Goal: Task Accomplishment & Management: Manage account settings

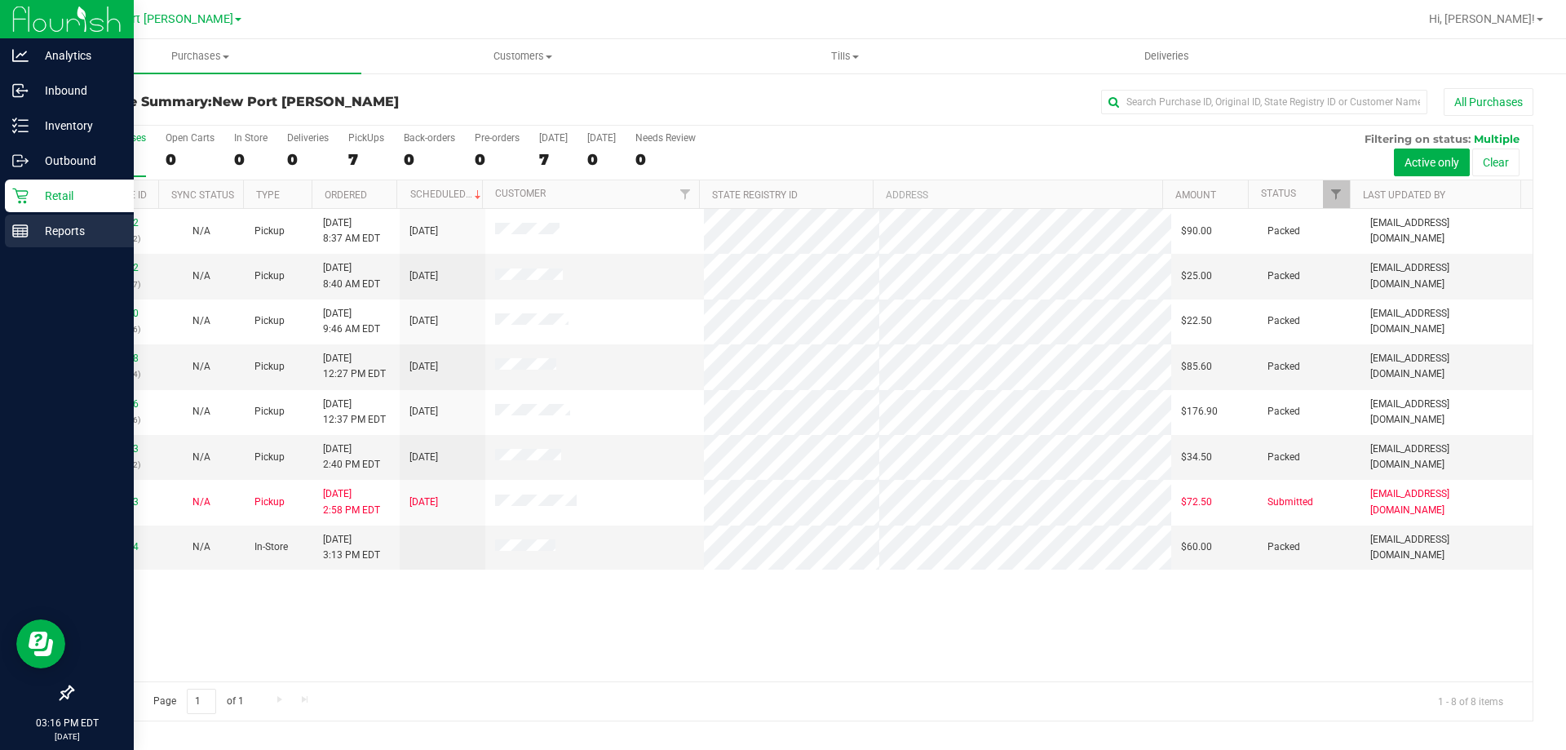
click at [32, 232] on p "Reports" at bounding box center [78, 231] width 98 height 20
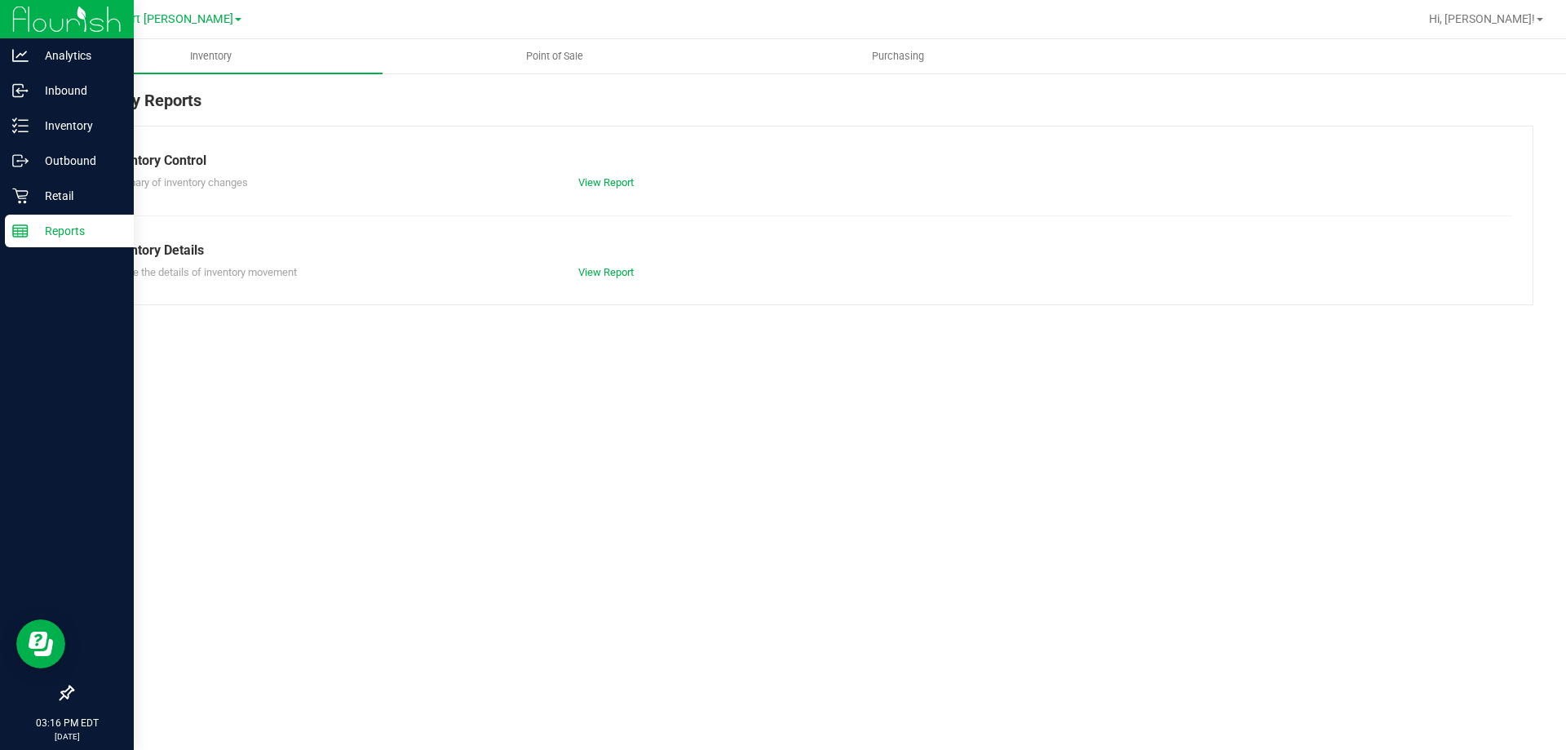
click at [540, 73] on link "Point of Sale" at bounding box center [554, 56] width 343 height 34
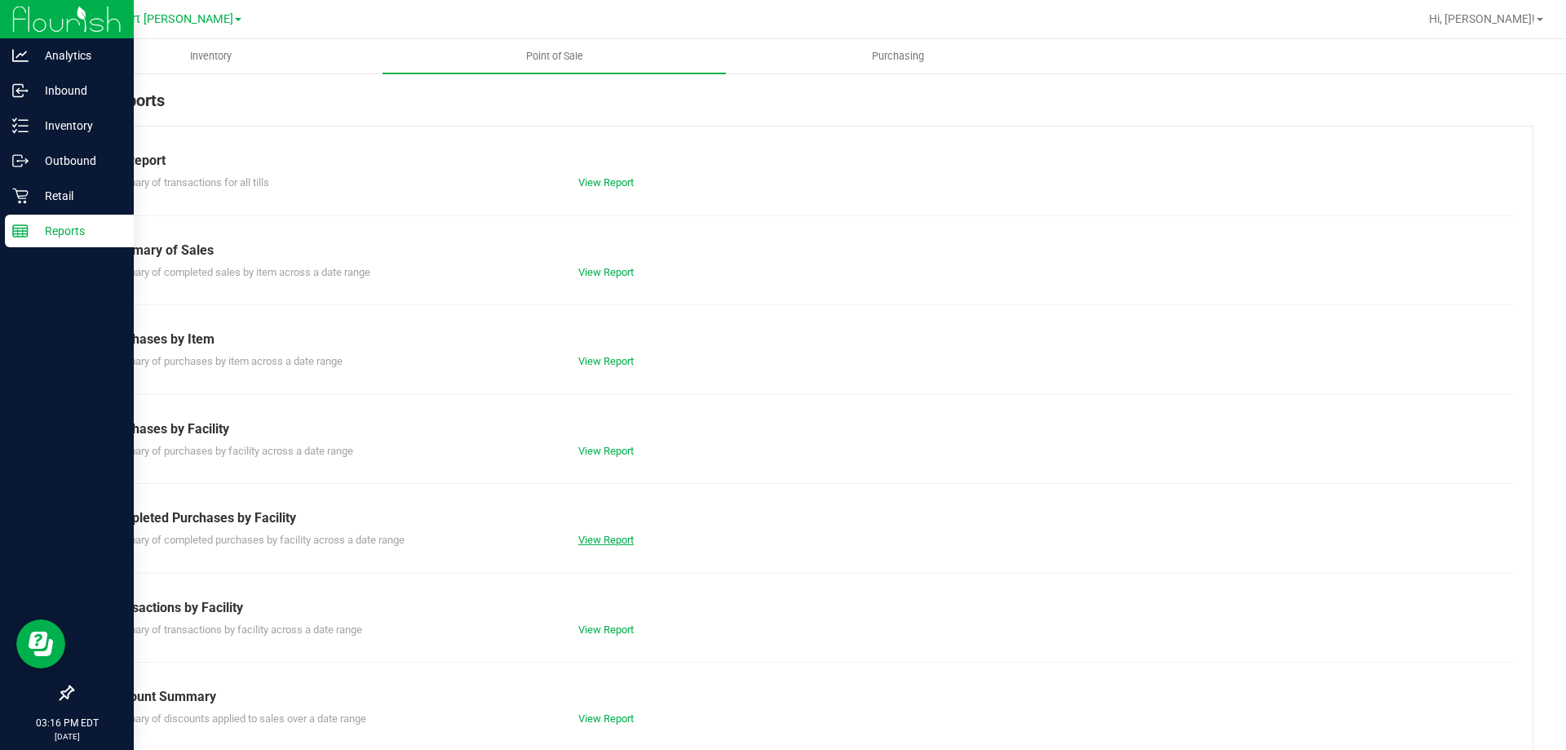
click at [618, 534] on link "View Report" at bounding box center [605, 540] width 55 height 12
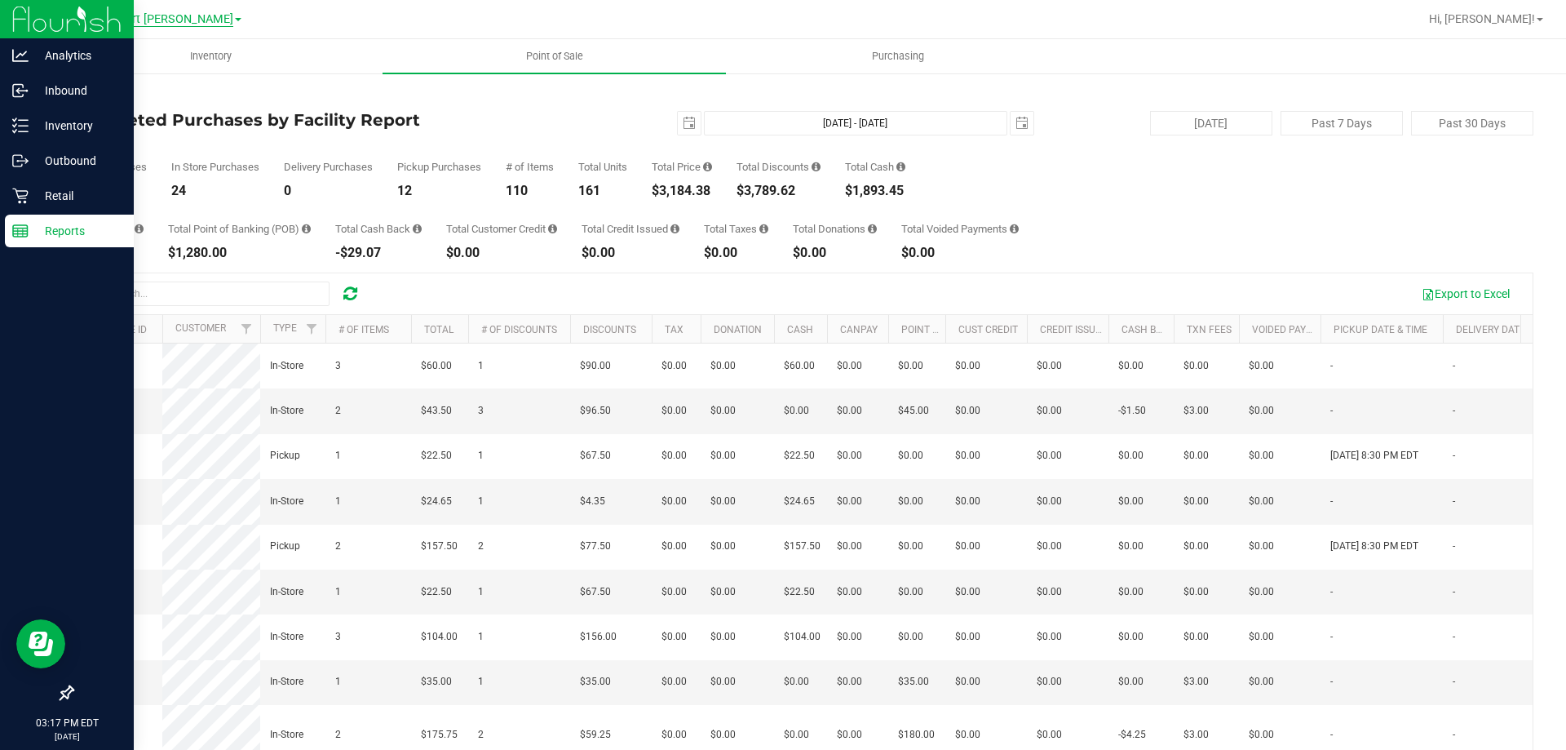
click at [198, 15] on span "New Port [PERSON_NAME]" at bounding box center [162, 19] width 142 height 15
click at [166, 139] on link "New Port [PERSON_NAME]" at bounding box center [166, 144] width 238 height 22
click at [158, 8] on div "New Port Richey WC Bradenton WC Brandon WC Brooksville WC Jax Atlantic WC New P…" at bounding box center [166, 19] width 238 height 25
click at [158, 15] on span "New Port [PERSON_NAME]" at bounding box center [162, 19] width 142 height 15
click at [122, 108] on link "Brooksville WC" at bounding box center [166, 101] width 238 height 22
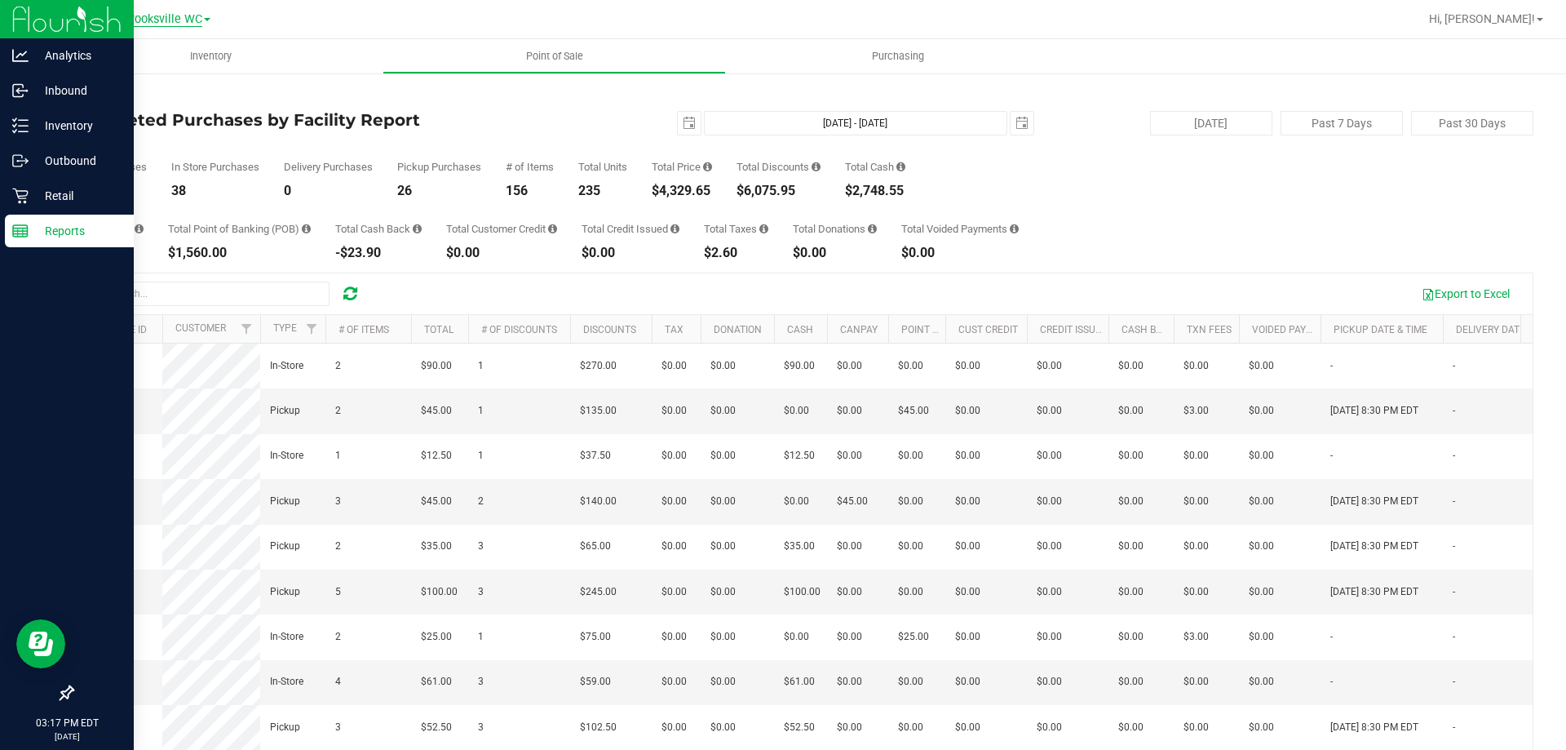
click at [182, 24] on span "Brooksville WC" at bounding box center [162, 19] width 79 height 15
click at [149, 144] on link "New Port [PERSON_NAME]" at bounding box center [166, 144] width 238 height 22
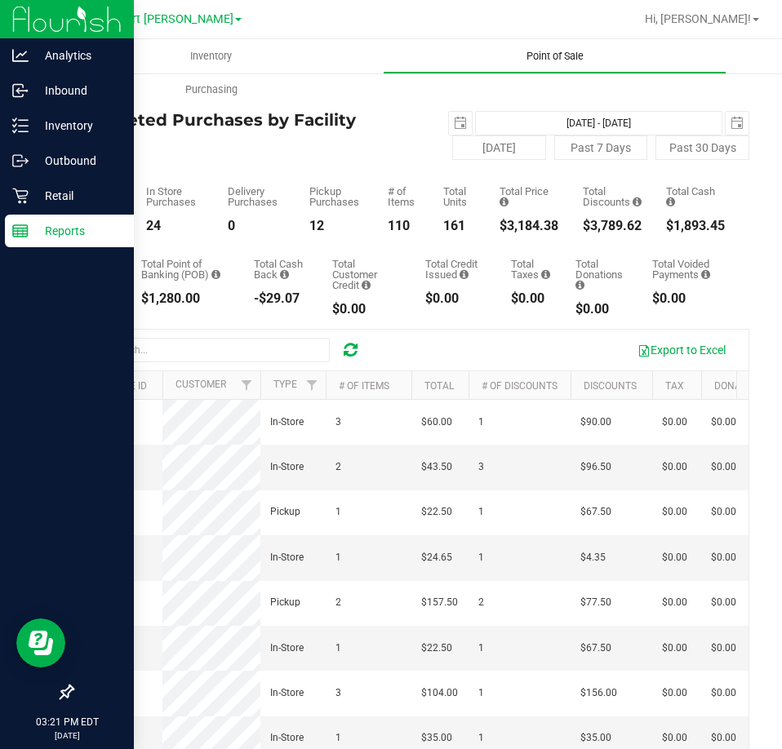
click at [563, 59] on span "Point of Sale" at bounding box center [554, 56] width 101 height 15
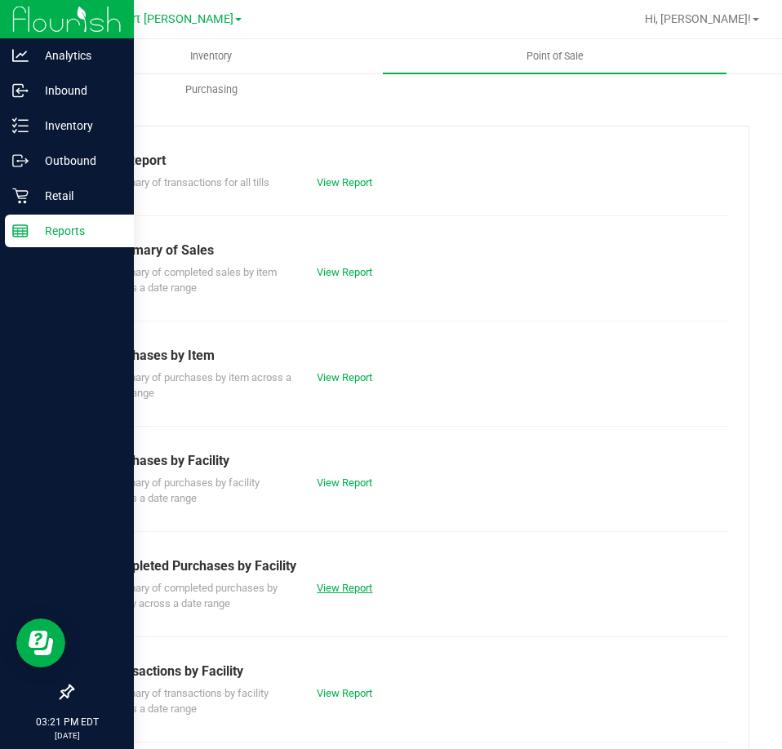
click at [335, 585] on link "View Report" at bounding box center [344, 588] width 55 height 12
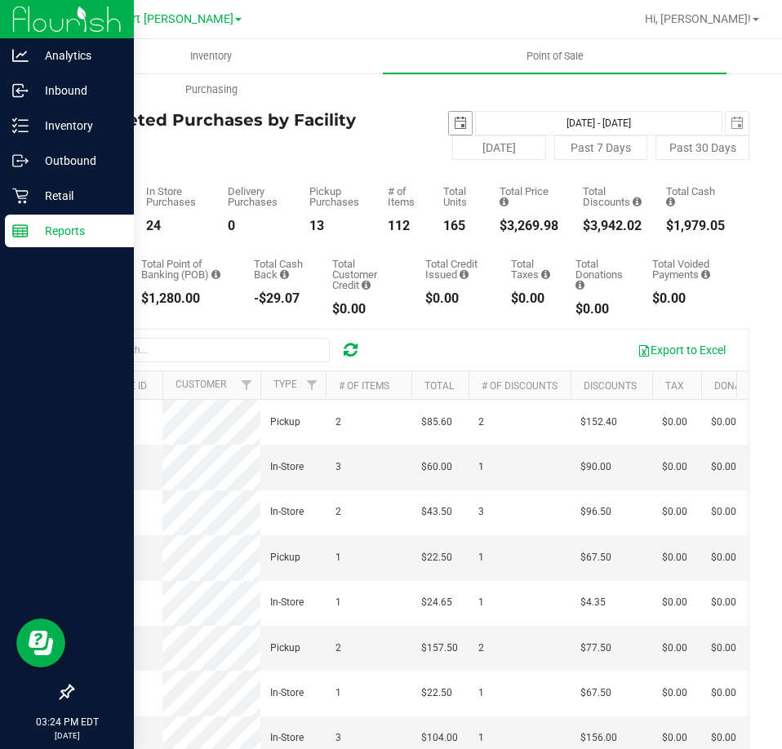
click at [449, 121] on span "select" at bounding box center [460, 123] width 23 height 23
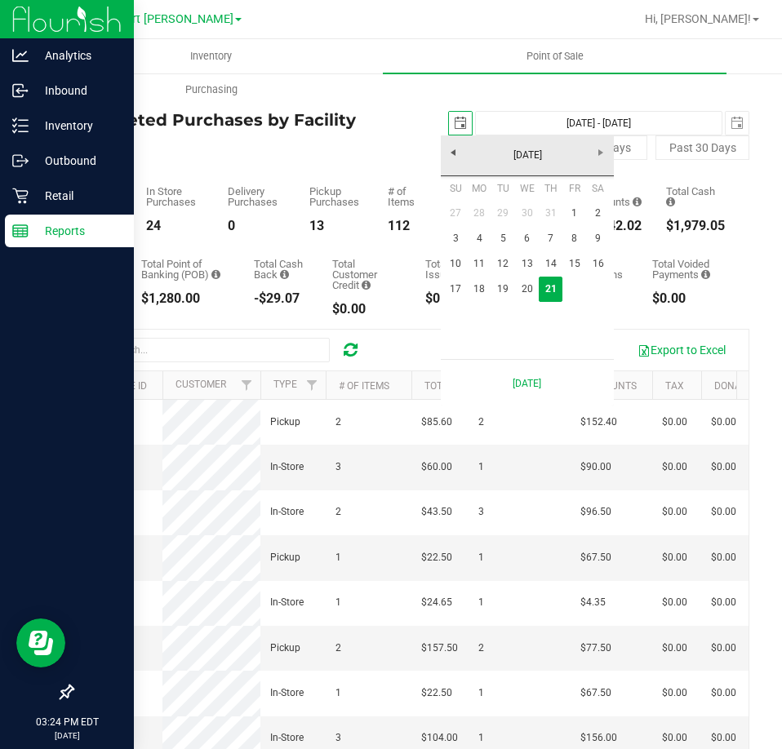
scroll to position [0, 41]
click at [485, 286] on link "18" at bounding box center [479, 289] width 24 height 25
type input "2025-08-18"
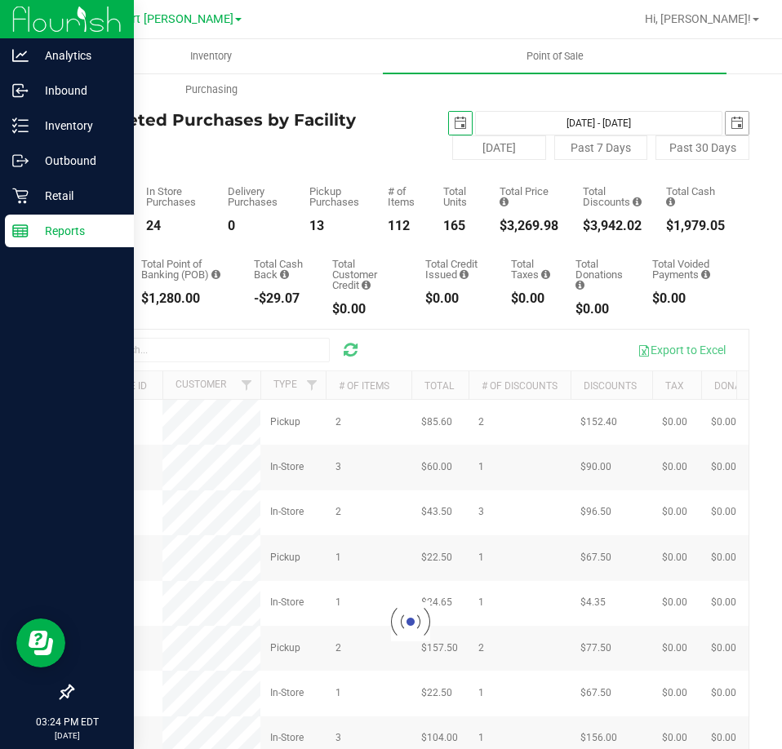
click at [730, 126] on span "select" at bounding box center [736, 123] width 13 height 13
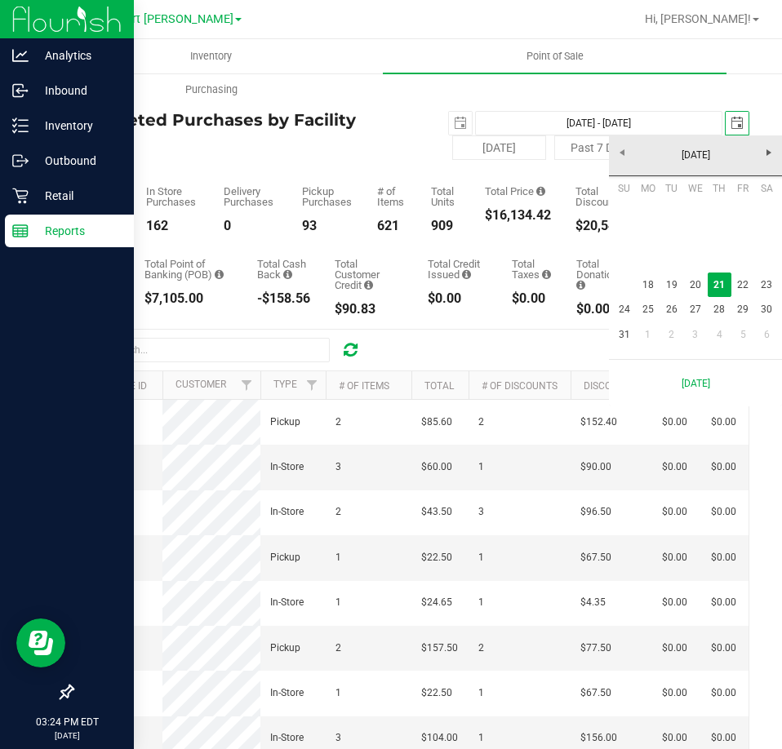
scroll to position [0, 41]
click at [650, 277] on link "18" at bounding box center [647, 284] width 24 height 25
type input "Aug 18, 2025 - Aug 18, 2025"
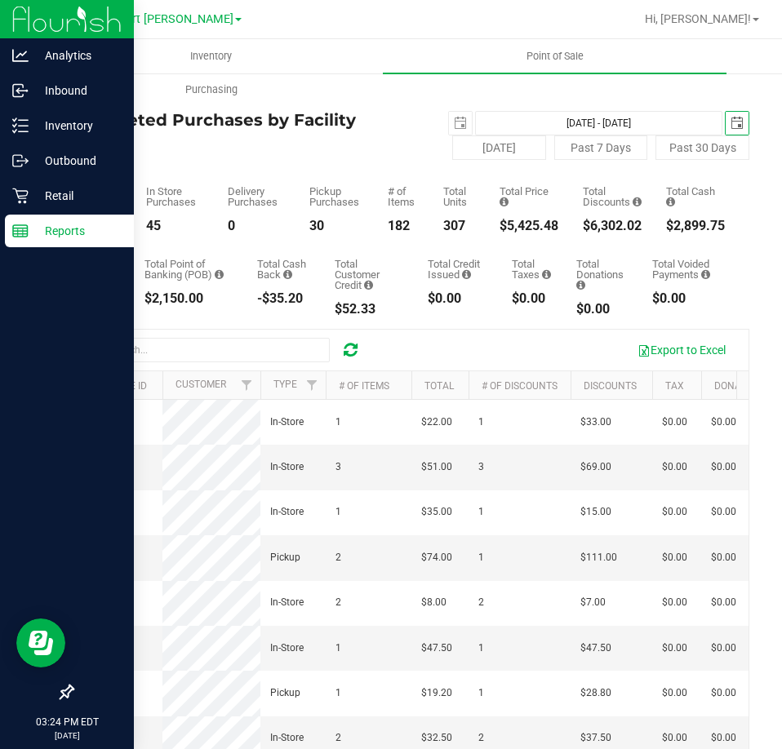
scroll to position [0, 51]
type input "2025-08-18"
click at [730, 124] on span "select" at bounding box center [736, 123] width 13 height 13
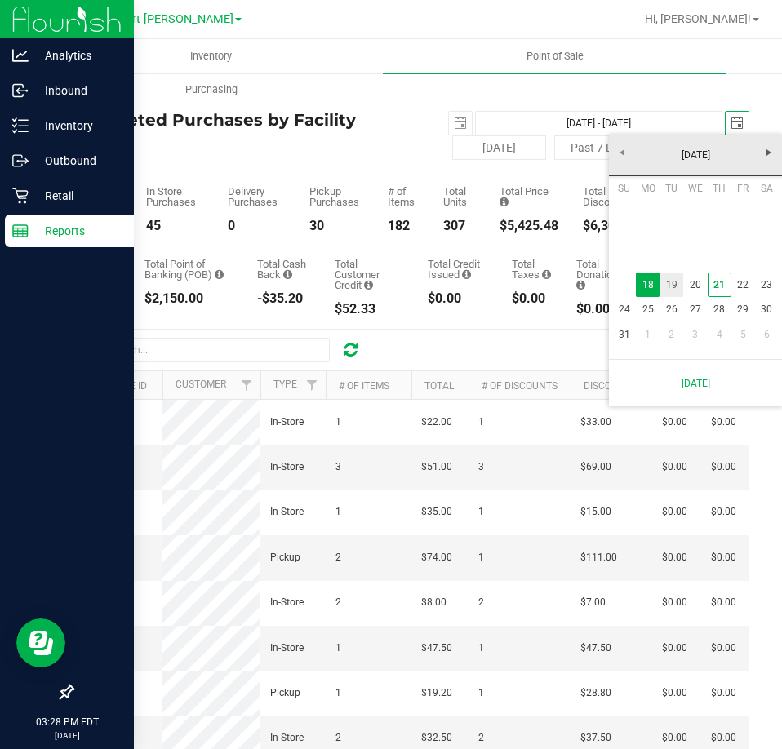
click at [670, 274] on link "19" at bounding box center [671, 284] width 24 height 25
type input "Aug 18, 2025 - Aug 19, 2025"
type input "2025-08-19"
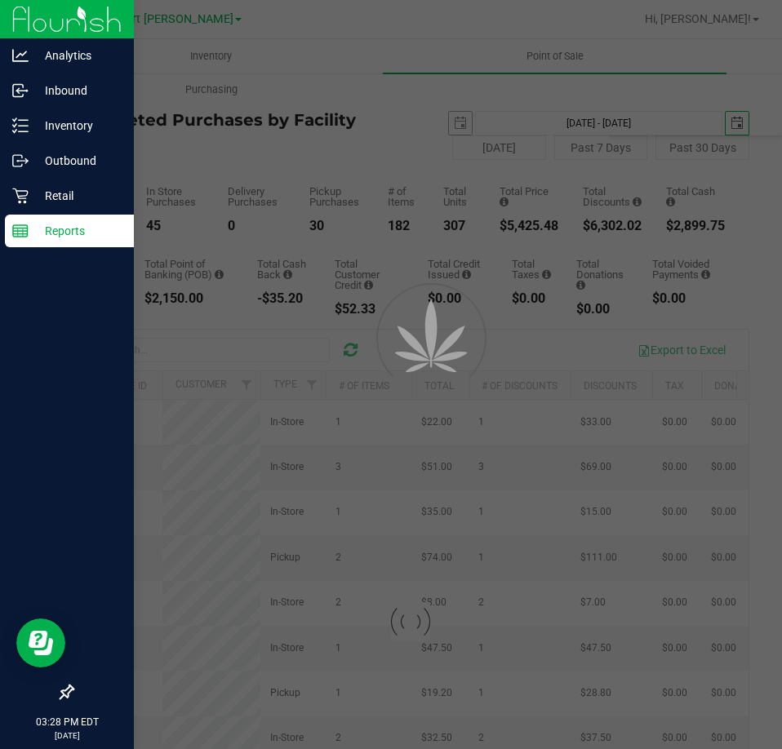
click at [463, 123] on span "select" at bounding box center [460, 123] width 23 height 23
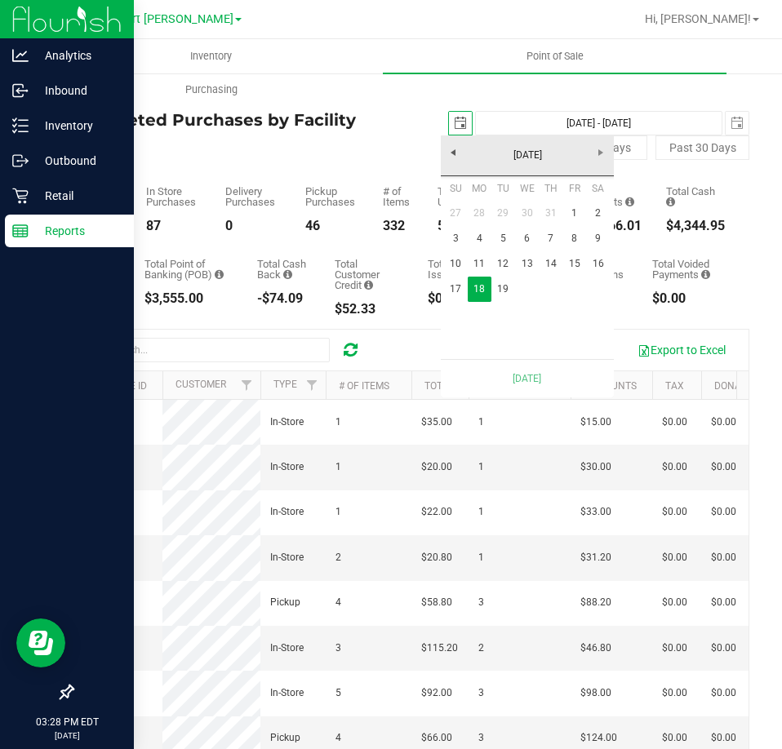
scroll to position [0, 41]
click at [508, 288] on link "19" at bounding box center [503, 289] width 24 height 25
type input "Aug 19, 2025 - Aug 19, 2025"
type input "2025-08-19"
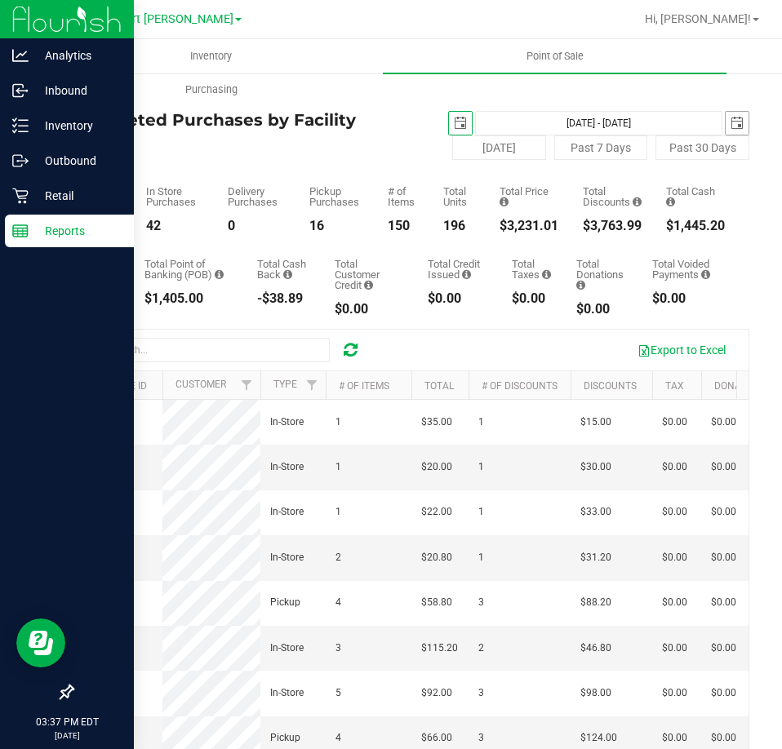
click at [730, 127] on span "select" at bounding box center [736, 123] width 13 height 13
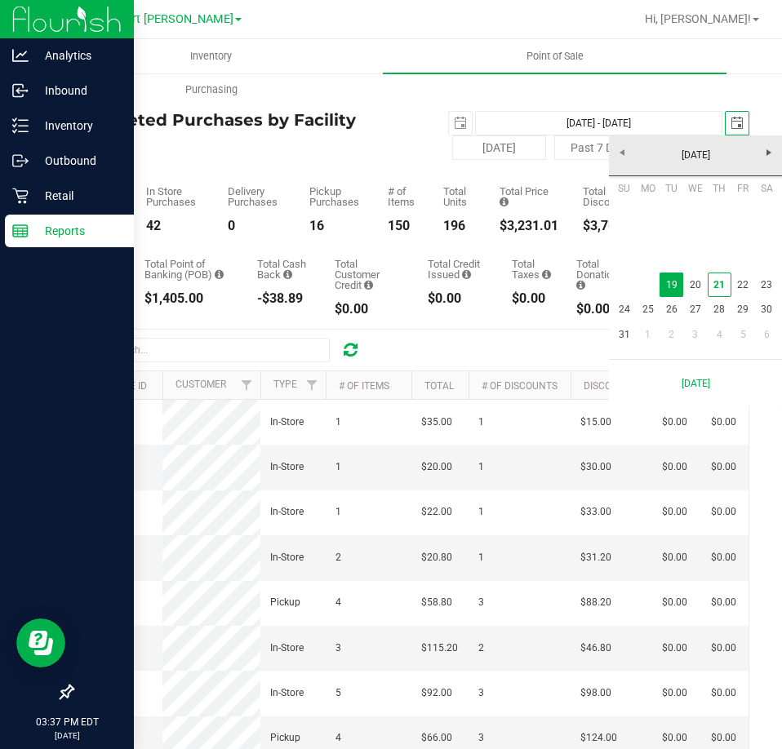
scroll to position [0, 41]
click at [702, 286] on link "20" at bounding box center [695, 284] width 24 height 25
type input "Aug 19, 2025 - Aug 20, 2025"
type input "2025-08-20"
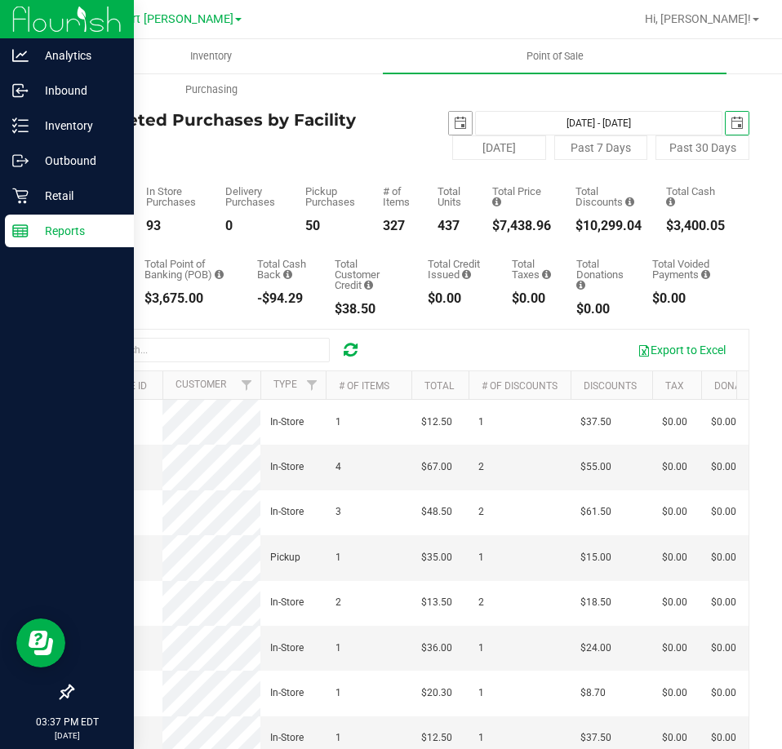
click at [462, 119] on span "select" at bounding box center [460, 123] width 23 height 23
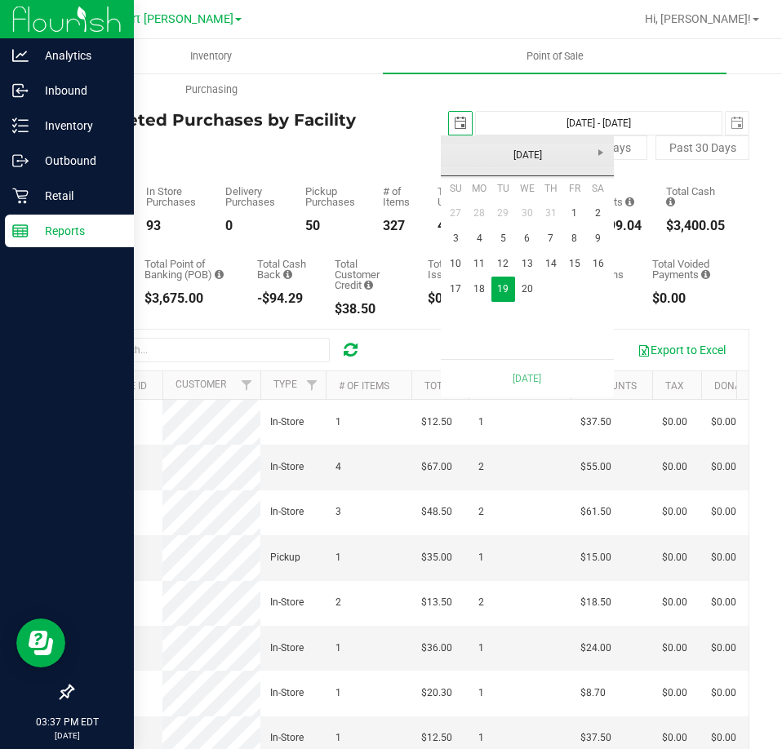
scroll to position [0, 41]
click at [525, 288] on link "20" at bounding box center [527, 289] width 24 height 25
type input "Aug 20, 2025 - Aug 20, 2025"
type input "2025-08-20"
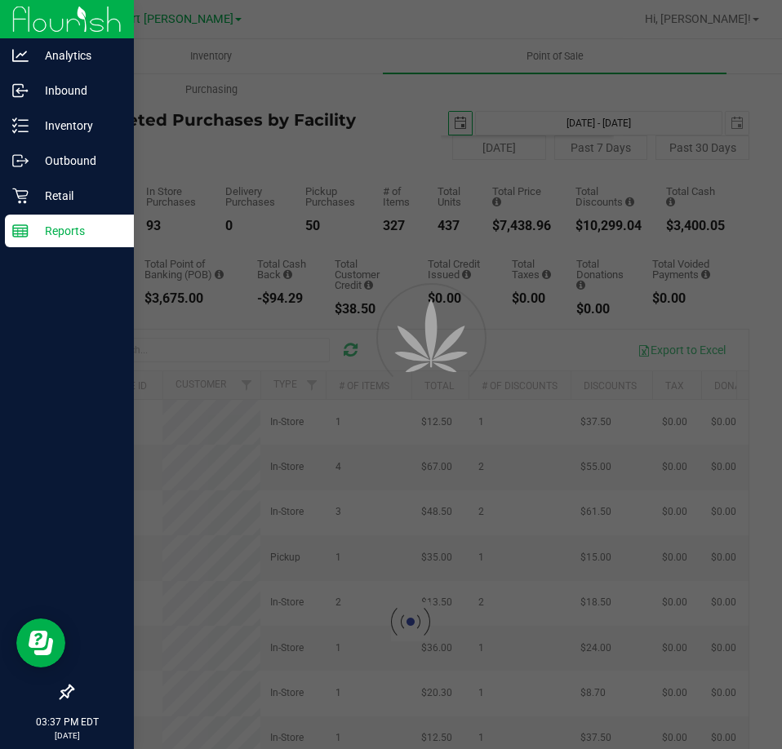
click at [195, 160] on div "Total Purchases 143 In Store Purchases 93 Delivery Purchases 0 Pickup Purchases…" at bounding box center [410, 196] width 677 height 73
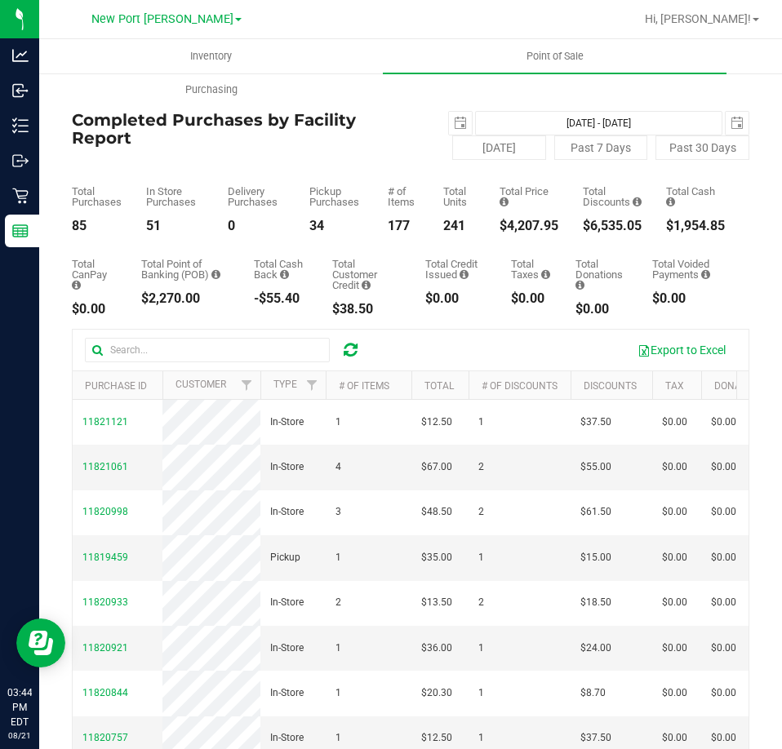
click at [144, 10] on div "New Port Richey WC Bradenton WC Brandon WC Brooksville WC Jax Atlantic WC New P…" at bounding box center [166, 19] width 150 height 20
click at [154, 20] on span "New Port [PERSON_NAME]" at bounding box center [162, 19] width 142 height 15
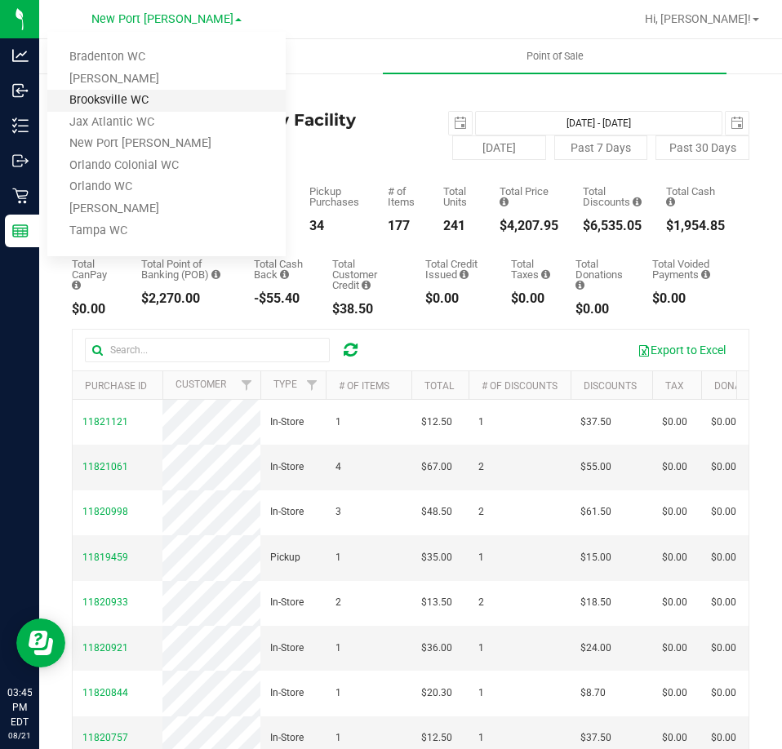
click at [166, 96] on link "Brooksville WC" at bounding box center [166, 101] width 238 height 22
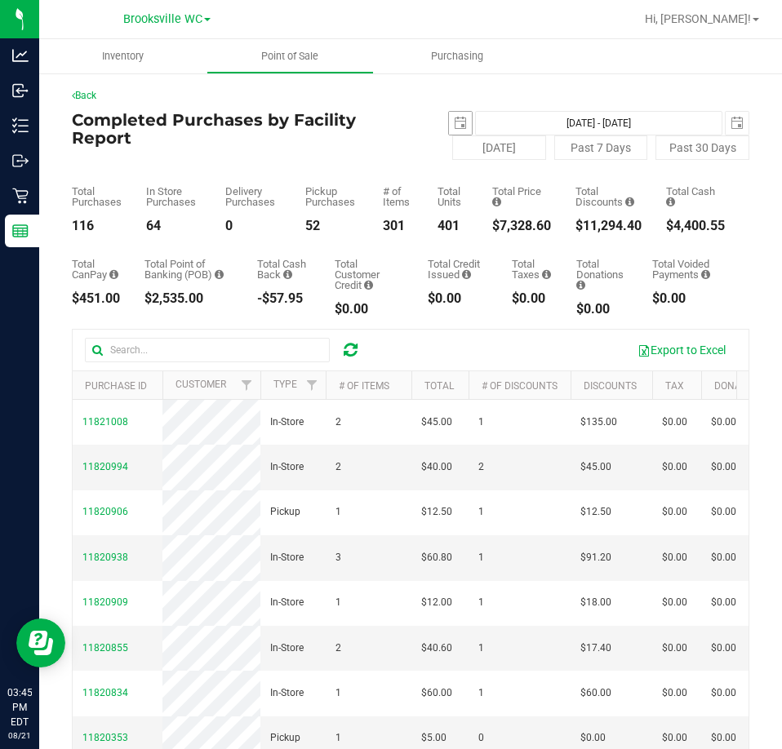
click at [461, 117] on span "select" at bounding box center [460, 123] width 23 height 23
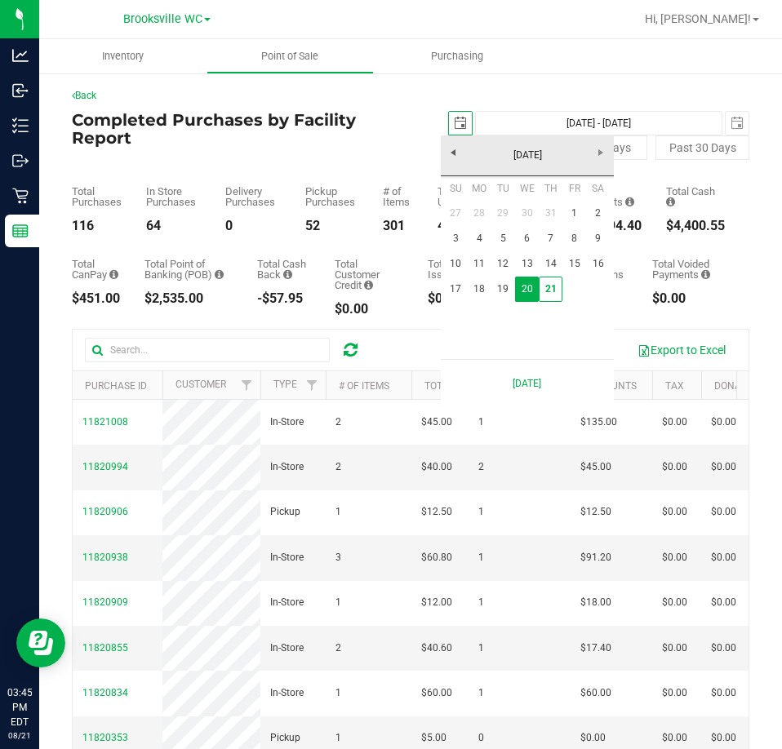
scroll to position [0, 41]
click at [479, 286] on link "18" at bounding box center [479, 289] width 24 height 25
type input "2025-08-18"
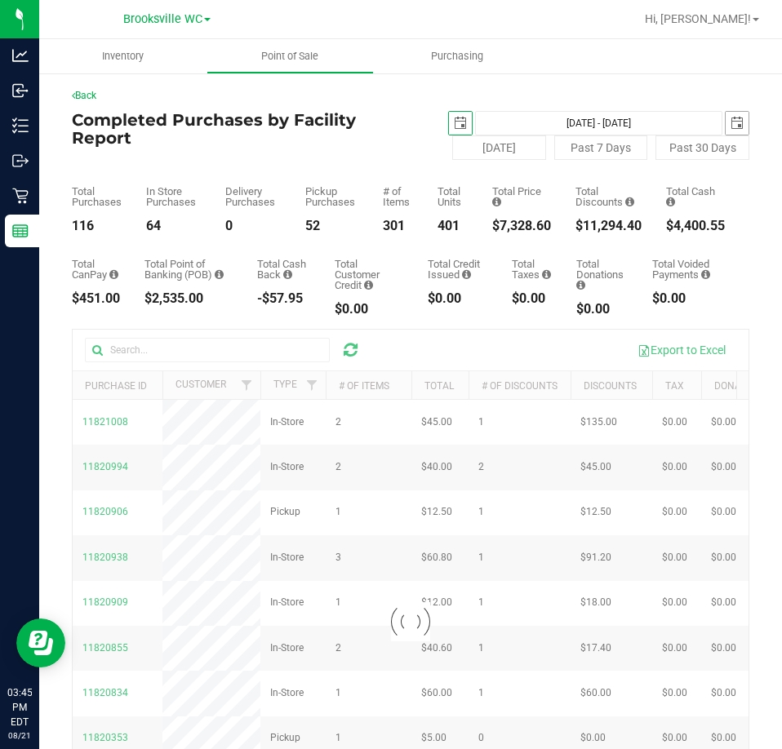
click at [734, 133] on span "select" at bounding box center [736, 123] width 23 height 23
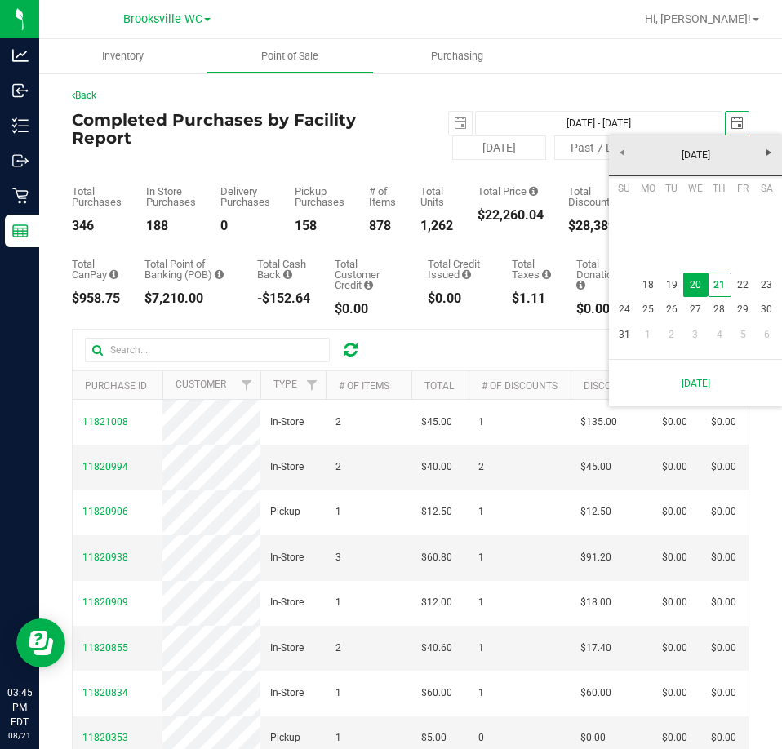
scroll to position [0, 41]
click at [651, 280] on link "18" at bounding box center [647, 284] width 24 height 25
type input "Aug 18, 2025 - Aug 18, 2025"
type input "2025-08-18"
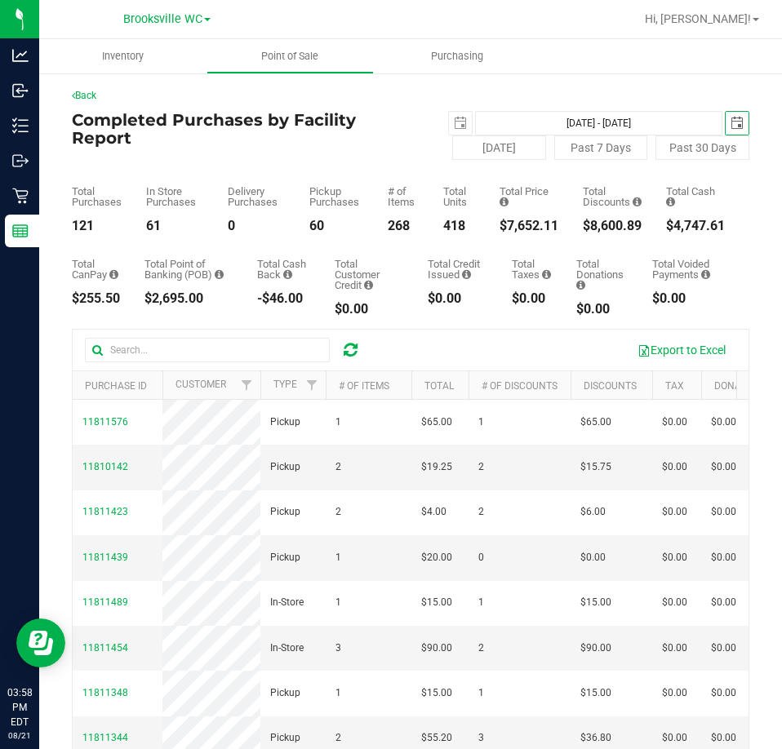
click at [730, 120] on span "select" at bounding box center [736, 123] width 13 height 13
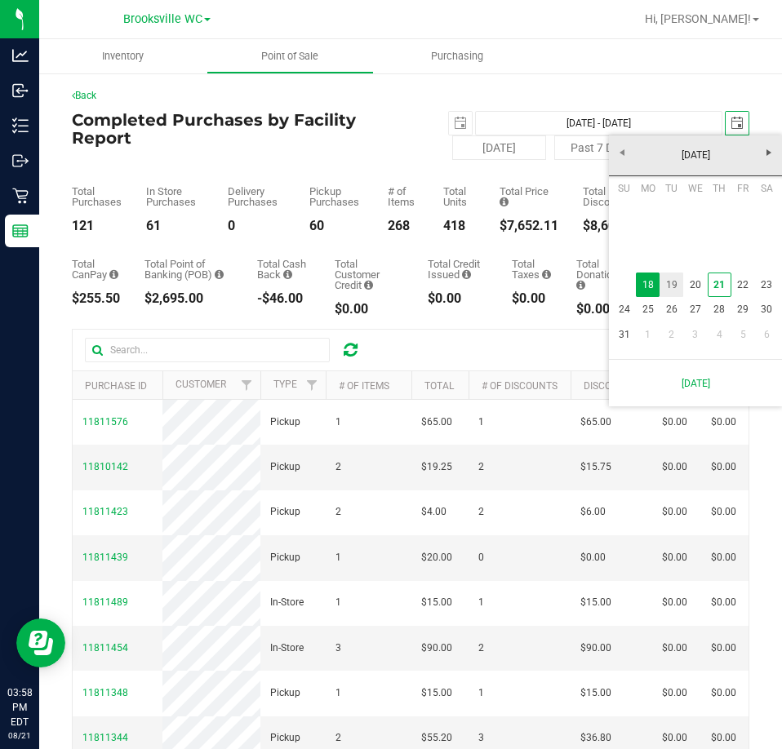
drag, startPoint x: 671, startPoint y: 290, endPoint x: 648, endPoint y: 231, distance: 64.1
click at [672, 291] on link "19" at bounding box center [671, 284] width 24 height 25
type input "Aug 18, 2025 - Aug 19, 2025"
type input "2025-08-19"
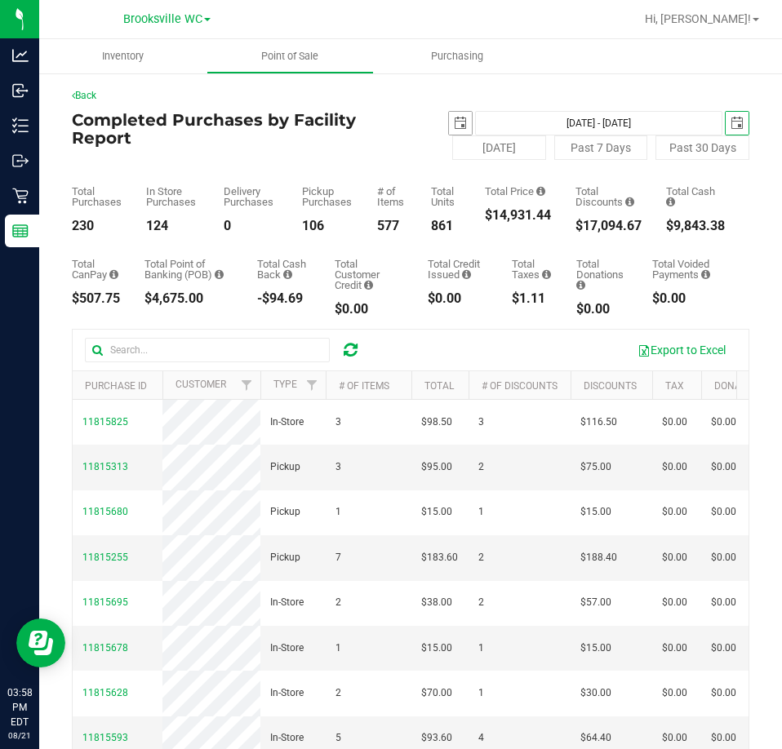
click at [456, 126] on span "select" at bounding box center [460, 123] width 13 height 13
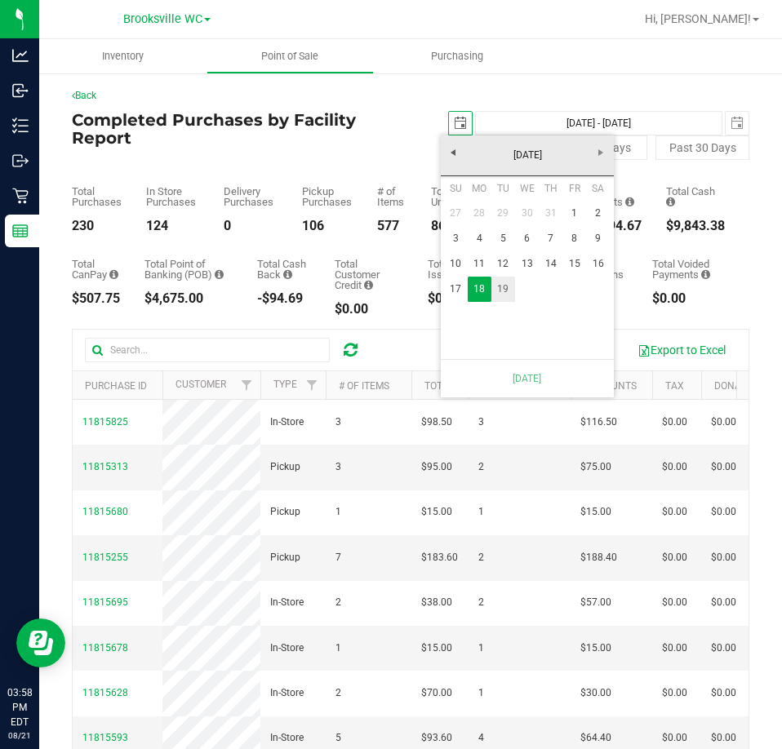
click at [505, 290] on link "19" at bounding box center [503, 289] width 24 height 25
type input "Aug 19, 2025 - Aug 19, 2025"
type input "2025-08-19"
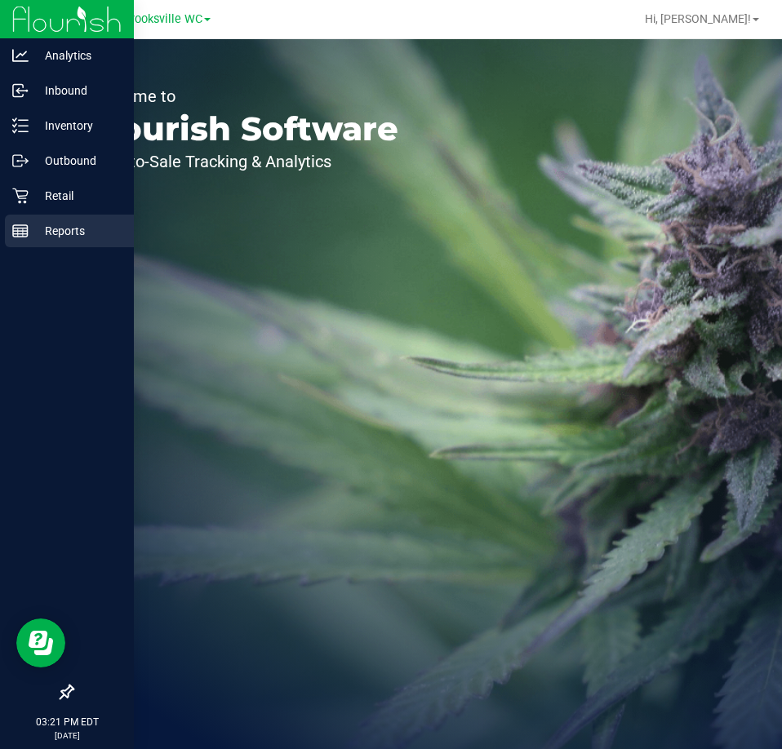
click at [32, 233] on p "Reports" at bounding box center [78, 231] width 98 height 20
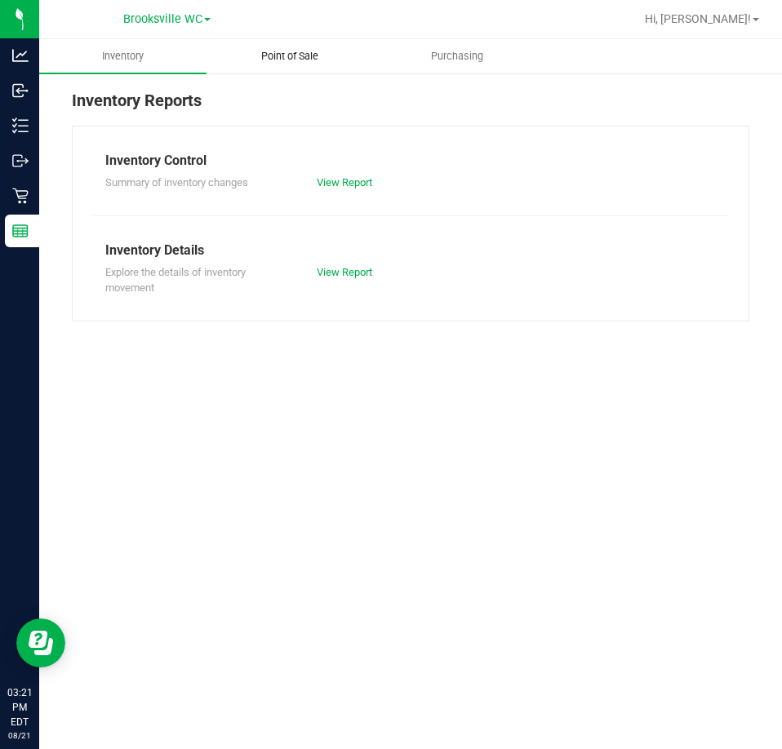
click at [289, 55] on span "Point of Sale" at bounding box center [289, 56] width 101 height 15
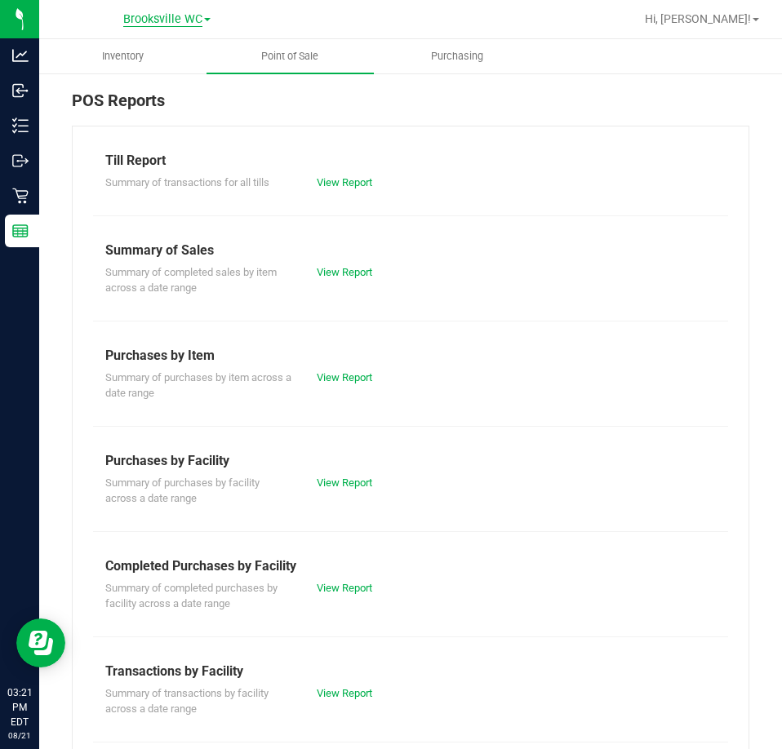
click at [200, 20] on span "Brooksville WC" at bounding box center [162, 19] width 79 height 15
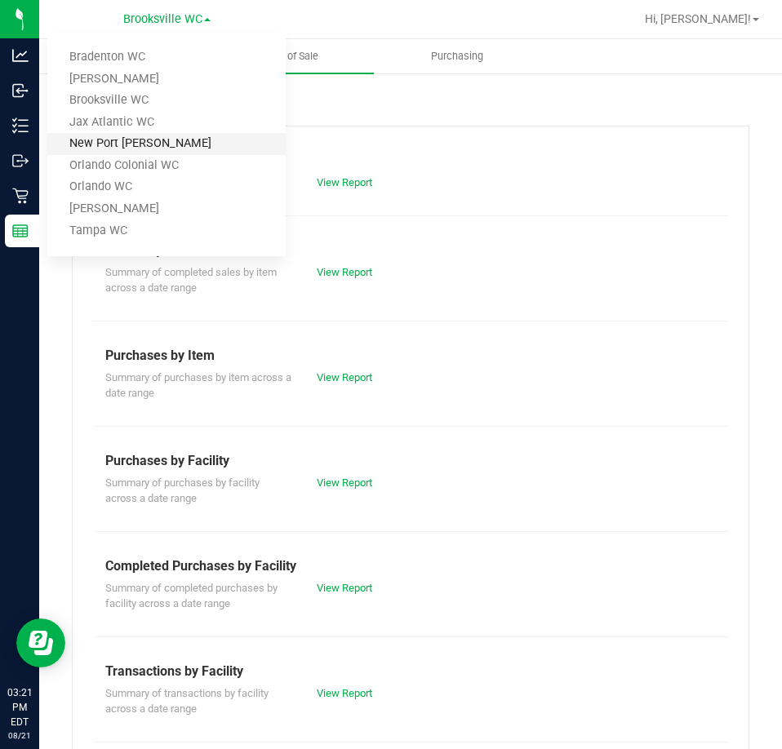
click at [172, 141] on link "New Port [PERSON_NAME]" at bounding box center [166, 144] width 238 height 22
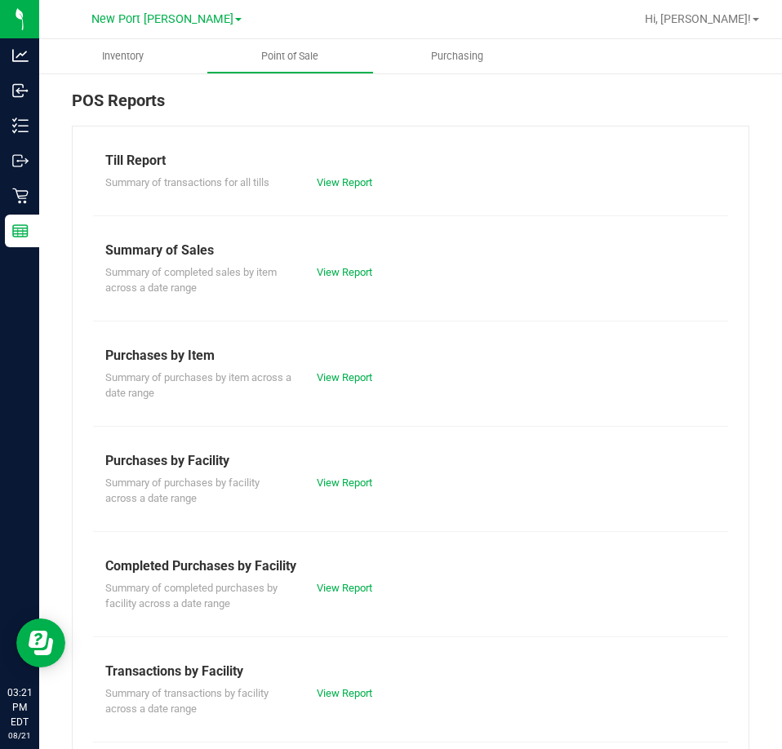
click at [359, 281] on div "Summary of completed sales by item across a date range View Report" at bounding box center [410, 278] width 635 height 36
click at [353, 270] on link "View Report" at bounding box center [344, 272] width 55 height 12
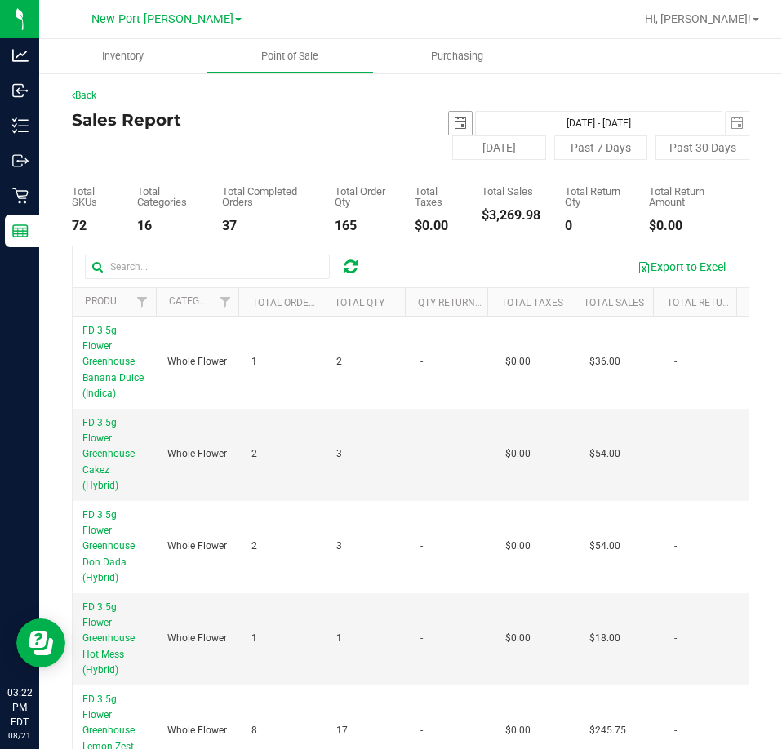
click at [454, 126] on span "select" at bounding box center [460, 123] width 13 height 13
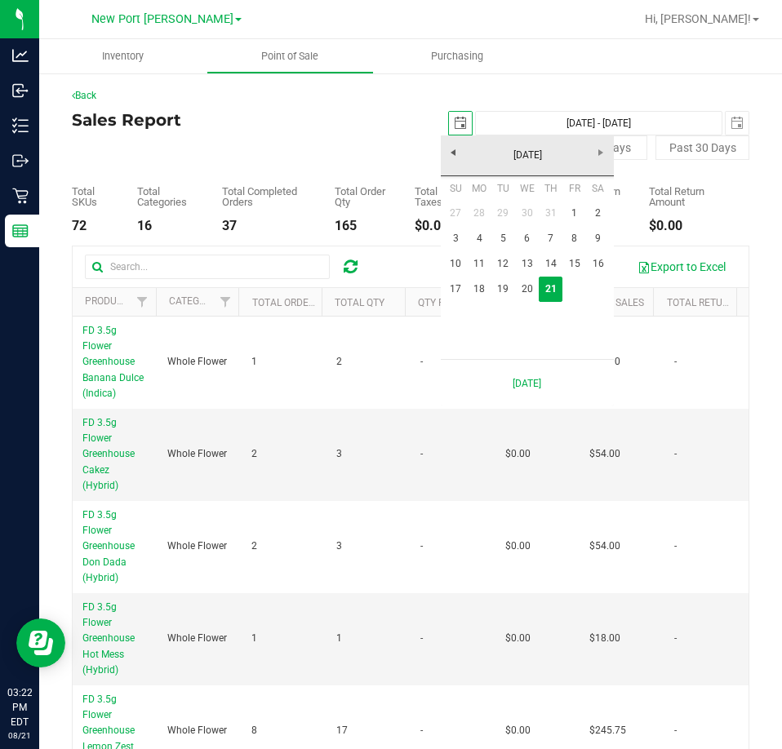
scroll to position [0, 41]
click at [480, 290] on link "18" at bounding box center [479, 289] width 24 height 25
type input "2025-08-18"
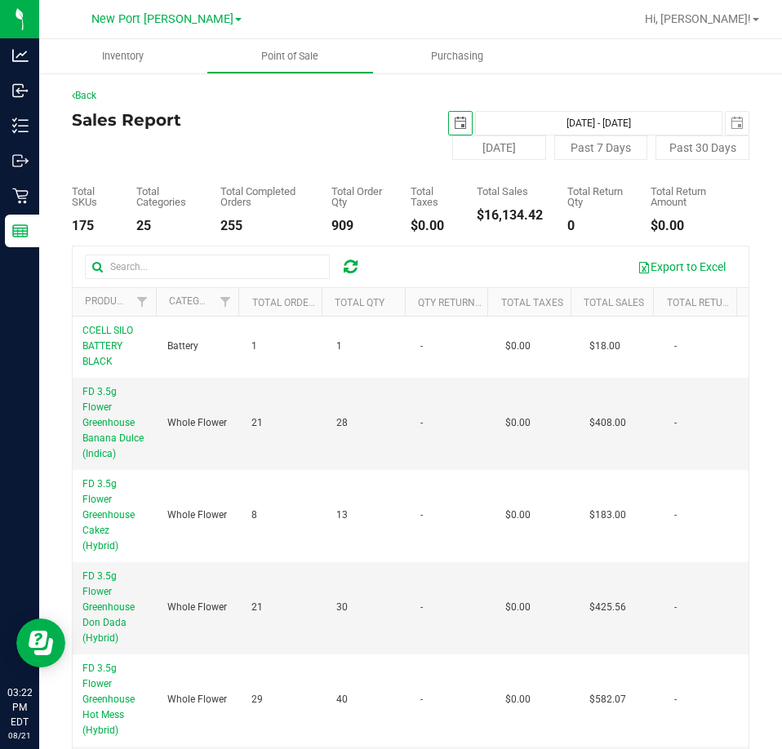
click at [741, 118] on div "2025-08-18 Aug 18, 2025 - Aug 21, 2025 2025-08-21" at bounding box center [579, 123] width 363 height 24
click at [730, 121] on span "select" at bounding box center [736, 123] width 13 height 13
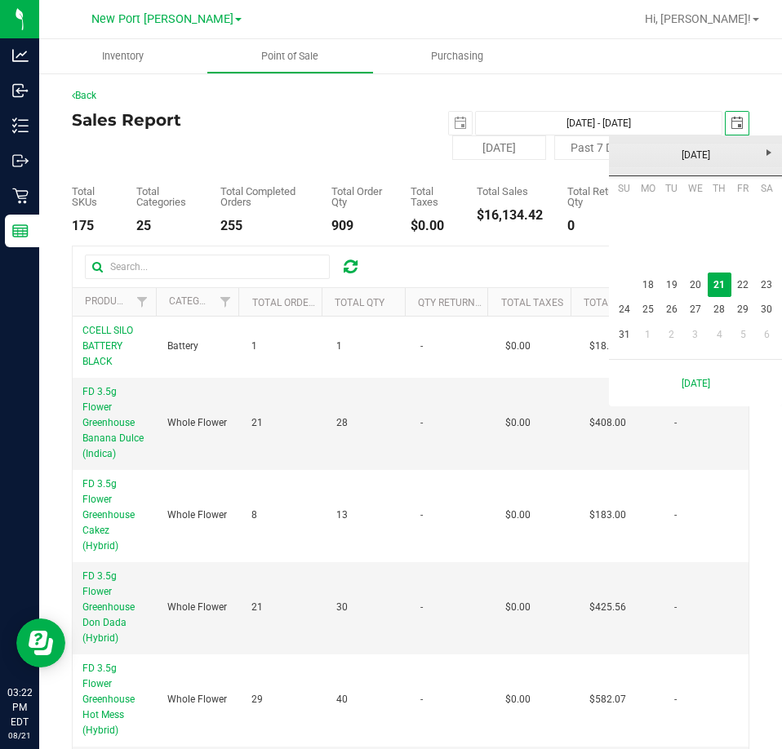
scroll to position [0, 41]
click at [655, 276] on link "18" at bounding box center [647, 284] width 24 height 25
type input "Aug 18, 2025 - Aug 18, 2025"
type input "2025-08-18"
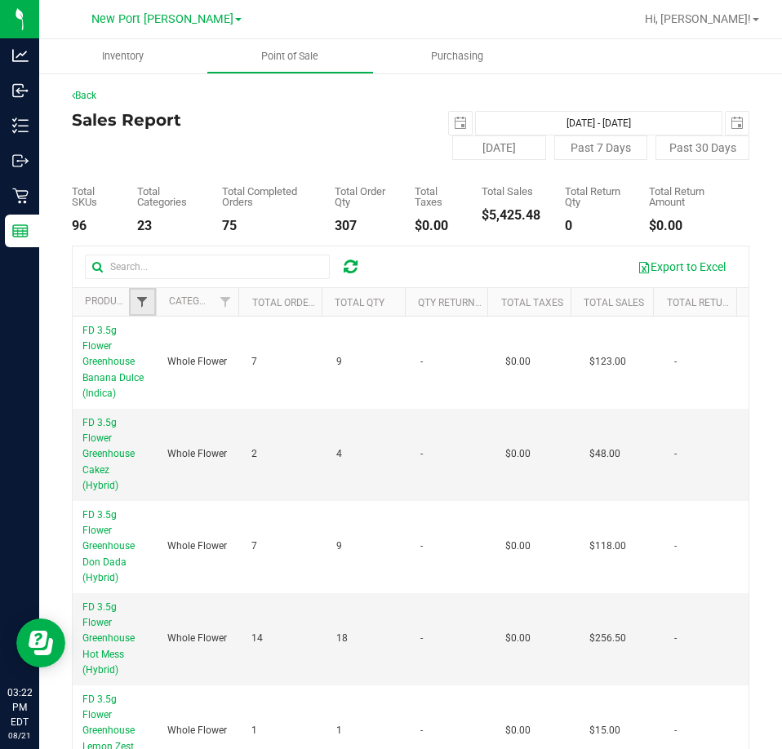
click at [143, 298] on span "Filter" at bounding box center [141, 301] width 13 height 13
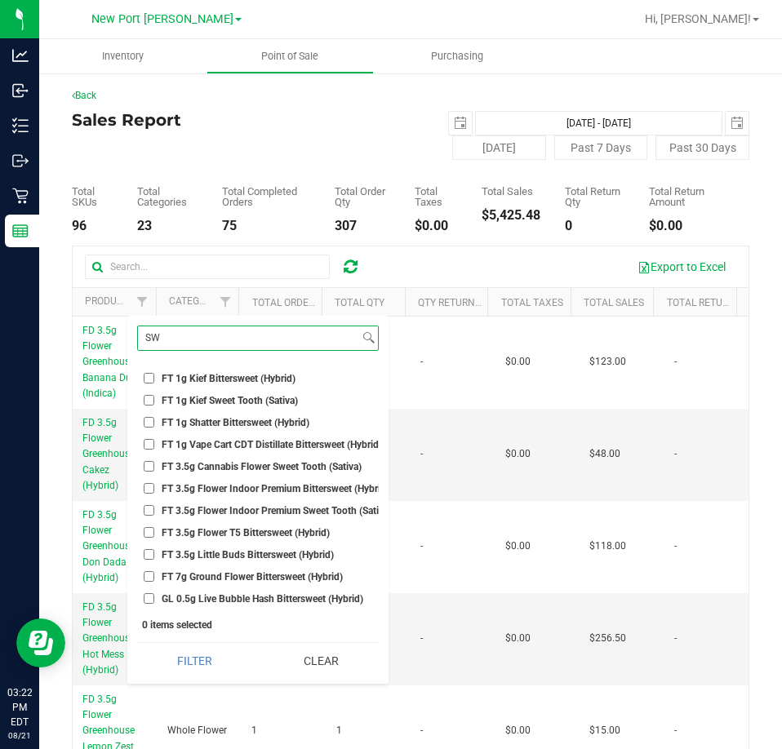
scroll to position [897, 0]
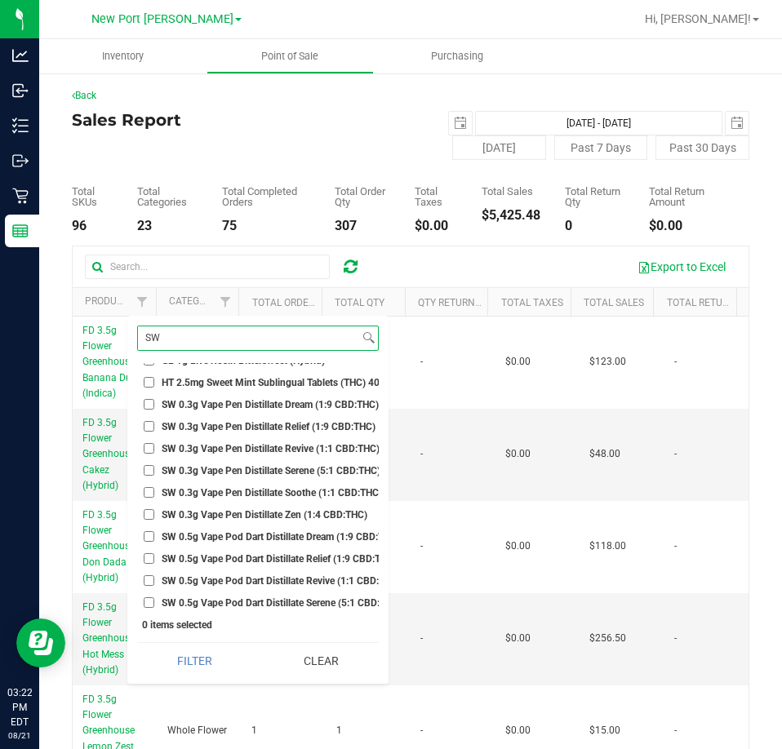
type input "SW"
click at [219, 445] on span "SW 0.3g Vape Pen Distillate Revive (1:1 CBD:THC)" at bounding box center [271, 449] width 218 height 10
click at [154, 445] on input "SW 0.3g Vape Pen Distillate Revive (1:1 CBD:THC)" at bounding box center [149, 448] width 11 height 11
checkbox input "true"
click at [217, 467] on span "SW 0.3g Vape Pen Distillate Serene (5:1 CBD:THC)" at bounding box center [271, 471] width 219 height 10
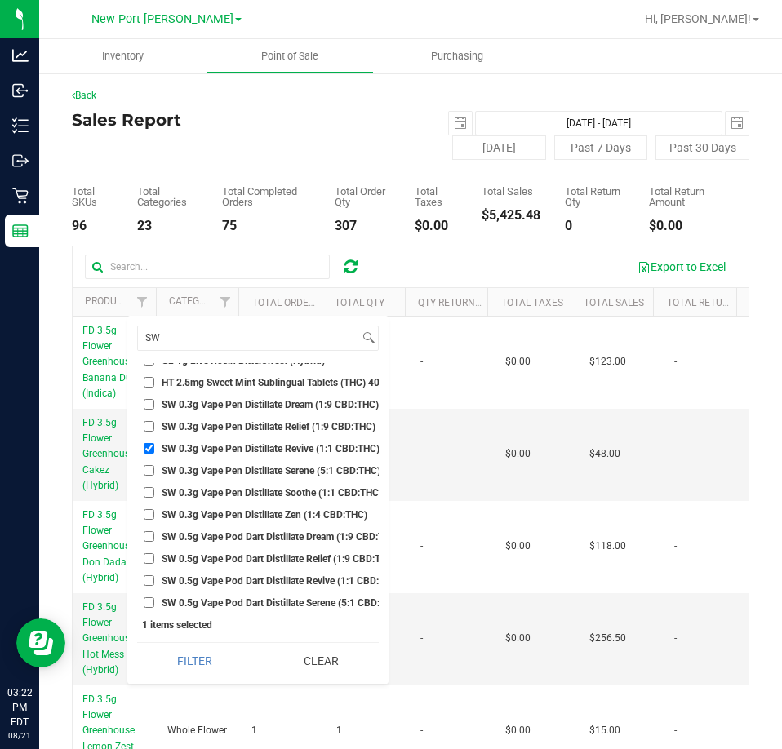
click at [154, 467] on input "SW 0.3g Vape Pen Distillate Serene (5:1 CBD:THC)" at bounding box center [149, 470] width 11 height 11
checkbox input "true"
click at [215, 490] on span "SW 0.3g Vape Pen Distillate Soothe (1:1 CBD:THC)" at bounding box center [272, 493] width 220 height 10
click at [154, 490] on input "SW 0.3g Vape Pen Distillate Soothe (1:1 CBD:THC)" at bounding box center [149, 492] width 11 height 11
checkbox input "true"
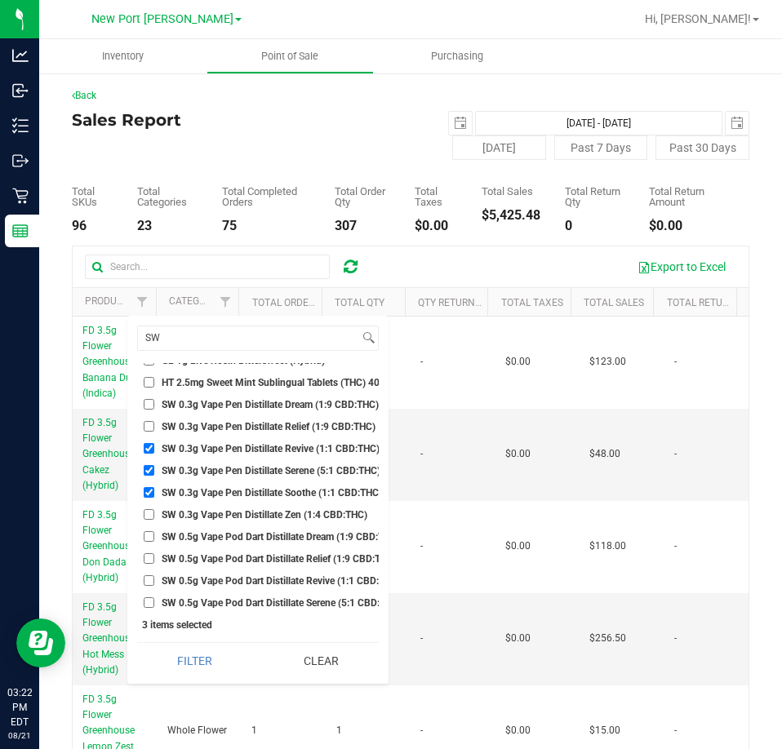
click at [218, 515] on span "SW 0.3g Vape Pen Distillate Zen (1:4 CBD:THC)" at bounding box center [265, 515] width 206 height 10
click at [154, 515] on input "SW 0.3g Vape Pen Distillate Zen (1:4 CBD:THC)" at bounding box center [149, 514] width 11 height 11
checkbox input "true"
click at [222, 541] on span "SW 0.5g Vape Pod Dart Distillate Dream (1:9 CBD:THC)" at bounding box center [281, 537] width 238 height 10
click at [154, 541] on input "SW 0.5g Vape Pod Dart Distillate Dream (1:9 CBD:THC)" at bounding box center [149, 536] width 11 height 11
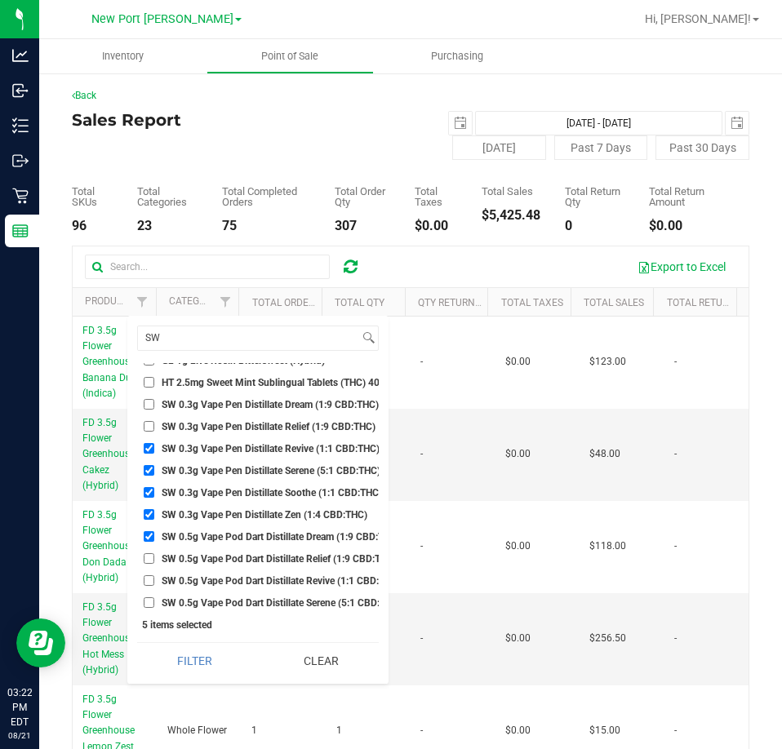
click at [222, 534] on span "SW 0.5g Vape Pod Dart Distillate Dream (1:9 CBD:THC)" at bounding box center [281, 537] width 238 height 10
click at [154, 534] on input "SW 0.5g Vape Pod Dart Distillate Dream (1:9 CBD:THC)" at bounding box center [149, 536] width 11 height 11
checkbox input "false"
click at [245, 432] on span "SW 0.3g Vape Pen Distillate Relief (1:9 CBD:THC)" at bounding box center [269, 427] width 214 height 10
click at [154, 432] on input "SW 0.3g Vape Pen Distillate Relief (1:9 CBD:THC)" at bounding box center [149, 426] width 11 height 11
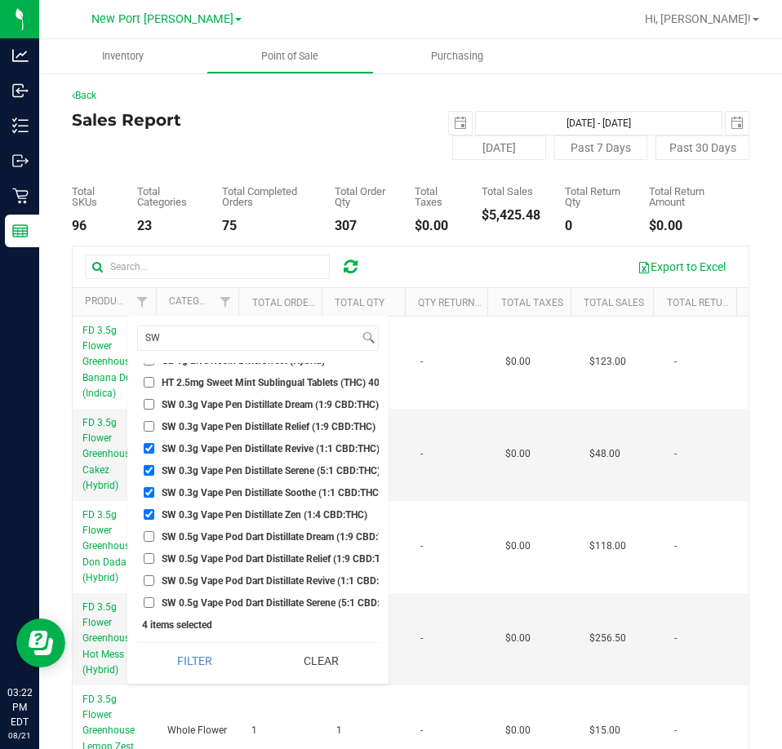
checkbox input "true"
click at [242, 400] on span "SW 0.3g Vape Pen Distillate Dream (1:9 CBD:THC)" at bounding box center [270, 405] width 217 height 10
click at [154, 399] on input "SW 0.3g Vape Pen Distillate Dream (1:9 CBD:THC)" at bounding box center [149, 404] width 11 height 11
checkbox input "true"
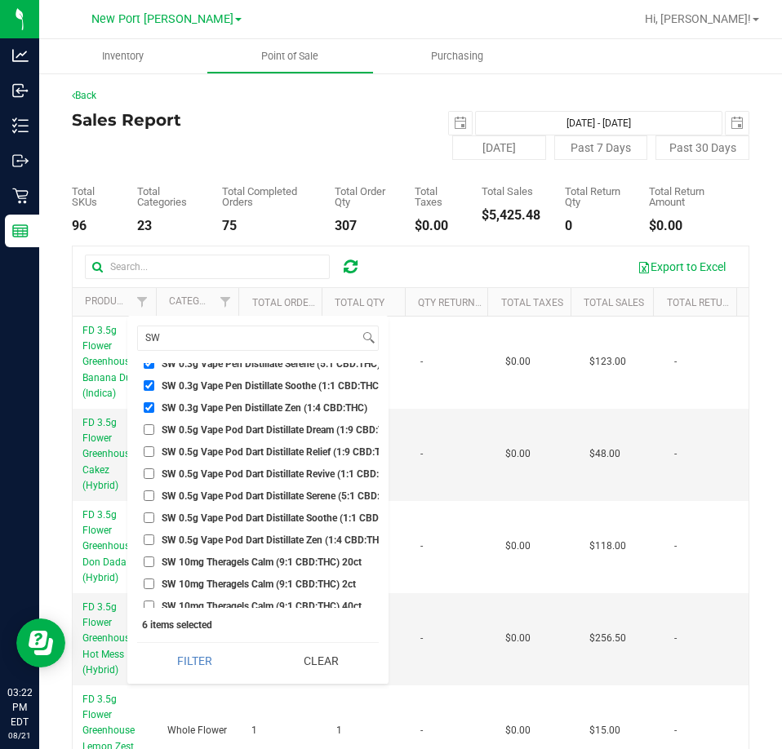
scroll to position [1060, 0]
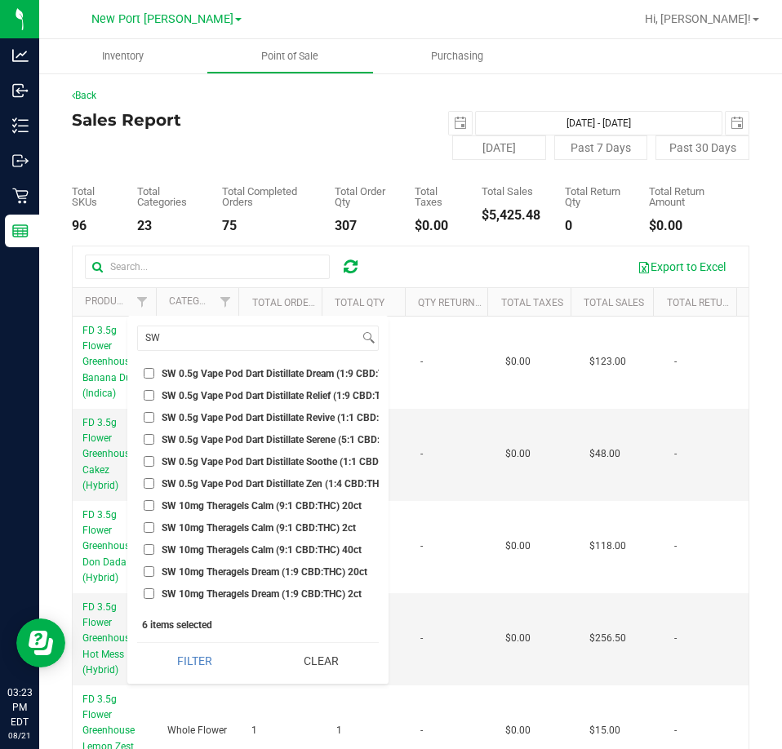
click at [254, 545] on span "SW 10mg Theragels Calm (9:1 CBD:THC) 40ct" at bounding box center [262, 550] width 200 height 10
click at [154, 545] on input "SW 10mg Theragels Calm (9:1 CBD:THC) 40ct" at bounding box center [149, 549] width 11 height 11
checkbox input "true"
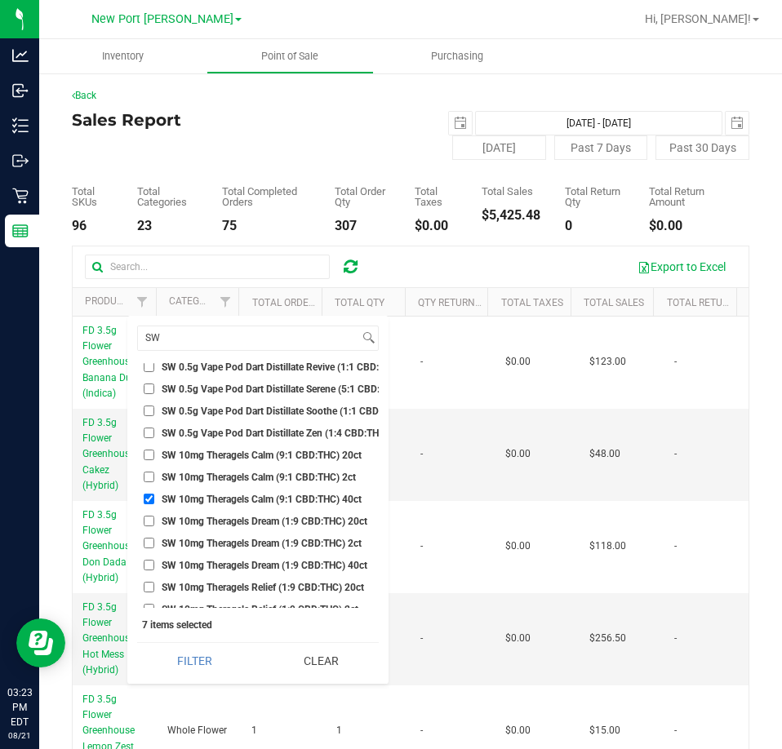
scroll to position [1142, 0]
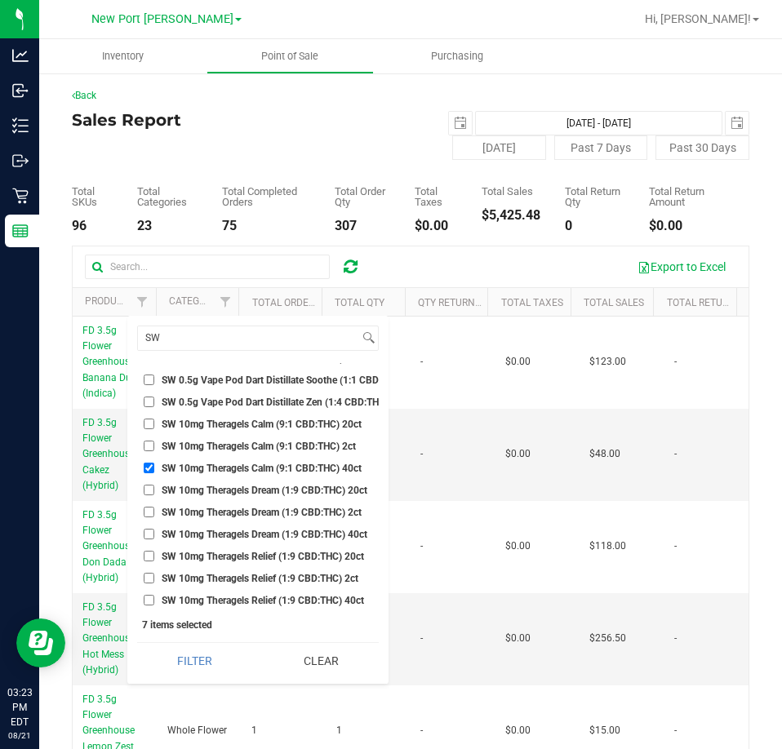
click at [253, 525] on ul "Select All BDS Black Terp Pen CCELL SILO BATTERY BLACK CR 0.35g Pre-Roll Island…" at bounding box center [257, 485] width 241 height 245
click at [252, 532] on span "SW 10mg Theragels Dream (1:9 CBD:THC) 40ct" at bounding box center [265, 534] width 206 height 10
click at [154, 532] on input "SW 10mg Theragels Dream (1:9 CBD:THC) 40ct" at bounding box center [149, 534] width 11 height 11
checkbox input "true"
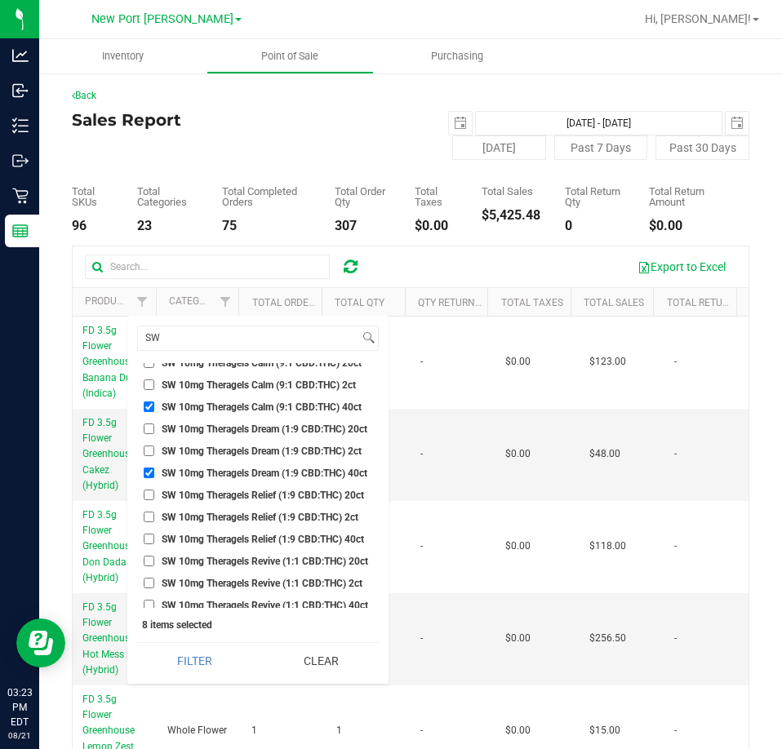
scroll to position [1224, 0]
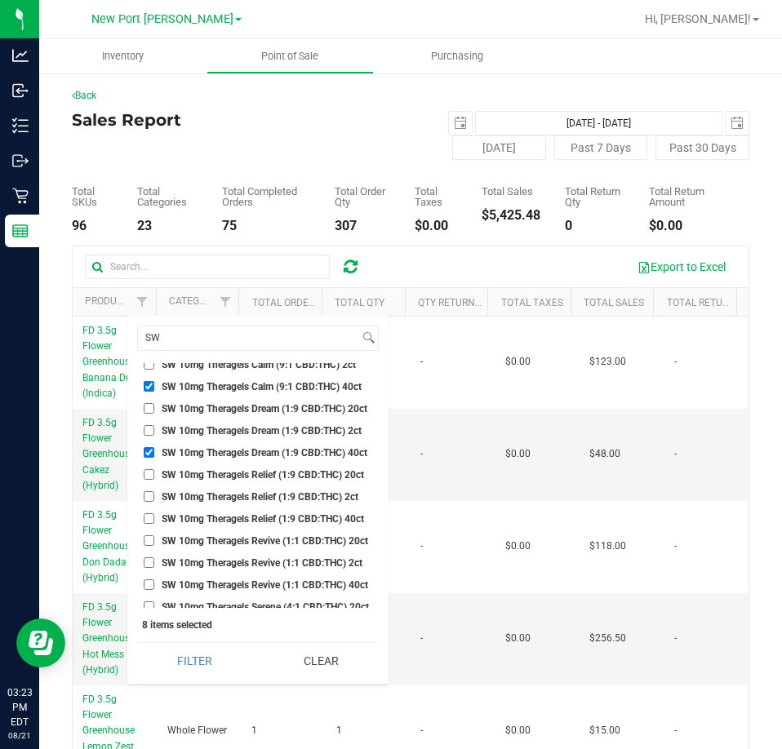
click at [259, 523] on span "SW 10mg Theragels Relief (1:9 CBD:THC) 40ct" at bounding box center [263, 519] width 202 height 10
click at [154, 523] on input "SW 10mg Theragels Relief (1:9 CBD:THC) 40ct" at bounding box center [149, 518] width 11 height 11
checkbox input "true"
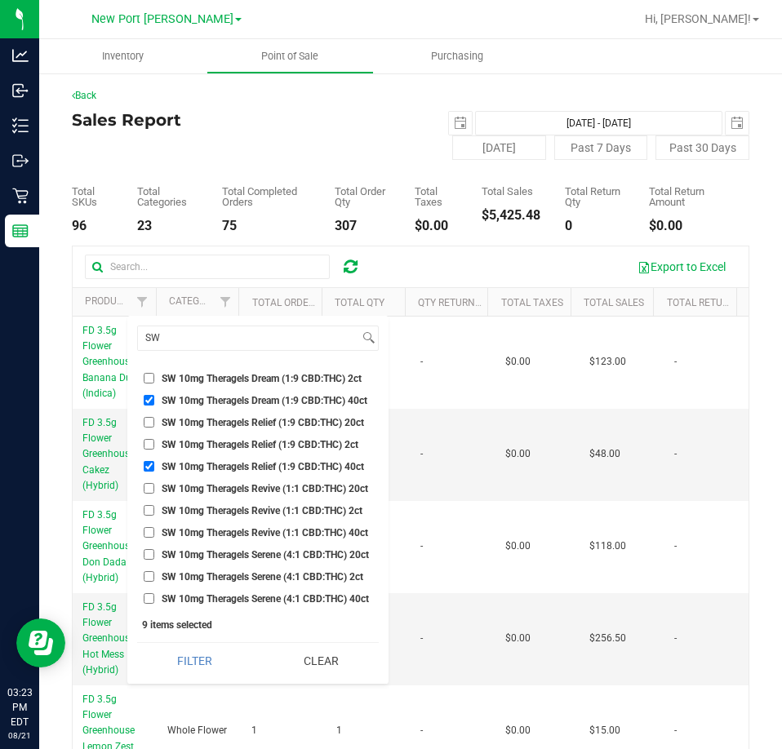
scroll to position [1305, 0]
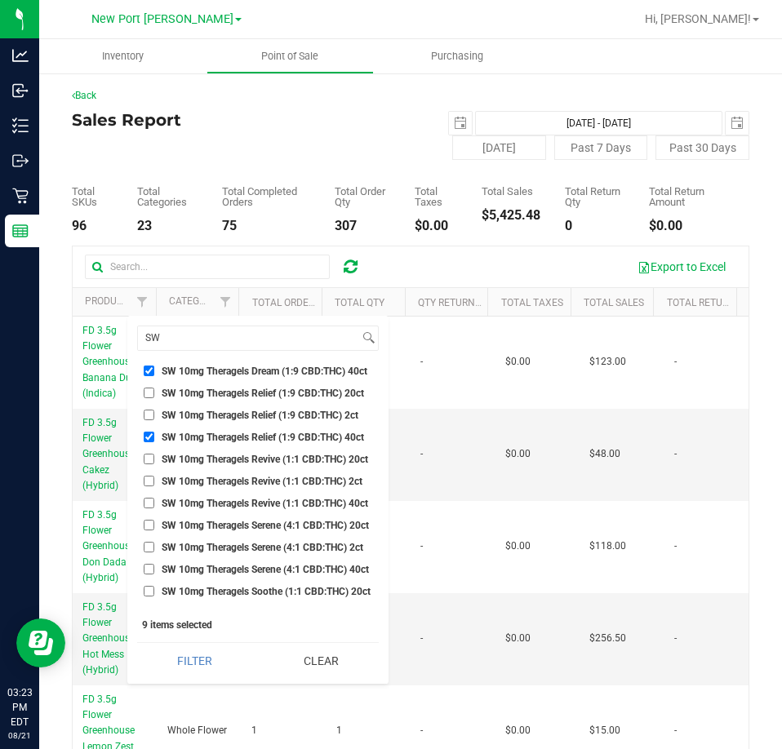
click at [242, 499] on span "SW 10mg Theragels Revive (1:1 CBD:THC) 40ct" at bounding box center [265, 503] width 206 height 10
click at [154, 499] on input "SW 10mg Theragels Revive (1:1 CBD:THC) 40ct" at bounding box center [149, 503] width 11 height 11
checkbox input "true"
click at [272, 565] on span "SW 10mg Theragels Serene (4:1 CBD:THC) 40ct" at bounding box center [265, 570] width 207 height 10
click at [154, 564] on input "SW 10mg Theragels Serene (4:1 CBD:THC) 40ct" at bounding box center [149, 569] width 11 height 11
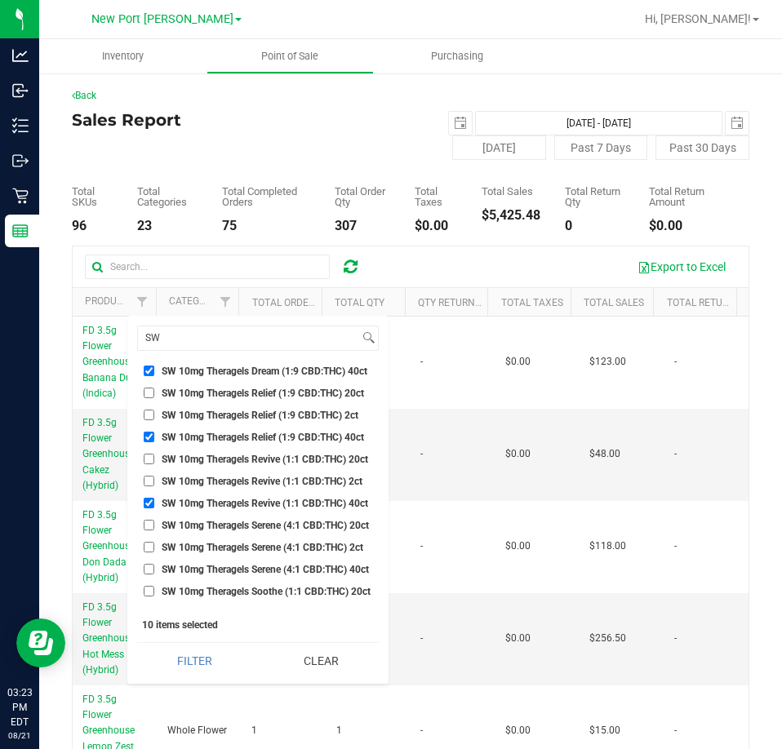
checkbox input "true"
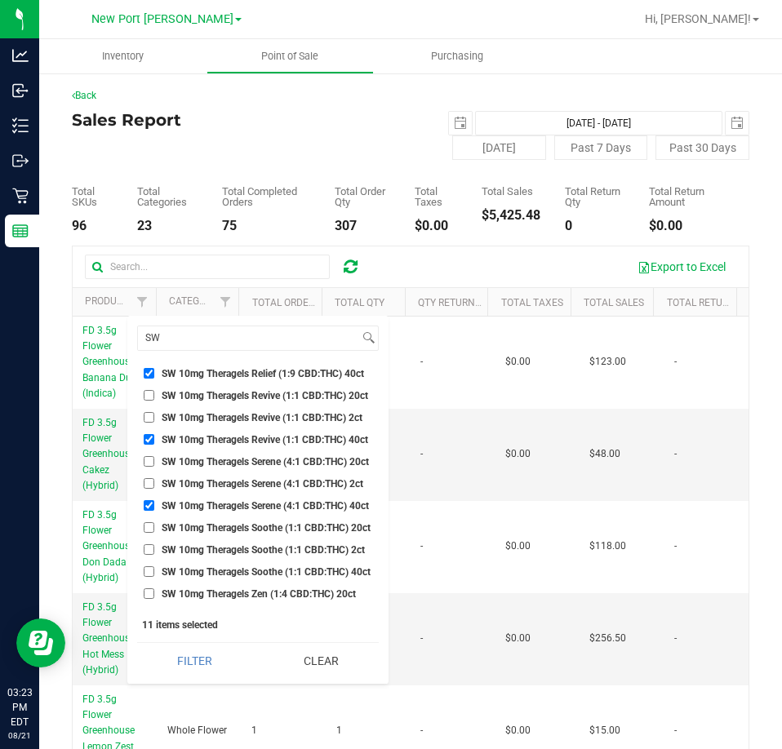
scroll to position [1387, 0]
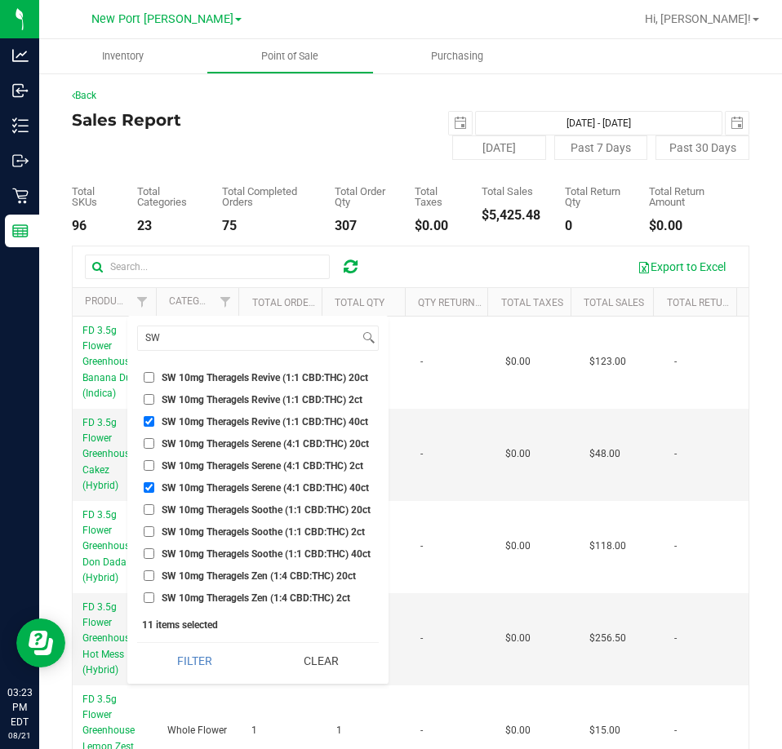
click at [250, 545] on li "SW 10mg Theragels Soothe (1:1 CBD:THC) 40ct" at bounding box center [257, 553] width 241 height 17
click at [252, 552] on span "SW 10mg Theragels Soothe (1:1 CBD:THC) 40ct" at bounding box center [266, 554] width 209 height 10
click at [154, 552] on input "SW 10mg Theragels Soothe (1:1 CBD:THC) 40ct" at bounding box center [149, 553] width 11 height 11
checkbox input "true"
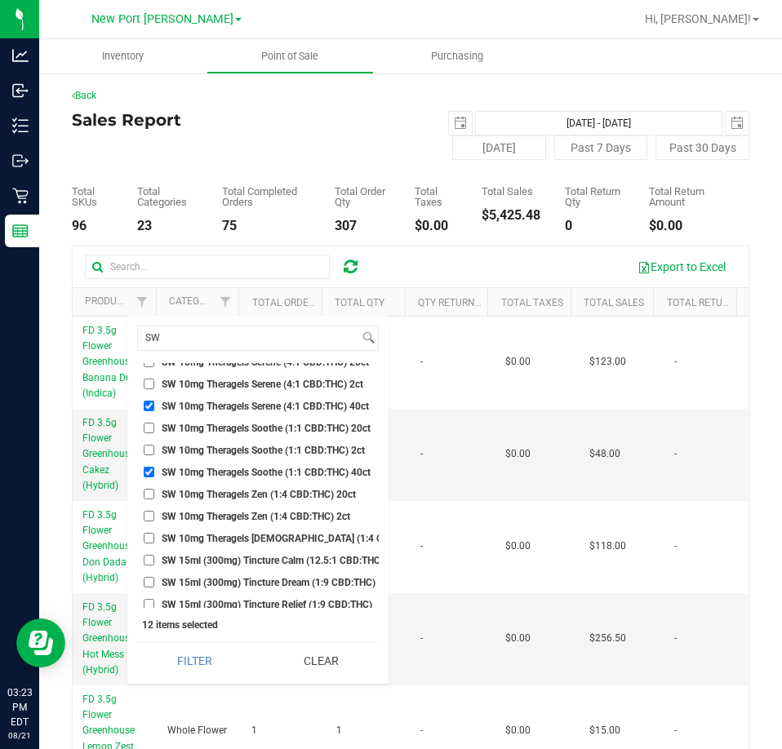
click at [257, 534] on span "SW 10mg Theragels Zen (1:4 CBD:THC) 40ct" at bounding box center [302, 539] width 281 height 10
click at [154, 534] on input "SW 10mg Theragels Zen (1:4 CBD:THC) 40ct" at bounding box center [149, 538] width 11 height 11
checkbox input "true"
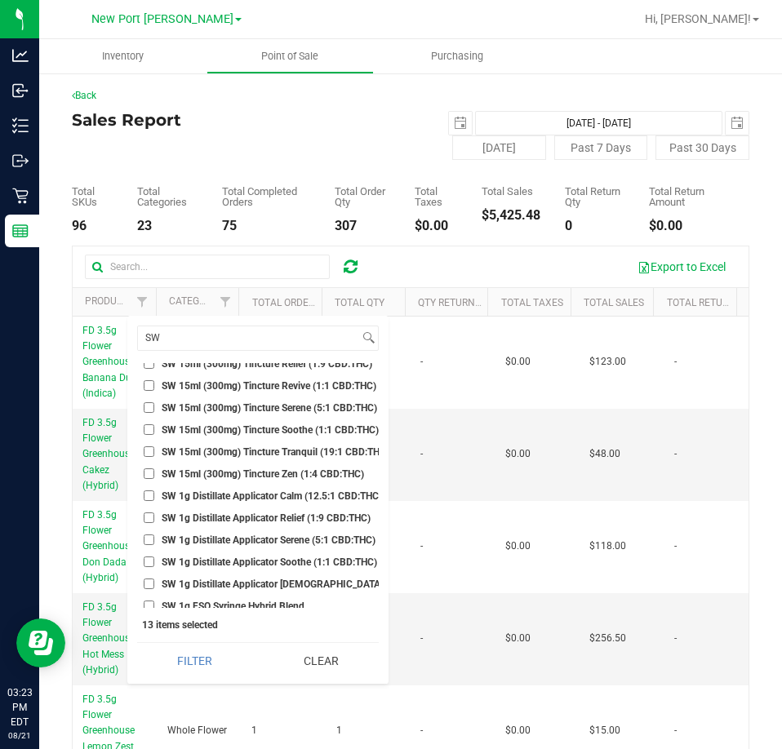
scroll to position [1713, 0]
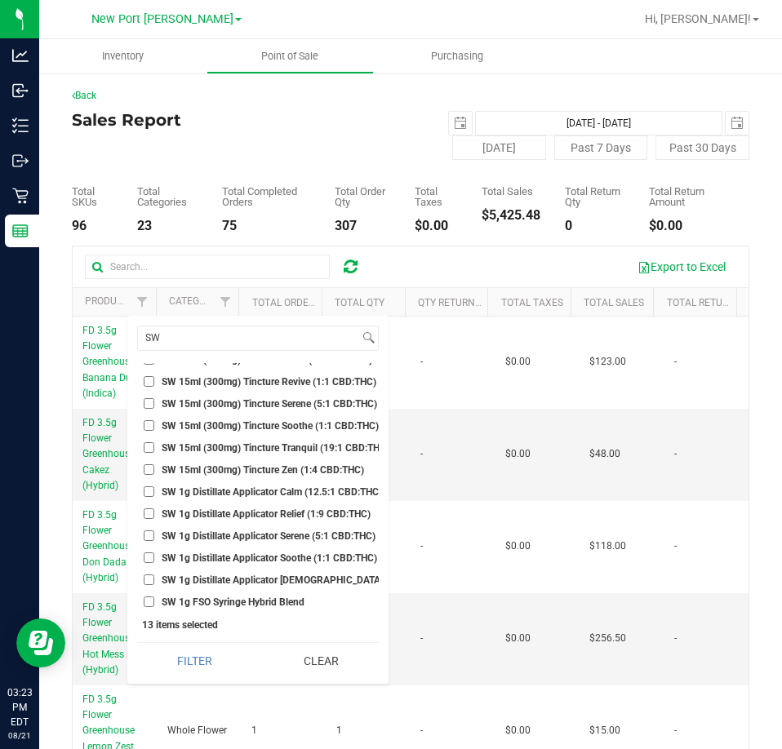
click at [254, 489] on span "SW 1g Distillate Applicator Calm (12.5:1 CBD:THC)" at bounding box center [272, 492] width 220 height 10
click at [154, 489] on input "SW 1g Distillate Applicator Calm (12.5:1 CBD:THC)" at bounding box center [149, 491] width 11 height 11
checkbox input "true"
click at [243, 507] on li "SW 1g Distillate Applicator Relief (1:9 CBD:THC)" at bounding box center [257, 513] width 241 height 17
click at [218, 511] on span "SW 1g Distillate Applicator Relief (1:9 CBD:THC)" at bounding box center [266, 514] width 209 height 10
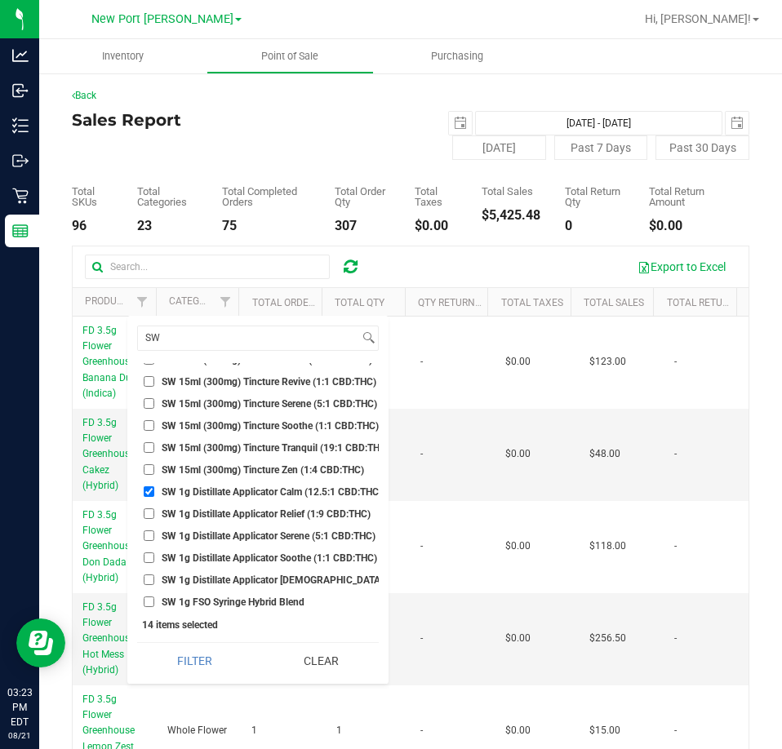
click at [154, 511] on input "SW 1g Distillate Applicator Relief (1:9 CBD:THC)" at bounding box center [149, 513] width 11 height 11
checkbox input "true"
click at [219, 533] on span "SW 1g Distillate Applicator Serene (5:1 CBD:THC)" at bounding box center [269, 536] width 214 height 10
click at [154, 533] on input "SW 1g Distillate Applicator Serene (5:1 CBD:THC)" at bounding box center [149, 535] width 11 height 11
checkbox input "true"
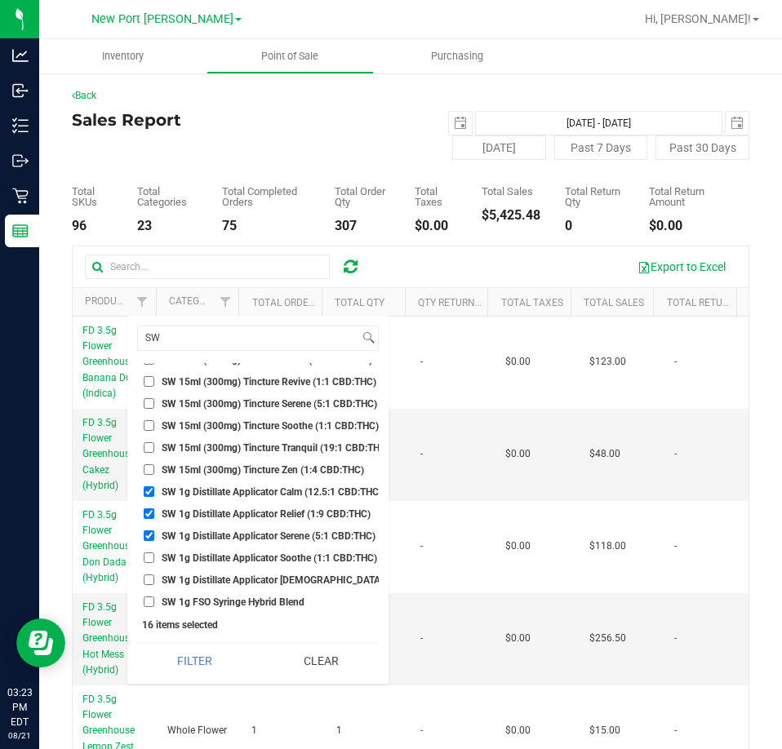
click at [219, 546] on ul "Select All BDS Black Terp Pen CCELL SILO BATTERY BLACK CR 0.35g Pre-Roll Island…" at bounding box center [257, 485] width 241 height 245
click at [219, 556] on span "SW 1g Distillate Applicator Soothe (1:1 CBD:THC)" at bounding box center [269, 558] width 215 height 10
click at [154, 556] on input "SW 1g Distillate Applicator Soothe (1:1 CBD:THC)" at bounding box center [149, 557] width 11 height 11
checkbox input "true"
click at [223, 580] on span "SW 1g Distillate Applicator Zen (1:4 CBD:THC)" at bounding box center [305, 580] width 287 height 10
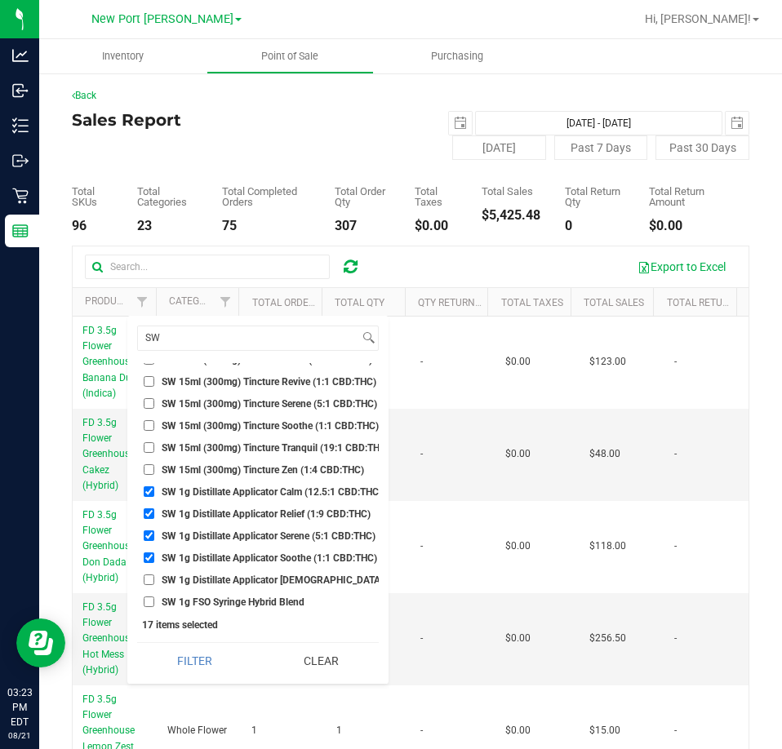
click at [154, 580] on input "SW 1g Distillate Applicator Zen (1:4 CBD:THC)" at bounding box center [149, 579] width 11 height 11
checkbox input "true"
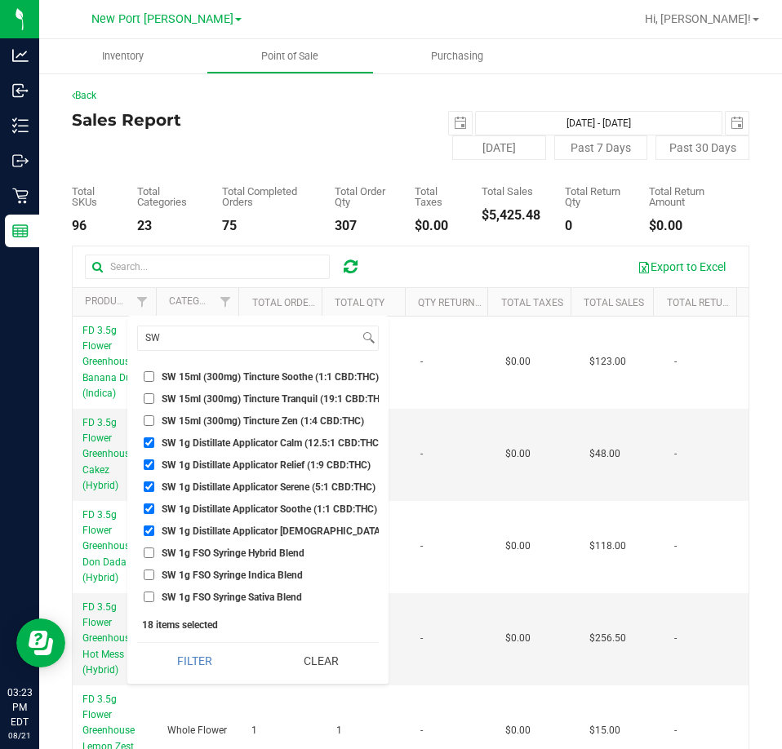
scroll to position [1795, 0]
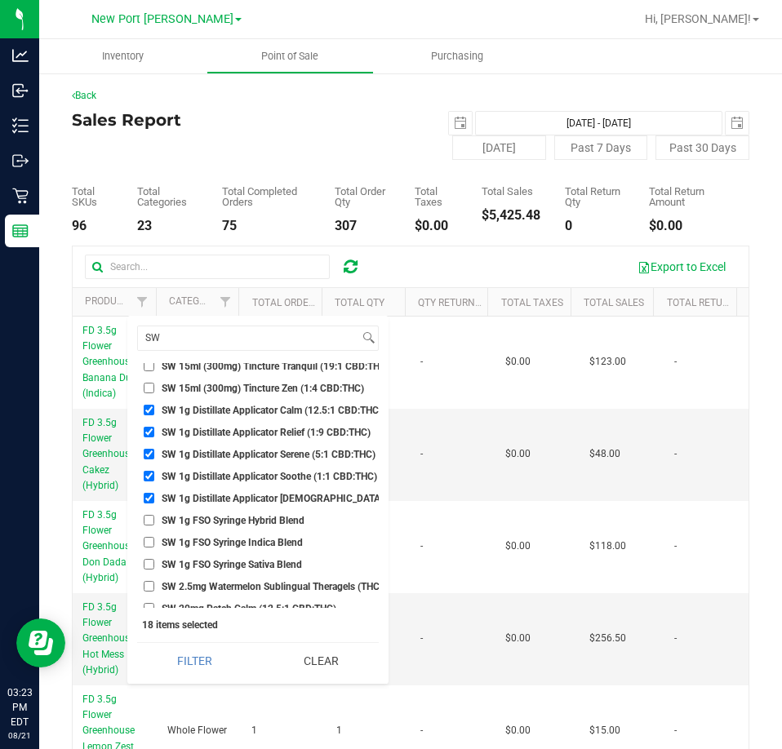
click at [224, 520] on span "SW 1g FSO Syringe Hybrid Blend" at bounding box center [233, 521] width 143 height 10
click at [154, 520] on input "SW 1g FSO Syringe Hybrid Blend" at bounding box center [149, 520] width 11 height 11
checkbox input "true"
click at [224, 534] on li "SW 1g FSO Syringe Indica Blend" at bounding box center [257, 542] width 241 height 17
click at [224, 561] on span "SW 1g FSO Syringe Sativa Blend" at bounding box center [232, 565] width 140 height 10
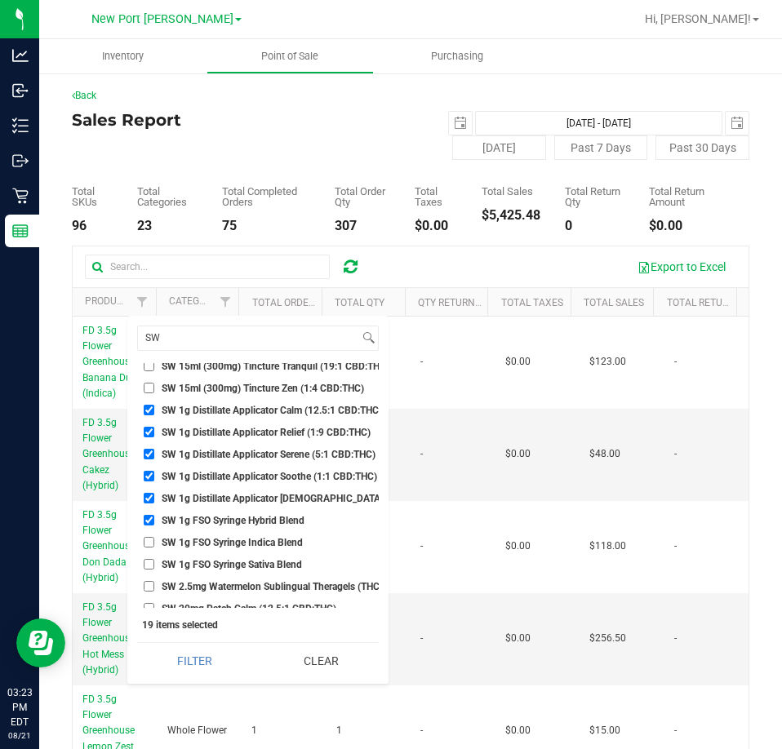
click at [154, 561] on input "SW 1g FSO Syringe Sativa Blend" at bounding box center [149, 564] width 11 height 11
checkbox input "true"
click at [219, 542] on span "SW 1g FSO Syringe Indica Blend" at bounding box center [232, 543] width 141 height 10
click at [154, 542] on input "SW 1g FSO Syringe Indica Blend" at bounding box center [149, 542] width 11 height 11
checkbox input "true"
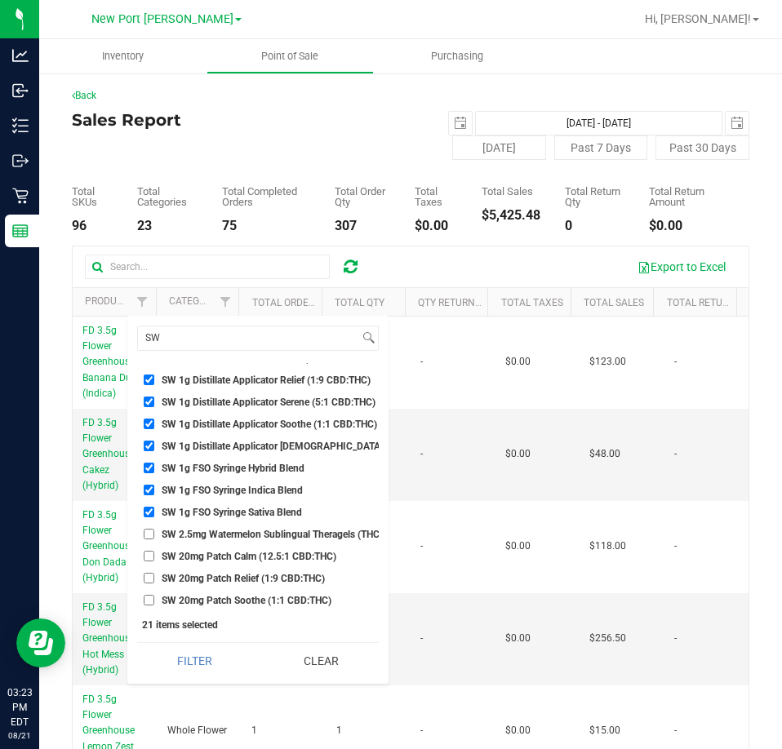
scroll to position [1876, 0]
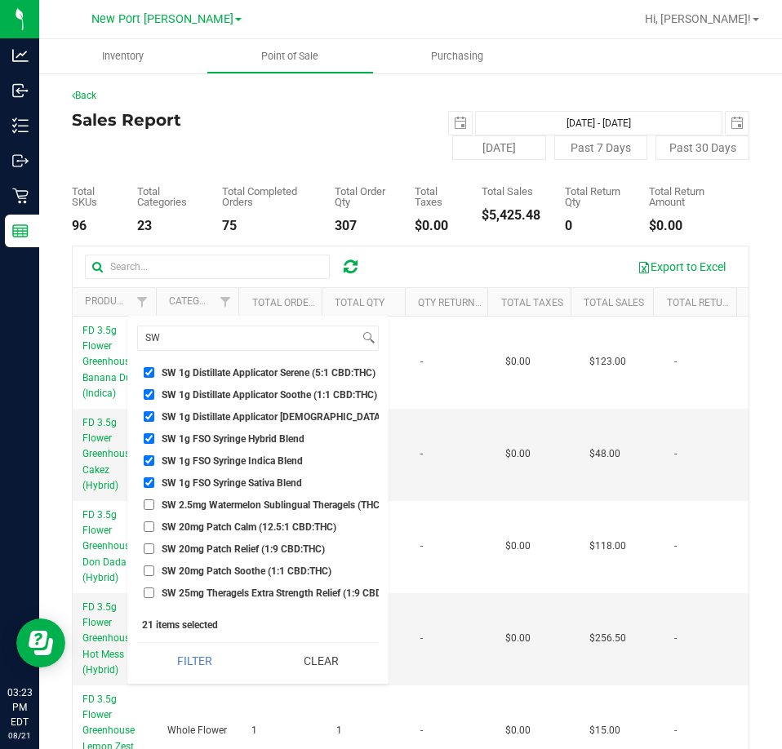
click at [240, 522] on span "SW 20mg Patch Calm (12.5:1 CBD:THC)" at bounding box center [249, 527] width 175 height 10
click at [154, 521] on input "SW 20mg Patch Calm (12.5:1 CBD:THC)" at bounding box center [149, 526] width 11 height 11
checkbox input "true"
click at [234, 535] on li "SW 20mg Patch Calm (12.5:1 CBD:THC)" at bounding box center [257, 526] width 241 height 17
click at [232, 548] on span "SW 20mg Patch Relief (1:9 CBD:THC)" at bounding box center [243, 549] width 163 height 10
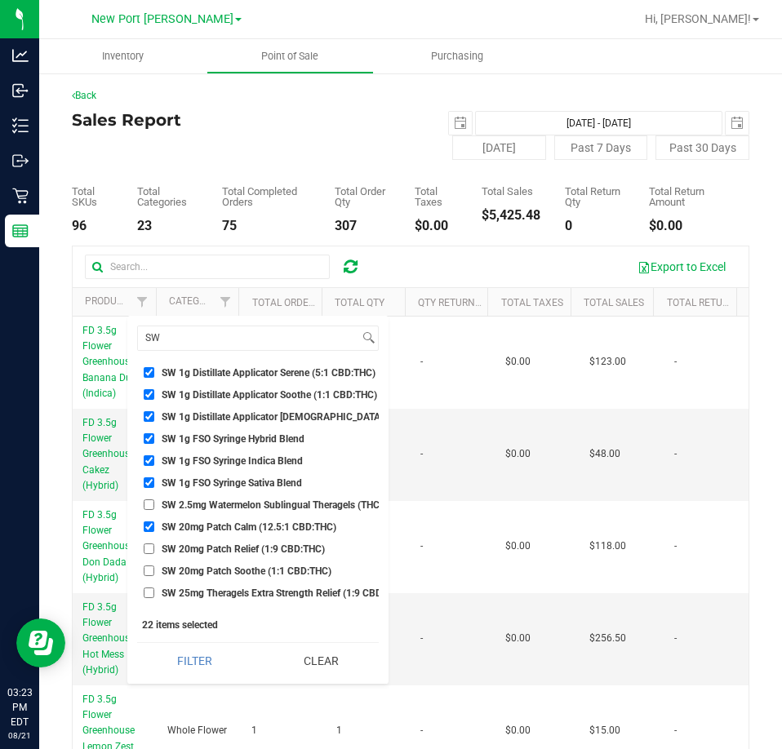
click at [154, 548] on input "SW 20mg Patch Relief (1:9 CBD:THC)" at bounding box center [149, 548] width 11 height 11
checkbox input "true"
click at [224, 569] on span "SW 20mg Patch Soothe (1:1 CBD:THC)" at bounding box center [247, 571] width 170 height 10
click at [154, 569] on input "SW 20mg Patch Soothe (1:1 CBD:THC)" at bounding box center [149, 570] width 11 height 11
checkbox input "true"
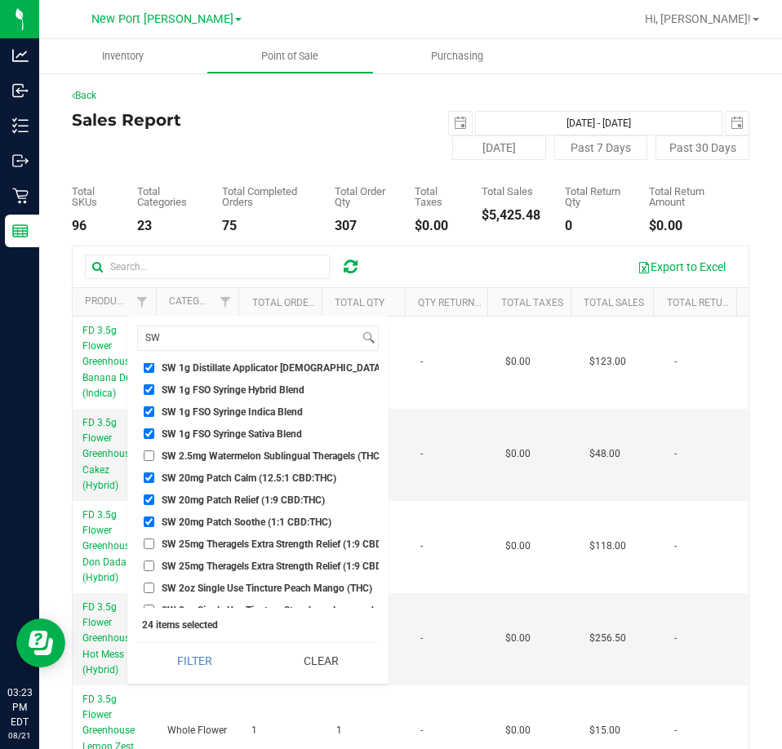
scroll to position [1958, 0]
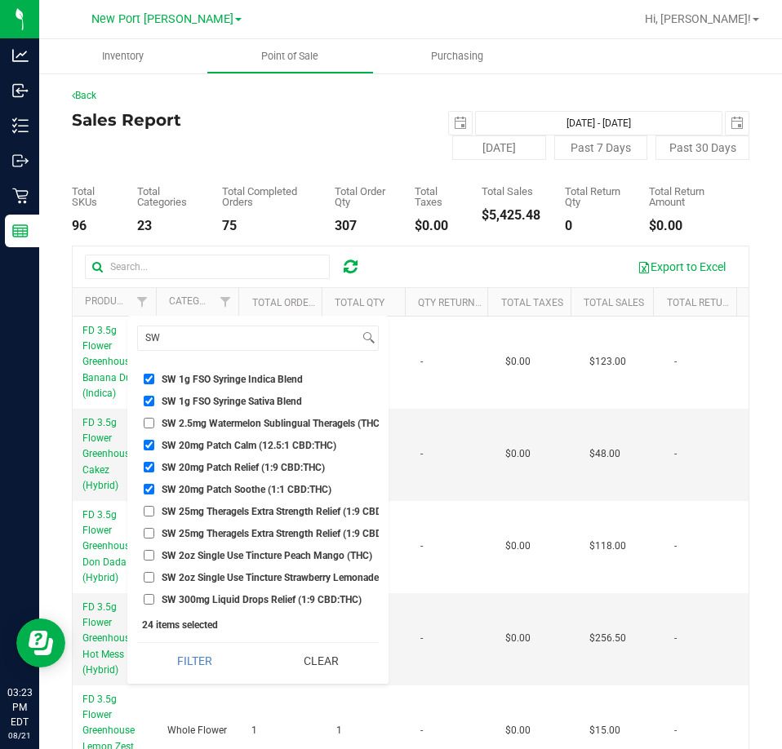
click at [204, 511] on span "SW 25mg Theragels Extra Strength Relief (1:9 CBD:THC) 2ct" at bounding box center [292, 512] width 261 height 10
click at [154, 511] on input "SW 25mg Theragels Extra Strength Relief (1:9 CBD:THC) 2ct" at bounding box center [149, 511] width 11 height 11
checkbox input "true"
click at [201, 539] on li "SW 25mg Theragels Extra Strength Relief (1:9 CBD:THC) 40ct" at bounding box center [257, 533] width 241 height 17
click at [205, 534] on span "SW 25mg Theragels Extra Strength Relief (1:9 CBD:THC) 40ct" at bounding box center [295, 534] width 267 height 10
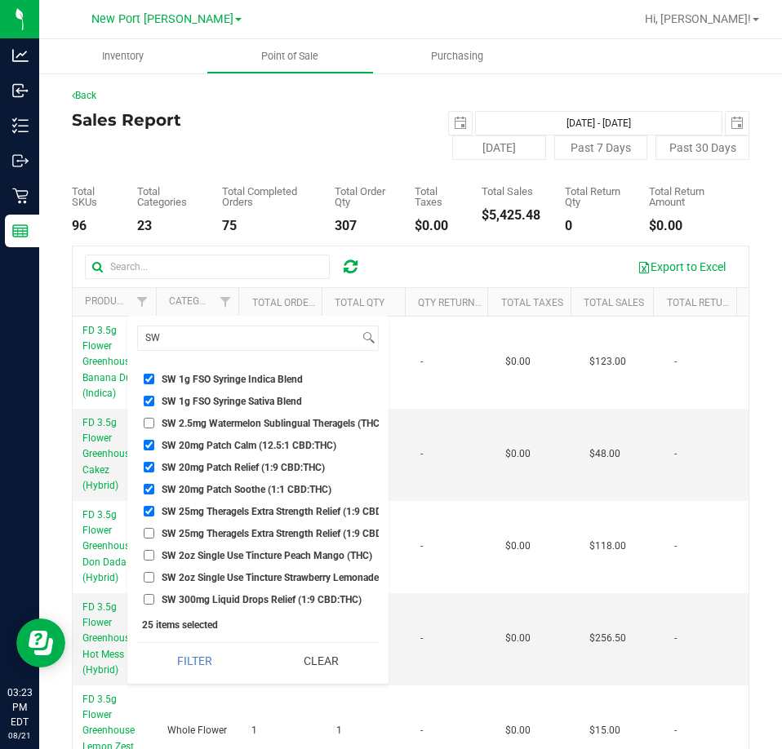
click at [154, 534] on input "SW 25mg Theragels Extra Strength Relief (1:9 CBD:THC) 40ct" at bounding box center [149, 533] width 11 height 11
checkbox input "true"
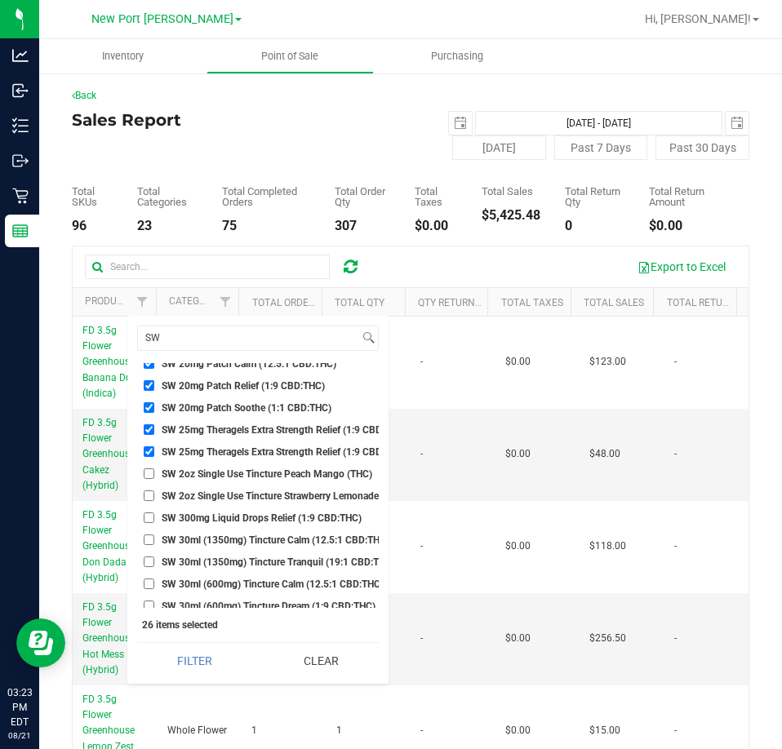
scroll to position [2121, 0]
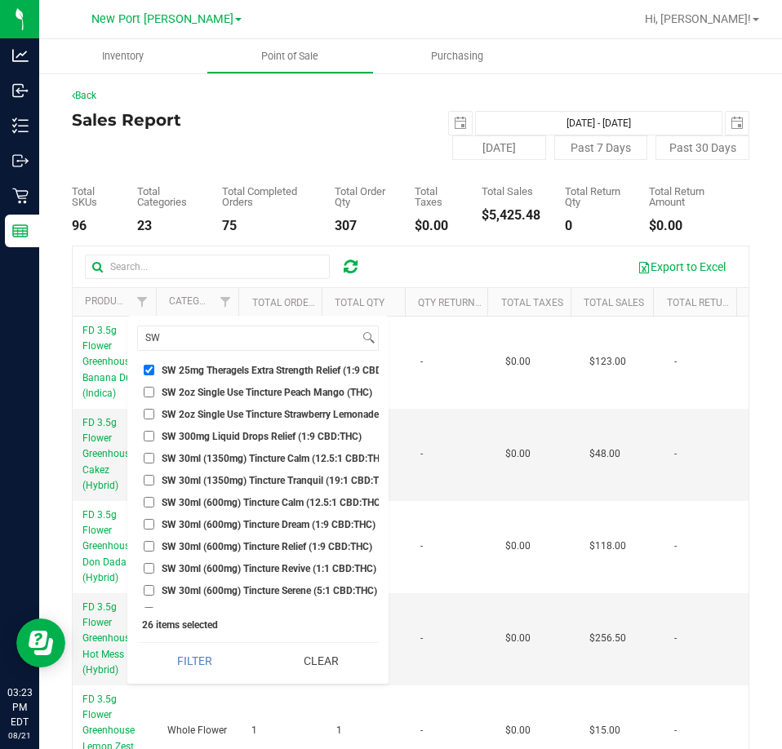
click at [204, 454] on span "SW 30ml (1350mg) Tincture Calm (12.5:1 CBD:THC)" at bounding box center [276, 459] width 228 height 10
click at [154, 453] on input "SW 30ml (1350mg) Tincture Calm (12.5:1 CBD:THC)" at bounding box center [149, 458] width 11 height 11
checkbox input "true"
click at [252, 481] on span "SW 30ml (1350mg) Tincture Tranquil (19:1 CBD:THC)" at bounding box center [278, 481] width 233 height 10
click at [154, 481] on input "SW 30ml (1350mg) Tincture Tranquil (19:1 CBD:THC)" at bounding box center [149, 480] width 11 height 11
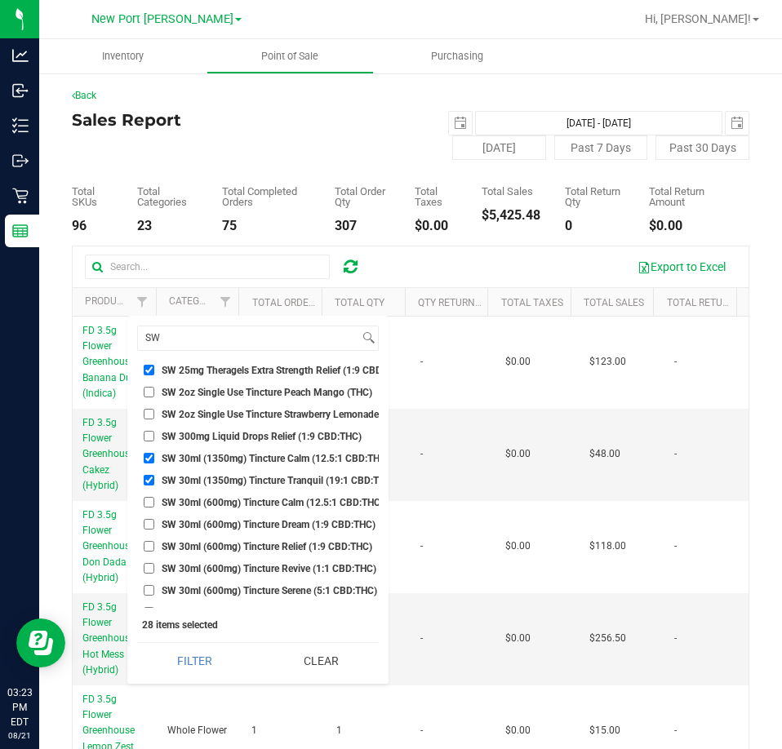
click at [248, 476] on span "SW 30ml (1350mg) Tincture Tranquil (19:1 CBD:THC)" at bounding box center [278, 481] width 233 height 10
click at [154, 476] on input "SW 30ml (1350mg) Tincture Tranquil (19:1 CBD:THC)" at bounding box center [149, 480] width 11 height 11
checkbox input "false"
click at [257, 495] on li "SW 30ml (600mg) Tincture Calm (12.5:1 CBD:THC)" at bounding box center [257, 502] width 241 height 17
click at [262, 503] on span "SW 30ml (600mg) Tincture Calm (12.5:1 CBD:THC)" at bounding box center [273, 503] width 222 height 10
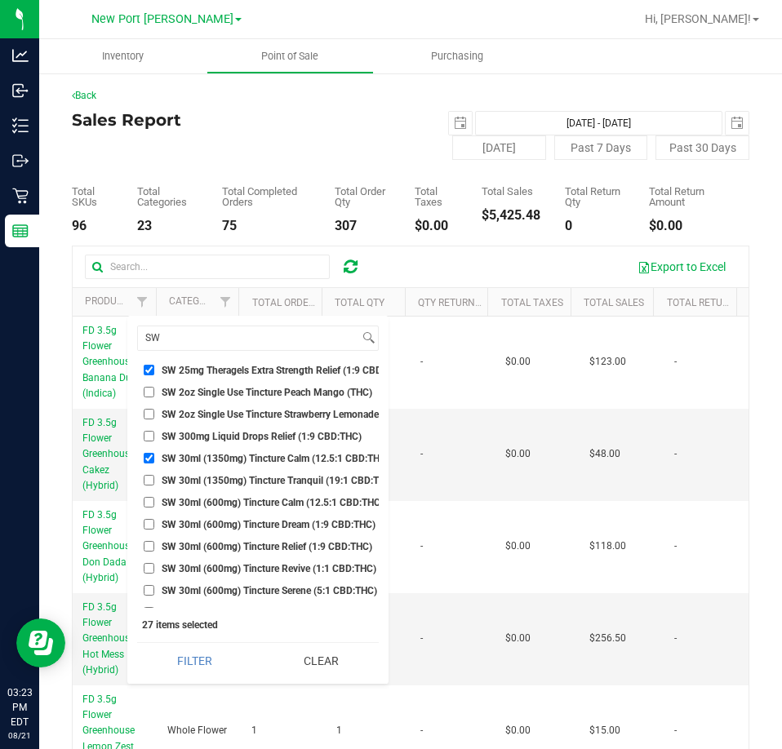
click at [154, 503] on input "SW 30ml (600mg) Tincture Calm (12.5:1 CBD:THC)" at bounding box center [149, 502] width 11 height 11
checkbox input "true"
click at [245, 457] on span "SW 30ml (1350mg) Tincture Calm (12.5:1 CBD:THC)" at bounding box center [276, 459] width 228 height 10
click at [154, 457] on input "SW 30ml (1350mg) Tincture Calm (12.5:1 CBD:THC)" at bounding box center [149, 458] width 11 height 11
checkbox input "false"
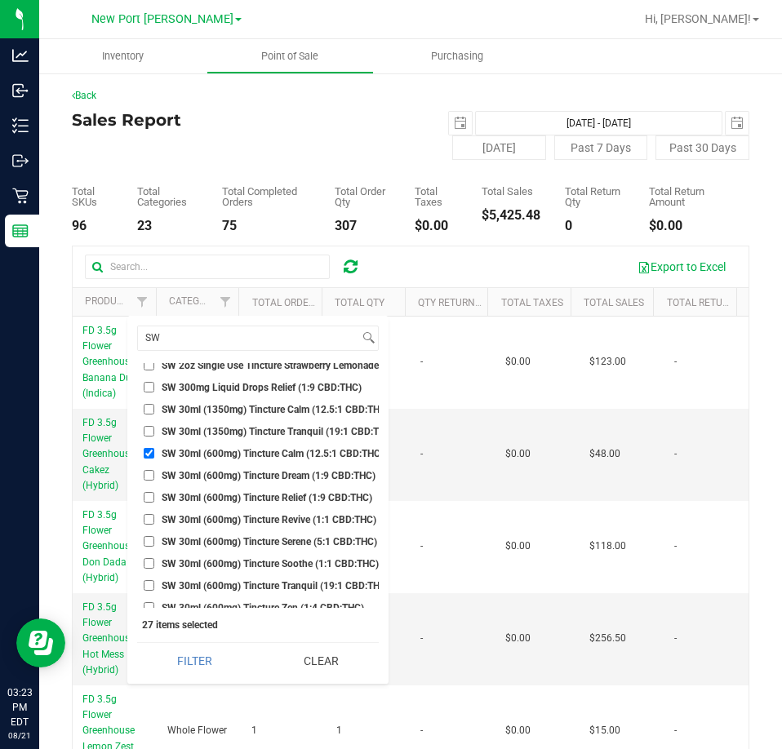
scroll to position [2203, 0]
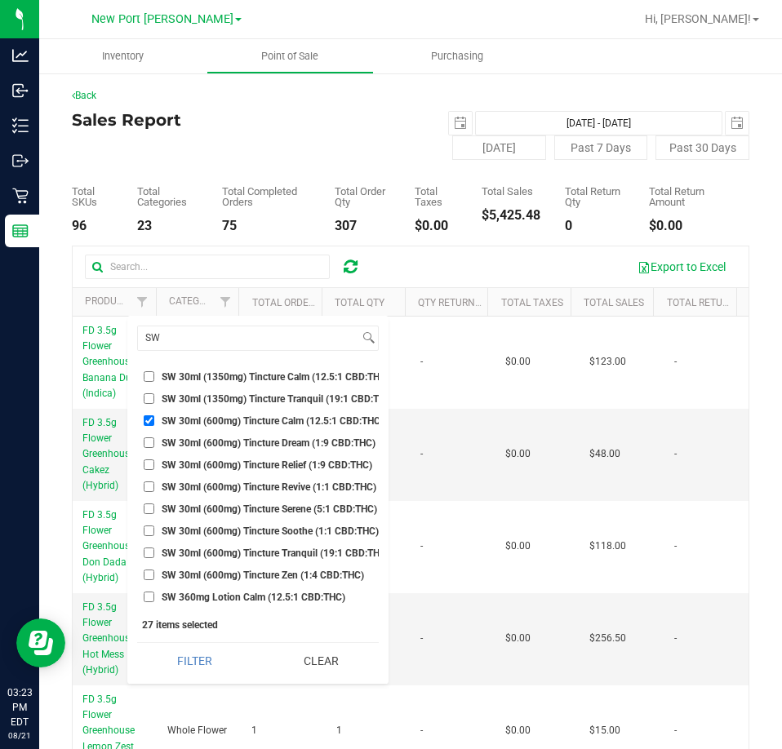
click at [241, 447] on span "SW 30ml (600mg) Tincture Dream (1:9 CBD:THC)" at bounding box center [269, 443] width 214 height 10
click at [154, 447] on input "SW 30ml (600mg) Tincture Dream (1:9 CBD:THC)" at bounding box center [149, 442] width 11 height 11
checkbox input "true"
click at [247, 462] on span "SW 30ml (600mg) Tincture Relief (1:9 CBD:THC)" at bounding box center [267, 465] width 210 height 10
click at [154, 462] on input "SW 30ml (600mg) Tincture Relief (1:9 CBD:THC)" at bounding box center [149, 464] width 11 height 11
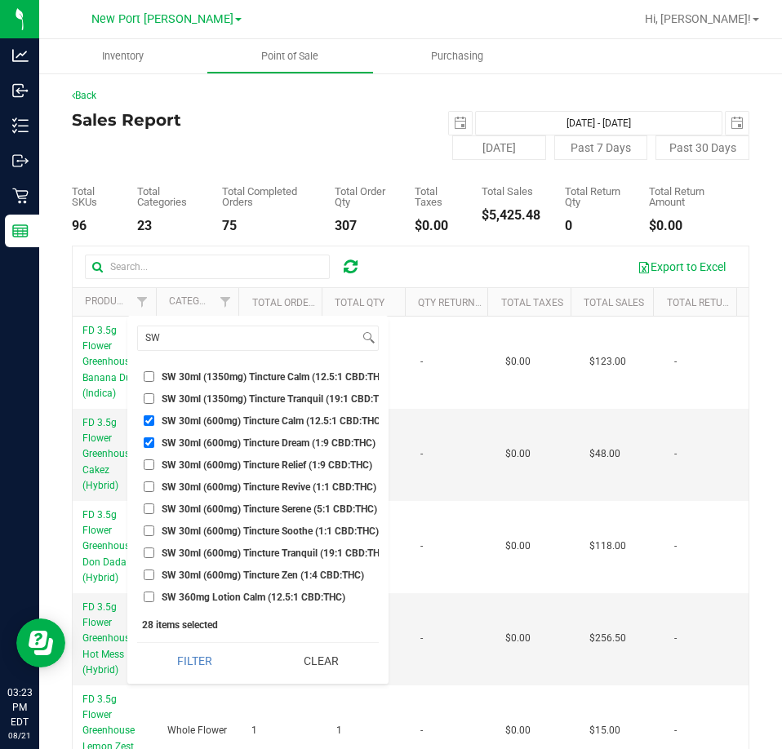
checkbox input "true"
click at [255, 479] on li "SW 30ml (600mg) Tincture Revive (1:1 CBD:THC)" at bounding box center [257, 486] width 241 height 17
drag, startPoint x: 258, startPoint y: 487, endPoint x: 259, endPoint y: 497, distance: 9.8
click at [257, 486] on span "SW 30ml (600mg) Tincture Revive (1:1 CBD:THC)" at bounding box center [269, 487] width 215 height 10
click at [154, 486] on input "SW 30ml (600mg) Tincture Revive (1:1 CBD:THC)" at bounding box center [149, 486] width 11 height 11
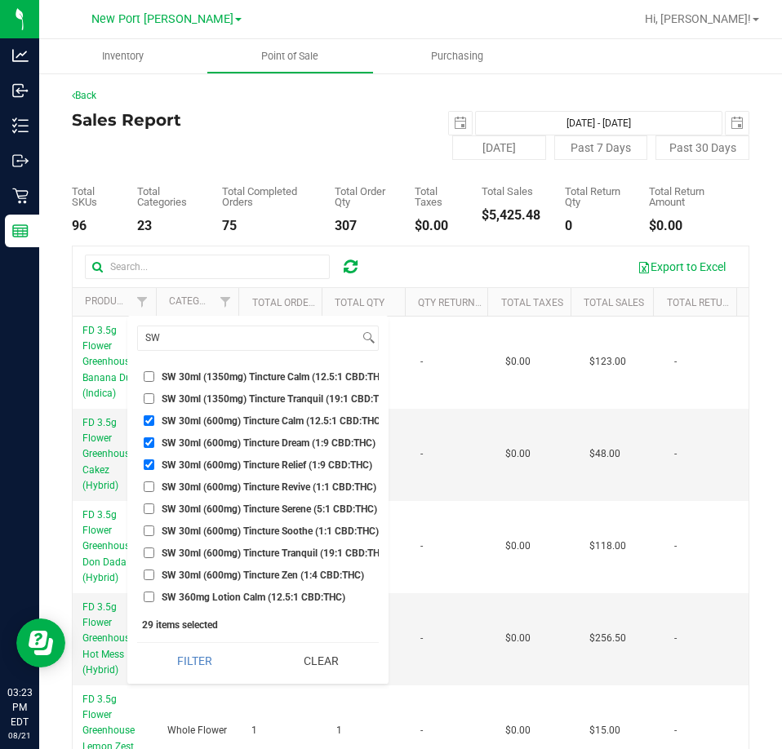
checkbox input "true"
click at [259, 499] on ul "Select All BDS Black Terp Pen CCELL SILO BATTERY BLACK CR 0.35g Pre-Roll Island…" at bounding box center [257, 485] width 241 height 245
click at [262, 509] on span "SW 30ml (600mg) Tincture Serene (5:1 CBD:THC)" at bounding box center [269, 509] width 215 height 10
click at [154, 509] on input "SW 30ml (600mg) Tincture Serene (5:1 CBD:THC)" at bounding box center [149, 508] width 11 height 11
checkbox input "true"
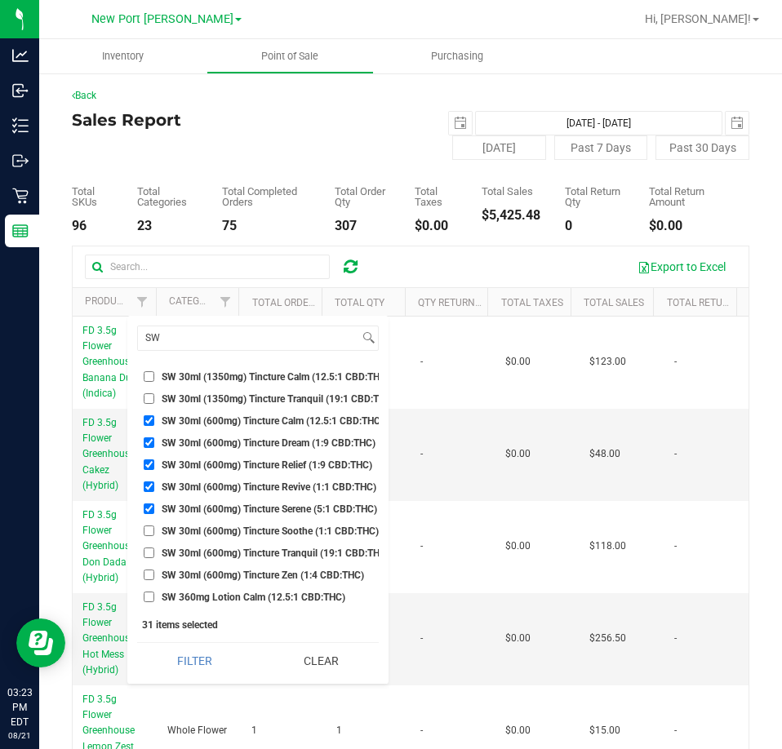
click at [270, 526] on span "SW 30ml (600mg) Tincture Soothe (1:1 CBD:THC)" at bounding box center [270, 531] width 217 height 10
click at [154, 525] on input "SW 30ml (600mg) Tincture Soothe (1:1 CBD:THC)" at bounding box center [149, 530] width 11 height 11
checkbox input "true"
click at [280, 548] on span "SW 30ml (600mg) Tincture Tranquil (19:1 CBD:THC)" at bounding box center [276, 553] width 228 height 10
click at [154, 548] on input "SW 30ml (600mg) Tincture Tranquil (19:1 CBD:THC)" at bounding box center [149, 552] width 11 height 11
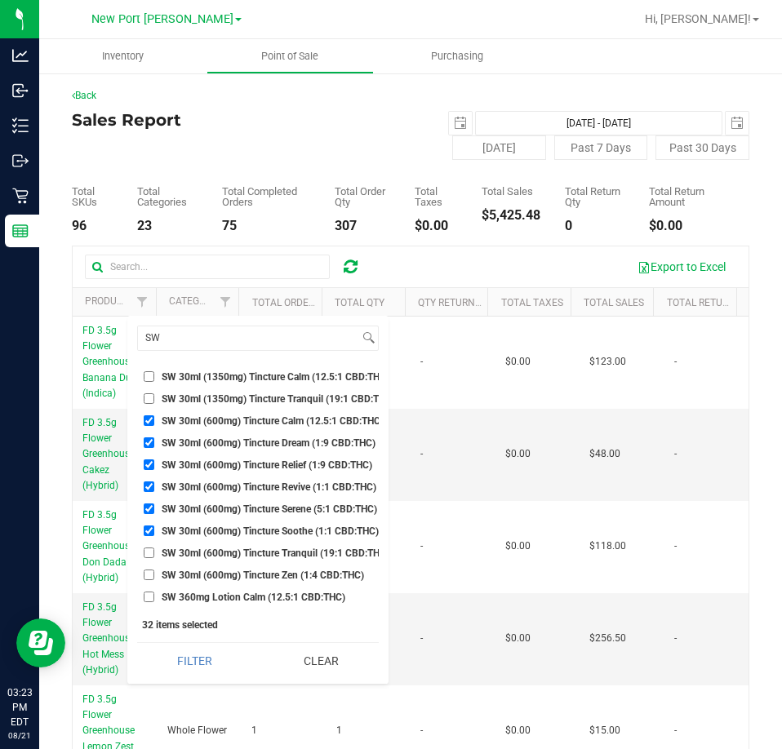
checkbox input "true"
click at [287, 573] on span "SW 30ml (600mg) Tincture Zen (1:4 CBD:THC)" at bounding box center [263, 575] width 202 height 10
click at [154, 573] on input "SW 30ml (600mg) Tincture Zen (1:4 CBD:THC)" at bounding box center [149, 574] width 11 height 11
checkbox input "true"
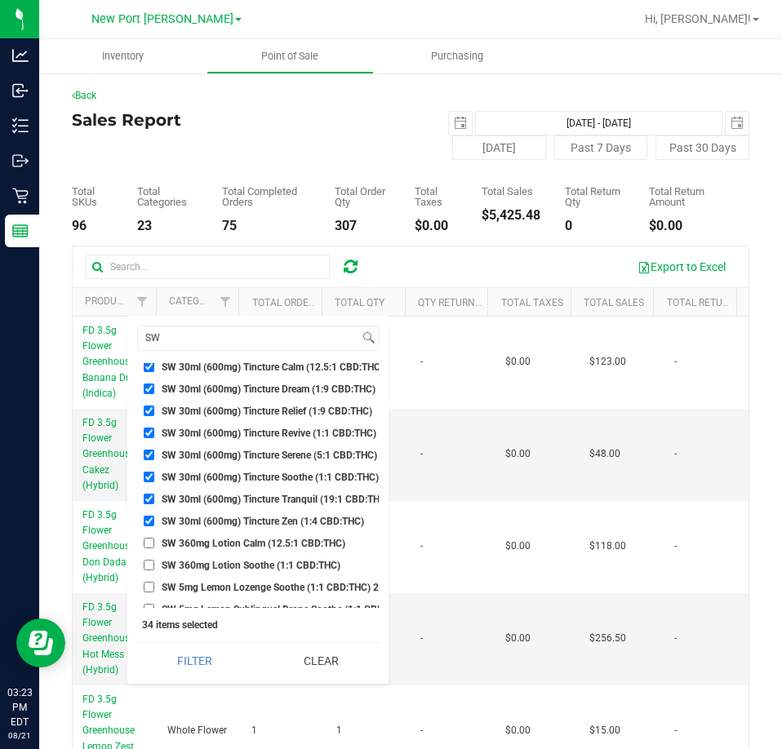
scroll to position [2284, 0]
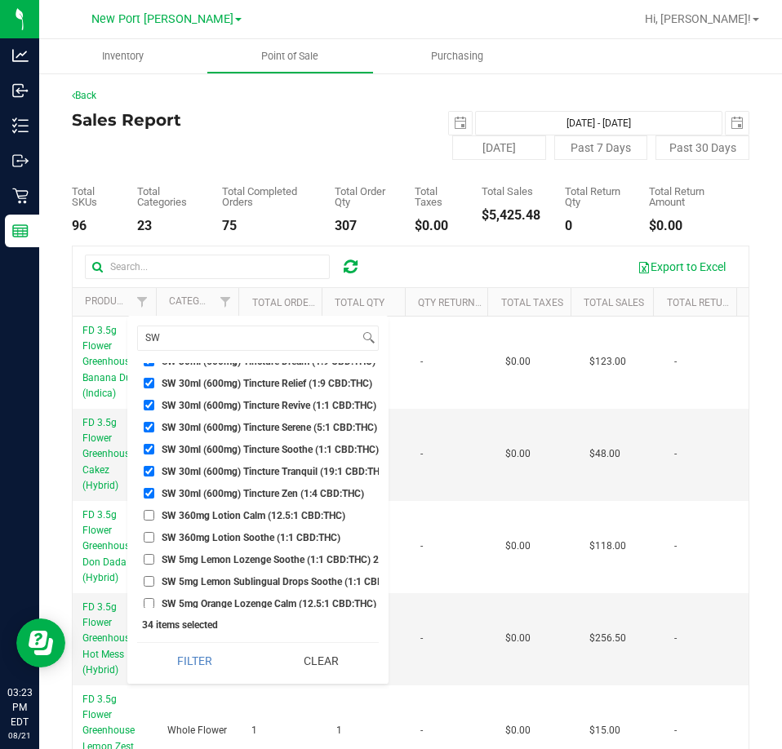
click at [264, 511] on span "SW 360mg Lotion Calm (12.5:1 CBD:THC)" at bounding box center [254, 516] width 184 height 10
click at [154, 510] on input "SW 360mg Lotion Calm (12.5:1 CBD:THC)" at bounding box center [149, 515] width 11 height 11
checkbox input "true"
click at [259, 536] on span "SW 360mg Lotion Soothe (1:1 CBD:THC)" at bounding box center [251, 538] width 179 height 10
click at [154, 536] on input "SW 360mg Lotion Soothe (1:1 CBD:THC)" at bounding box center [149, 537] width 11 height 11
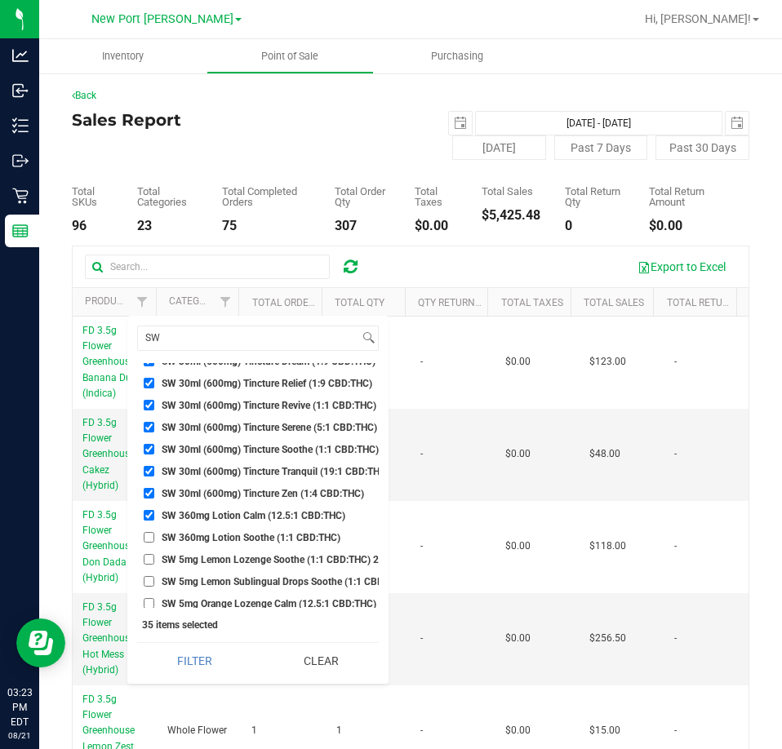
checkbox input "true"
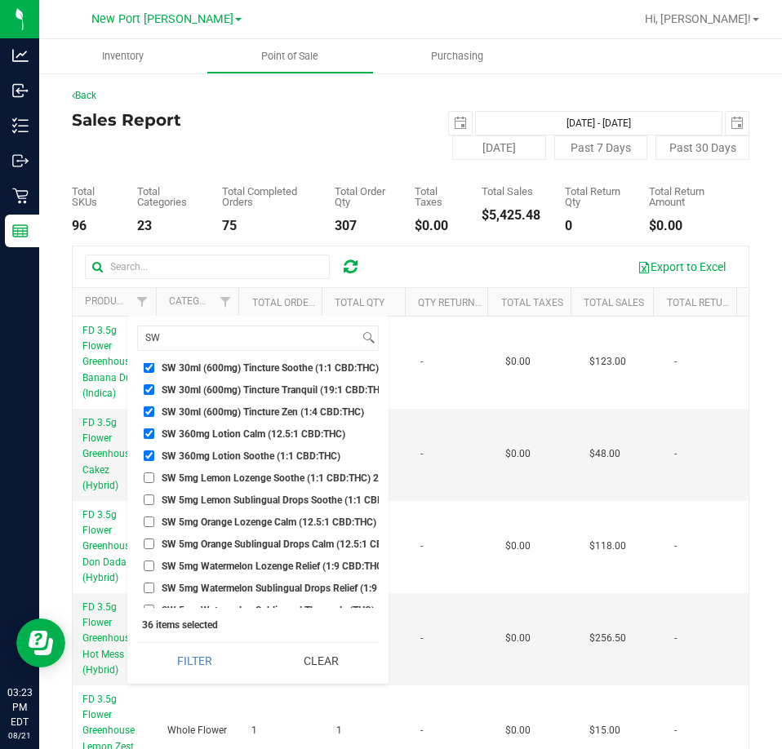
click at [274, 480] on span "SW 5mg Lemon Lozenge Soothe (1:1 CBD:THC) 20ct" at bounding box center [277, 478] width 231 height 10
click at [154, 480] on input "SW 5mg Lemon Lozenge Soothe (1:1 CBD:THC) 20ct" at bounding box center [149, 477] width 11 height 11
checkbox input "true"
click at [279, 513] on li "SW 5mg Orange Lozenge Calm (12.5:1 CBD:THC) 20ct" at bounding box center [257, 521] width 241 height 17
click at [279, 517] on span "SW 5mg Orange Lozenge Calm (12.5:1 CBD:THC) 20ct" at bounding box center [280, 522] width 237 height 10
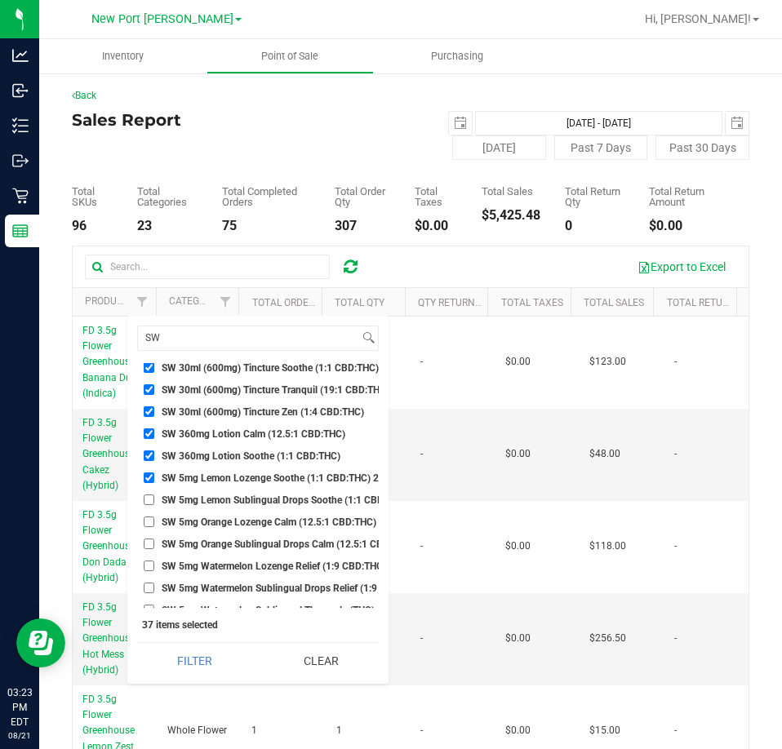
click at [154, 517] on input "SW 5mg Orange Lozenge Calm (12.5:1 CBD:THC) 20ct" at bounding box center [149, 521] width 11 height 11
checkbox input "true"
click at [279, 562] on span "SW 5mg Watermelon Lozenge Relief (1:9 CBD:THC) 20ct" at bounding box center [285, 566] width 246 height 10
click at [154, 562] on input "SW 5mg Watermelon Lozenge Relief (1:9 CBD:THC) 20ct" at bounding box center [149, 565] width 11 height 11
checkbox input "true"
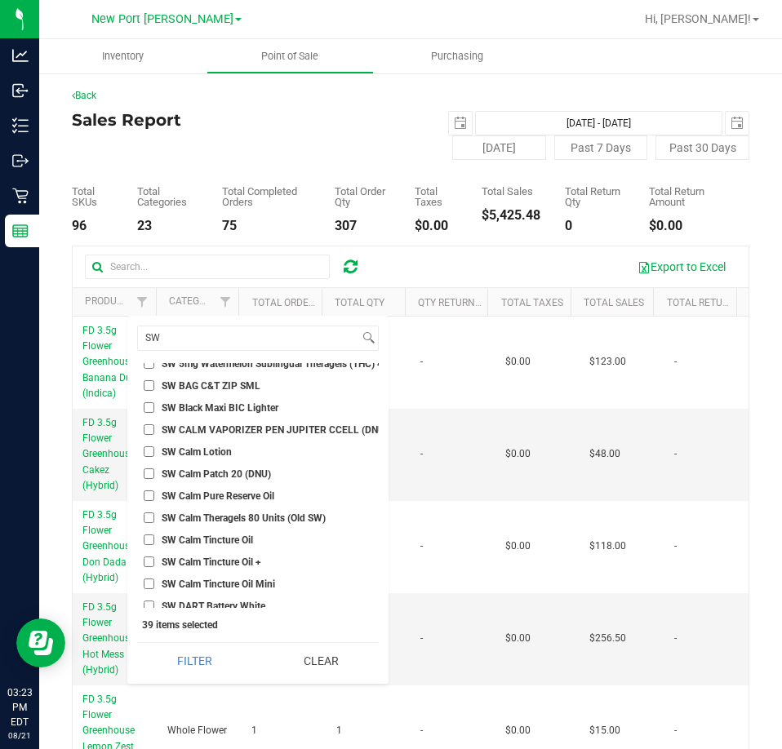
scroll to position [2692, 0]
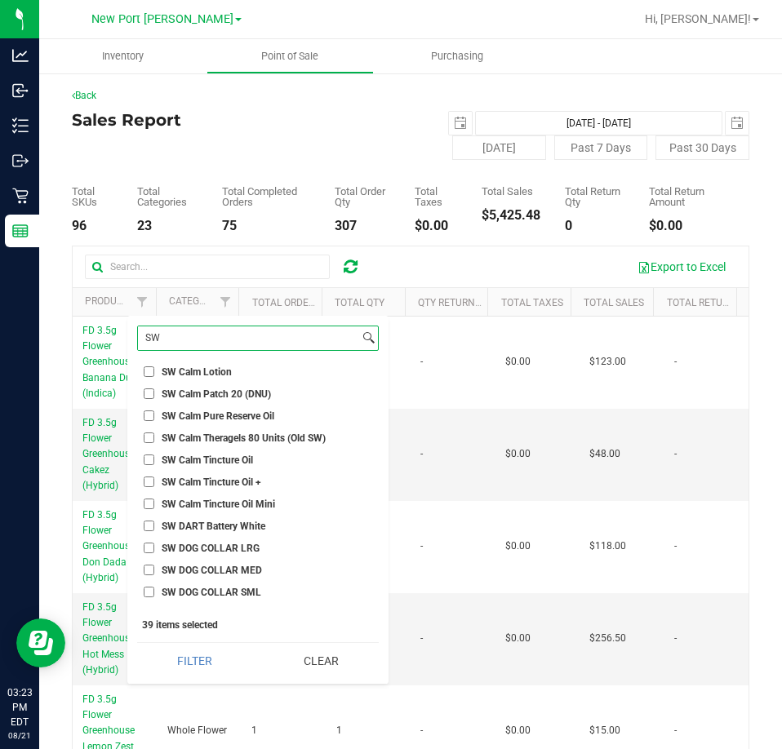
click at [196, 339] on input "SW" at bounding box center [248, 338] width 221 height 24
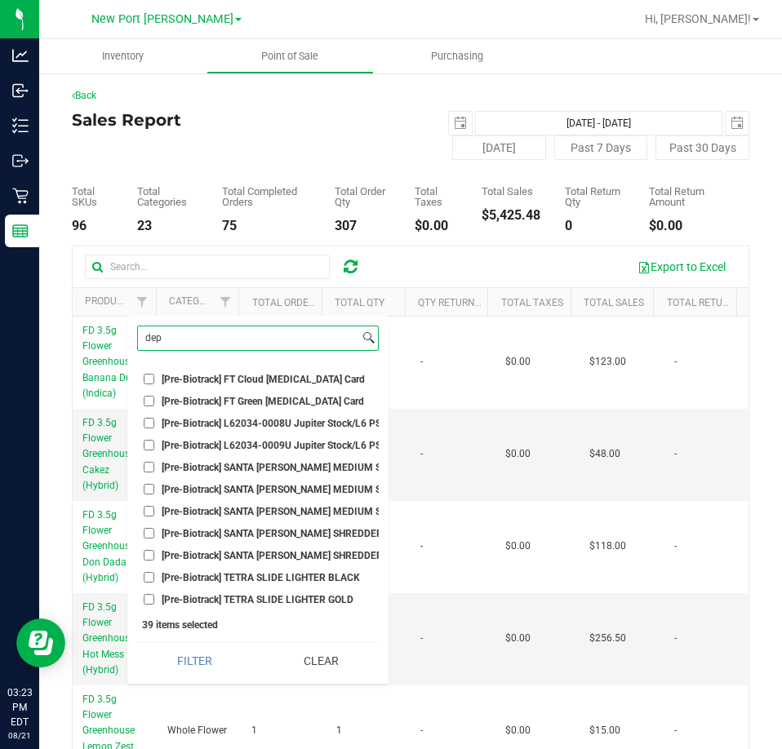
scroll to position [0, 0]
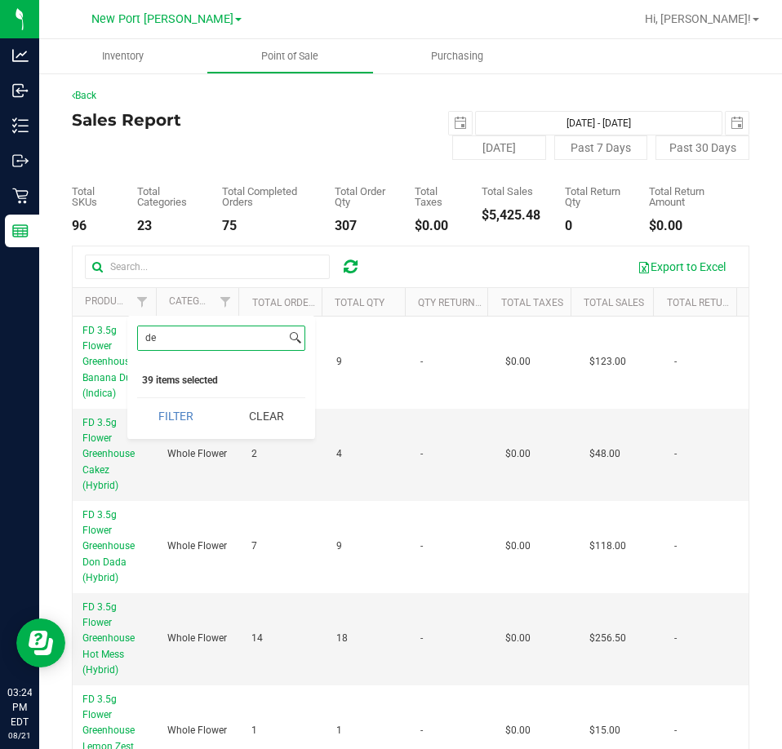
type input "d"
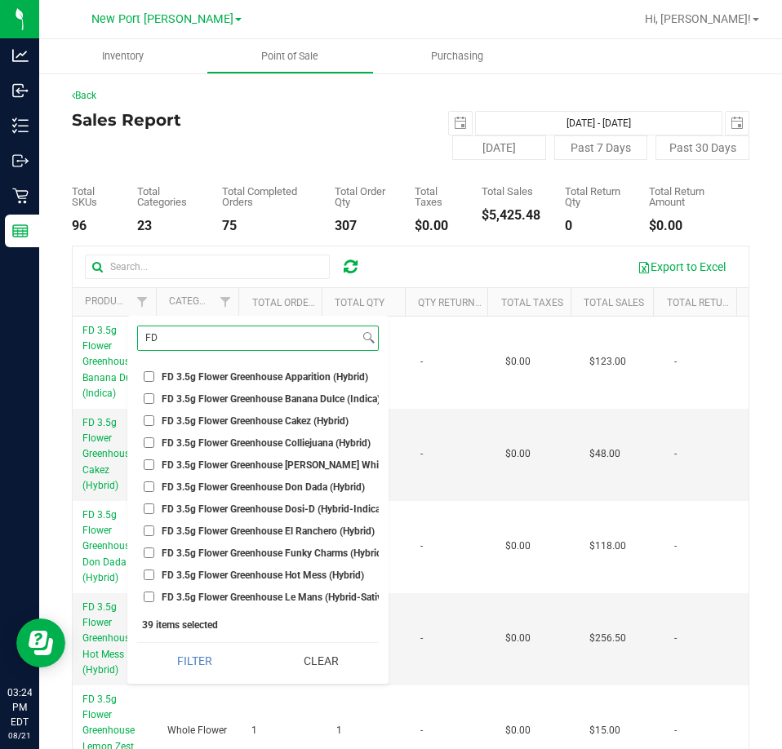
type input "FD"
click at [219, 399] on span "FD 3.5g Flower Greenhouse Banana Dulce (Indica)" at bounding box center [271, 399] width 219 height 10
click at [154, 399] on input "FD 3.5g Flower Greenhouse Banana Dulce (Indica)" at bounding box center [149, 398] width 11 height 11
checkbox input "true"
click at [219, 418] on span "FD 3.5g Flower Greenhouse Cakez (Hybrid)" at bounding box center [255, 421] width 187 height 10
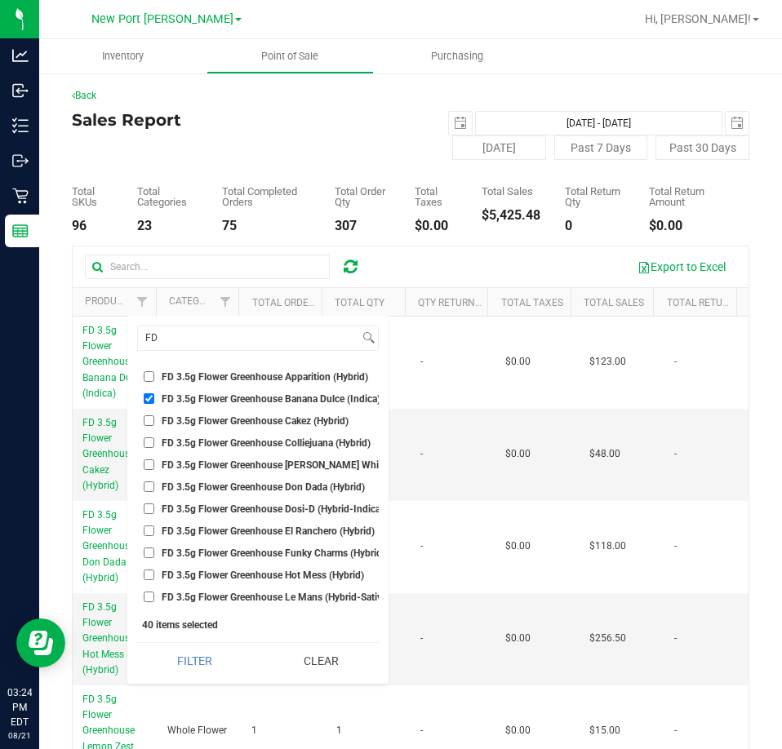
click at [154, 418] on input "FD 3.5g Flower Greenhouse Cakez (Hybrid)" at bounding box center [149, 420] width 11 height 11
checkbox input "true"
click at [263, 489] on span "FD 3.5g Flower Greenhouse Don Dada (Hybrid)" at bounding box center [263, 487] width 203 height 10
click at [154, 489] on input "FD 3.5g Flower Greenhouse Don Dada (Hybrid)" at bounding box center [149, 486] width 11 height 11
checkbox input "true"
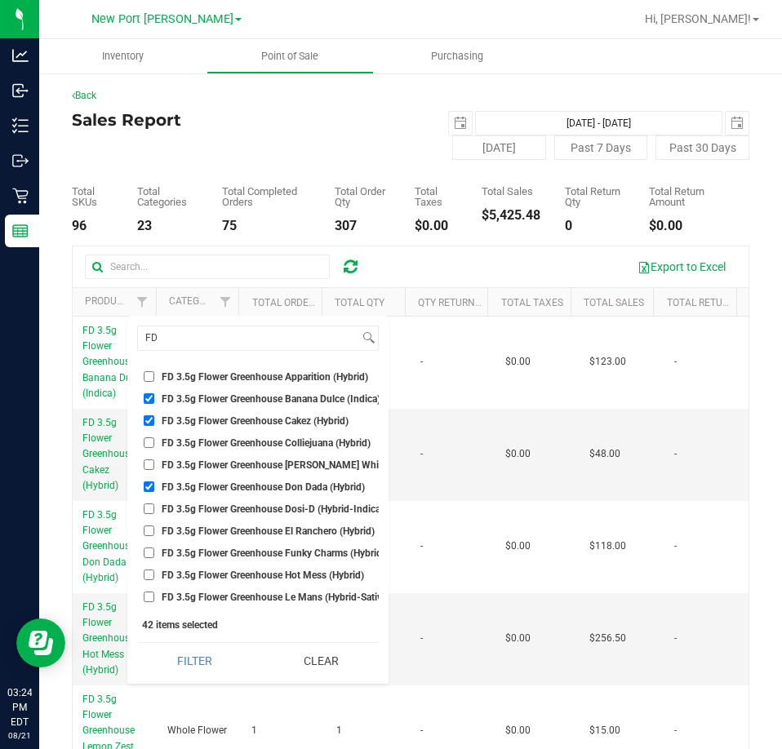
click at [282, 570] on span "FD 3.5g Flower Greenhouse Hot Mess (Hybrid)" at bounding box center [263, 575] width 202 height 10
click at [154, 569] on input "FD 3.5g Flower Greenhouse Hot Mess (Hybrid)" at bounding box center [149, 574] width 11 height 11
checkbox input "true"
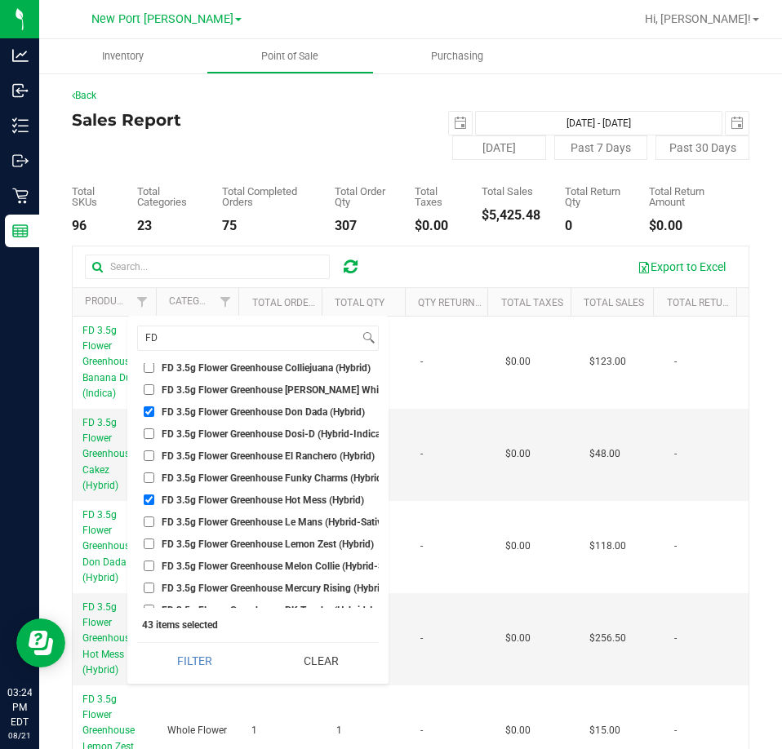
scroll to position [163, 0]
click at [250, 458] on span "FD 3.5g Flower Greenhouse Lemon Zest (Hybrid)" at bounding box center [268, 456] width 212 height 10
click at [154, 458] on input "FD 3.5g Flower Greenhouse Lemon Zest (Hybrid)" at bounding box center [149, 455] width 11 height 11
checkbox input "true"
click at [250, 481] on span "FD 3.5g Flower Greenhouse Melon Collie (Hybrid-Sativa)" at bounding box center [285, 478] width 246 height 10
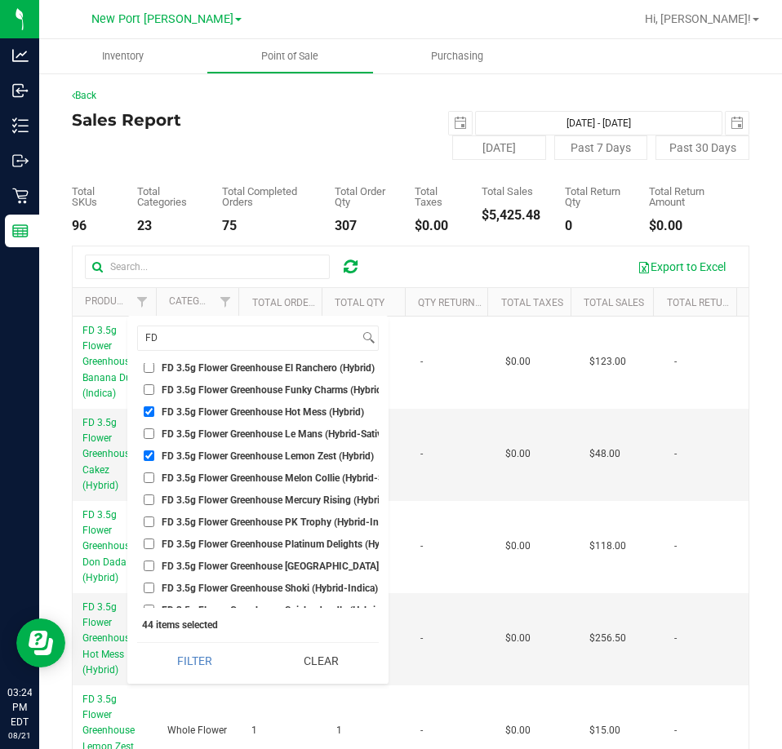
click at [154, 481] on input "FD 3.5g Flower Greenhouse Melon Collie (Hybrid-Sativa)" at bounding box center [149, 477] width 11 height 11
checkbox input "true"
click at [260, 521] on span "FD 3.5g Flower Greenhouse PK Trophy (Hybrid-Indica)" at bounding box center [281, 522] width 238 height 10
click at [154, 521] on input "FD 3.5g Flower Greenhouse PK Trophy (Hybrid-Indica)" at bounding box center [149, 521] width 11 height 11
checkbox input "true"
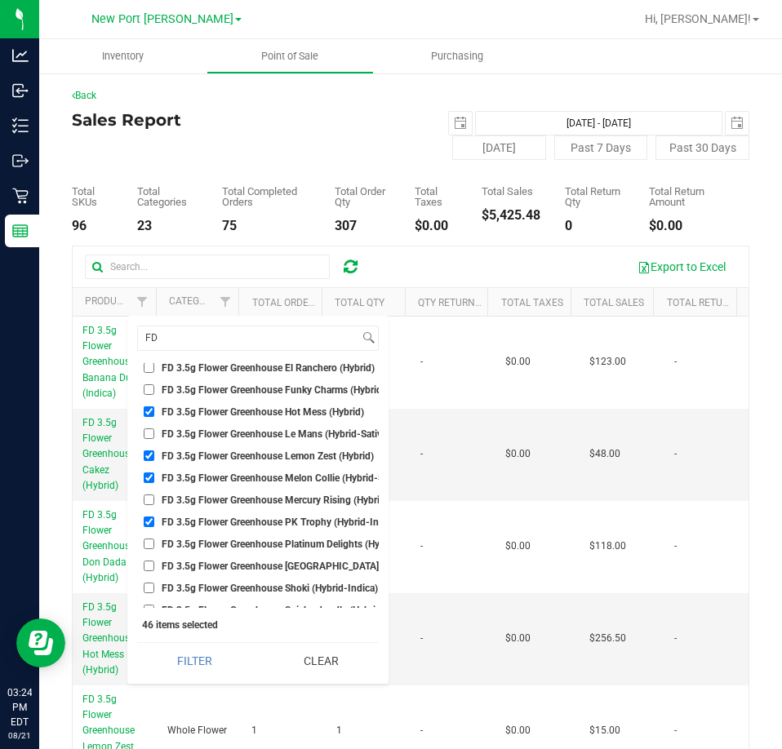
scroll to position [245, 0]
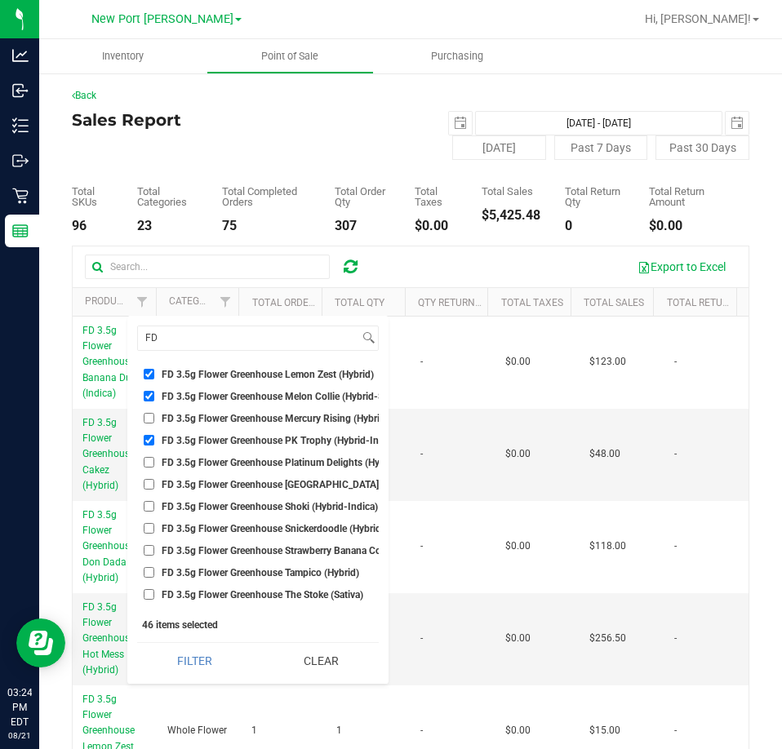
click at [251, 476] on li "FD 3.5g Flower Greenhouse [GEOGRAPHIC_DATA] (Hybrid-Indica)" at bounding box center [257, 484] width 241 height 17
click at [249, 485] on span "FD 3.5g Flower Greenhouse [GEOGRAPHIC_DATA] (Hybrid-Indica)" at bounding box center [305, 485] width 286 height 10
click at [154, 485] on input "FD 3.5g Flower Greenhouse [GEOGRAPHIC_DATA] (Hybrid-Indica)" at bounding box center [149, 484] width 11 height 11
checkbox input "true"
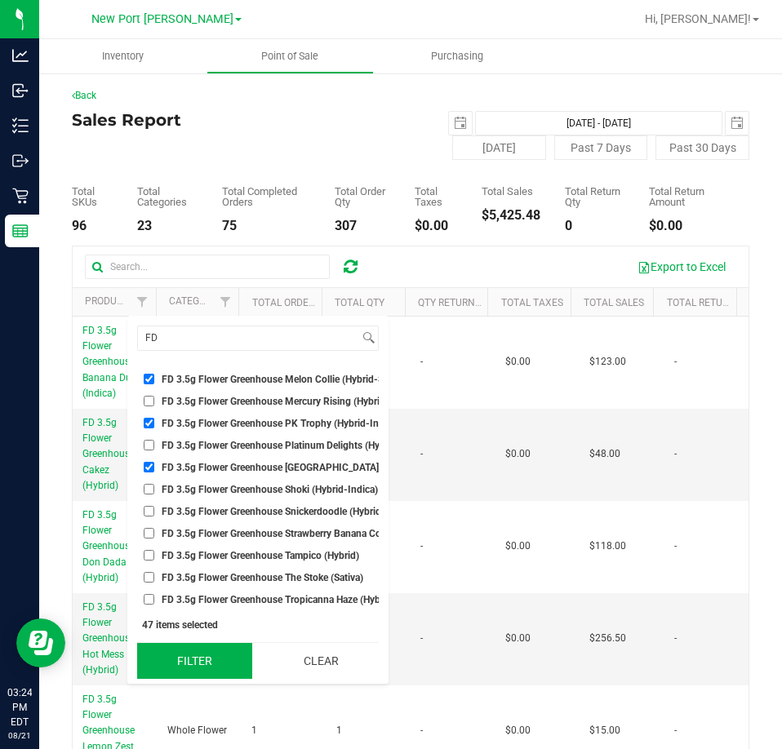
click at [214, 664] on button "Filter" at bounding box center [194, 661] width 115 height 36
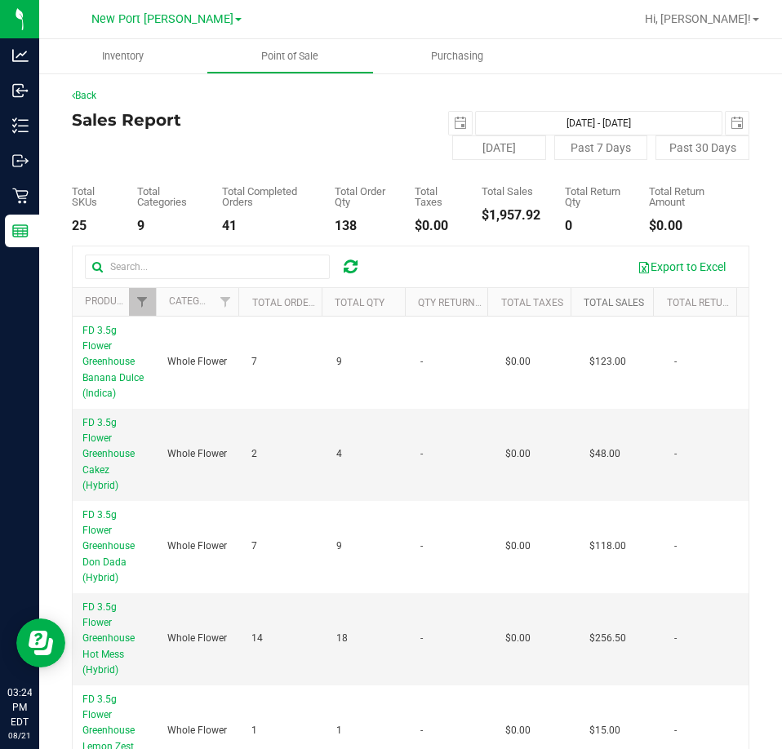
click at [599, 300] on link "Total Sales" at bounding box center [613, 302] width 60 height 11
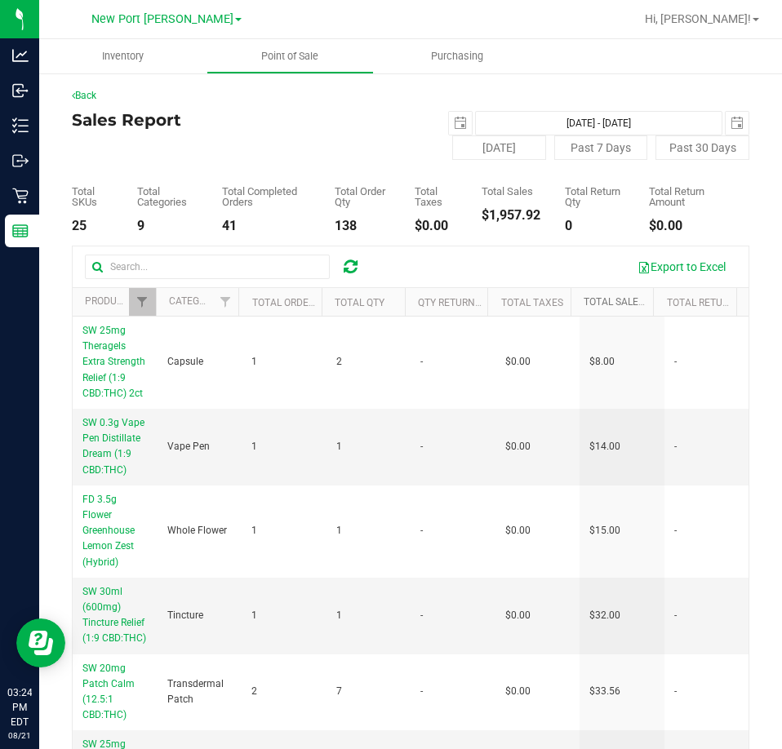
click at [597, 305] on link "Total Sales" at bounding box center [622, 301] width 79 height 11
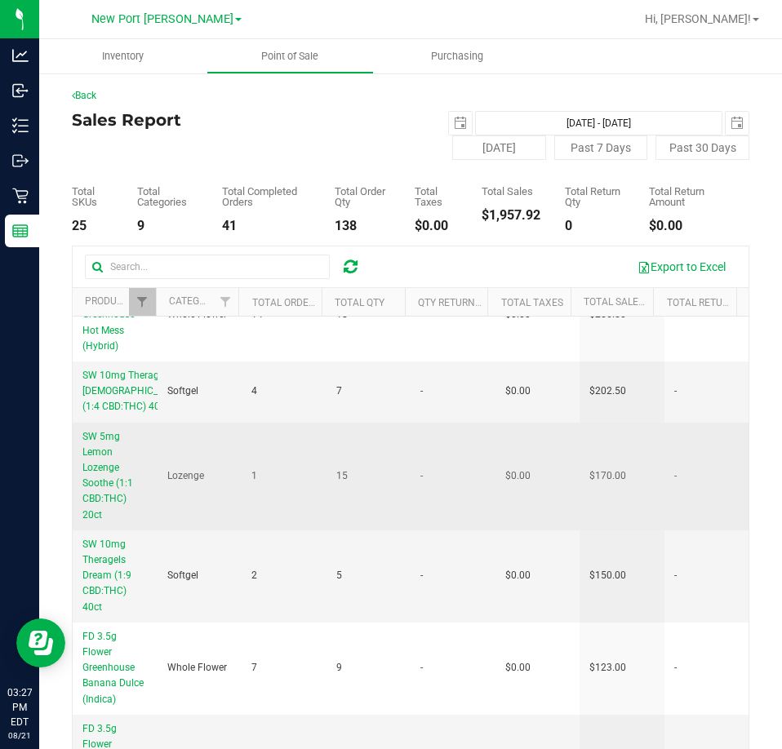
scroll to position [82, 0]
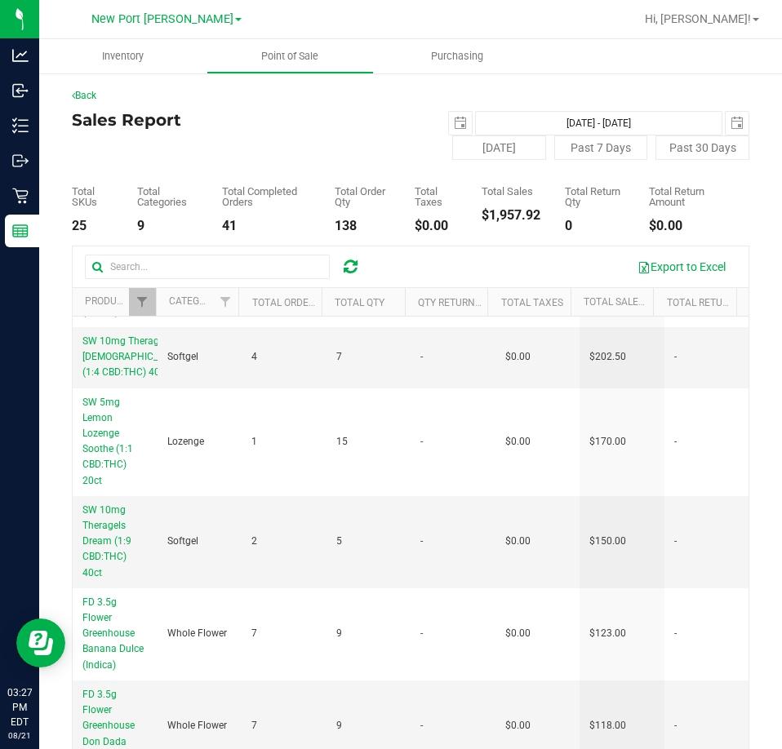
click at [737, 116] on div "2025-08-18 Aug 18, 2025 - Aug 18, 2025 2025-08-18" at bounding box center [579, 123] width 363 height 24
click at [728, 116] on span "select" at bounding box center [736, 123] width 23 height 23
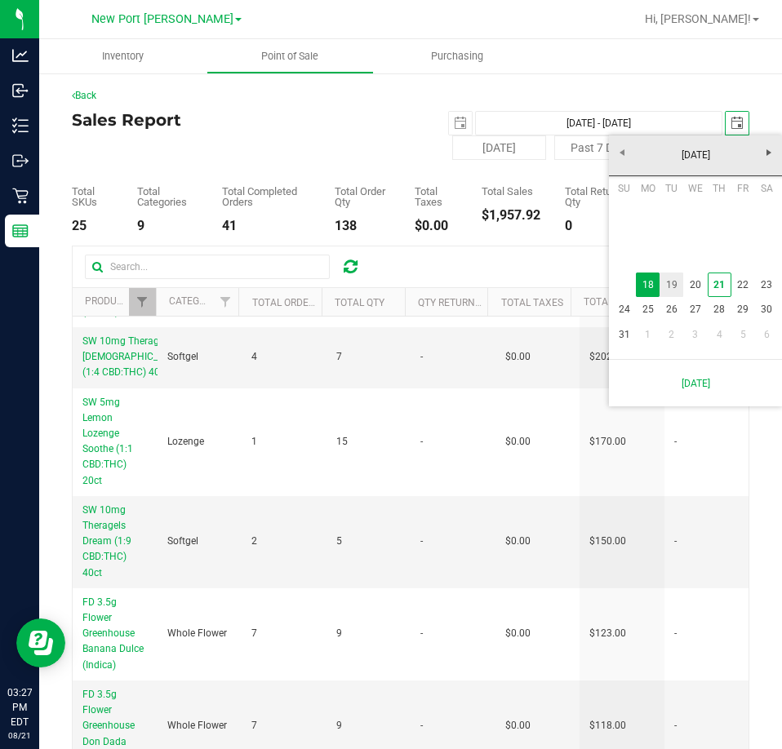
click at [675, 281] on link "19" at bounding box center [671, 284] width 24 height 25
type input "Aug 18, 2025 - Aug 19, 2025"
type input "2025-08-19"
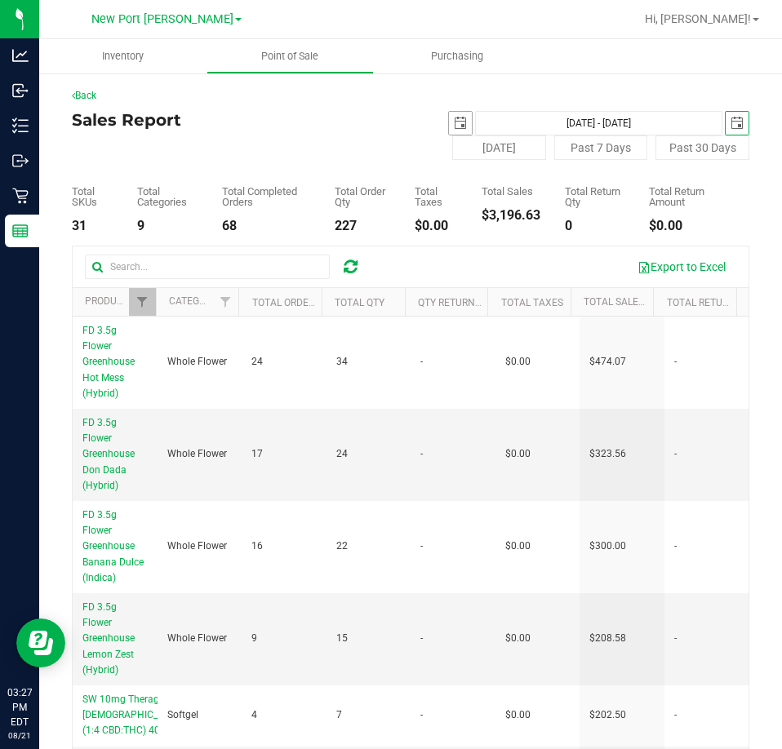
click at [449, 134] on span "select" at bounding box center [460, 123] width 23 height 23
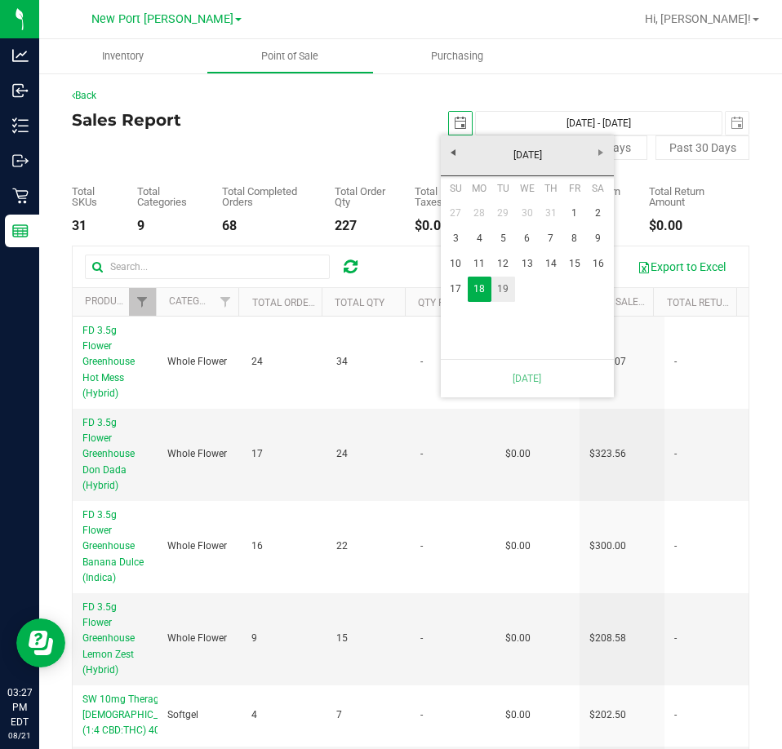
click at [505, 281] on link "19" at bounding box center [503, 289] width 24 height 25
type input "Aug 19, 2025 - Aug 19, 2025"
type input "2025-08-19"
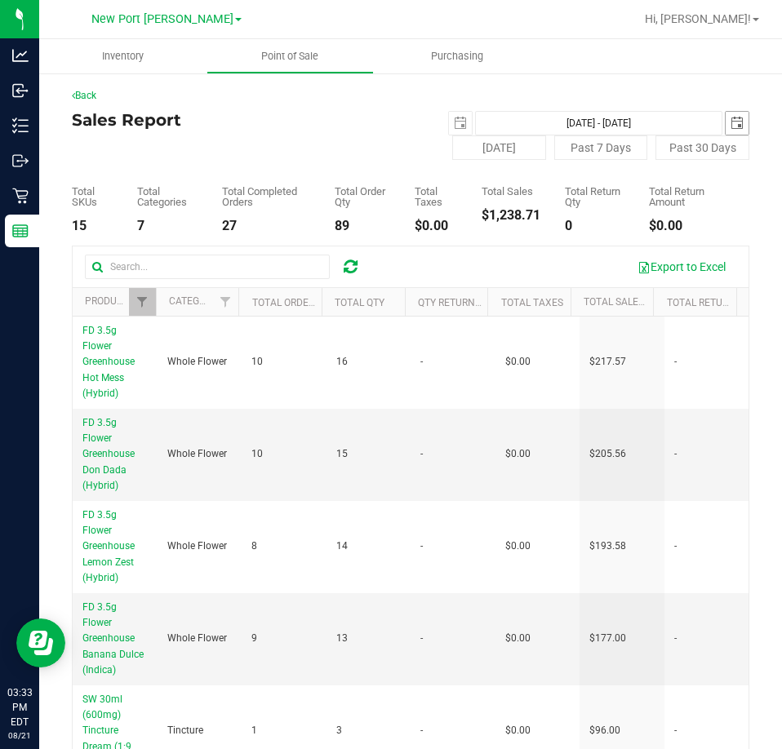
click at [730, 126] on span "select" at bounding box center [736, 123] width 13 height 13
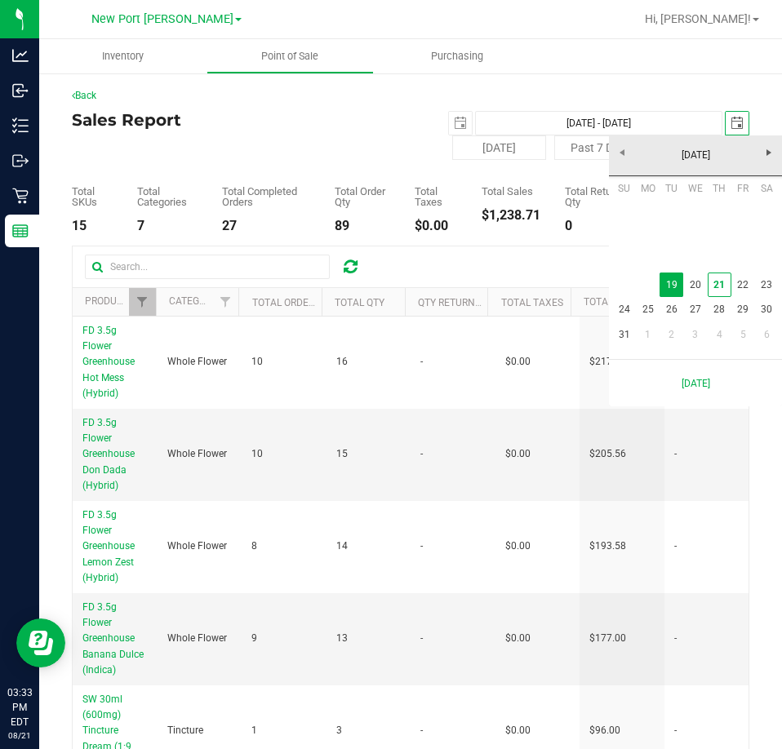
scroll to position [0, 41]
click at [695, 284] on link "20" at bounding box center [695, 284] width 24 height 25
type input "Aug 19, 2025 - Aug 20, 2025"
type input "2025-08-20"
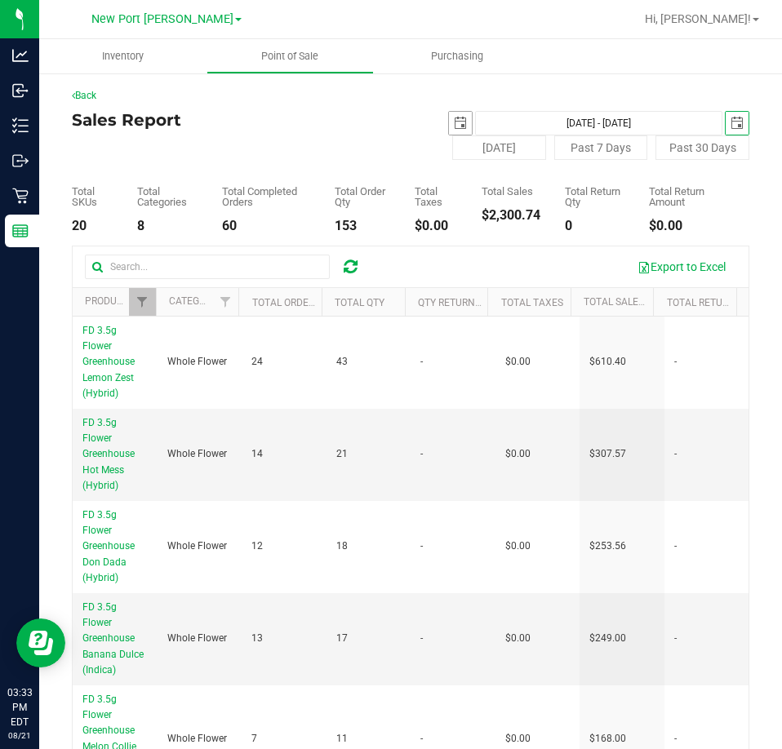
click at [455, 129] on span "select" at bounding box center [460, 123] width 13 height 13
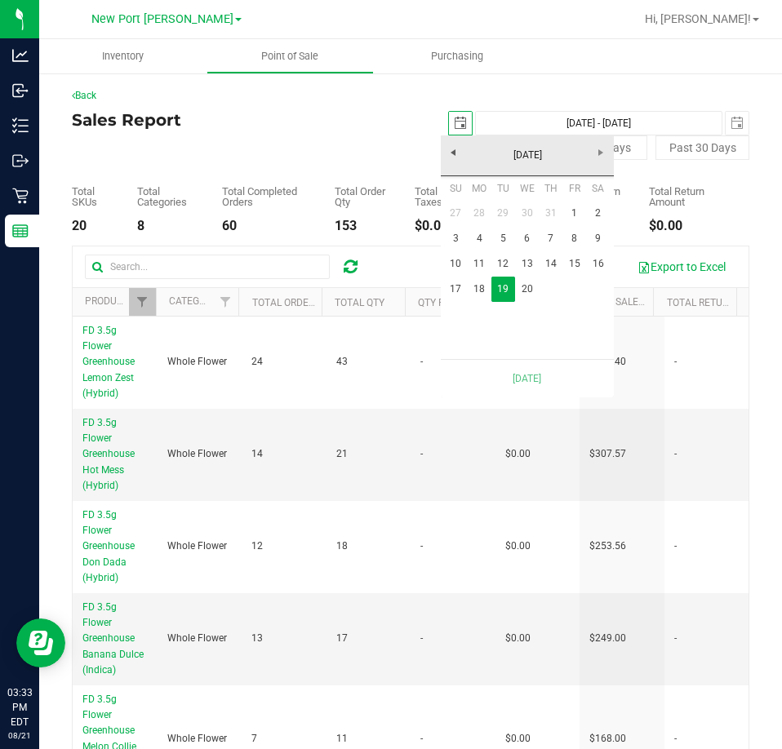
scroll to position [0, 41]
click at [531, 280] on link "20" at bounding box center [527, 289] width 24 height 25
type input "Aug 20, 2025 - Aug 20, 2025"
type input "2025-08-20"
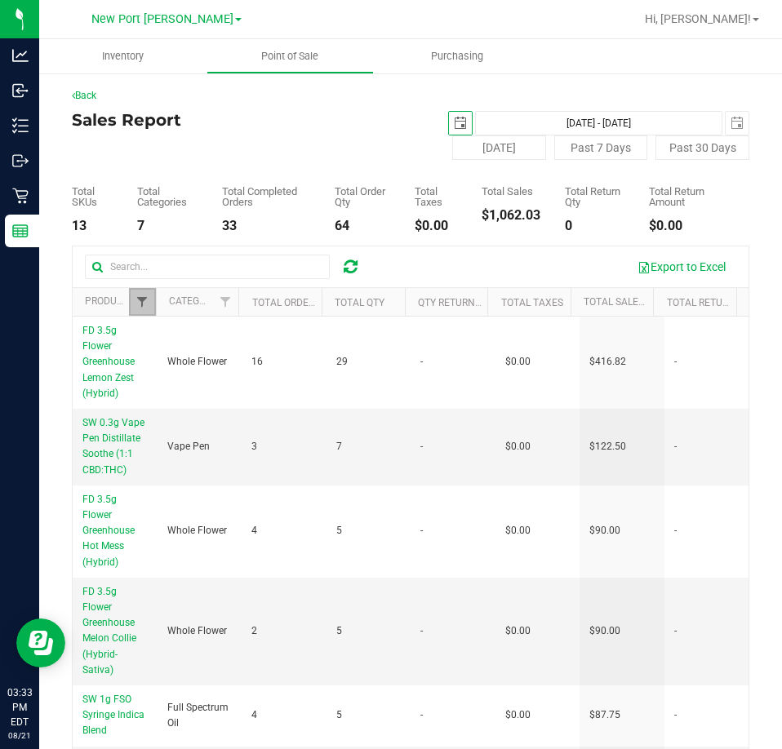
click at [141, 308] on span "Filter" at bounding box center [141, 301] width 13 height 13
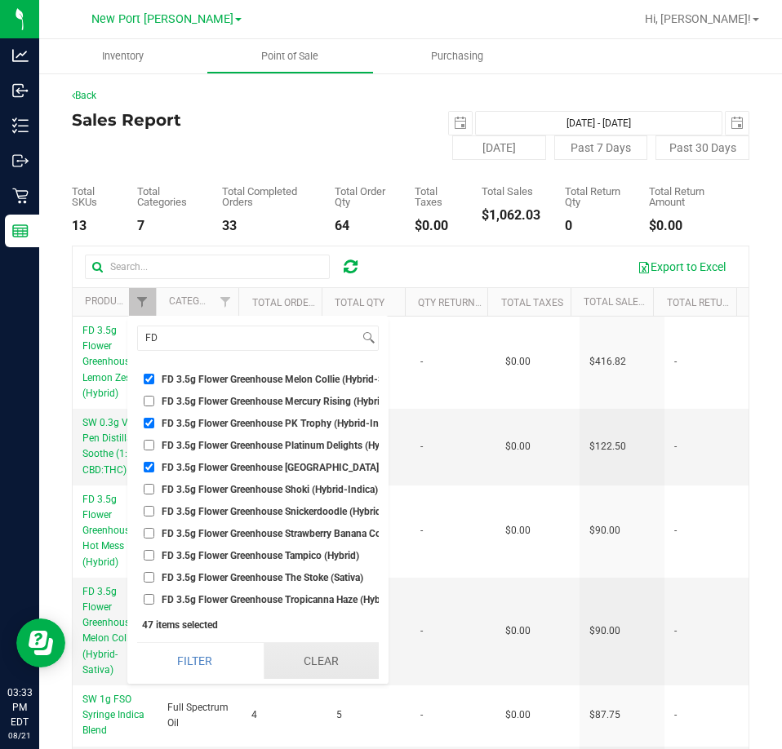
click at [317, 660] on button "Clear" at bounding box center [320, 661] width 115 height 36
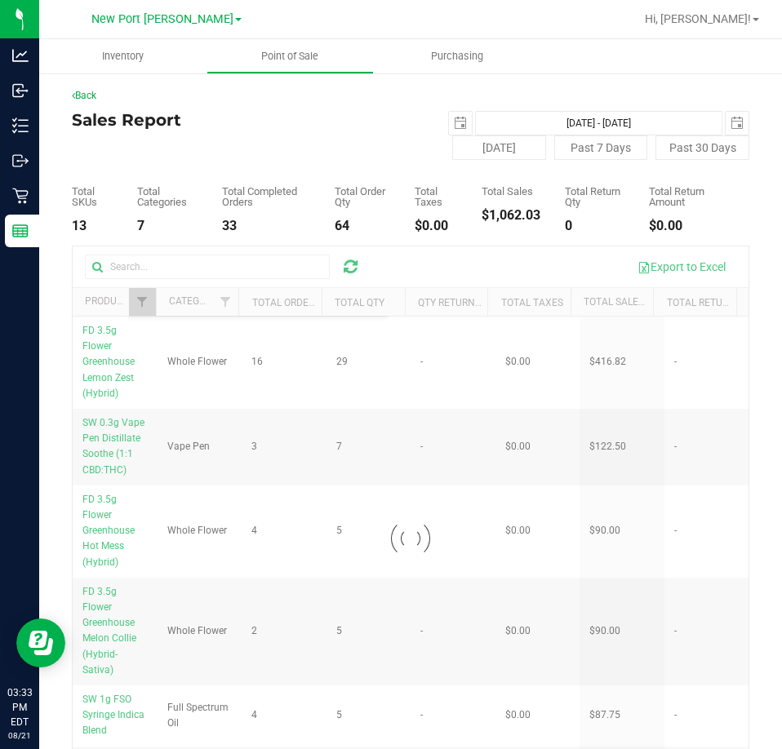
scroll to position [3022, 0]
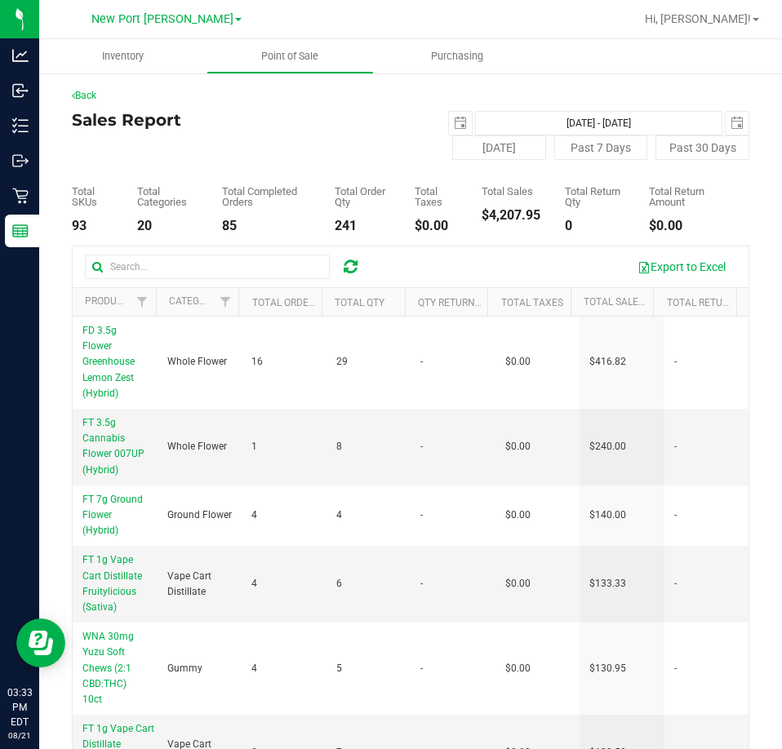
click at [220, 157] on div "Sales Report 2025-08-20 Aug 20, 2025 - Aug 20, 2025 2025-08-20 Today Past 7 Day…" at bounding box center [410, 135] width 677 height 49
click at [148, 306] on link "Filter" at bounding box center [142, 302] width 27 height 28
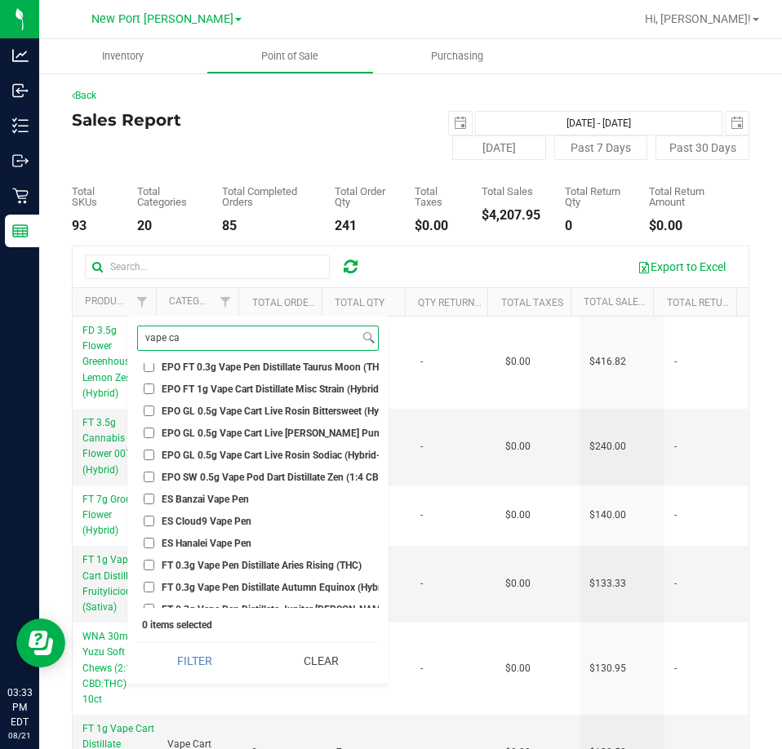
scroll to position [0, 0]
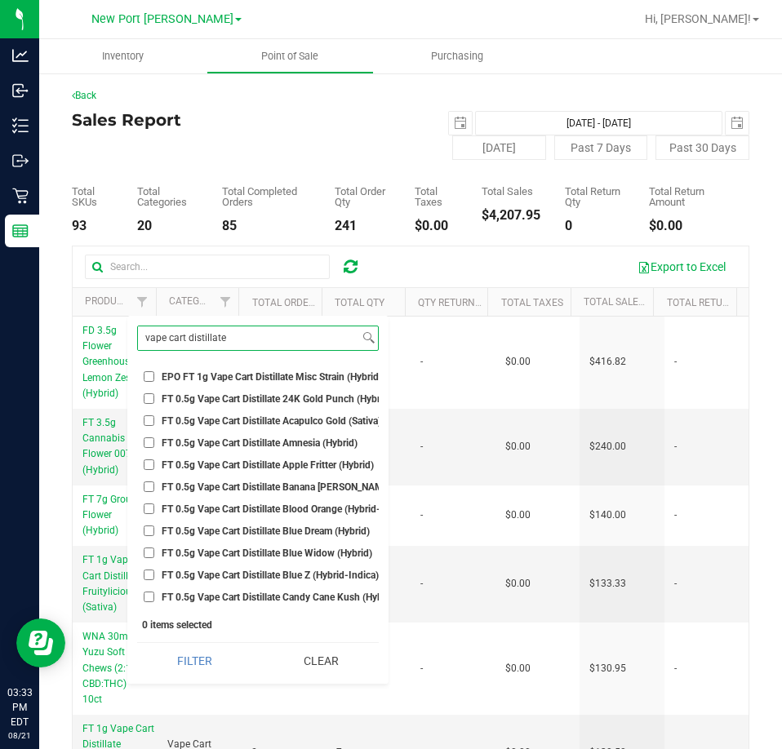
type input "vape cart distillate"
click at [206, 440] on span "FT 0.5g Vape Cart Distillate Amnesia (Hybrid)" at bounding box center [260, 443] width 196 height 10
click at [154, 440] on input "FT 0.5g Vape Cart Distillate Amnesia (Hybrid)" at bounding box center [149, 442] width 11 height 11
checkbox input "true"
click at [194, 484] on span "FT 0.5g Vape Cart Distillate Banana Runtz (Hybrid)" at bounding box center [296, 487] width 268 height 10
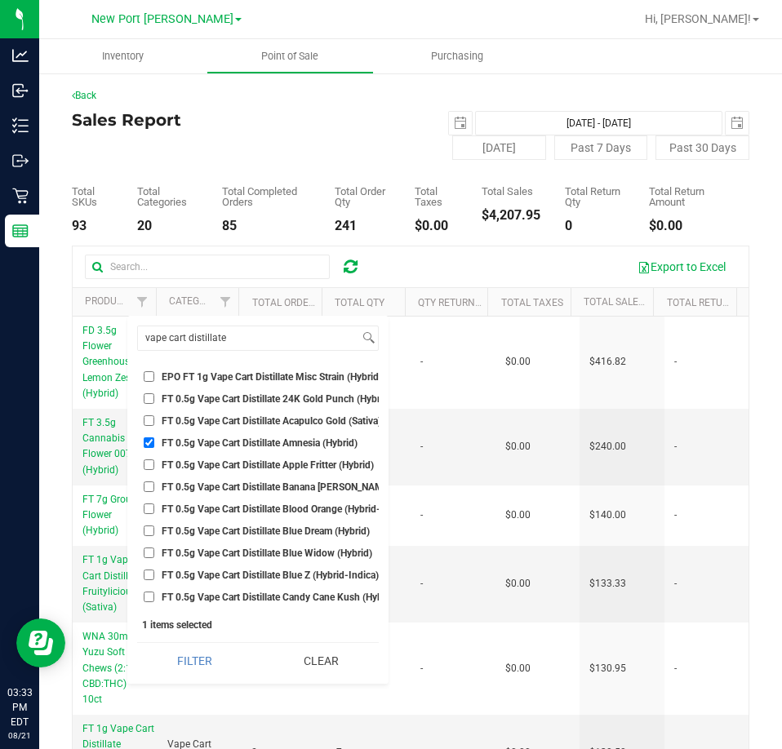
click at [154, 484] on input "FT 0.5g Vape Cart Distillate Banana Runtz (Hybrid)" at bounding box center [149, 486] width 11 height 11
checkbox input "true"
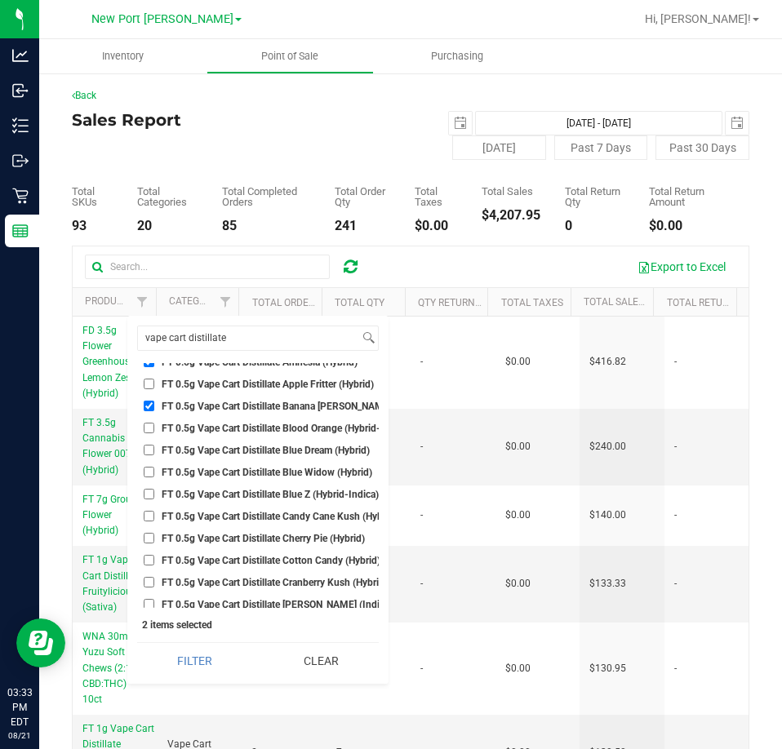
scroll to position [82, 0]
click at [235, 489] on span "FT 0.5g Vape Cart Distillate Blue Z (Hybrid-Indica)" at bounding box center [270, 494] width 217 height 10
click at [154, 489] on input "FT 0.5g Vape Cart Distillate Blue Z (Hybrid-Indica)" at bounding box center [149, 493] width 11 height 11
checkbox input "true"
click at [259, 558] on span "FT 0.5g Vape Cart Distillate Cotton Candy (Hybrid)" at bounding box center [271, 560] width 219 height 10
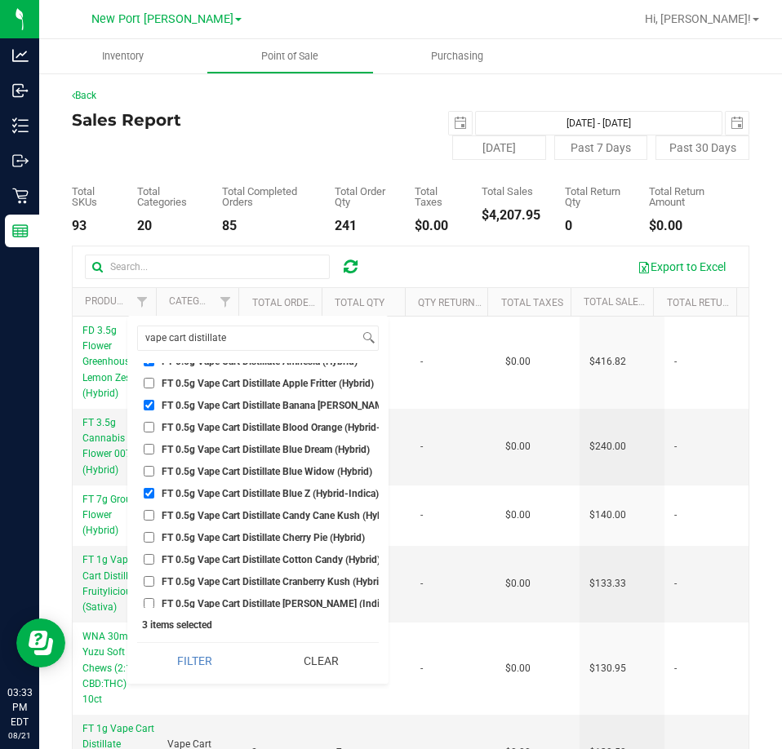
click at [154, 558] on input "FT 0.5g Vape Cart Distillate Cotton Candy (Hybrid)" at bounding box center [149, 559] width 11 height 11
checkbox input "true"
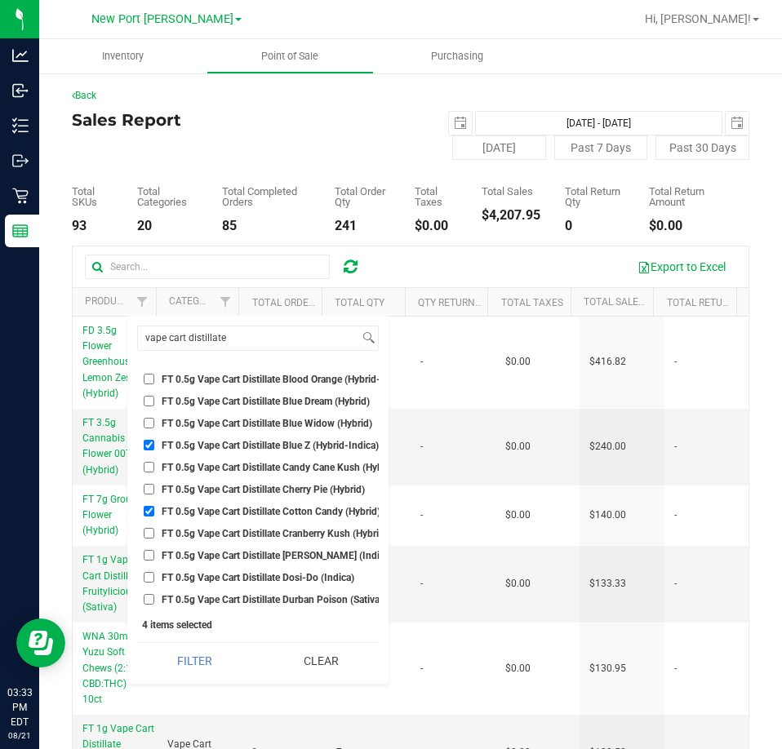
scroll to position [163, 0]
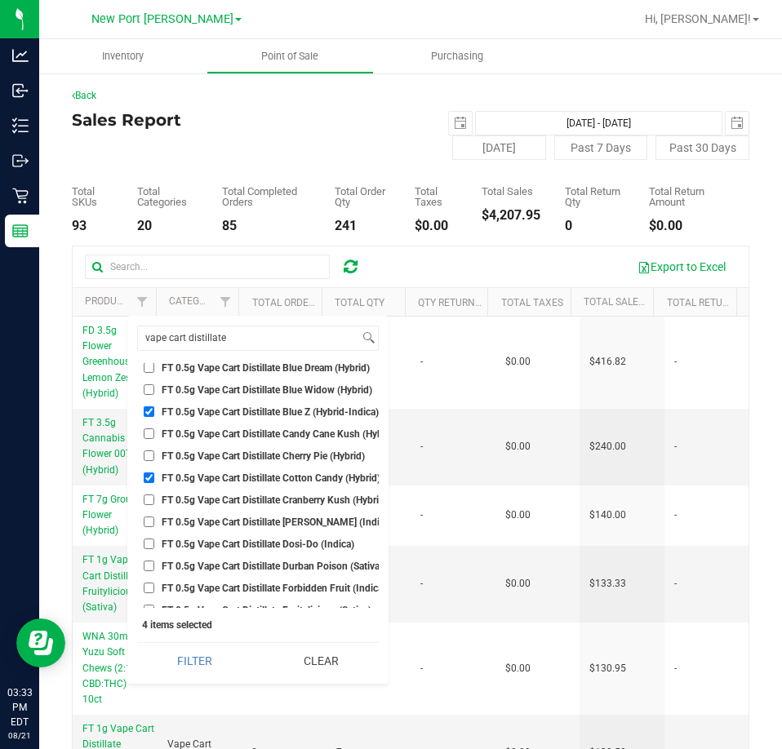
click at [265, 521] on span "FT 0.5g Vape Cart Distillate Donny Burger (Indica)" at bounding box center [277, 522] width 231 height 10
click at [154, 521] on input "FT 0.5g Vape Cart Distillate Donny Burger (Indica)" at bounding box center [149, 521] width 11 height 11
checkbox input "true"
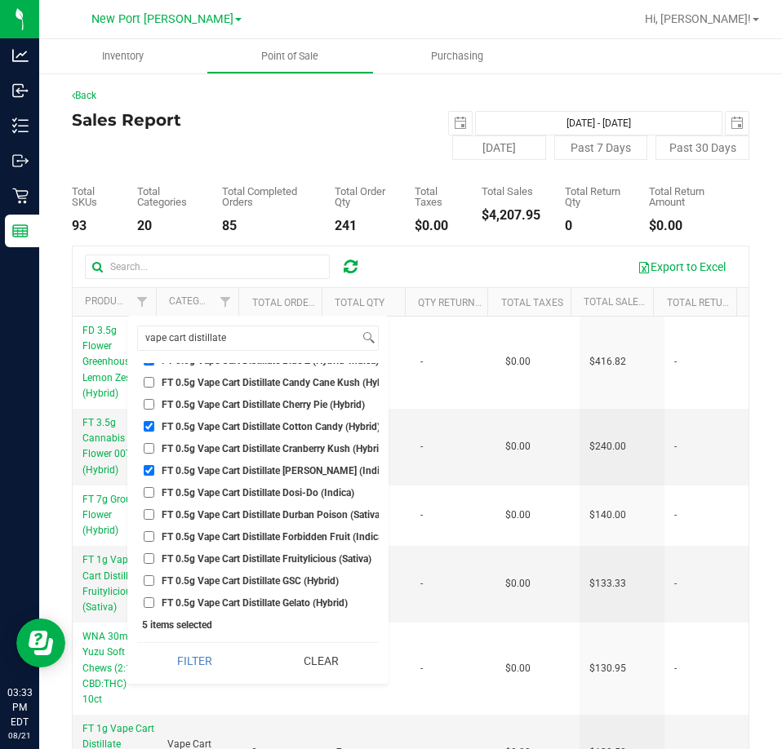
scroll to position [245, 0]
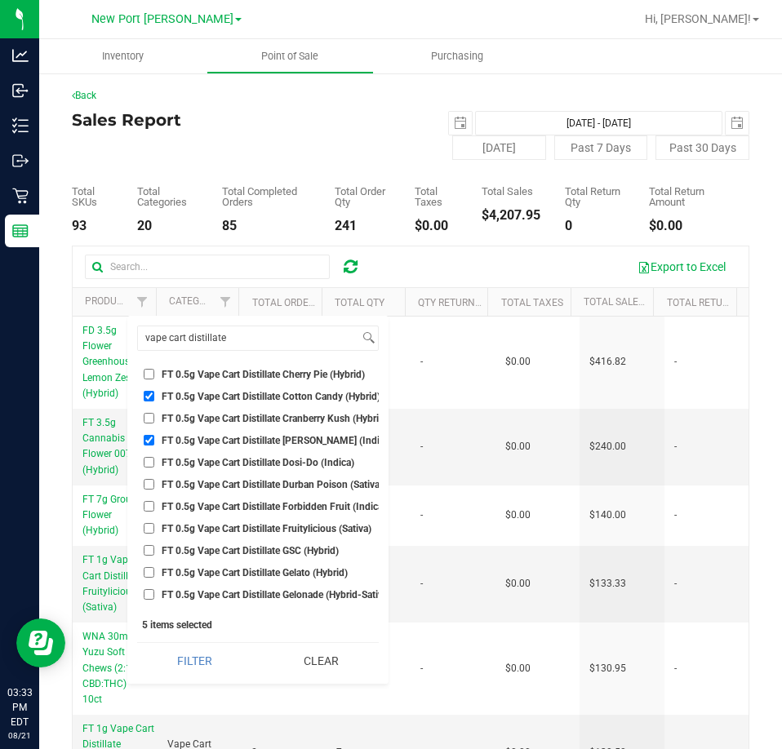
click at [245, 452] on ul "Select All BDS Black Terp Pen CCELL SILO BATTERY BLACK CR 0.35g Pre-Roll Island…" at bounding box center [257, 485] width 241 height 245
click at [241, 454] on li "FT 0.5g Vape Cart Distillate Dosi-Do (Indica)" at bounding box center [257, 462] width 241 height 17
click at [239, 459] on span "FT 0.5g Vape Cart Distillate Dosi-Do (Indica)" at bounding box center [258, 463] width 193 height 10
click at [154, 459] on input "FT 0.5g Vape Cart Distillate Dosi-Do (Indica)" at bounding box center [149, 462] width 11 height 11
checkbox input "true"
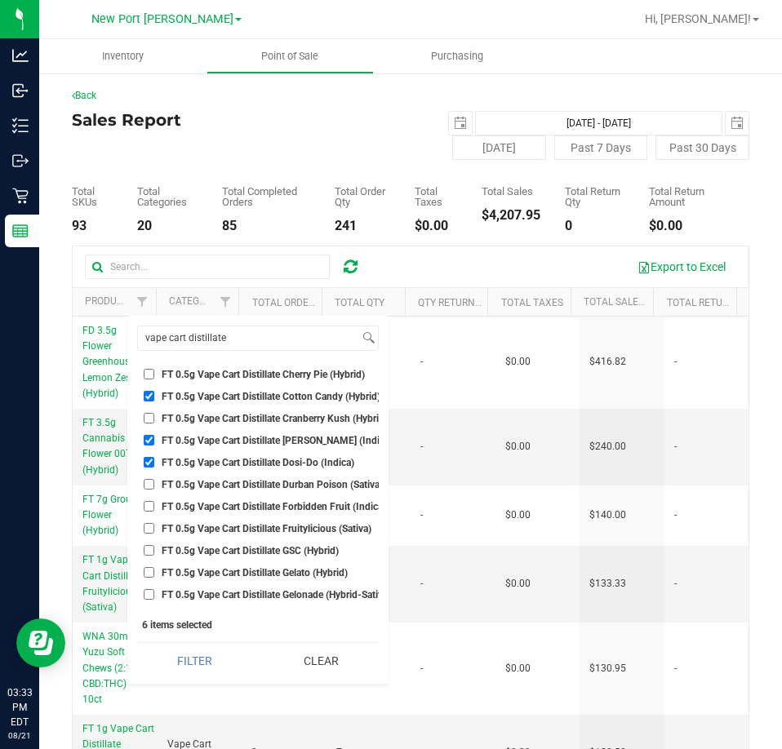
click at [259, 487] on span "FT 0.5g Vape Cart Distillate Durban Poison (Sativa)" at bounding box center [272, 485] width 221 height 10
click at [154, 487] on input "FT 0.5g Vape Cart Distillate Durban Poison (Sativa)" at bounding box center [149, 484] width 11 height 11
checkbox input "true"
click at [270, 525] on span "FT 0.5g Vape Cart Distillate Fruitylicious (Sativa)" at bounding box center [267, 529] width 210 height 10
click at [154, 525] on input "FT 0.5g Vape Cart Distillate Fruitylicious (Sativa)" at bounding box center [149, 528] width 11 height 11
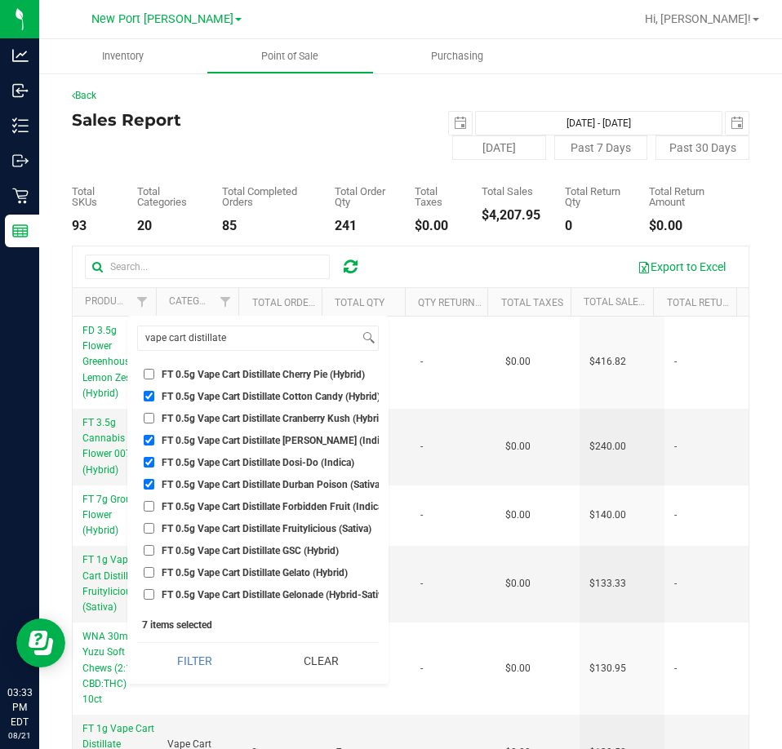
checkbox input "true"
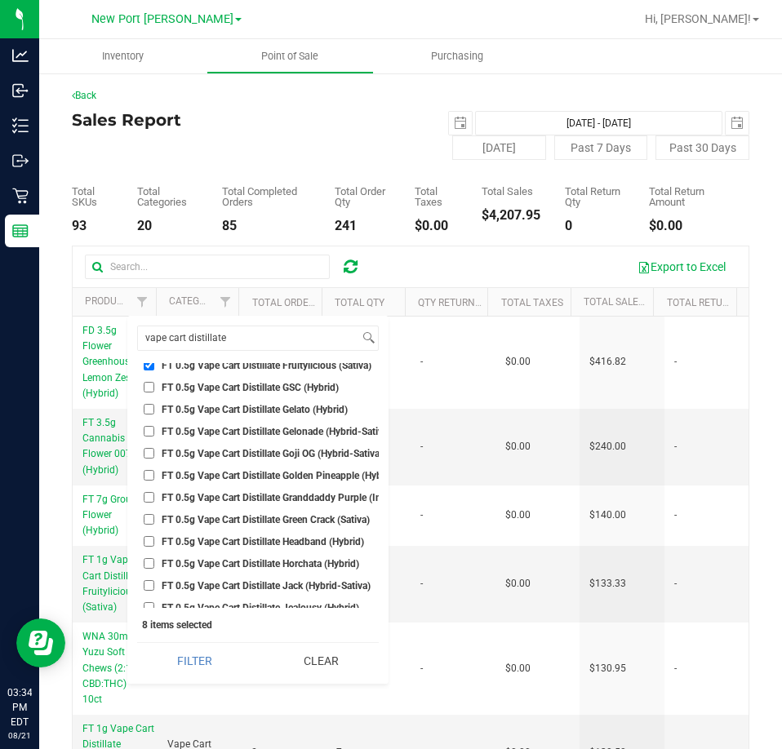
click at [253, 521] on span "FT 0.5g Vape Cart Distillate Green Crack (Sativa)" at bounding box center [266, 520] width 208 height 10
click at [154, 521] on input "FT 0.5g Vape Cart Distillate Green Crack (Sativa)" at bounding box center [149, 519] width 11 height 11
checkbox input "true"
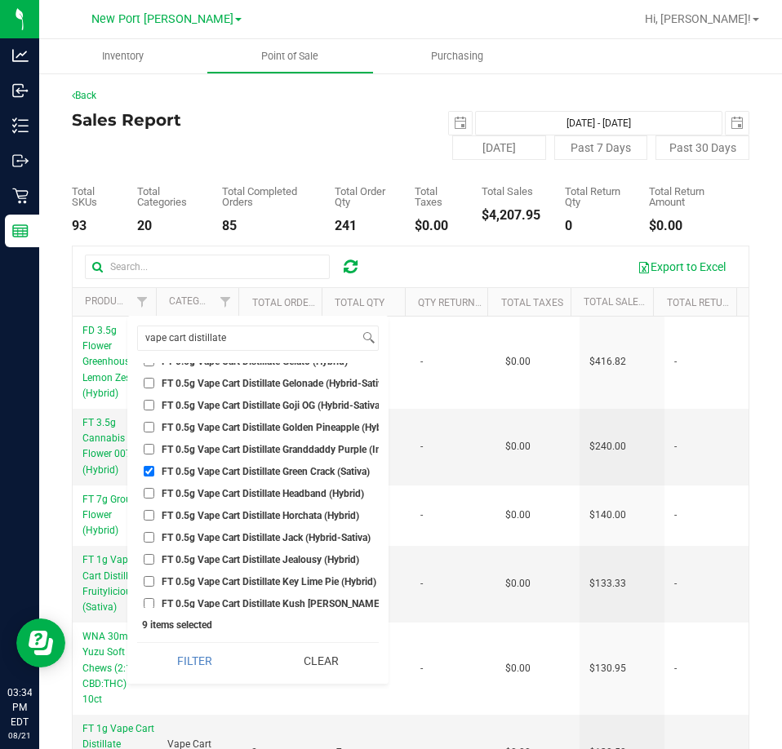
scroll to position [489, 0]
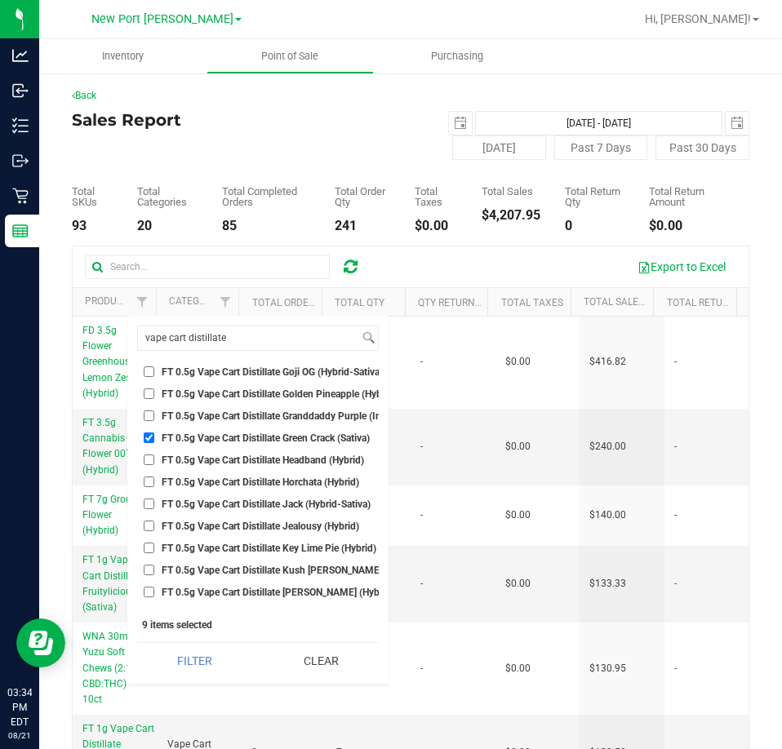
click at [253, 509] on span "FT 0.5g Vape Cart Distillate Jack (Hybrid-Sativa)" at bounding box center [266, 504] width 209 height 10
click at [154, 509] on input "FT 0.5g Vape Cart Distillate Jack (Hybrid-Sativa)" at bounding box center [149, 503] width 11 height 11
checkbox input "true"
click at [255, 521] on span "FT 0.5g Vape Cart Distillate Jealousy (Hybrid)" at bounding box center [260, 526] width 197 height 10
click at [154, 520] on input "FT 0.5g Vape Cart Distillate Jealousy (Hybrid)" at bounding box center [149, 525] width 11 height 11
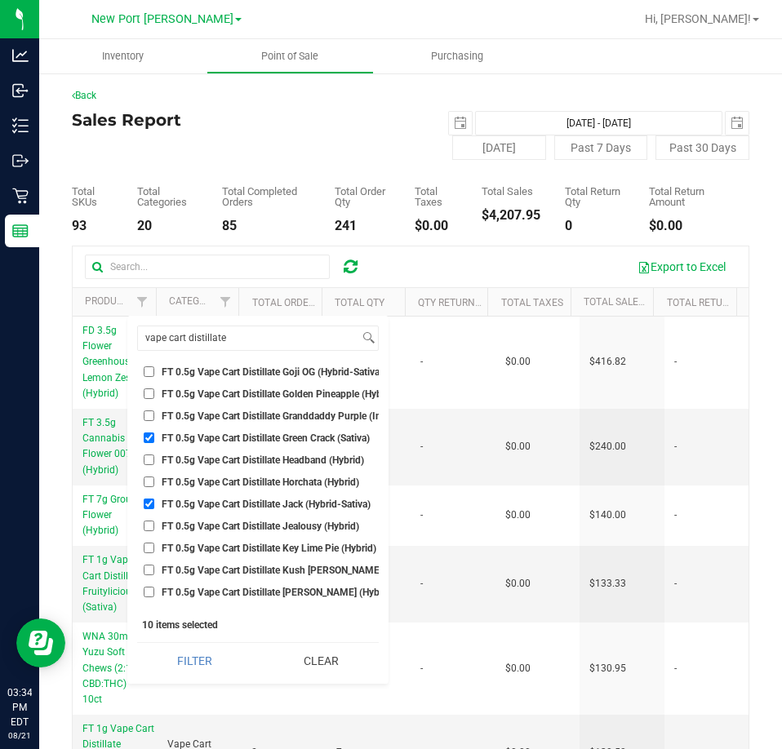
checkbox input "true"
click at [254, 548] on span "FT 0.5g Vape Cart Distillate Key Lime Pie (Hybrid)" at bounding box center [269, 548] width 215 height 10
click at [154, 548] on input "FT 0.5g Vape Cart Distillate Key Lime Pie (Hybrid)" at bounding box center [149, 547] width 11 height 11
checkbox input "true"
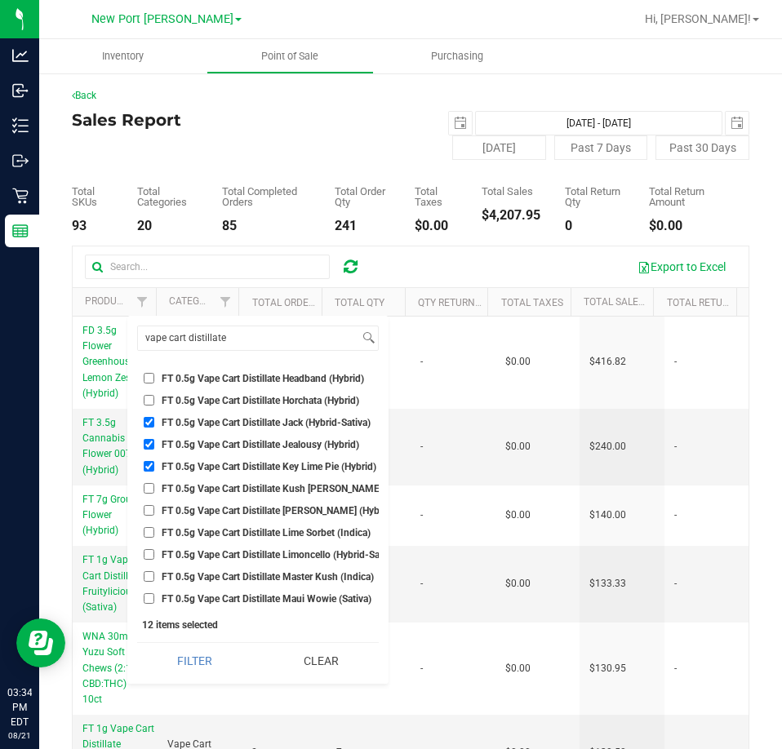
click at [236, 490] on span "FT 0.5g Vape Cart Distillate Kush Mintz (Hybrid)" at bounding box center [291, 489] width 258 height 10
click at [154, 490] on input "FT 0.5g Vape Cart Distillate Kush Mintz (Hybrid)" at bounding box center [149, 488] width 11 height 11
checkbox input "true"
click at [252, 528] on span "FT 0.5g Vape Cart Distillate Lime Sorbet (Indica)" at bounding box center [266, 533] width 209 height 10
click at [154, 527] on input "FT 0.5g Vape Cart Distillate Lime Sorbet (Indica)" at bounding box center [149, 532] width 11 height 11
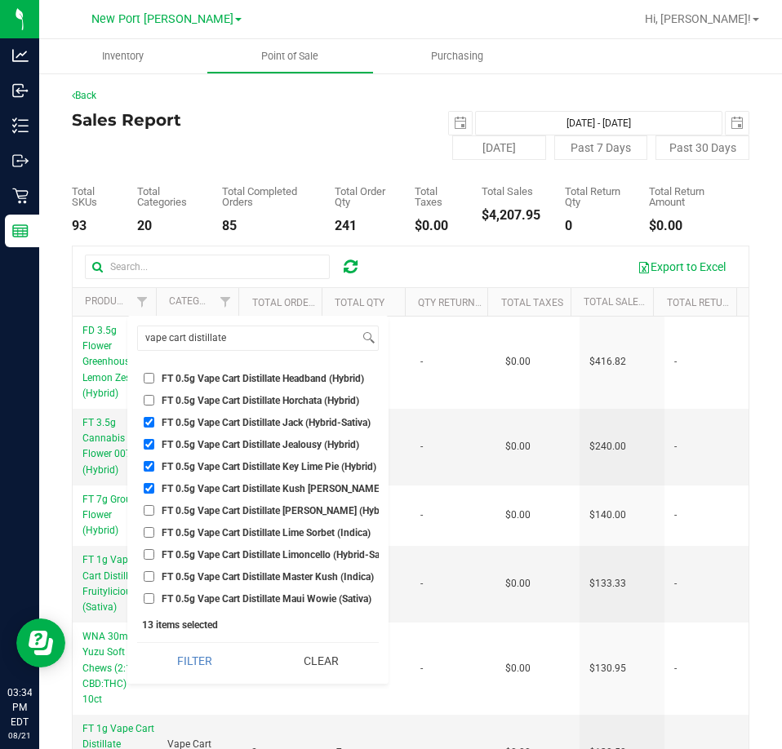
checkbox input "true"
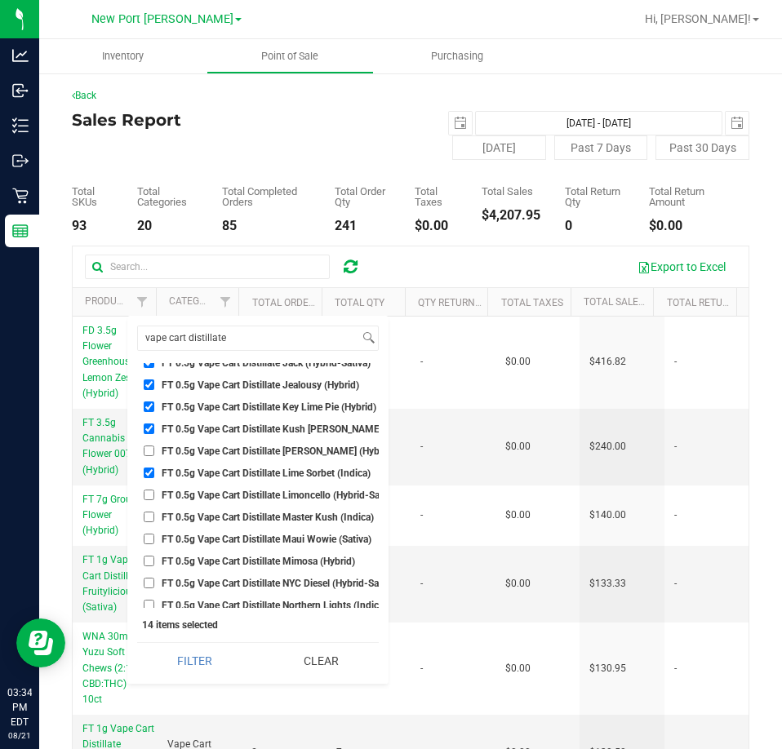
scroll to position [653, 0]
click at [225, 518] on span "FT 0.5g Vape Cart Distillate Maui Wowie (Sativa)" at bounding box center [267, 517] width 210 height 10
click at [154, 518] on input "FT 0.5g Vape Cart Distillate Maui Wowie (Sativa)" at bounding box center [149, 516] width 11 height 11
checkbox input "true"
click at [255, 534] on span "FT 0.5g Vape Cart Distillate Mimosa (Hybrid)" at bounding box center [258, 539] width 193 height 10
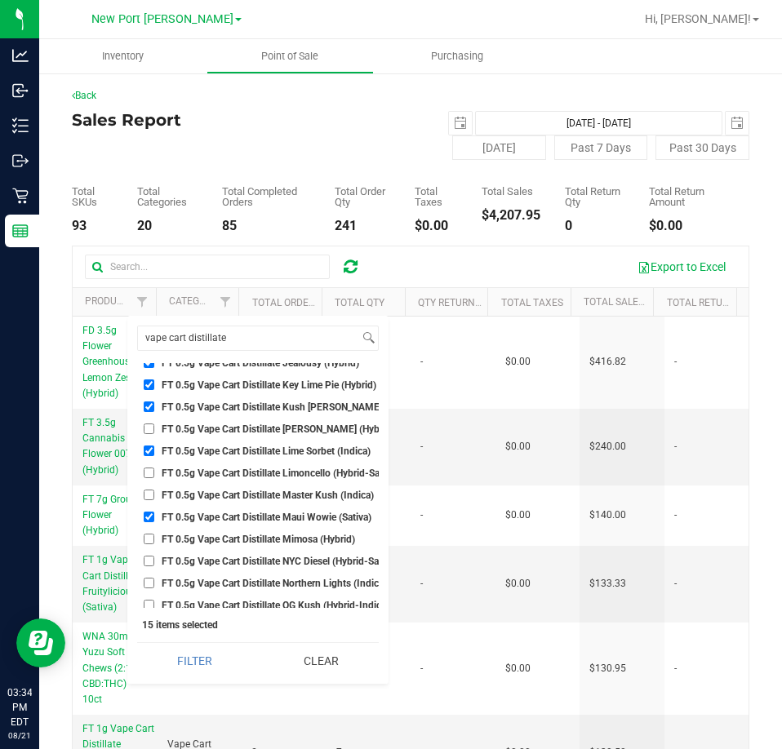
click at [154, 534] on input "FT 0.5g Vape Cart Distillate Mimosa (Hybrid)" at bounding box center [149, 539] width 11 height 11
checkbox input "true"
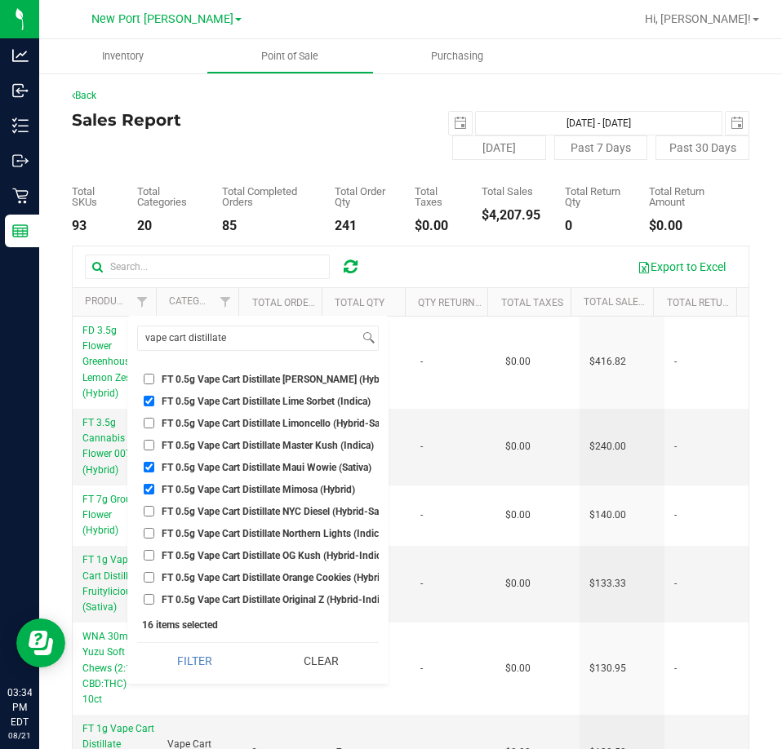
scroll to position [734, 0]
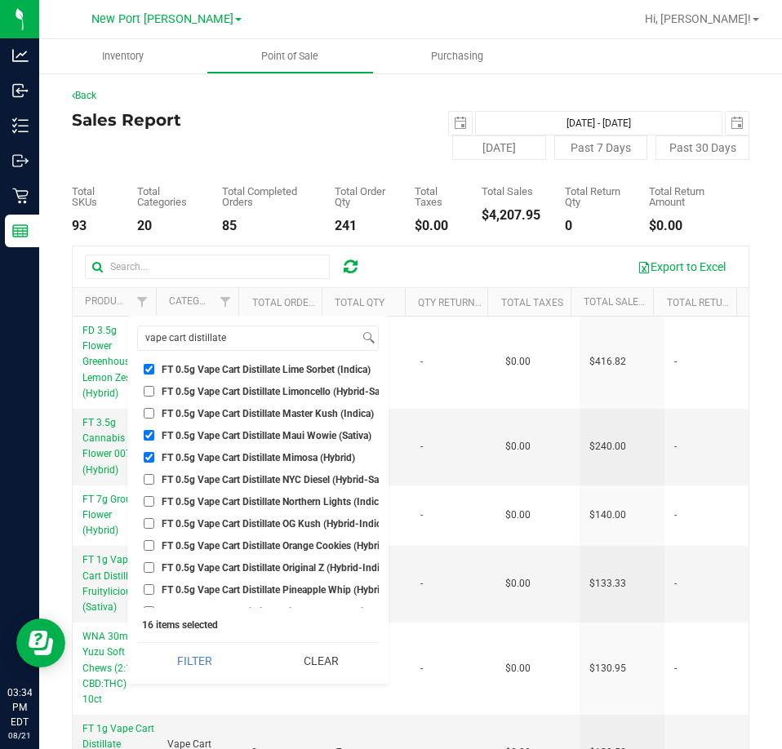
click at [236, 475] on span "FT 0.5g Vape Cart Distillate NYC Diesel (Hybrid-Sativa)" at bounding box center [280, 480] width 236 height 10
click at [154, 474] on input "FT 0.5g Vape Cart Distillate NYC Diesel (Hybrid-Sativa)" at bounding box center [149, 479] width 11 height 11
checkbox input "true"
click at [245, 501] on span "FT 0.5g Vape Cart Distillate Northern Lights (Indica)" at bounding box center [274, 502] width 225 height 10
click at [154, 501] on input "FT 0.5g Vape Cart Distillate Northern Lights (Indica)" at bounding box center [149, 501] width 11 height 11
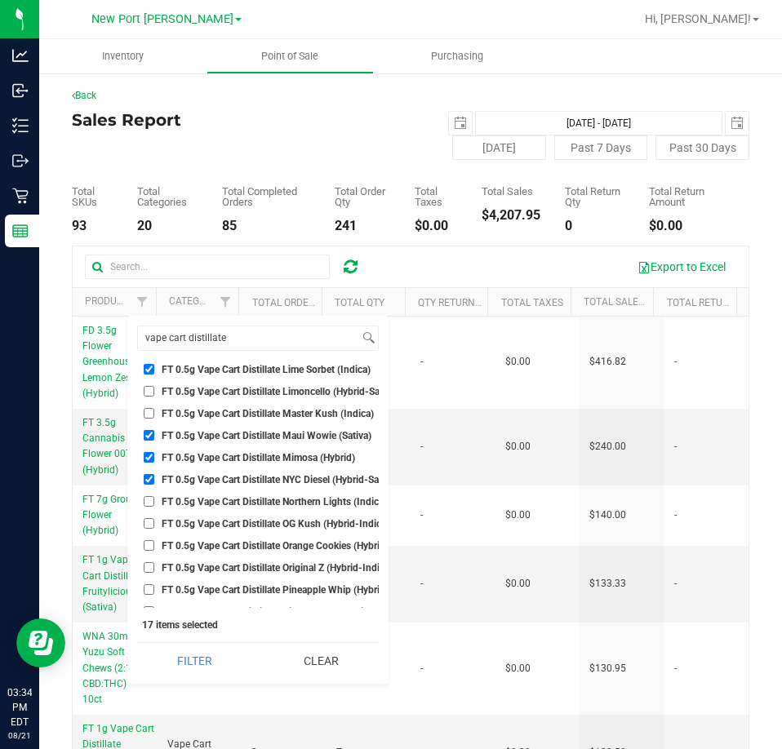
checkbox input "true"
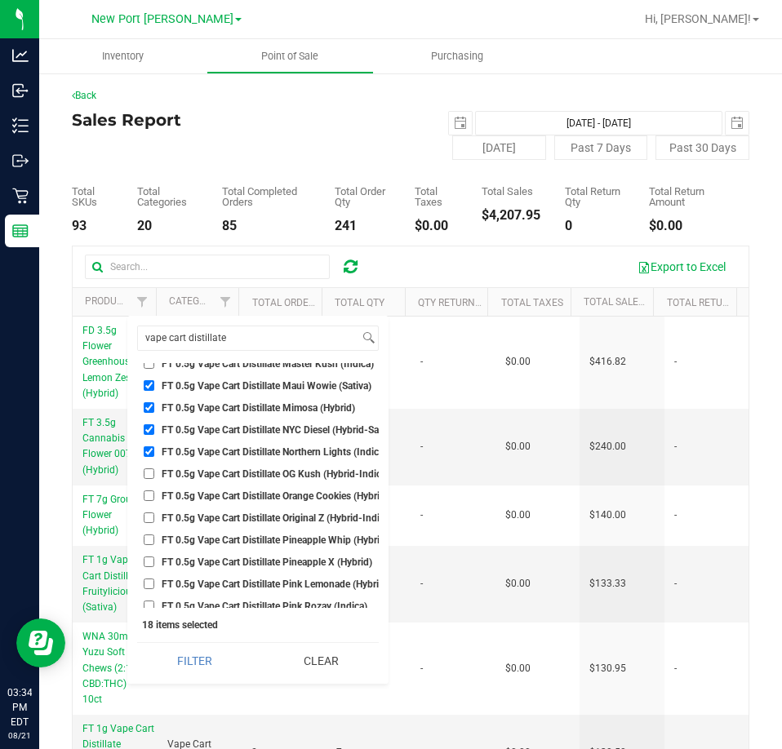
scroll to position [816, 0]
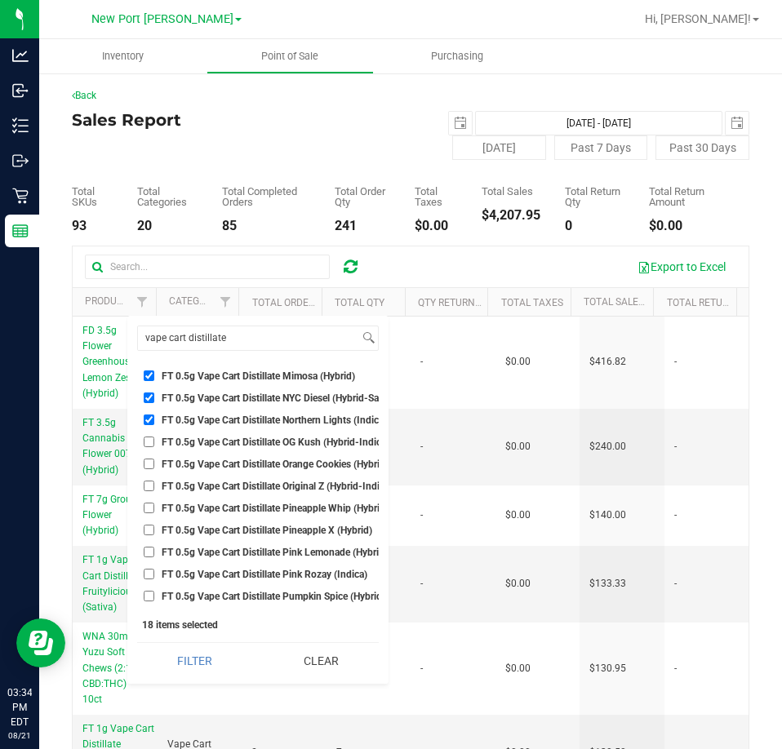
click at [239, 507] on span "FT 0.5g Vape Cart Distillate Pineapple Whip (Hybrid)" at bounding box center [275, 508] width 227 height 10
click at [154, 507] on input "FT 0.5g Vape Cart Distillate Pineapple Whip (Hybrid)" at bounding box center [149, 508] width 11 height 11
checkbox input "true"
click at [241, 484] on span "FT 0.5g Vape Cart Distillate Original Z (Hybrid-Indica)" at bounding box center [277, 486] width 231 height 10
click at [154, 484] on input "FT 0.5g Vape Cart Distillate Original Z (Hybrid-Indica)" at bounding box center [149, 485] width 11 height 11
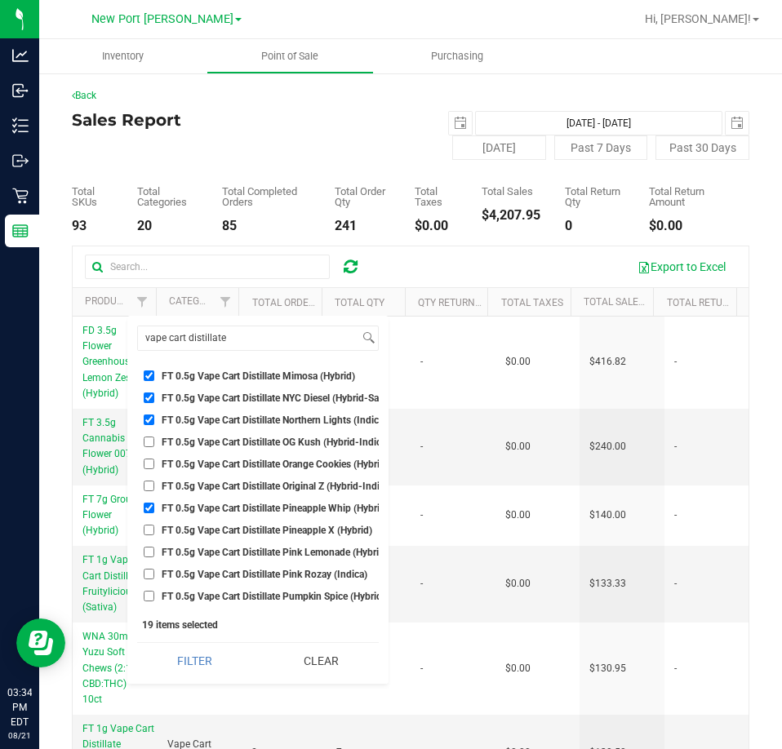
checkbox input "true"
click at [259, 530] on span "FT 0.5g Vape Cart Distillate Pineapple X (Hybrid)" at bounding box center [267, 530] width 210 height 10
click at [154, 530] on input "FT 0.5g Vape Cart Distillate Pineapple X (Hybrid)" at bounding box center [149, 530] width 11 height 11
checkbox input "true"
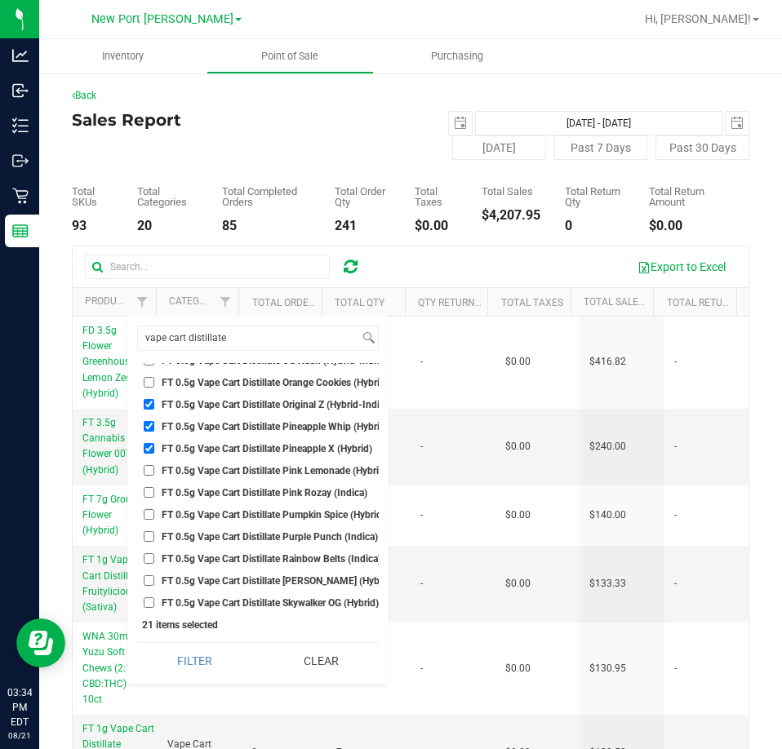
click at [252, 535] on span "FT 0.5g Vape Cart Distillate Purple Punch (Indica)" at bounding box center [270, 537] width 216 height 10
click at [154, 535] on input "FT 0.5g Vape Cart Distillate Purple Punch (Indica)" at bounding box center [149, 536] width 11 height 11
checkbox input "true"
click at [237, 568] on ul "Select All BDS Black Terp Pen CCELL SILO BATTERY BLACK CR 0.35g Pre-Roll Island…" at bounding box center [257, 485] width 241 height 245
click at [215, 560] on span "FT 0.5g Vape Cart Distillate Rainbow Belts (Indica)" at bounding box center [271, 559] width 219 height 10
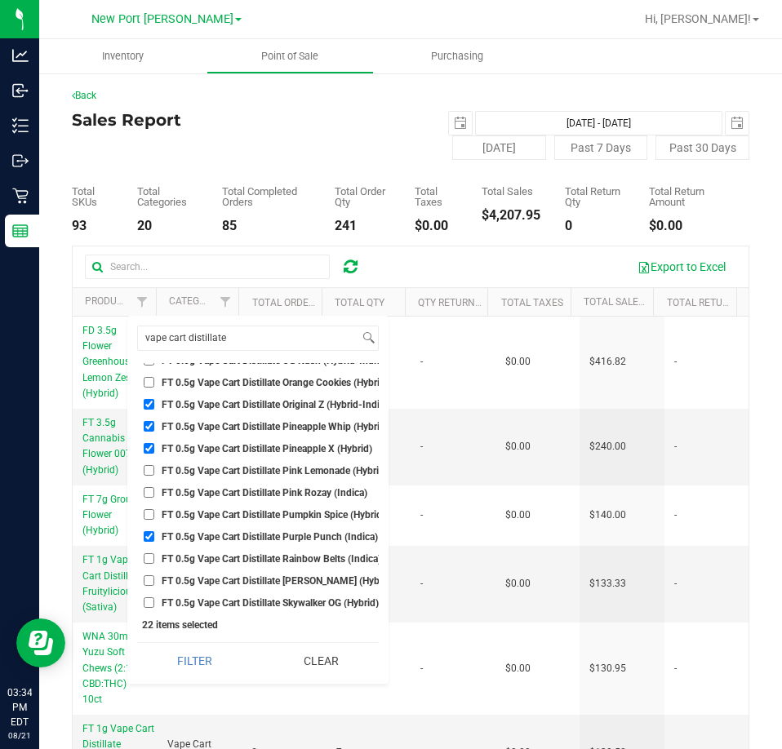
click at [154, 560] on input "FT 0.5g Vape Cart Distillate Rainbow Belts (Indica)" at bounding box center [149, 558] width 11 height 11
checkbox input "true"
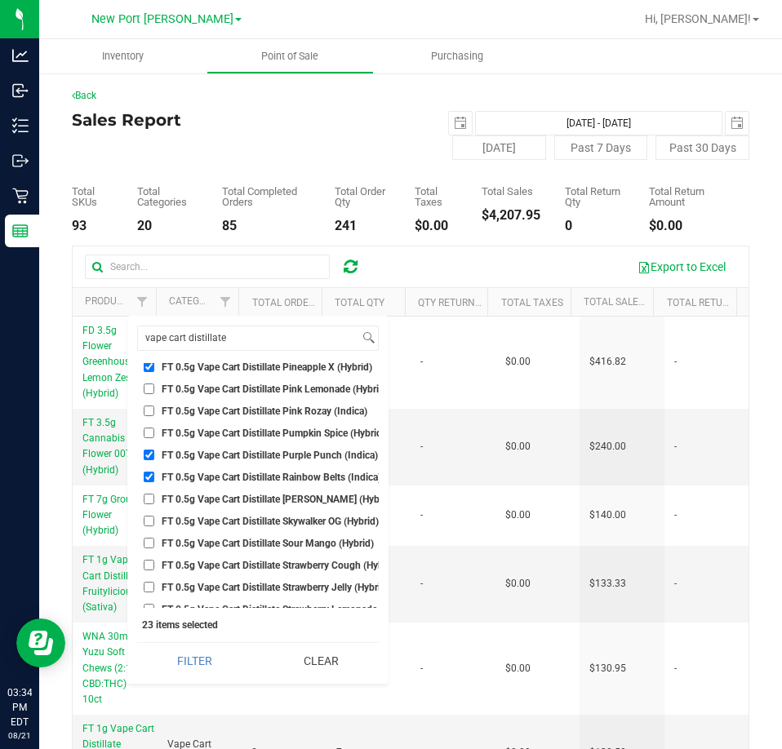
click at [246, 558] on li "FT 0.5g Vape Cart Distillate Strawberry Cough (Hybrid-Sativa)" at bounding box center [257, 564] width 241 height 17
click at [239, 570] on span "FT 0.5g Vape Cart Distillate Strawberry Cough (Hybrid-Sativa)" at bounding box center [295, 565] width 267 height 10
click at [154, 570] on input "FT 0.5g Vape Cart Distillate Strawberry Cough (Hybrid-Sativa)" at bounding box center [149, 565] width 11 height 11
checkbox input "true"
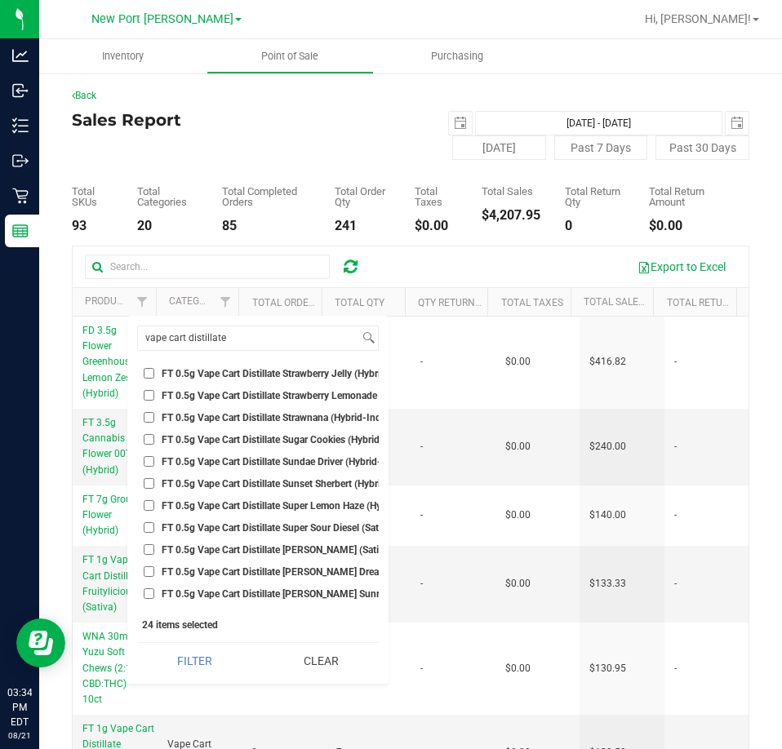
scroll to position [1224, 0]
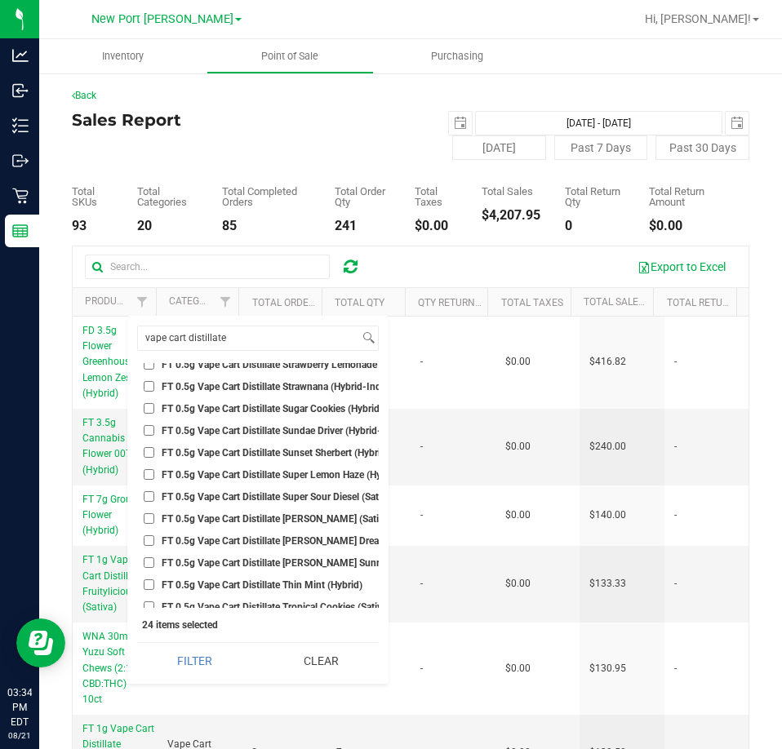
click at [248, 511] on li "FT 0.5g Vape Cart Distillate Tangie (Sativa)" at bounding box center [257, 518] width 241 height 17
click at [236, 514] on span "FT 0.5g Vape Cart Distillate Tangie (Sativa)" at bounding box center [277, 519] width 230 height 10
click at [154, 513] on input "FT 0.5g Vape Cart Distillate Tangie (Sativa)" at bounding box center [149, 518] width 11 height 11
checkbox input "true"
click at [240, 541] on span "FT 0.5g Vape Cart Distillate Tangie Dream (Sativa)" at bounding box center [292, 541] width 260 height 10
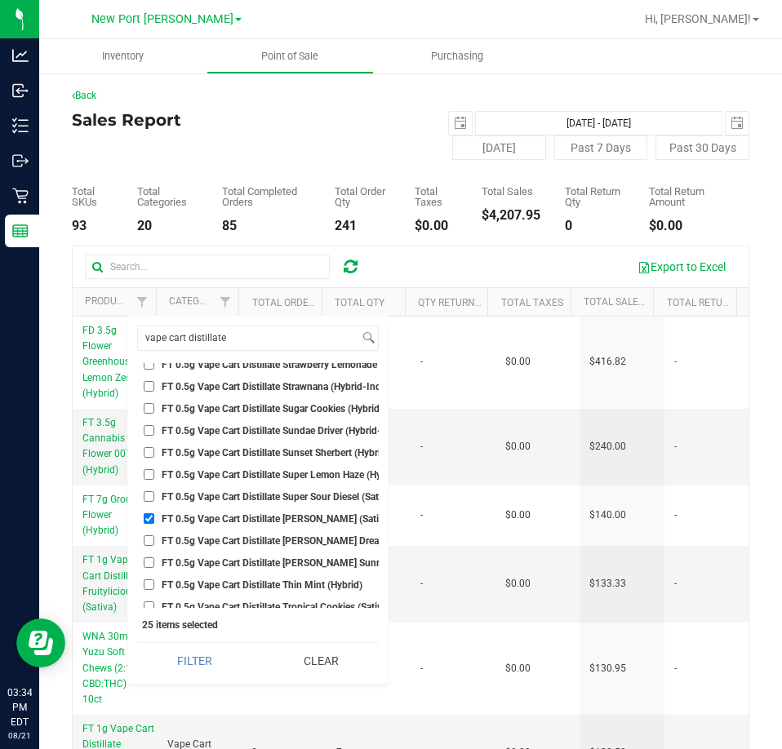
click at [154, 541] on input "FT 0.5g Vape Cart Distillate Tangie Dream (Sativa)" at bounding box center [149, 540] width 11 height 11
checkbox input "true"
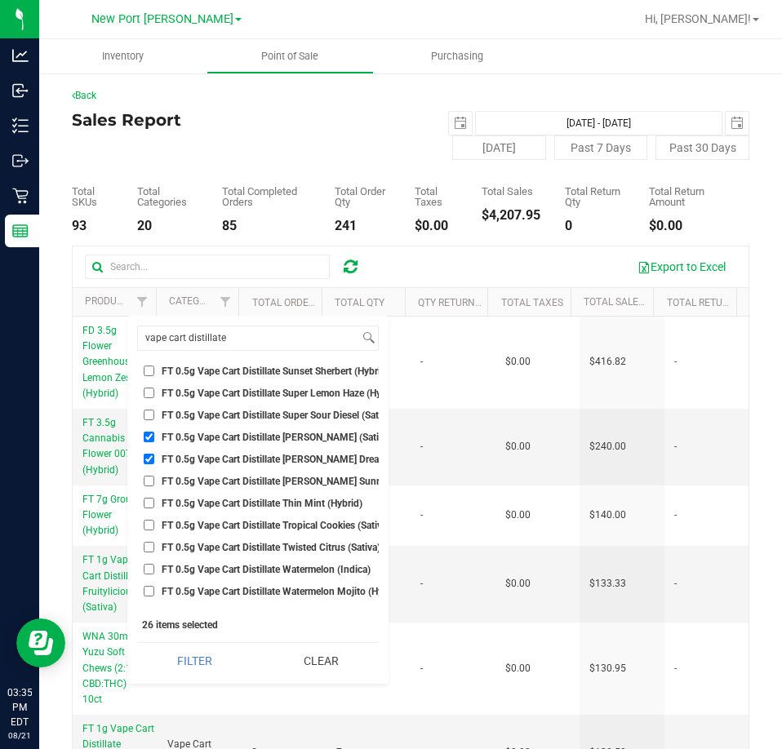
click at [250, 547] on span "FT 0.5g Vape Cart Distillate Twisted Citrus (Sativa)" at bounding box center [271, 547] width 219 height 10
click at [154, 547] on input "FT 0.5g Vape Cart Distillate Twisted Citrus (Sativa)" at bounding box center [149, 547] width 11 height 11
checkbox input "true"
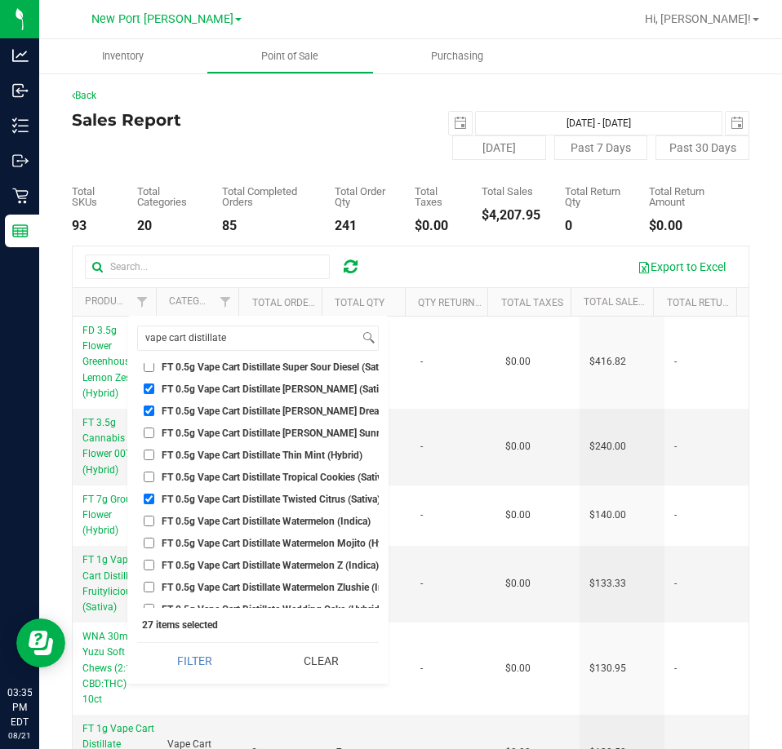
scroll to position [1387, 0]
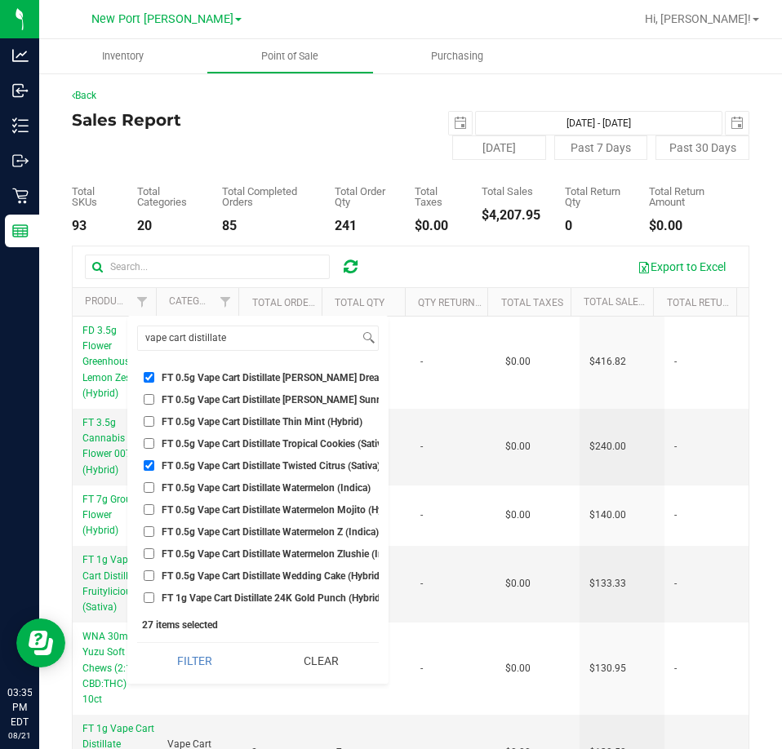
click at [233, 508] on span "FT 0.5g Vape Cart Distillate Watermelon Mojito (Hybrid)" at bounding box center [282, 510] width 241 height 10
click at [154, 508] on input "FT 0.5g Vape Cart Distillate Watermelon Mojito (Hybrid)" at bounding box center [149, 509] width 11 height 11
checkbox input "true"
click at [244, 534] on span "FT 0.5g Vape Cart Distillate Watermelon Z (Indica)" at bounding box center [270, 532] width 217 height 10
click at [154, 534] on input "FT 0.5g Vape Cart Distillate Watermelon Z (Indica)" at bounding box center [149, 531] width 11 height 11
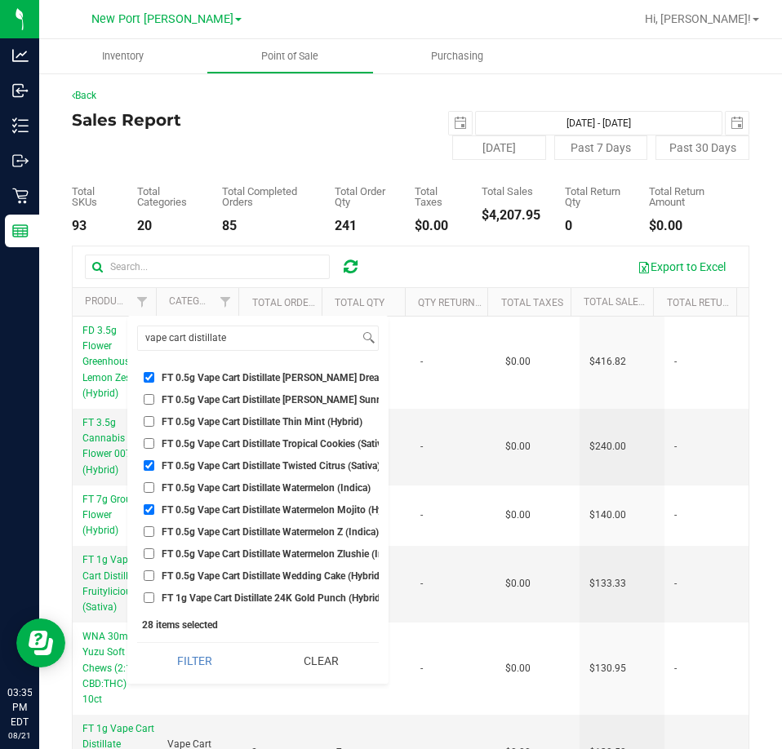
checkbox input "true"
click at [249, 550] on span "FT 0.5g Vape Cart Distillate Watermelon Zlushie (Indica)" at bounding box center [283, 554] width 243 height 10
click at [154, 550] on input "FT 0.5g Vape Cart Distillate Watermelon Zlushie (Indica)" at bounding box center [149, 553] width 11 height 11
checkbox input "true"
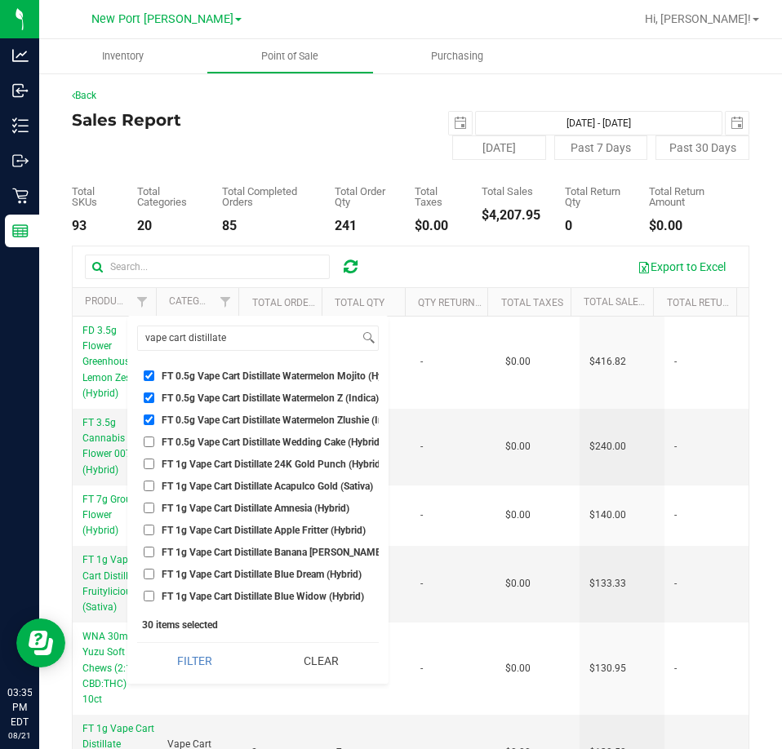
scroll to position [1550, 0]
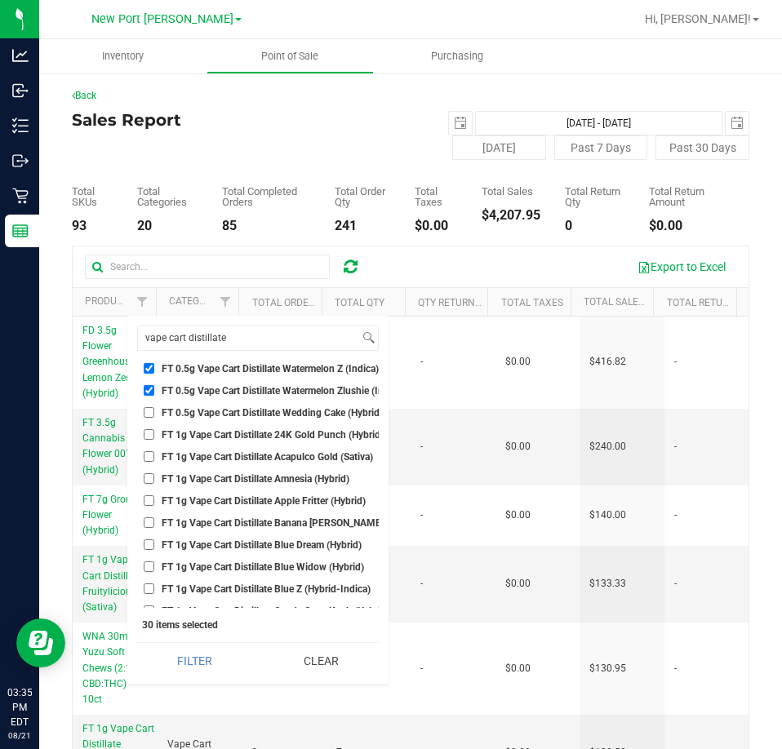
click at [229, 441] on li "FT 1g Vape Cart Distillate 24K Gold Punch (Hybrid)" at bounding box center [257, 434] width 241 height 17
click at [253, 454] on span "FT 1g Vape Cart Distillate Acapulco Gold (Sativa)" at bounding box center [267, 457] width 211 height 10
click at [154, 454] on input "FT 1g Vape Cart Distillate Acapulco Gold (Sativa)" at bounding box center [149, 456] width 11 height 11
checkbox input "true"
click at [265, 520] on span "FT 1g Vape Cart Distillate Banana Runtz (Hybrid)" at bounding box center [291, 523] width 259 height 10
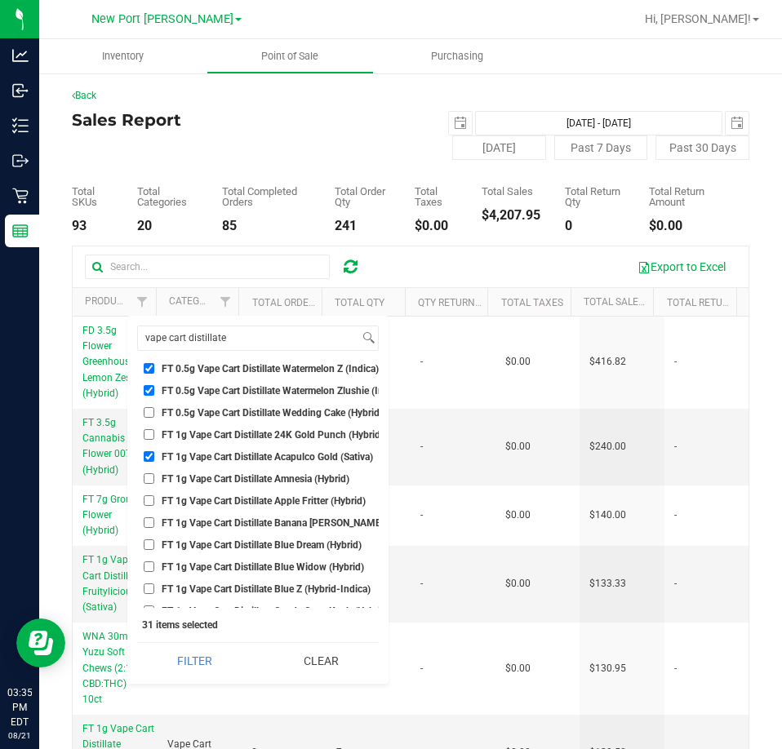
click at [154, 520] on input "FT 1g Vape Cart Distillate Banana Runtz (Hybrid)" at bounding box center [149, 522] width 11 height 11
checkbox input "true"
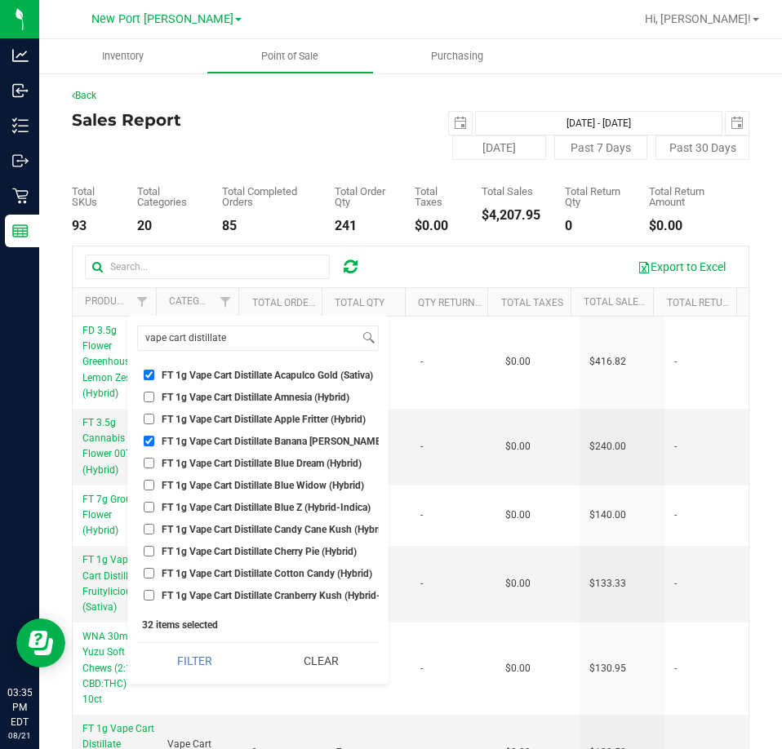
click at [243, 507] on span "FT 1g Vape Cart Distillate Blue Z (Hybrid-Indica)" at bounding box center [266, 508] width 209 height 10
click at [154, 507] on input "FT 1g Vape Cart Distillate Blue Z (Hybrid-Indica)" at bounding box center [149, 507] width 11 height 11
checkbox input "true"
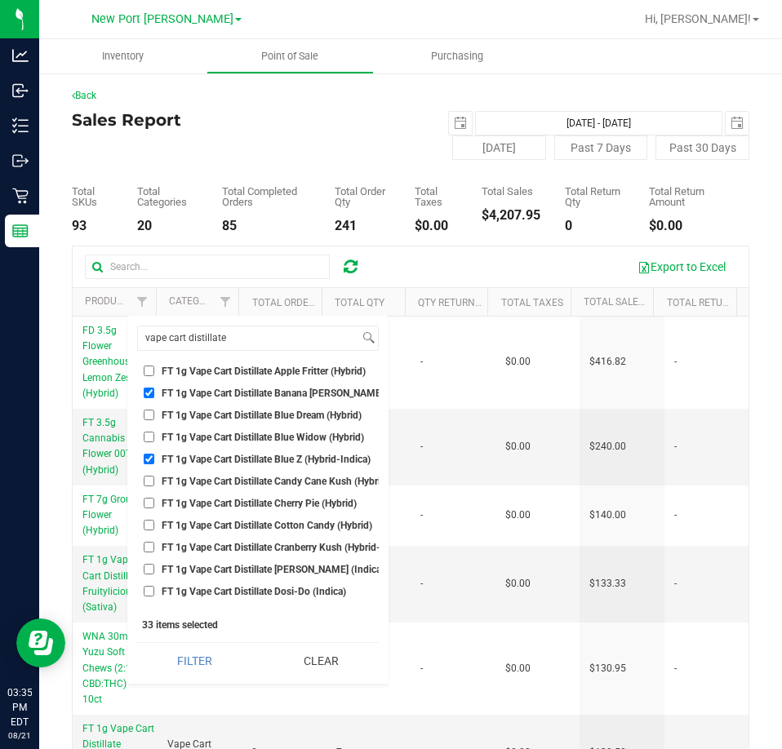
scroll to position [1713, 0]
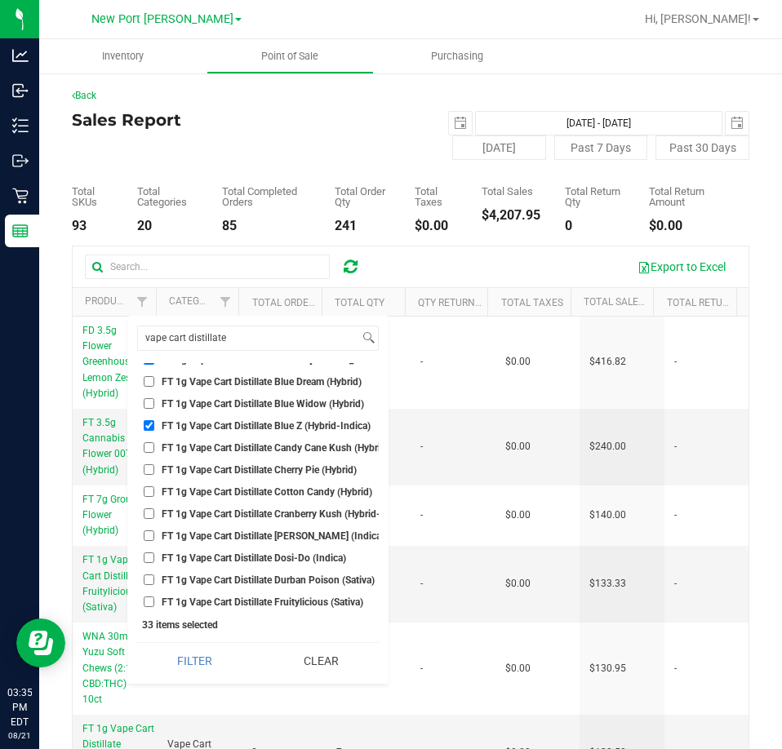
click at [236, 496] on span "FT 1g Vape Cart Distillate Cotton Candy (Hybrid)" at bounding box center [267, 492] width 210 height 10
click at [154, 496] on input "FT 1g Vape Cart Distillate Cotton Candy (Hybrid)" at bounding box center [149, 491] width 11 height 11
checkbox input "true"
click at [230, 528] on li "FT 1g Vape Cart Distillate Donny Burger (Indica)" at bounding box center [257, 535] width 241 height 17
click at [221, 535] on span "FT 1g Vape Cart Distillate Donny Burger (Indica)" at bounding box center [273, 536] width 223 height 10
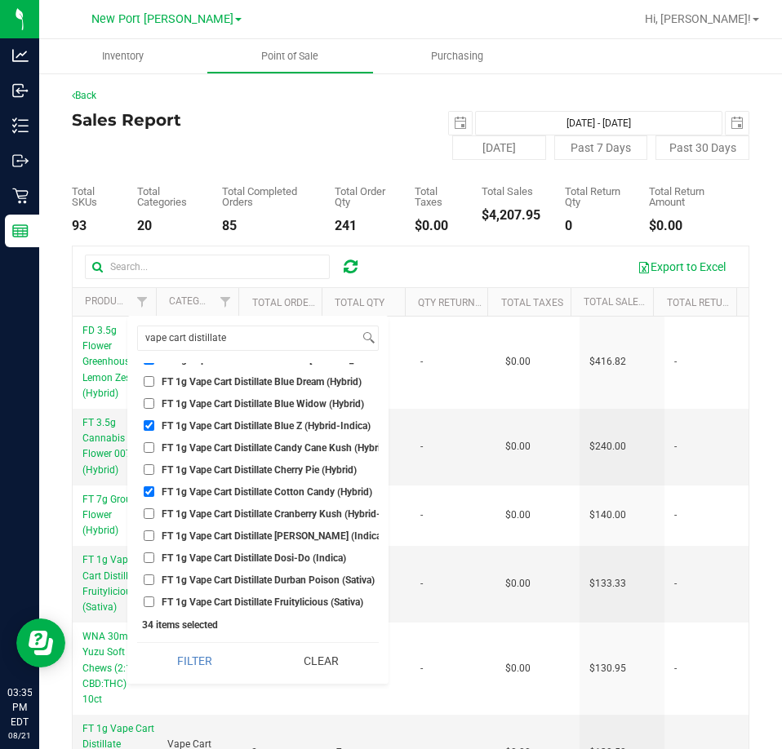
click at [154, 535] on input "FT 1g Vape Cart Distillate Donny Burger (Indica)" at bounding box center [149, 535] width 11 height 11
checkbox input "true"
click at [290, 551] on li "FT 1g Vape Cart Distillate Dosi-Do (Indica)" at bounding box center [257, 557] width 241 height 17
click at [280, 555] on span "FT 1g Vape Cart Distillate Dosi-Do (Indica)" at bounding box center [254, 558] width 184 height 10
click at [154, 555] on input "FT 1g Vape Cart Distillate Dosi-Do (Indica)" at bounding box center [149, 557] width 11 height 11
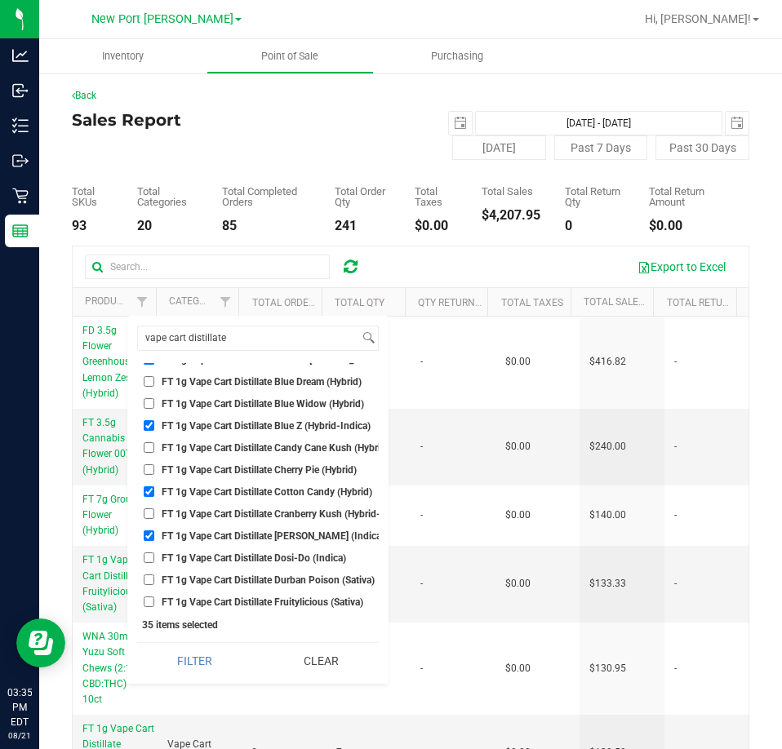
checkbox input "true"
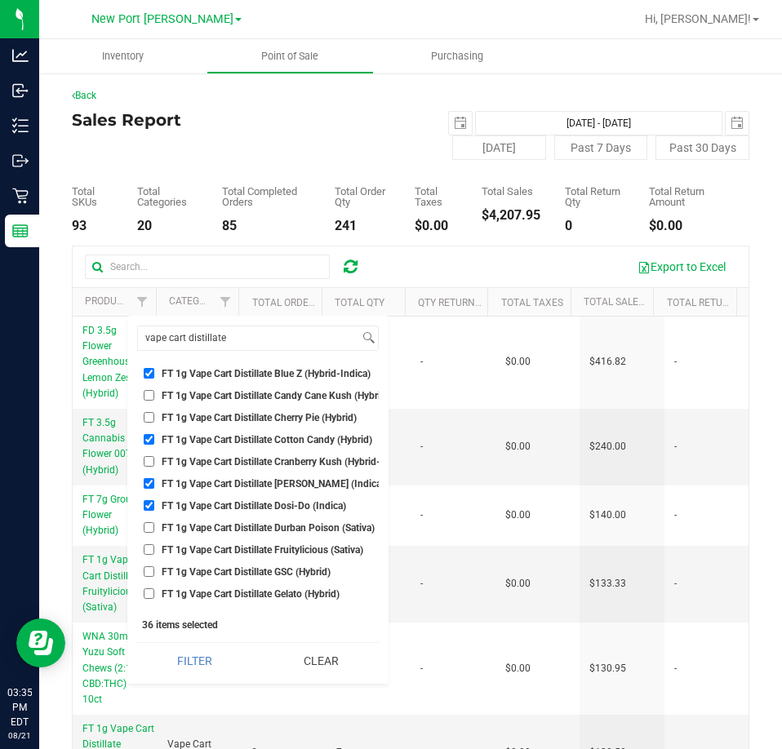
scroll to position [1795, 0]
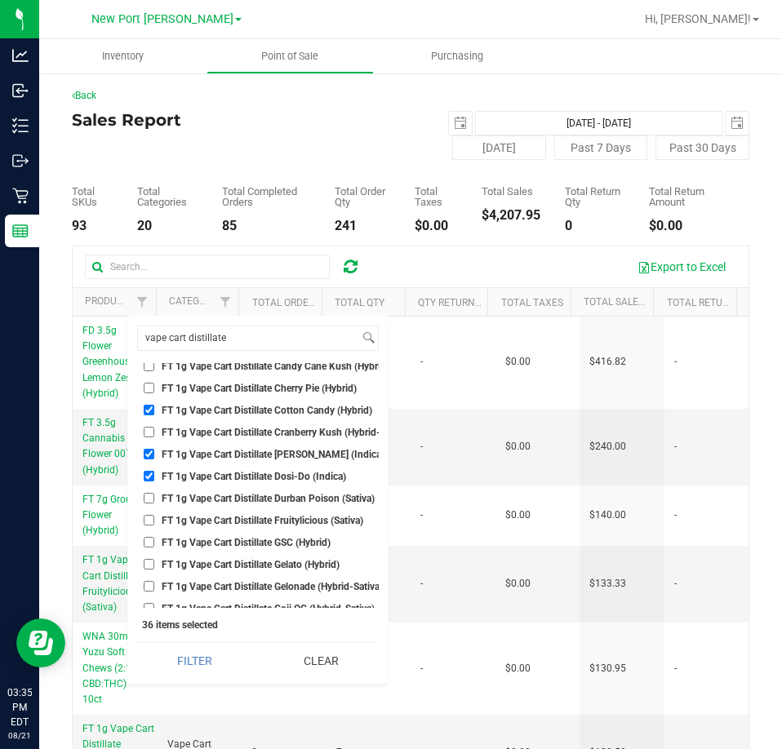
click at [251, 494] on span "FT 1g Vape Cart Distillate Durban Poison (Sativa)" at bounding box center [268, 499] width 213 height 10
click at [154, 493] on input "FT 1g Vape Cart Distillate Durban Poison (Sativa)" at bounding box center [149, 498] width 11 height 11
checkbox input "true"
click at [226, 516] on span "FT 1g Vape Cart Distillate Fruitylicious (Sativa)" at bounding box center [262, 521] width 201 height 10
click at [154, 515] on input "FT 1g Vape Cart Distillate Fruitylicious (Sativa)" at bounding box center [149, 520] width 11 height 11
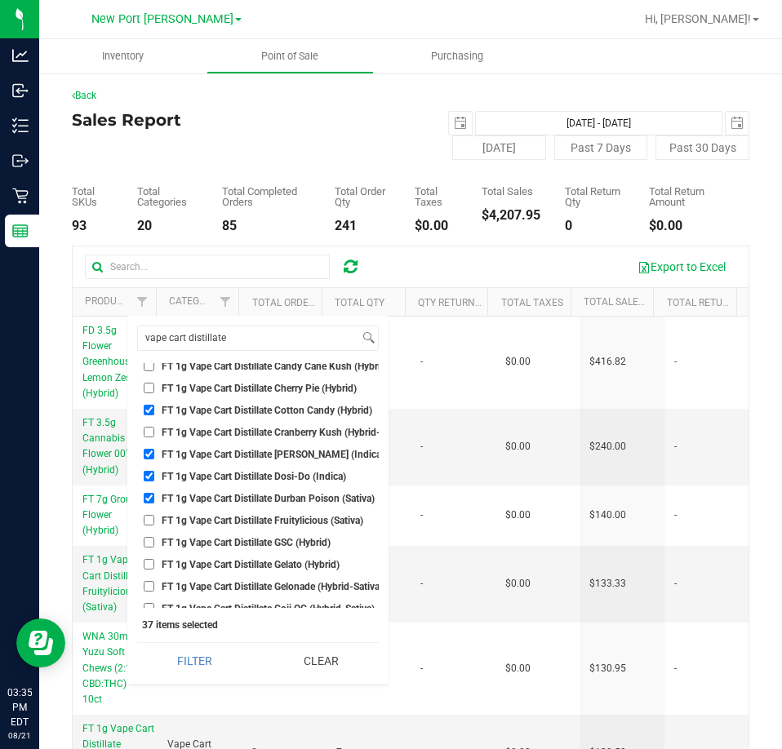
checkbox input "true"
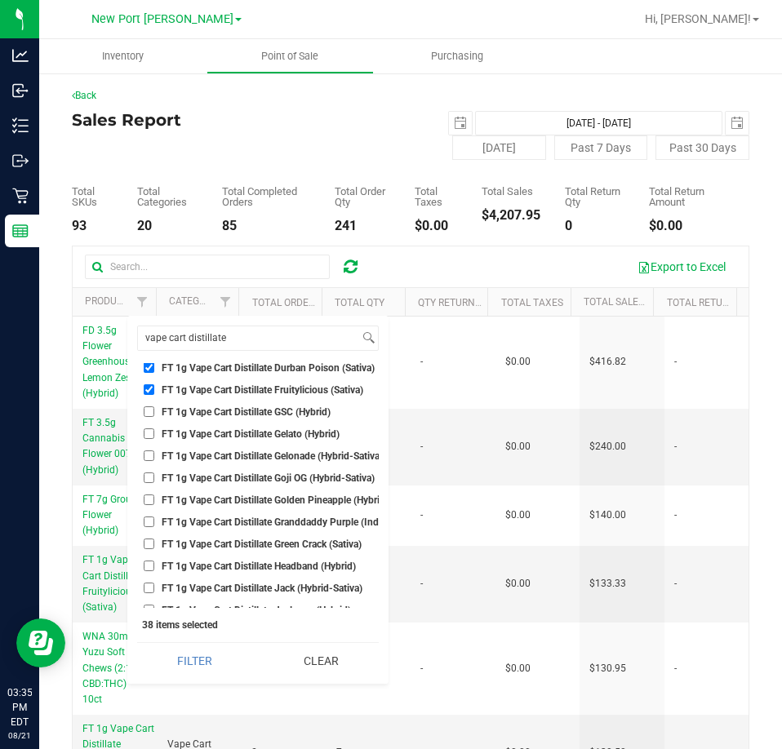
scroll to position [1958, 0]
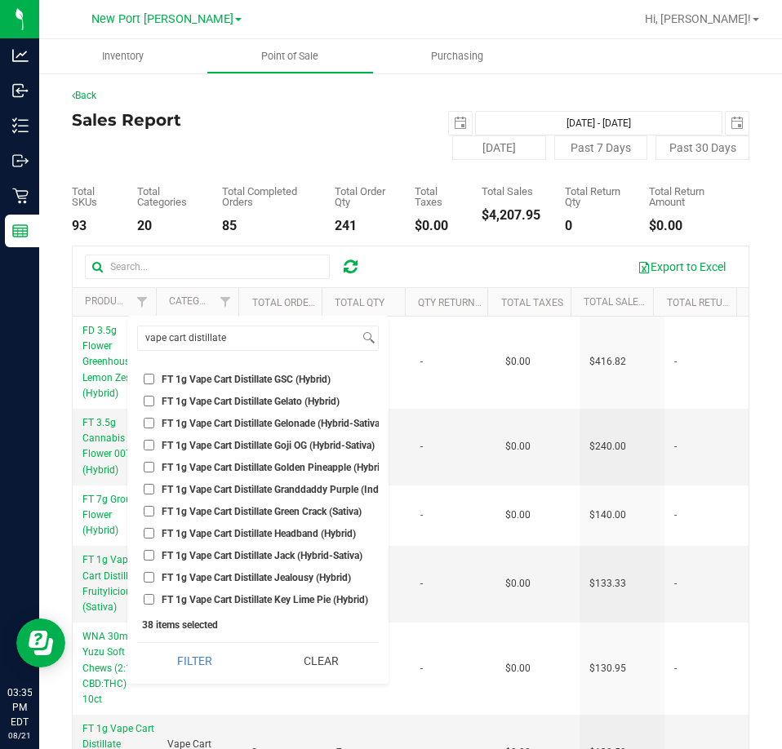
click at [232, 467] on span "FT 1g Vape Cart Distillate Golden Pineapple (Hybrid)" at bounding box center [275, 468] width 227 height 10
click at [154, 467] on input "FT 1g Vape Cart Distillate Golden Pineapple (Hybrid)" at bounding box center [149, 467] width 11 height 11
click at [219, 464] on span "FT 1g Vape Cart Distillate Golden Pineapple (Hybrid)" at bounding box center [275, 468] width 227 height 10
click at [154, 464] on input "FT 1g Vape Cart Distillate Golden Pineapple (Hybrid)" at bounding box center [149, 467] width 11 height 11
checkbox input "false"
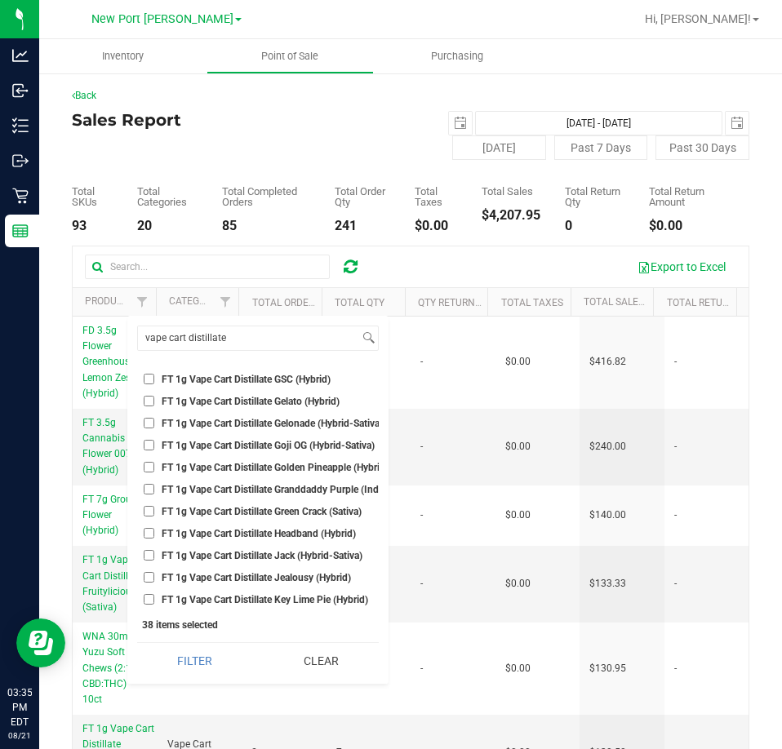
click at [228, 503] on li "FT 1g Vape Cart Distillate Green Crack (Sativa)" at bounding box center [257, 511] width 241 height 17
click at [225, 507] on span "FT 1g Vape Cart Distillate Green Crack (Sativa)" at bounding box center [262, 512] width 200 height 10
click at [154, 507] on input "FT 1g Vape Cart Distillate Green Crack (Sativa)" at bounding box center [149, 511] width 11 height 11
checkbox input "true"
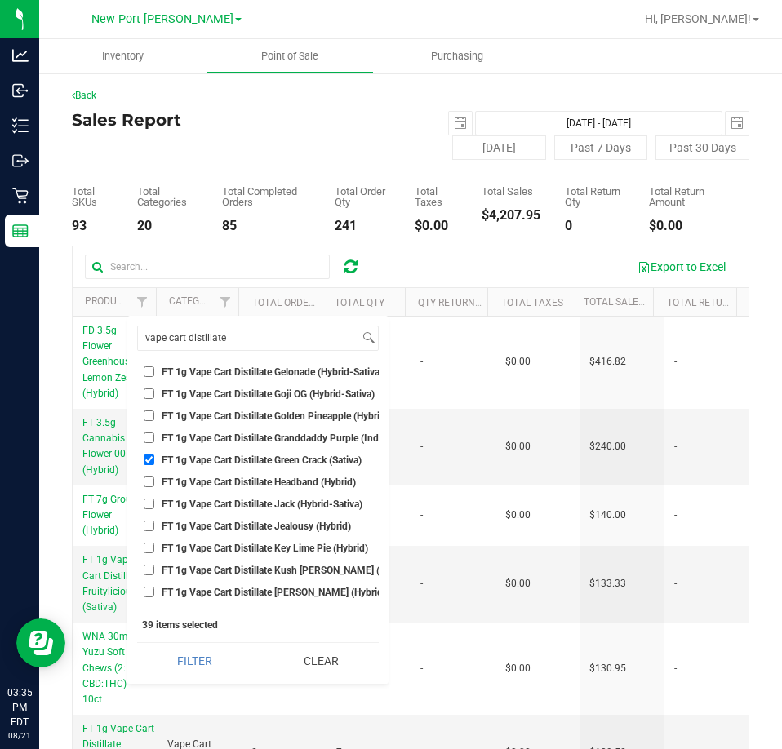
scroll to position [2039, 0]
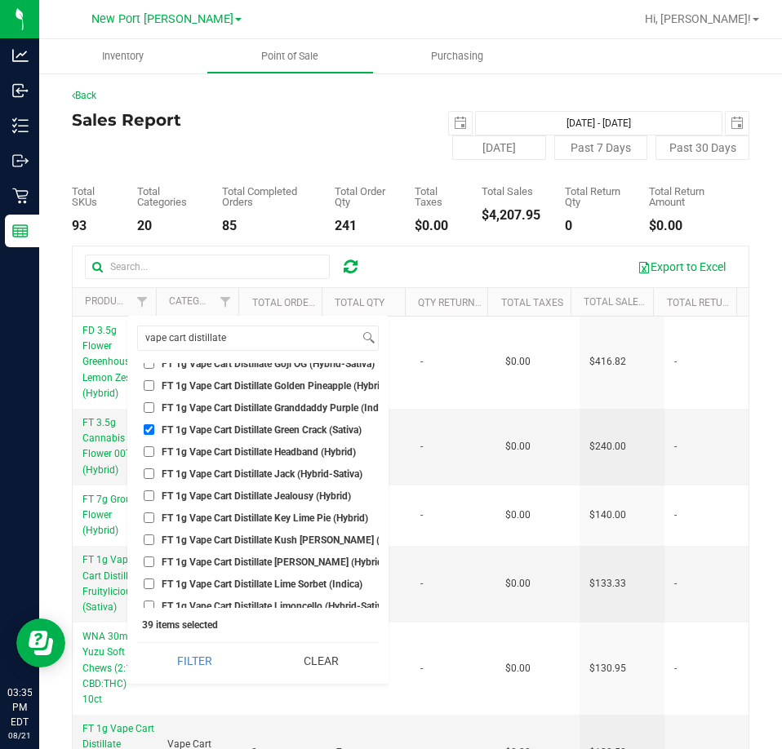
click at [218, 469] on span "FT 1g Vape Cart Distillate Jack (Hybrid-Sativa)" at bounding box center [262, 474] width 201 height 10
click at [154, 468] on input "FT 1g Vape Cart Distillate Jack (Hybrid-Sativa)" at bounding box center [149, 473] width 11 height 11
checkbox input "true"
click at [223, 491] on span "FT 1g Vape Cart Distillate Jealousy (Hybrid)" at bounding box center [256, 496] width 189 height 10
click at [154, 490] on input "FT 1g Vape Cart Distillate Jealousy (Hybrid)" at bounding box center [149, 495] width 11 height 11
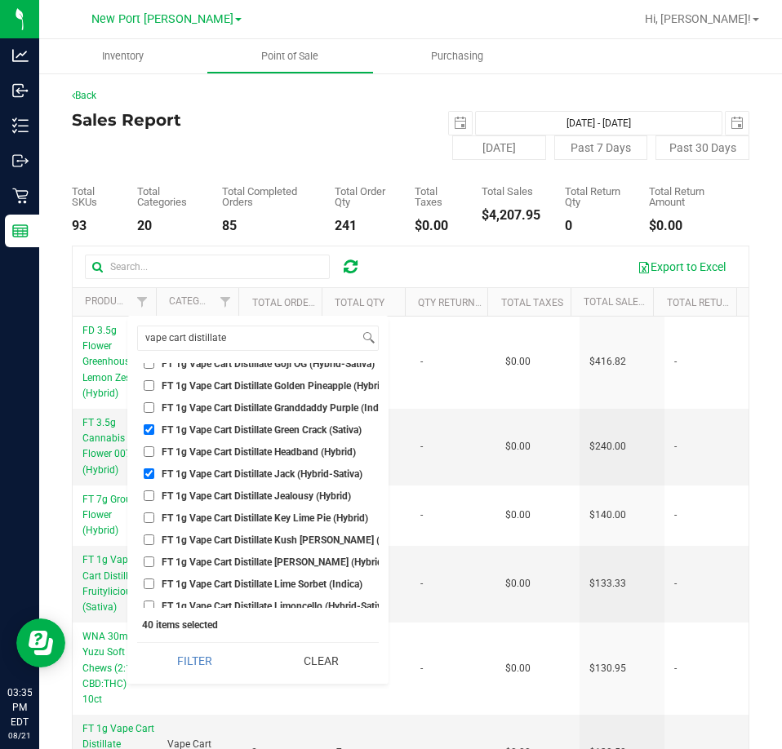
checkbox input "true"
click at [226, 509] on li "FT 1g Vape Cart Distillate Key Lime Pie (Hybrid)" at bounding box center [257, 517] width 241 height 17
click at [223, 522] on span "FT 1g Vape Cart Distillate Key Lime Pie (Hybrid)" at bounding box center [265, 518] width 206 height 10
click at [154, 522] on input "FT 1g Vape Cart Distillate Key Lime Pie (Hybrid)" at bounding box center [149, 517] width 11 height 11
checkbox input "true"
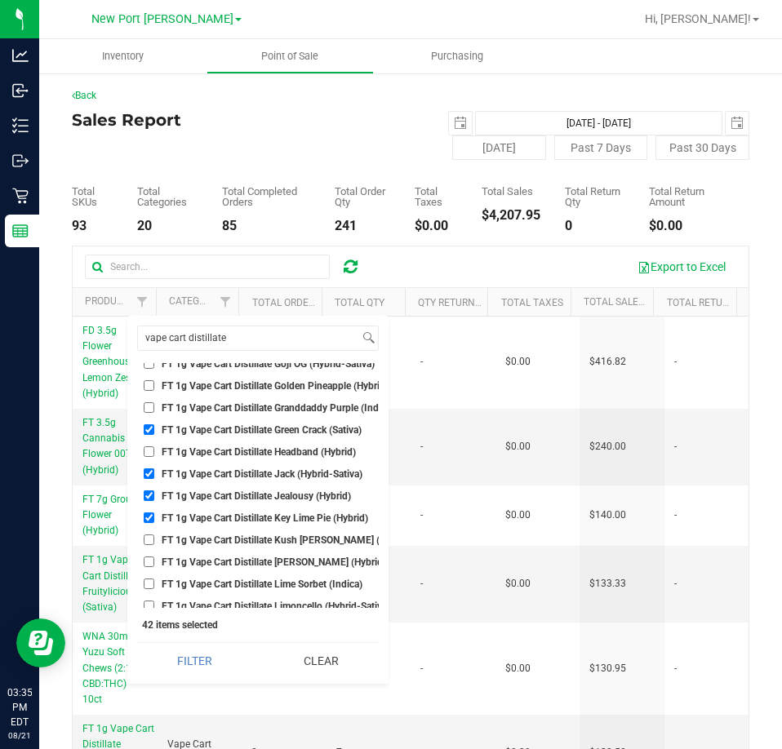
click at [219, 538] on span "FT 1g Vape Cart Distillate Kush Mintz (Hybrid)" at bounding box center [287, 540] width 250 height 10
click at [154, 538] on input "FT 1g Vape Cart Distillate Kush Mintz (Hybrid)" at bounding box center [149, 539] width 11 height 11
checkbox input "true"
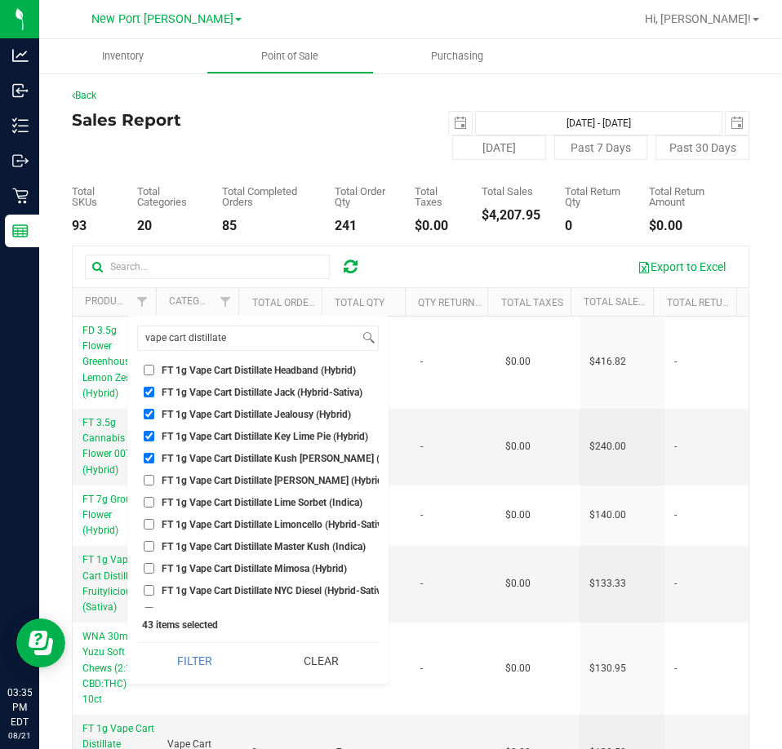
click at [217, 504] on span "FT 1g Vape Cart Distillate Lime Sorbet (Indica)" at bounding box center [262, 503] width 201 height 10
click at [154, 504] on input "FT 1g Vape Cart Distillate Lime Sorbet (Indica)" at bounding box center [149, 502] width 11 height 11
checkbox input "true"
click at [227, 539] on li "FT 1g Vape Cart Distillate Master Kush (Indica)" at bounding box center [257, 546] width 241 height 17
click at [224, 547] on span "FT 1g Vape Cart Distillate Master Kush (Indica)" at bounding box center [264, 547] width 204 height 10
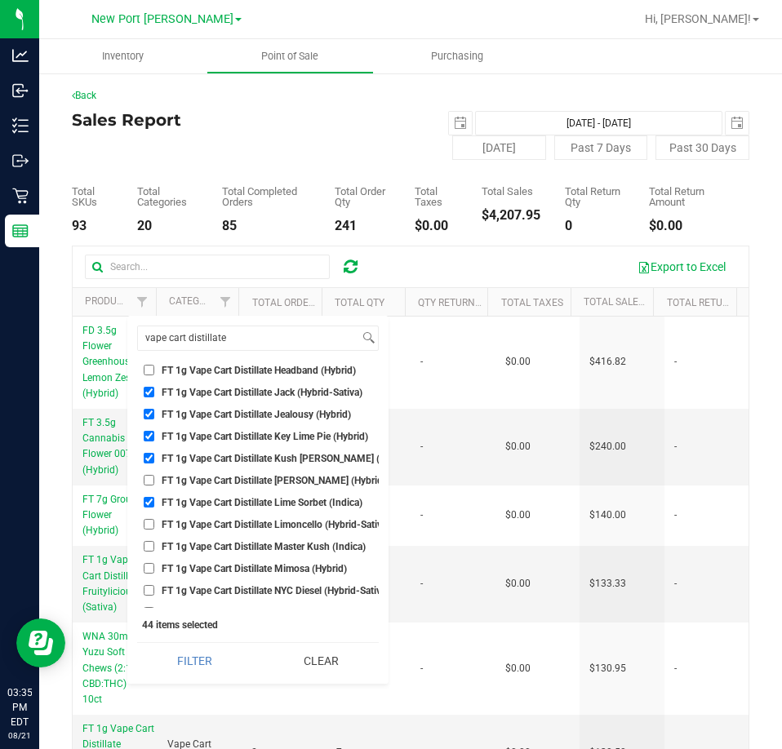
click at [154, 547] on input "FT 1g Vape Cart Distillate Master Kush (Indica)" at bounding box center [149, 546] width 11 height 11
checkbox input "true"
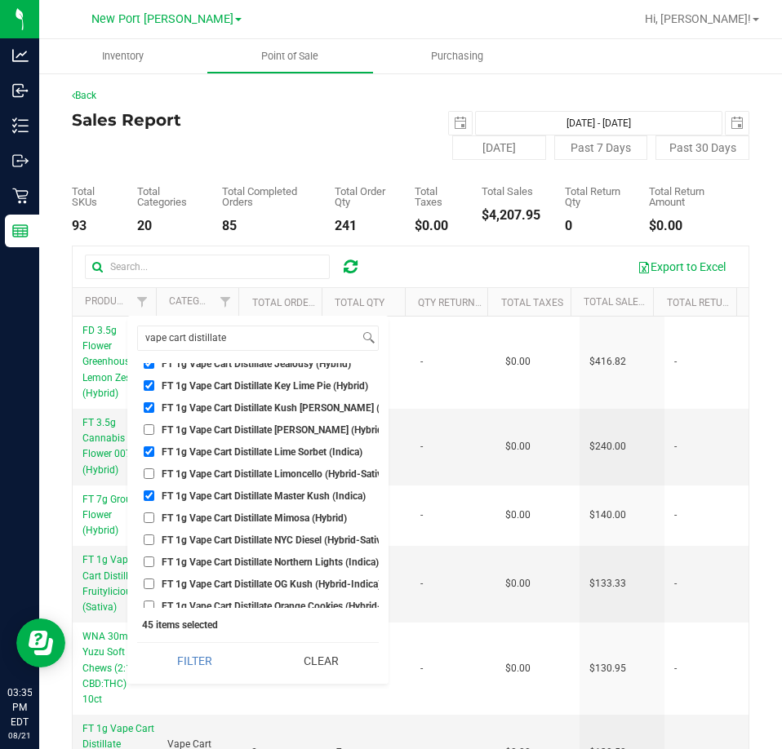
scroll to position [2203, 0]
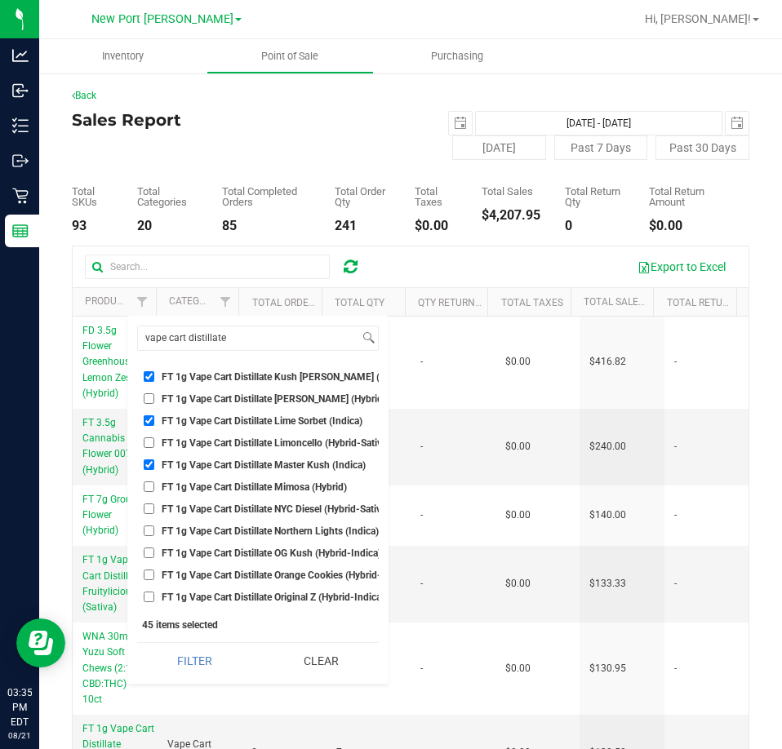
click at [247, 489] on span "FT 1g Vape Cart Distillate Mimosa (Hybrid)" at bounding box center [254, 487] width 185 height 10
click at [154, 489] on input "FT 1g Vape Cart Distillate Mimosa (Hybrid)" at bounding box center [149, 486] width 11 height 11
checkbox input "true"
click at [252, 515] on li "FT 1g Vape Cart Distillate NYC Diesel (Hybrid-Sativa)" at bounding box center [257, 508] width 241 height 17
click at [252, 508] on span "FT 1g Vape Cart Distillate NYC Diesel (Hybrid-Sativa)" at bounding box center [276, 509] width 228 height 10
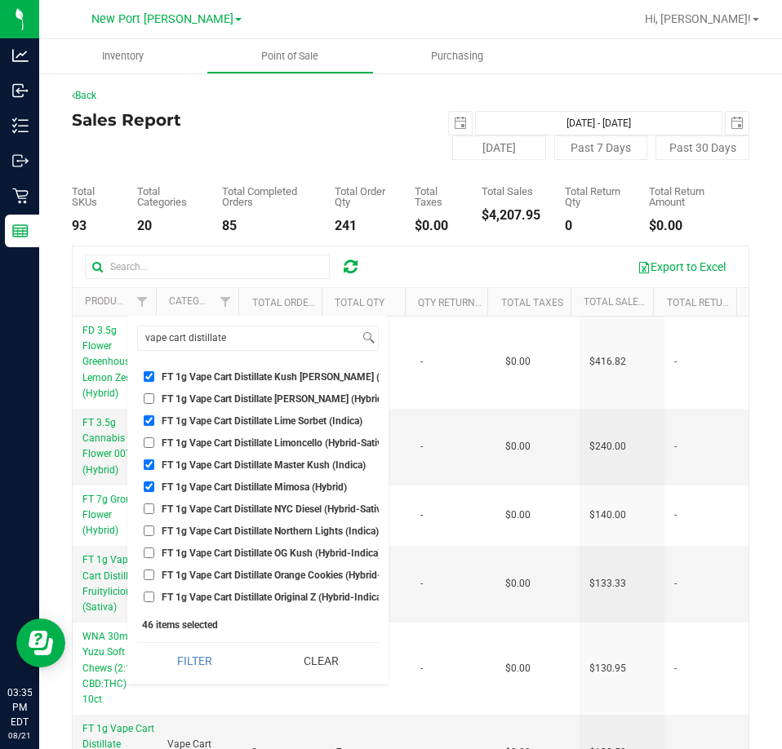
click at [154, 508] on input "FT 1g Vape Cart Distillate NYC Diesel (Hybrid-Sativa)" at bounding box center [149, 508] width 11 height 11
checkbox input "true"
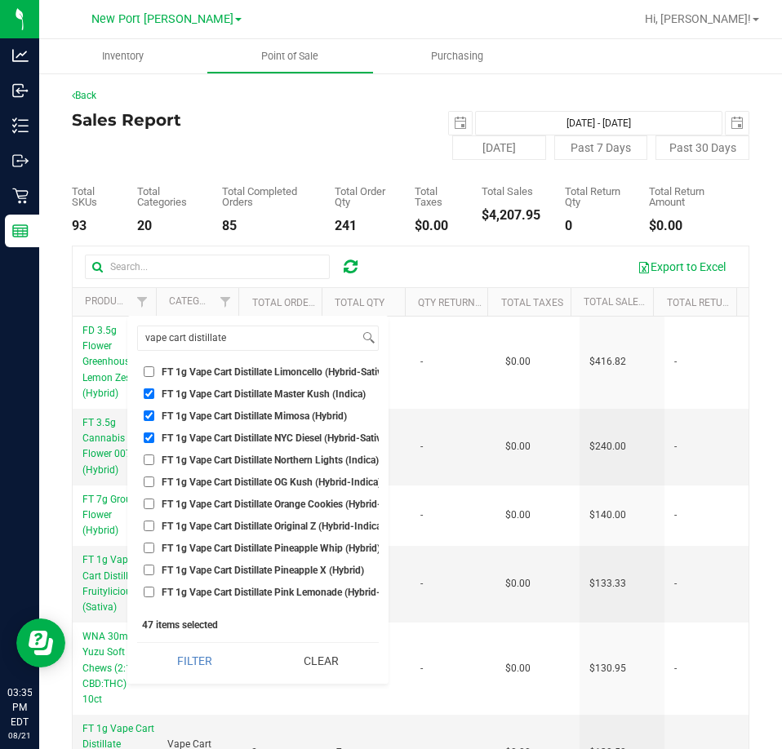
scroll to position [2366, 0]
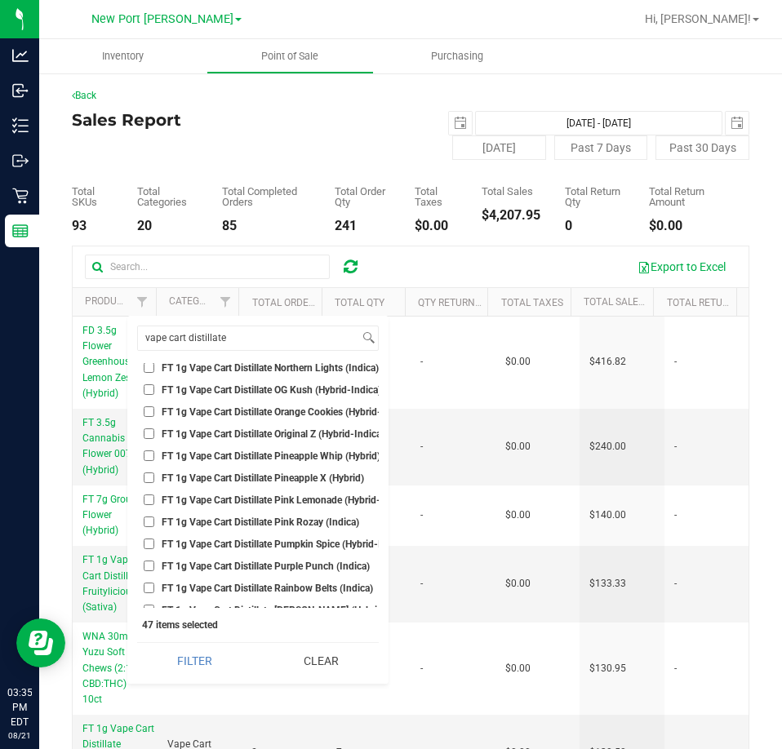
click at [246, 438] on span "FT 1g Vape Cart Distillate Original Z (Hybrid-Indica)" at bounding box center [273, 434] width 223 height 10
click at [154, 438] on input "FT 1g Vape Cart Distillate Original Z (Hybrid-Indica)" at bounding box center [149, 433] width 11 height 11
checkbox input "true"
click at [234, 455] on span "FT 1g Vape Cart Distillate Pineapple Whip (Hybrid)" at bounding box center [271, 456] width 219 height 10
click at [154, 455] on input "FT 1g Vape Cart Distillate Pineapple Whip (Hybrid)" at bounding box center [149, 455] width 11 height 11
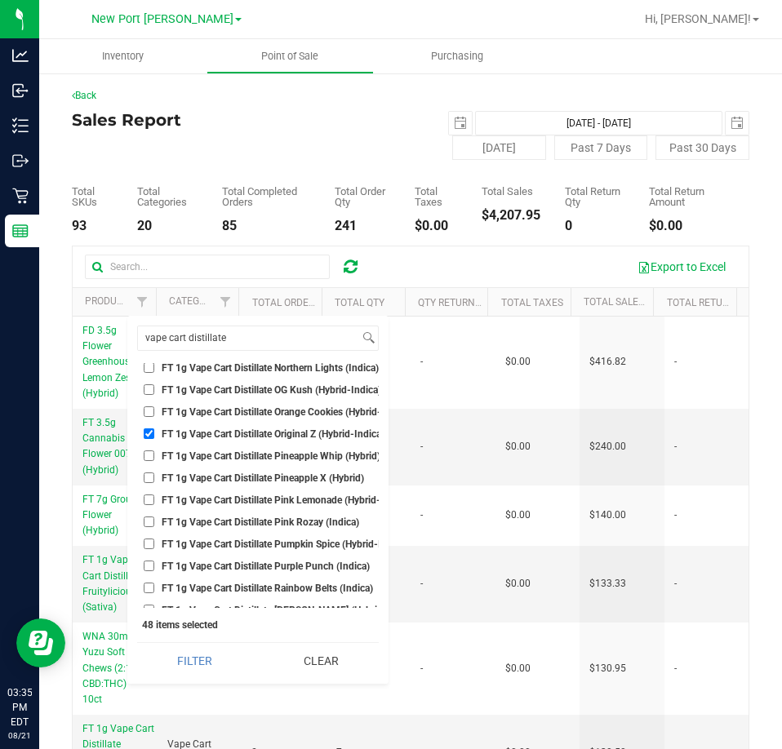
checkbox input "true"
drag, startPoint x: 238, startPoint y: 475, endPoint x: 228, endPoint y: 486, distance: 15.6
click at [232, 475] on span "FT 1g Vape Cart Distillate Pineapple X (Hybrid)" at bounding box center [263, 478] width 202 height 10
click at [220, 481] on span "FT 1g Vape Cart Distillate Pineapple X (Hybrid)" at bounding box center [263, 478] width 202 height 10
click at [154, 481] on input "FT 1g Vape Cart Distillate Pineapple X (Hybrid)" at bounding box center [149, 477] width 11 height 11
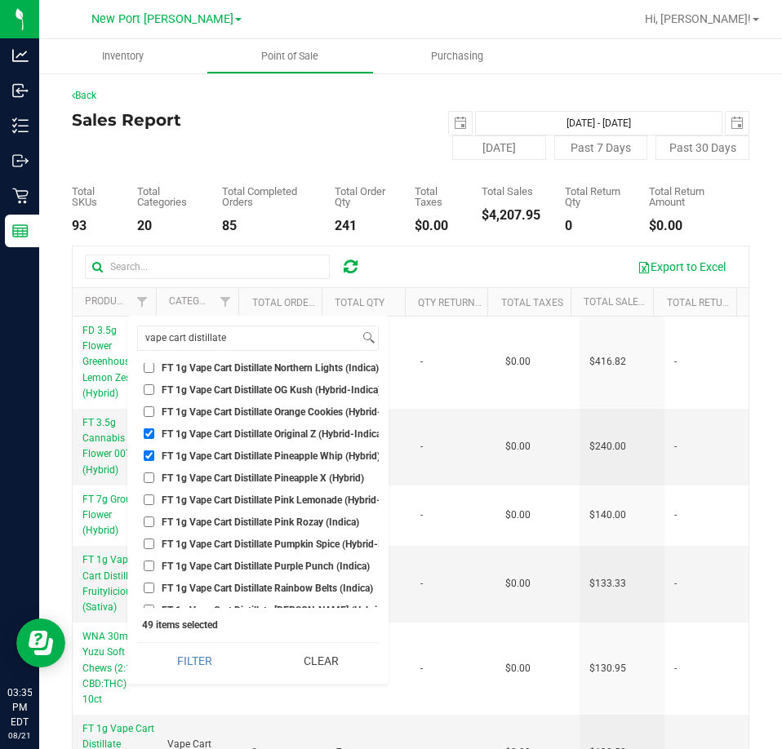
checkbox input "true"
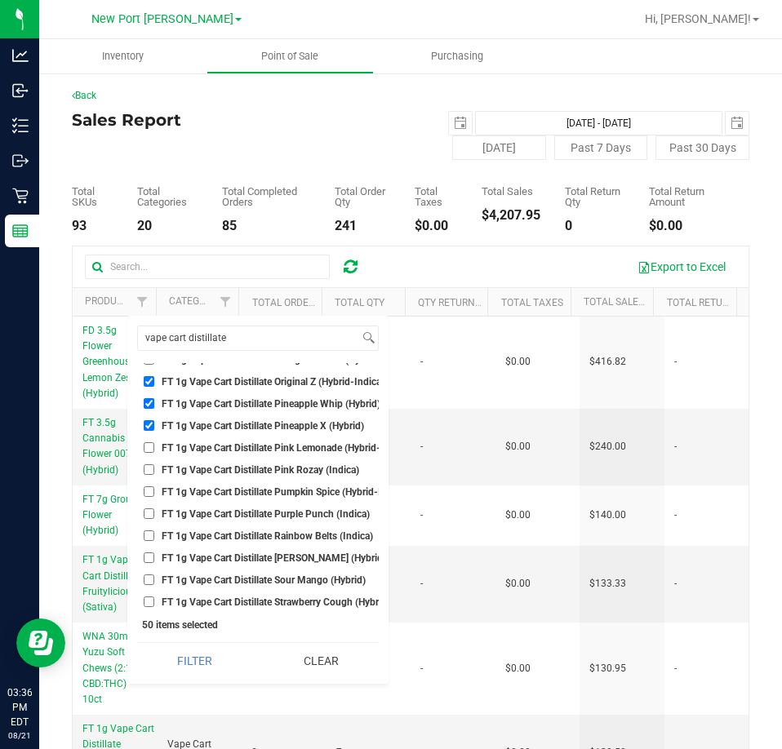
scroll to position [2447, 0]
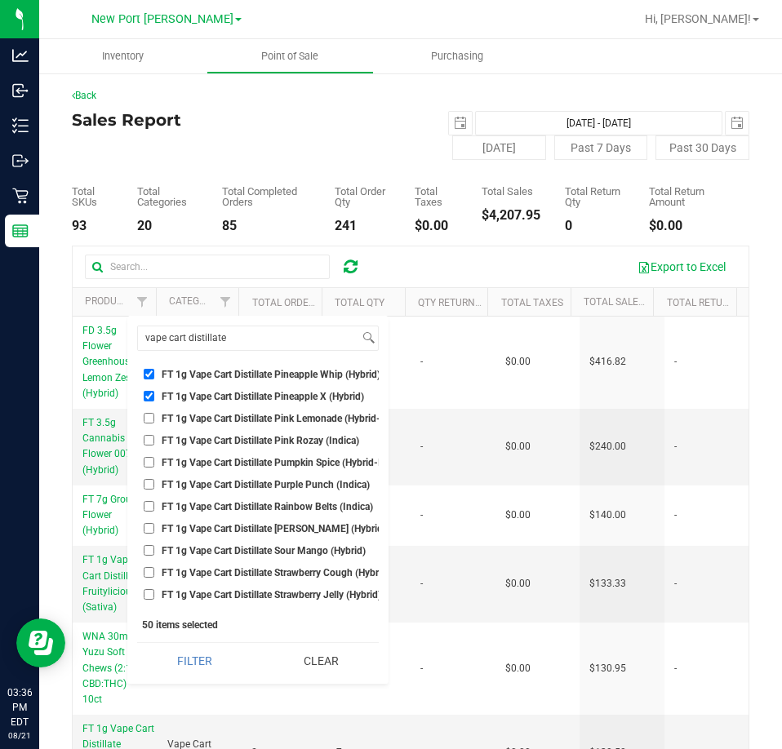
click at [237, 486] on span "FT 1g Vape Cart Distillate Purple Punch (Indica)" at bounding box center [266, 485] width 208 height 10
click at [154, 486] on input "FT 1g Vape Cart Distillate Purple Punch (Indica)" at bounding box center [149, 484] width 11 height 11
checkbox input "true"
click at [232, 560] on ul "Select All BDS Black Terp Pen CCELL SILO BATTERY BLACK CR 0.35g Pre-Roll Island…" at bounding box center [257, 485] width 241 height 245
click at [232, 570] on span "FT 1g Vape Cart Distillate Strawberry Cough (Hybrid-Sativa)" at bounding box center [291, 573] width 259 height 10
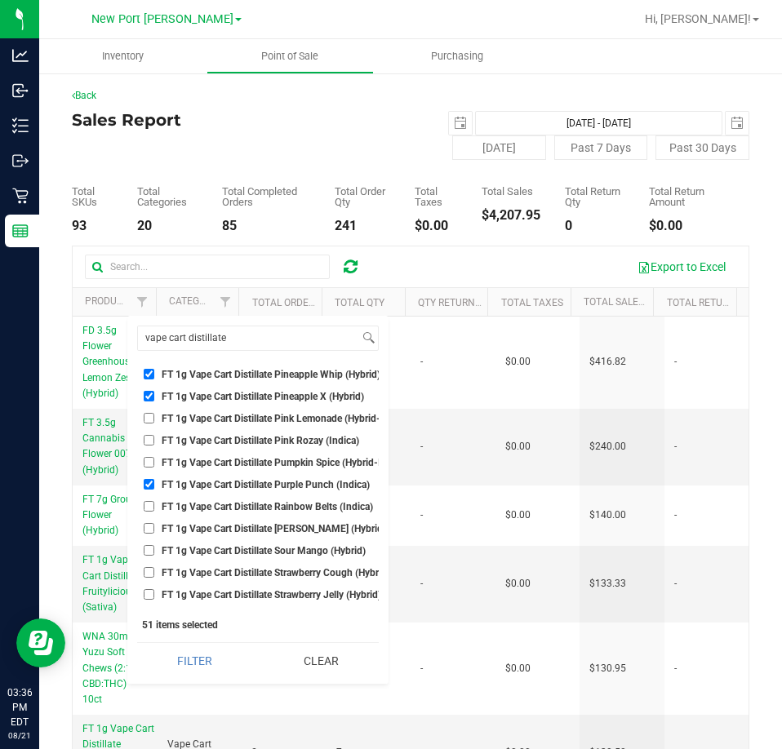
click at [154, 570] on input "FT 1g Vape Cart Distillate Strawberry Cough (Hybrid-Sativa)" at bounding box center [149, 572] width 11 height 11
checkbox input "true"
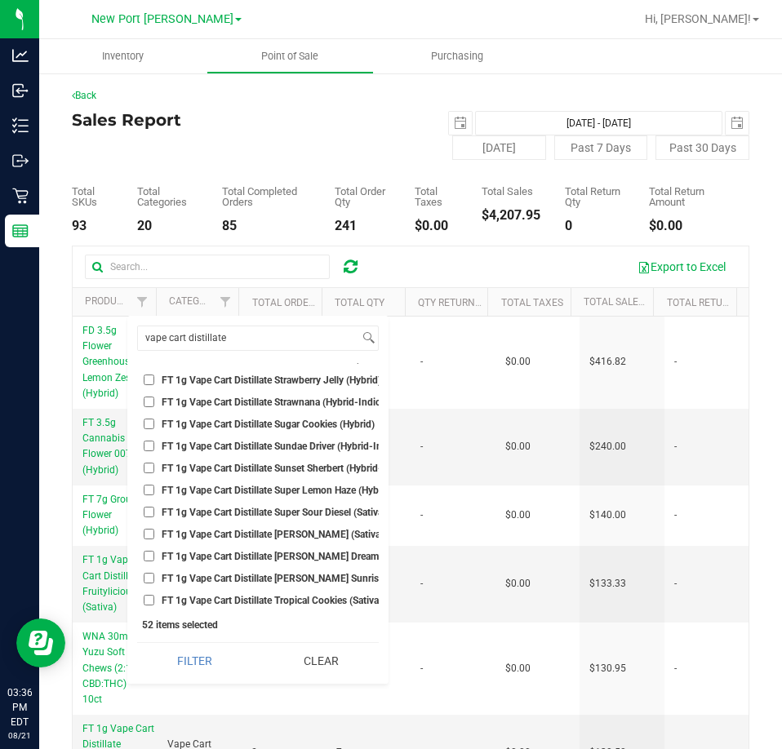
scroll to position [2692, 0]
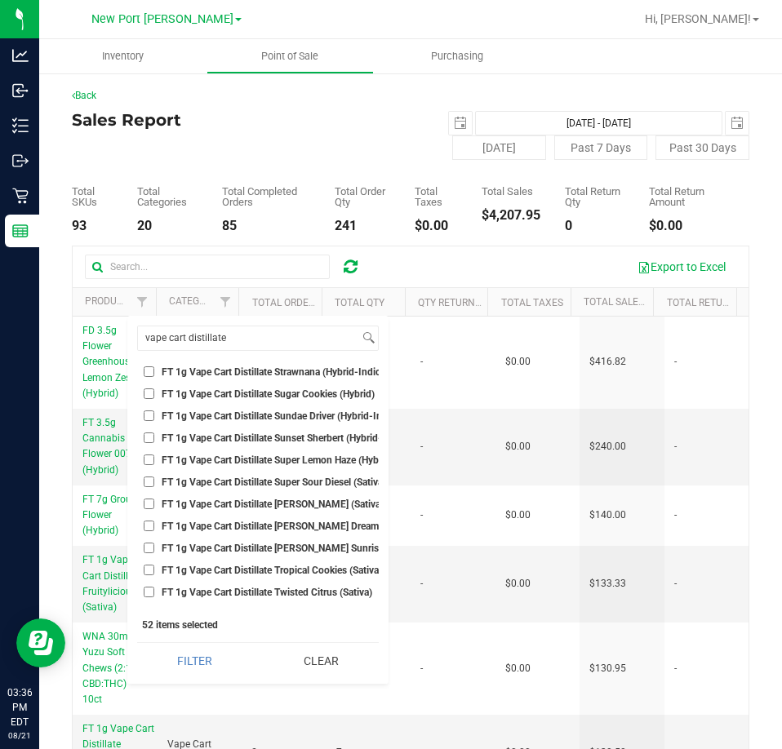
click at [255, 505] on span "FT 1g Vape Cart Distillate Tangie (Sativa)" at bounding box center [273, 504] width 222 height 10
click at [154, 505] on input "FT 1g Vape Cart Distillate Tangie (Sativa)" at bounding box center [149, 503] width 11 height 11
checkbox input "true"
click at [255, 531] on span "FT 1g Vape Cart Distillate Tangie Dream (Sativa)" at bounding box center [288, 526] width 252 height 10
click at [154, 531] on input "FT 1g Vape Cart Distillate Tangie Dream (Sativa)" at bounding box center [149, 525] width 11 height 11
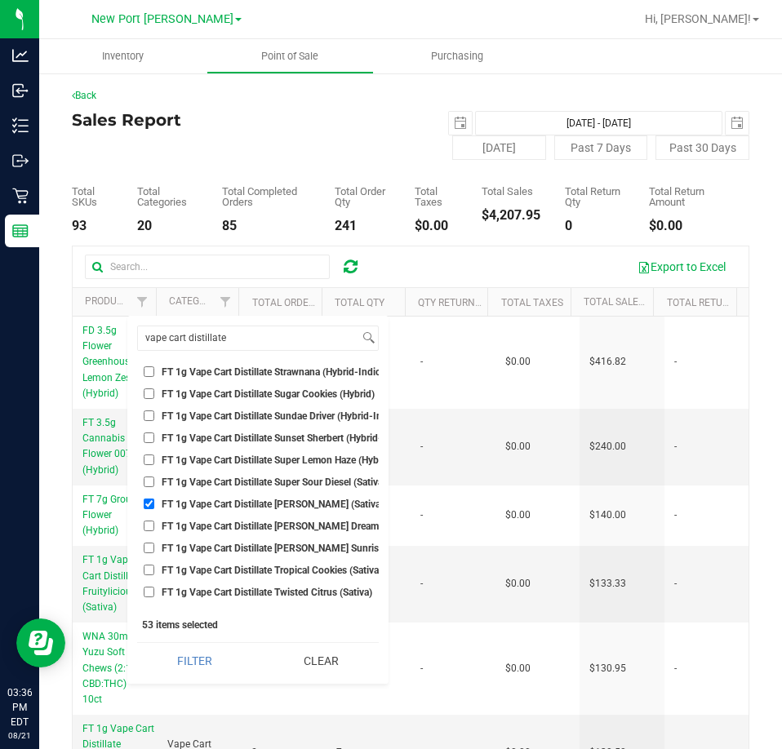
checkbox input "true"
click at [239, 437] on span "FT 1g Vape Cart Distillate Sunset Sherbert (Hybrid-Indica)" at bounding box center [287, 438] width 250 height 10
click at [154, 437] on input "FT 1g Vape Cart Distillate Sunset Sherbert (Hybrid-Indica)" at bounding box center [149, 437] width 11 height 11
checkbox input "true"
click at [244, 568] on span "FT 1g Vape Cart Distillate Tropical Cookies (Sativa)" at bounding box center [272, 570] width 220 height 10
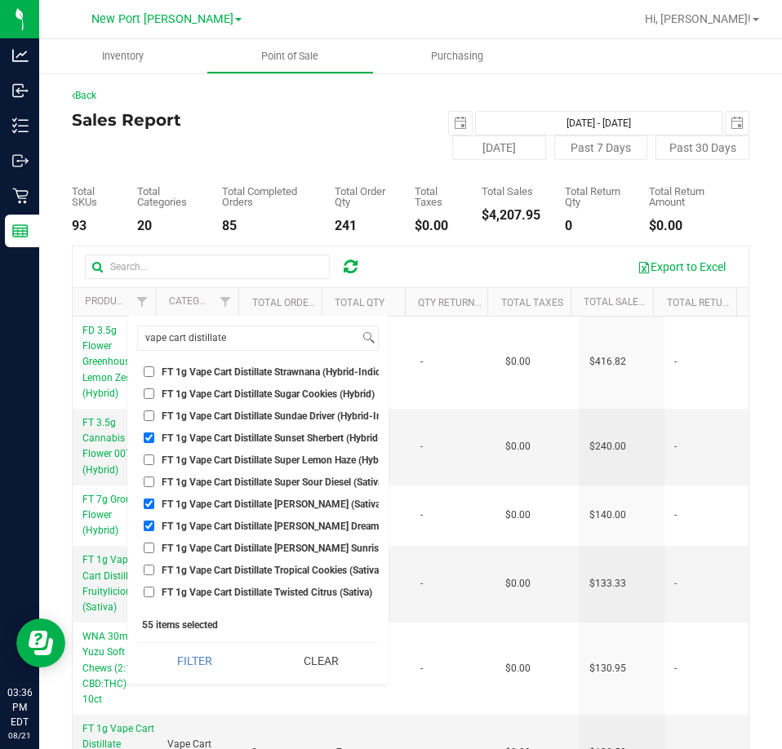
click at [154, 568] on input "FT 1g Vape Cart Distillate Tropical Cookies (Sativa)" at bounding box center [149, 570] width 11 height 11
checkbox input "true"
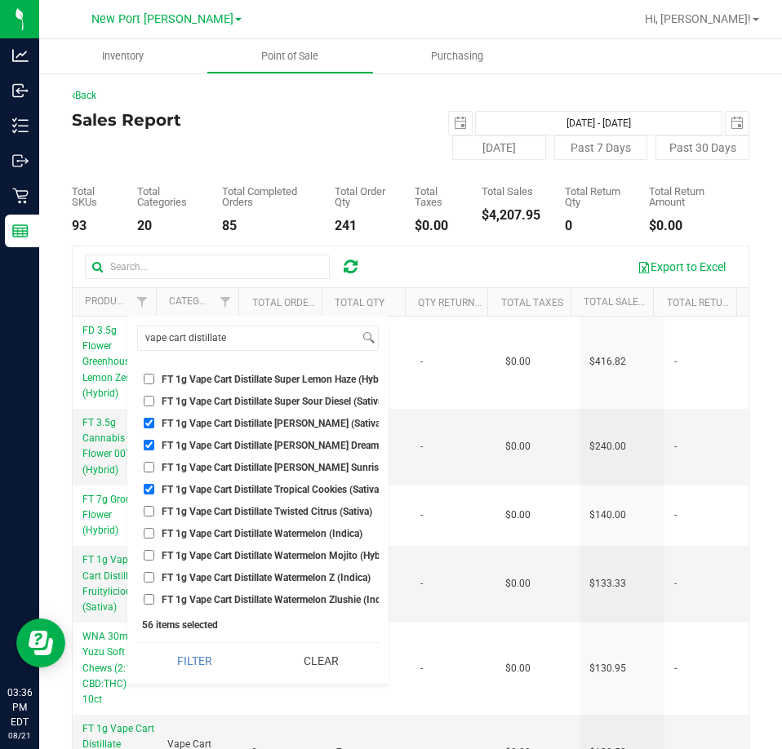
click at [222, 507] on span "FT 1g Vape Cart Distillate Twisted Citrus (Sativa)" at bounding box center [267, 512] width 210 height 10
click at [154, 507] on input "FT 1g Vape Cart Distillate Twisted Citrus (Sativa)" at bounding box center [149, 511] width 11 height 11
checkbox input "true"
click at [255, 573] on span "FT 1g Vape Cart Distillate Watermelon Z (Indica)" at bounding box center [266, 578] width 209 height 10
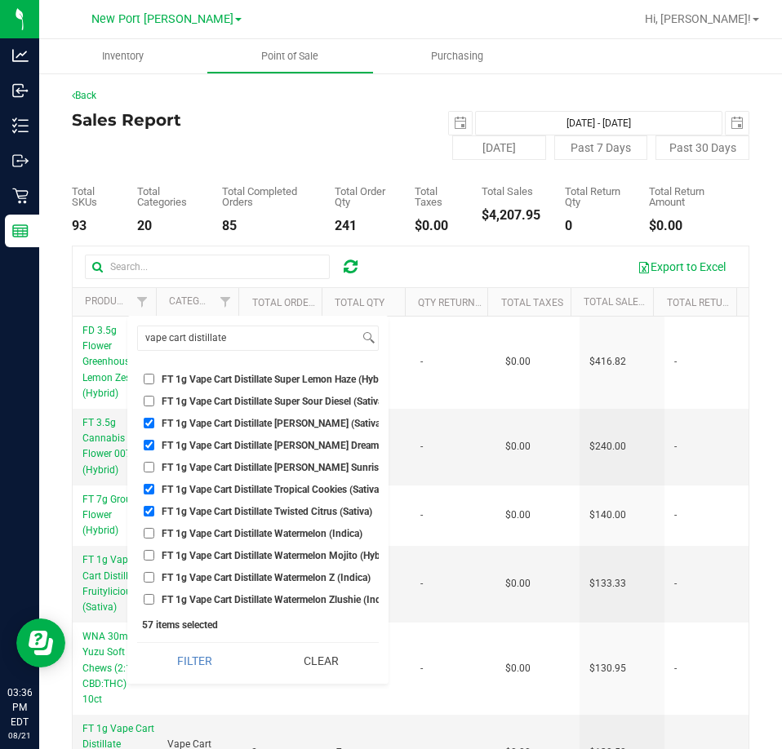
click at [154, 572] on input "FT 1g Vape Cart Distillate Watermelon Z (Indica)" at bounding box center [149, 577] width 11 height 11
checkbox input "true"
click at [257, 595] on span "FT 1g Vape Cart Distillate Watermelon Zlushie (Indica)" at bounding box center [279, 600] width 235 height 10
click at [154, 594] on input "FT 1g Vape Cart Distillate Watermelon Zlushie (Indica)" at bounding box center [149, 599] width 11 height 11
checkbox input "true"
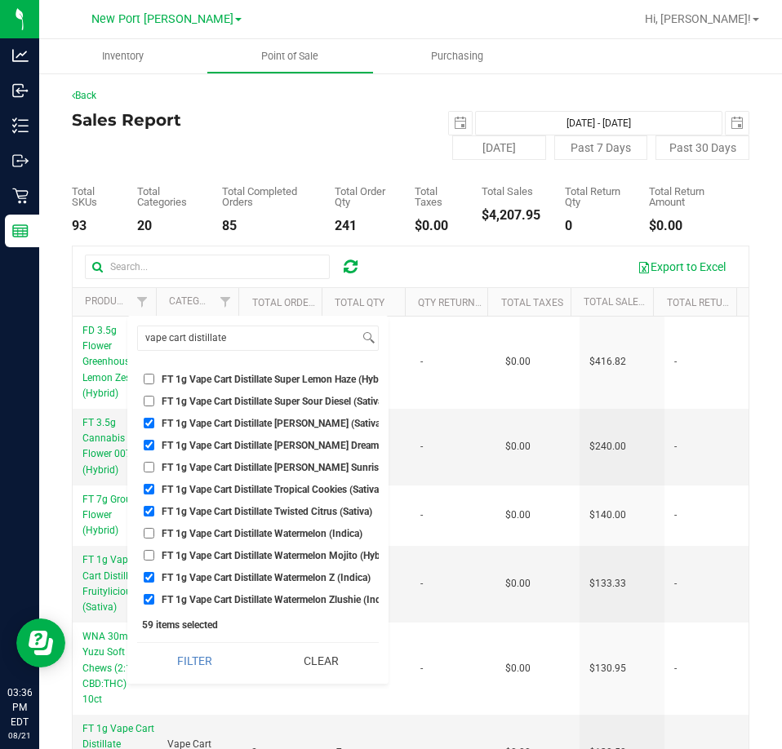
click at [235, 551] on span "FT 1g Vape Cart Distillate Watermelon Mojito (Hybrid)" at bounding box center [278, 556] width 233 height 10
click at [154, 550] on input "FT 1g Vape Cart Distillate Watermelon Mojito (Hybrid)" at bounding box center [149, 555] width 11 height 11
checkbox input "true"
click at [203, 327] on input "vape cart distillate" at bounding box center [248, 338] width 221 height 24
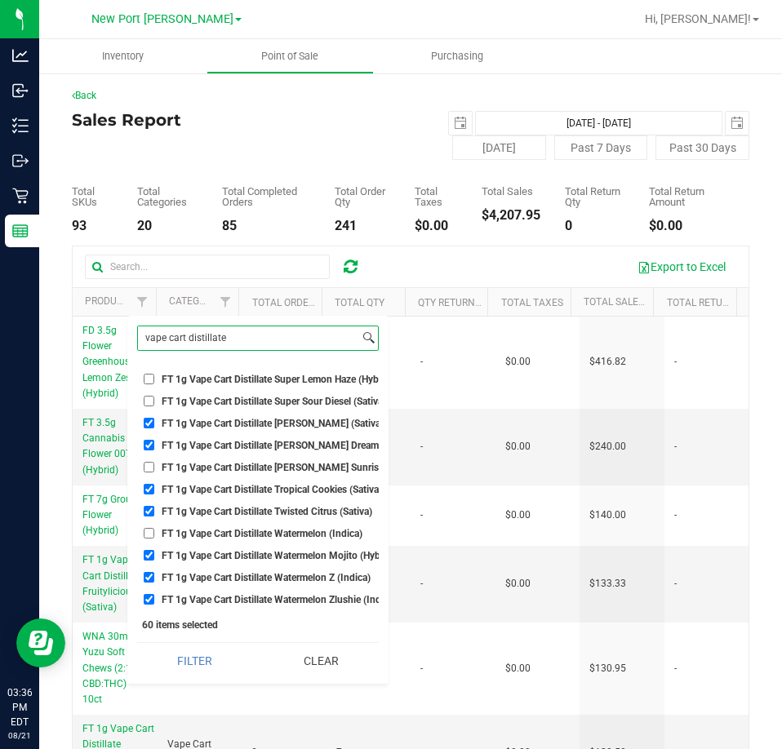
click at [203, 327] on input "vape cart distillate" at bounding box center [248, 338] width 221 height 24
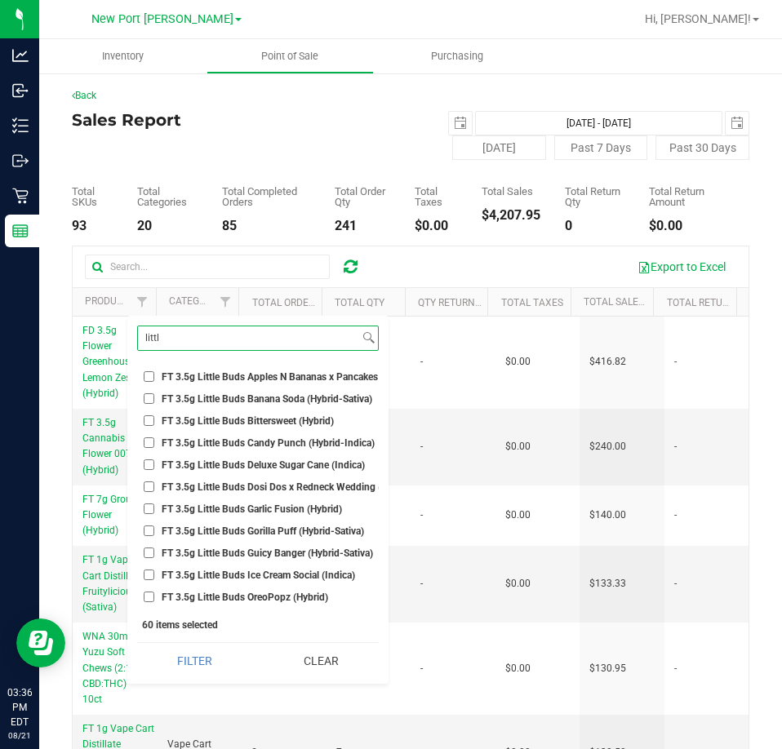
scroll to position [0, 0]
click at [211, 326] on input "littl" at bounding box center [248, 338] width 221 height 24
click at [202, 326] on input "littl" at bounding box center [248, 338] width 221 height 24
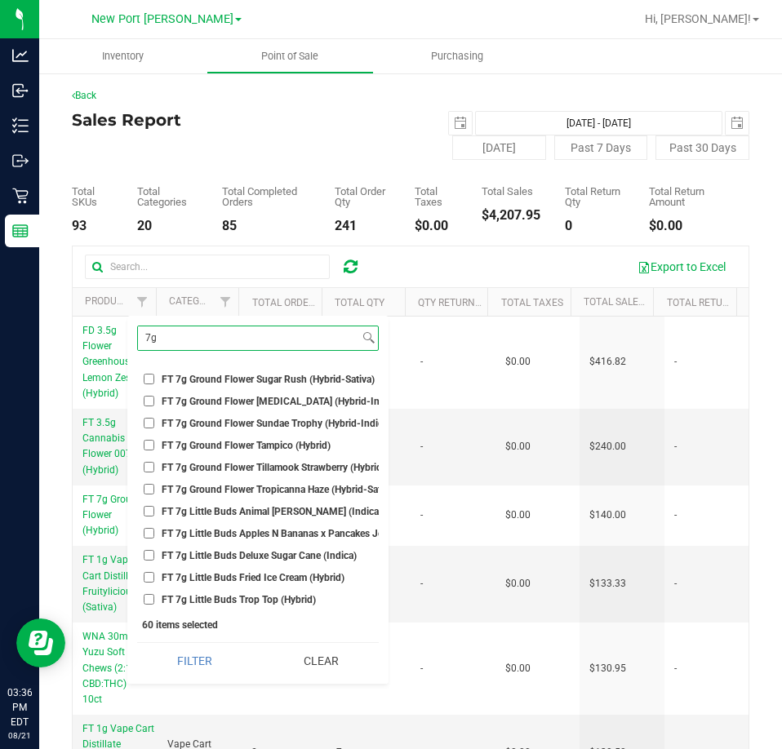
scroll to position [1419, 0]
type input "7g"
click at [236, 534] on ul "Select All BDS Black Terp Pen CCELL SILO BATTERY BLACK CR 0.35g Pre-Roll Island…" at bounding box center [257, 485] width 241 height 245
click at [226, 528] on li "FT 7g Little Buds Apples N Bananas x Pancakes Jealousy (Hybrid)" at bounding box center [257, 533] width 241 height 17
click at [210, 529] on span "FT 7g Little Buds Apples N Bananas x Pancakes Jealousy (Hybrid)" at bounding box center [305, 534] width 287 height 10
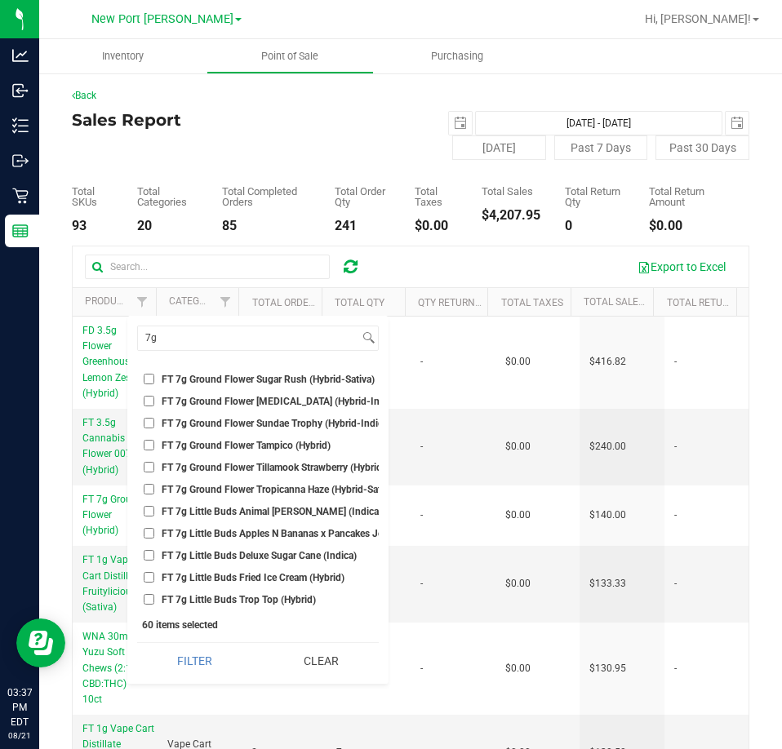
click at [154, 528] on input "FT 7g Little Buds Apples N Bananas x Pancakes Jealousy (Hybrid)" at bounding box center [149, 533] width 11 height 11
checkbox input "true"
click at [227, 595] on span "FT 7g Little Buds Trop Top (Hybrid)" at bounding box center [239, 600] width 154 height 10
click at [154, 594] on input "FT 7g Little Buds Trop Top (Hybrid)" at bounding box center [149, 599] width 11 height 11
checkbox input "true"
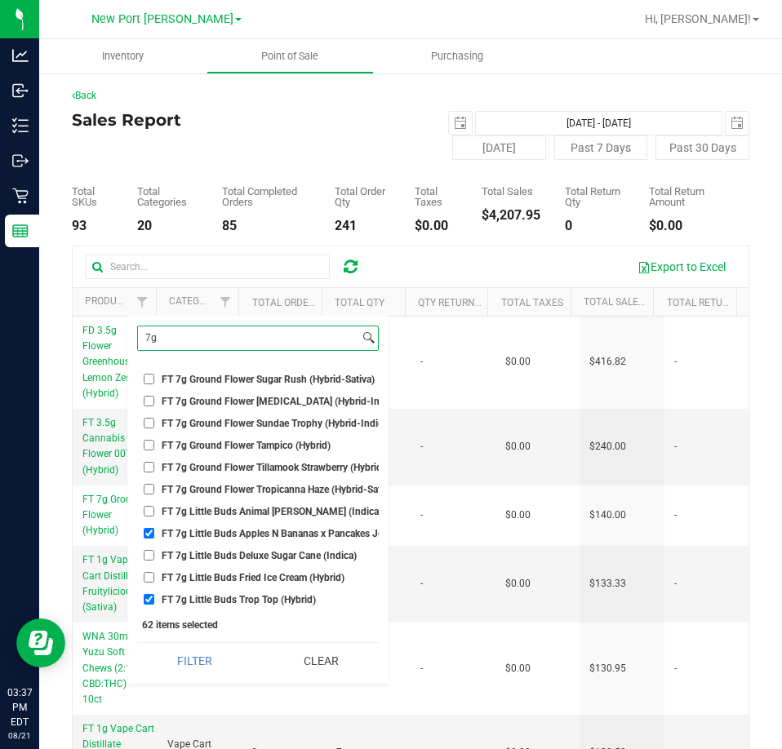
click at [171, 341] on input "7g" at bounding box center [248, 338] width 221 height 24
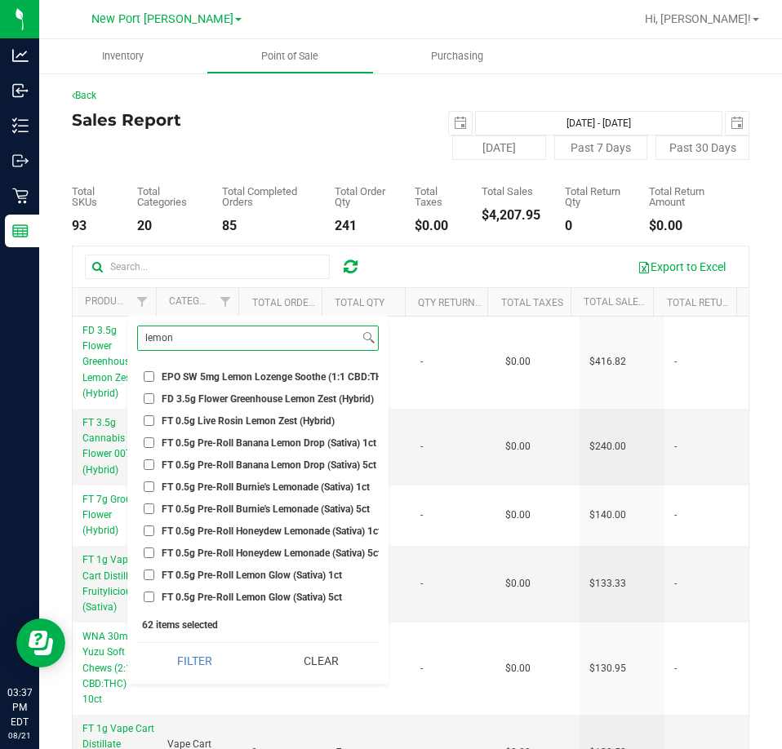
type input "lemon"
click at [186, 403] on span "FD 3.5g Flower Greenhouse Lemon Zest (Hybrid)" at bounding box center [268, 399] width 212 height 10
click at [154, 403] on input "FD 3.5g Flower Greenhouse Lemon Zest (Hybrid)" at bounding box center [149, 398] width 11 height 11
checkbox input "true"
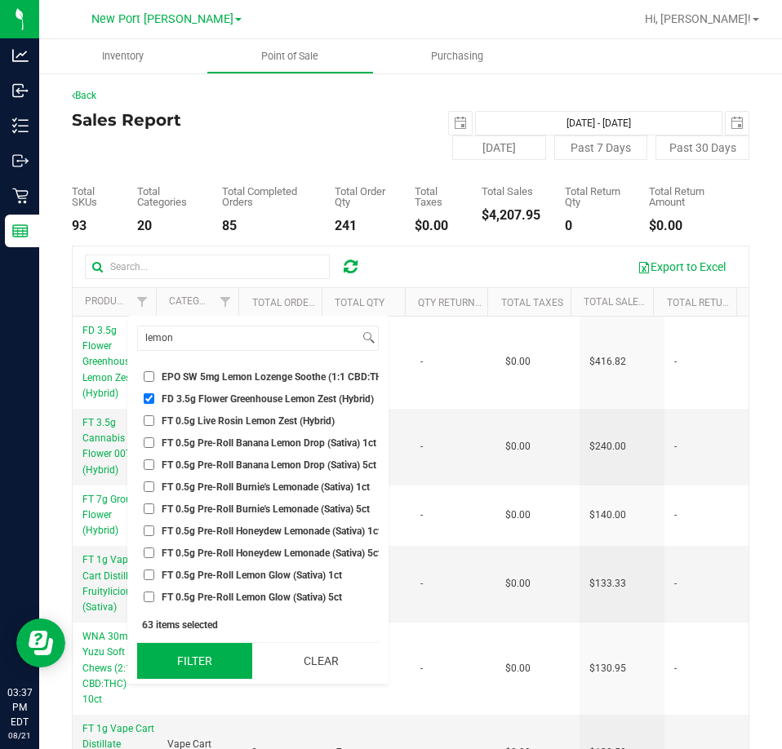
click at [174, 663] on button "Filter" at bounding box center [194, 661] width 115 height 36
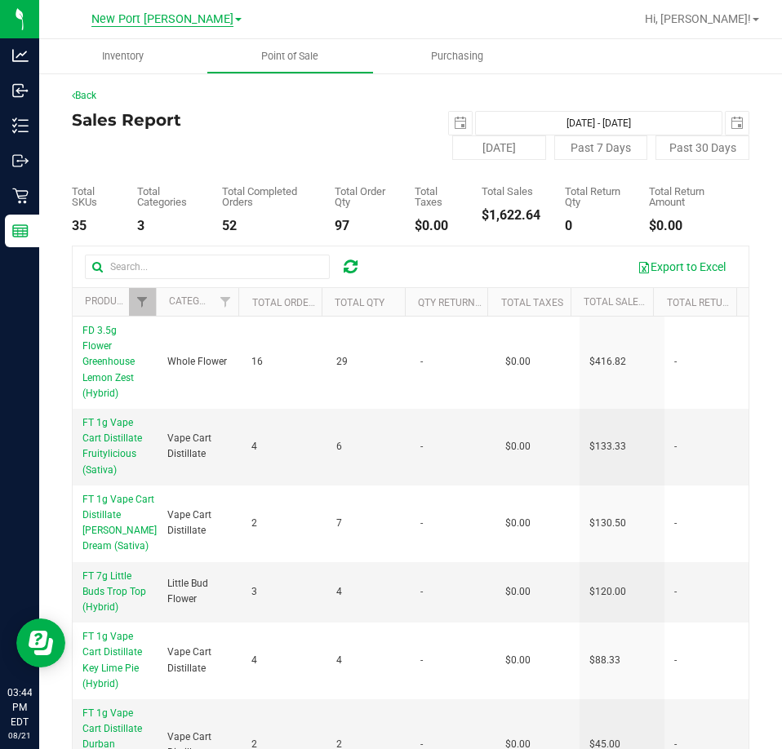
click at [186, 19] on span "New Port [PERSON_NAME]" at bounding box center [162, 19] width 142 height 15
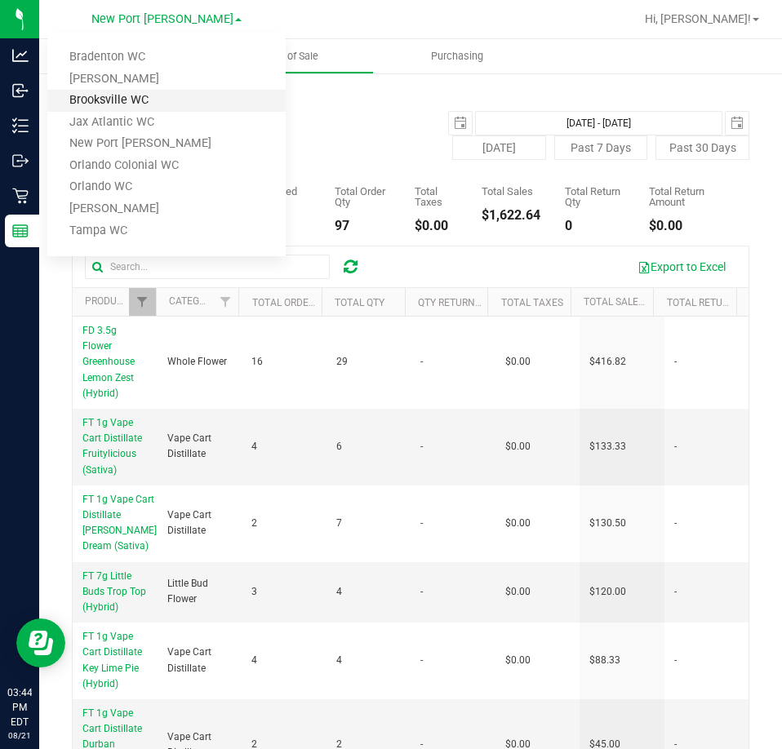
click at [183, 94] on link "Brooksville WC" at bounding box center [166, 101] width 238 height 22
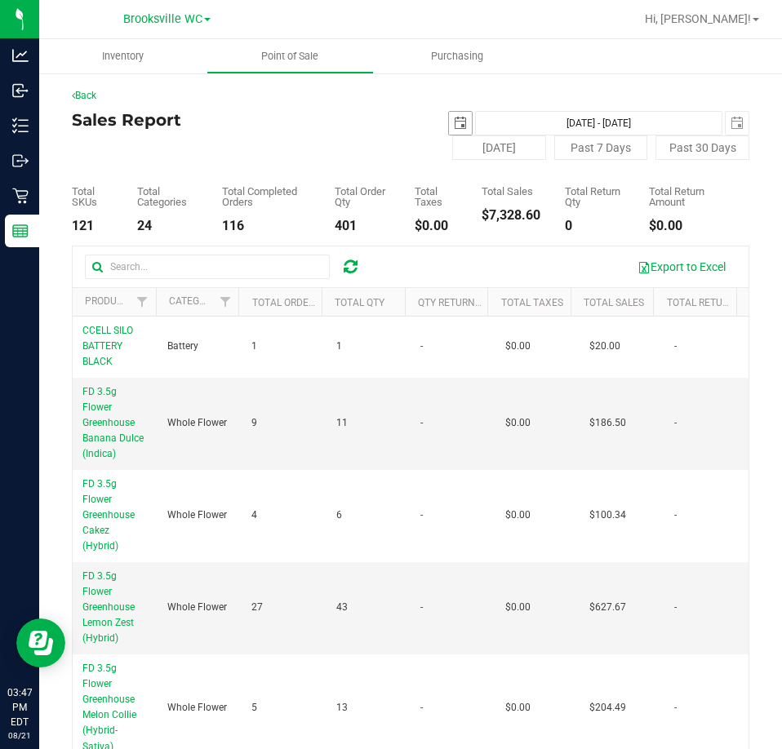
click at [458, 113] on span "select" at bounding box center [460, 123] width 23 height 23
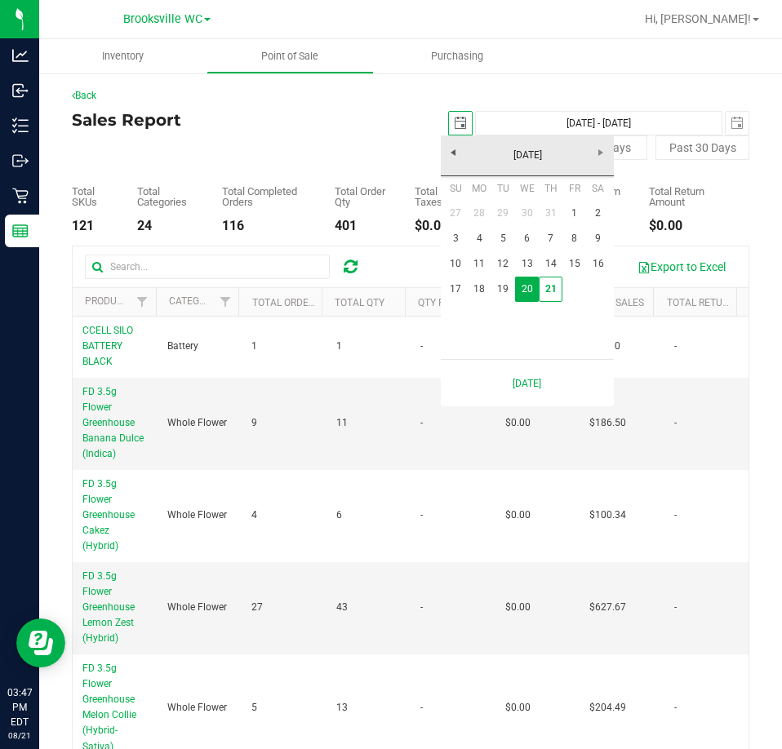
scroll to position [0, 41]
click at [468, 283] on link "18" at bounding box center [479, 289] width 24 height 25
type input "2025-08-18"
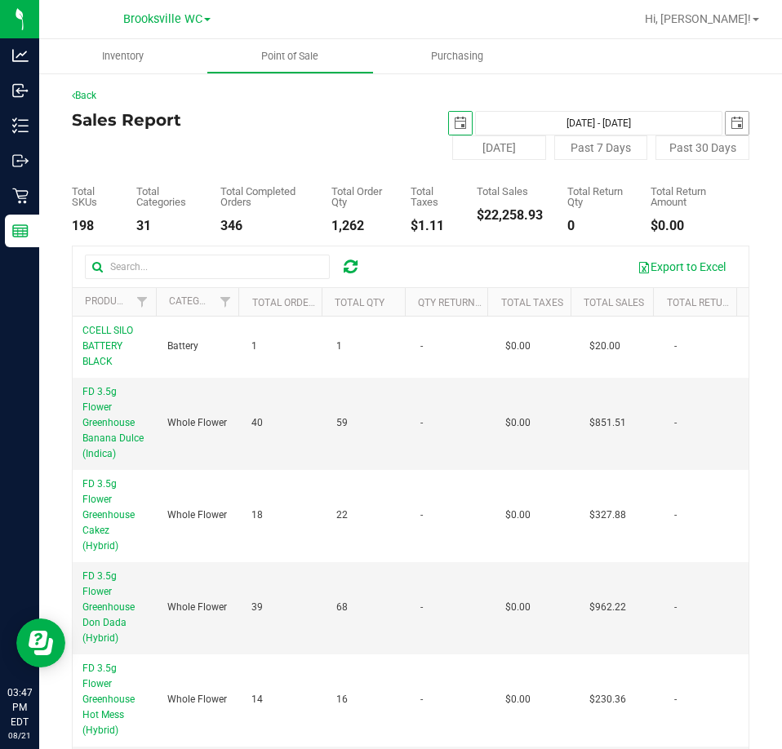
click at [730, 121] on span "select" at bounding box center [736, 123] width 13 height 13
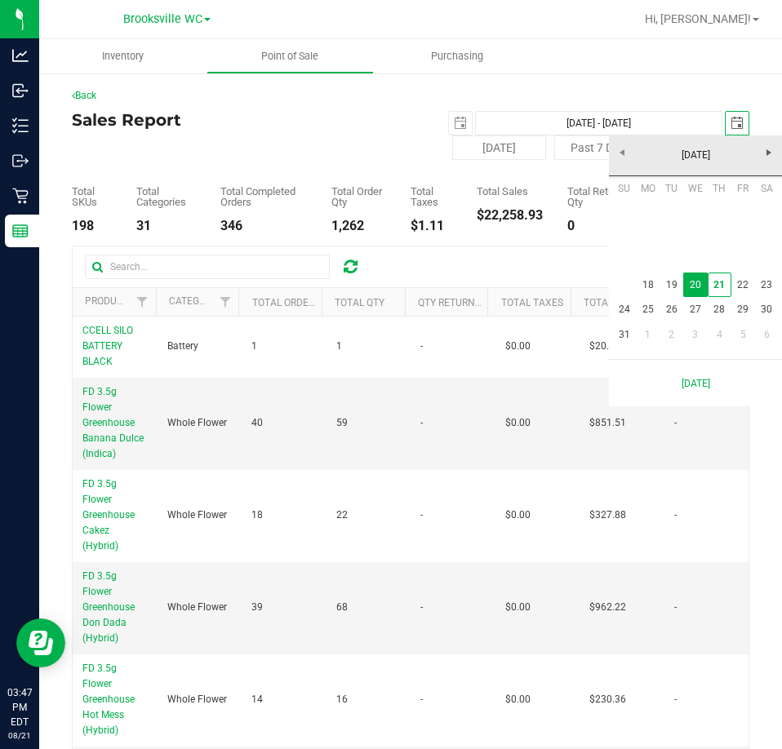
scroll to position [0, 41]
click at [657, 279] on link "18" at bounding box center [647, 284] width 24 height 25
type input "Aug 18, 2025 - Aug 18, 2025"
type input "2025-08-18"
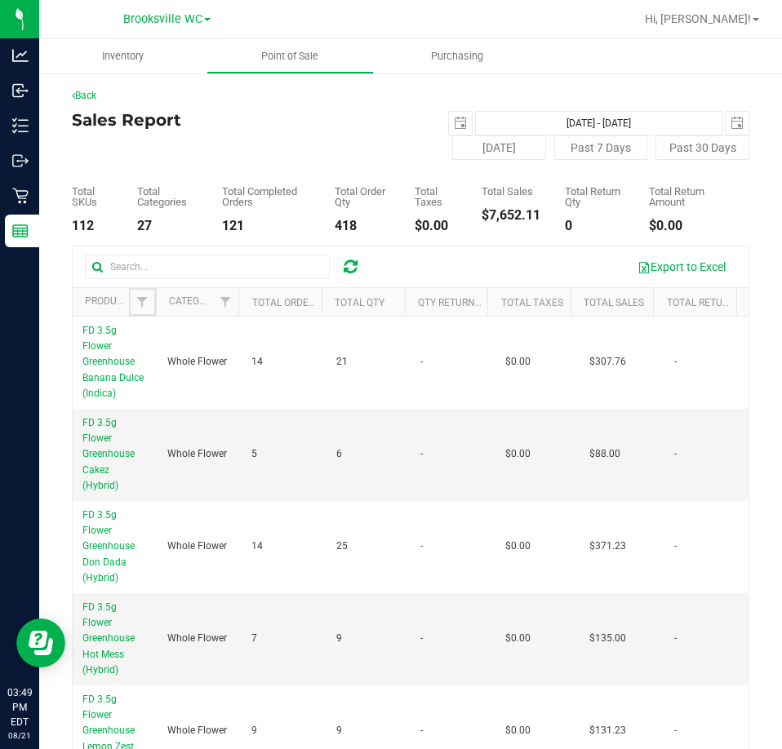
click at [145, 294] on link "Filter" at bounding box center [142, 302] width 27 height 28
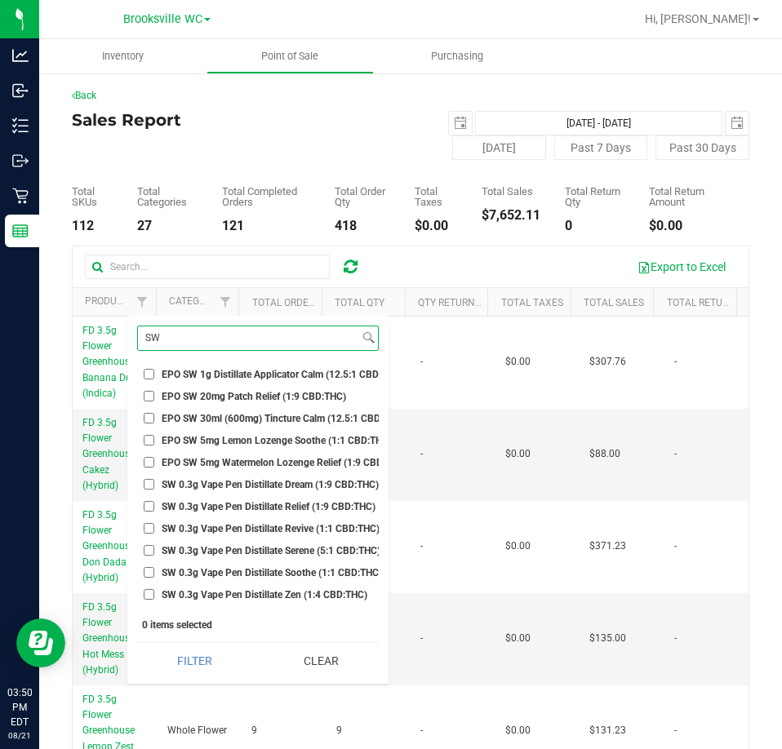
scroll to position [245, 0]
type input "SW"
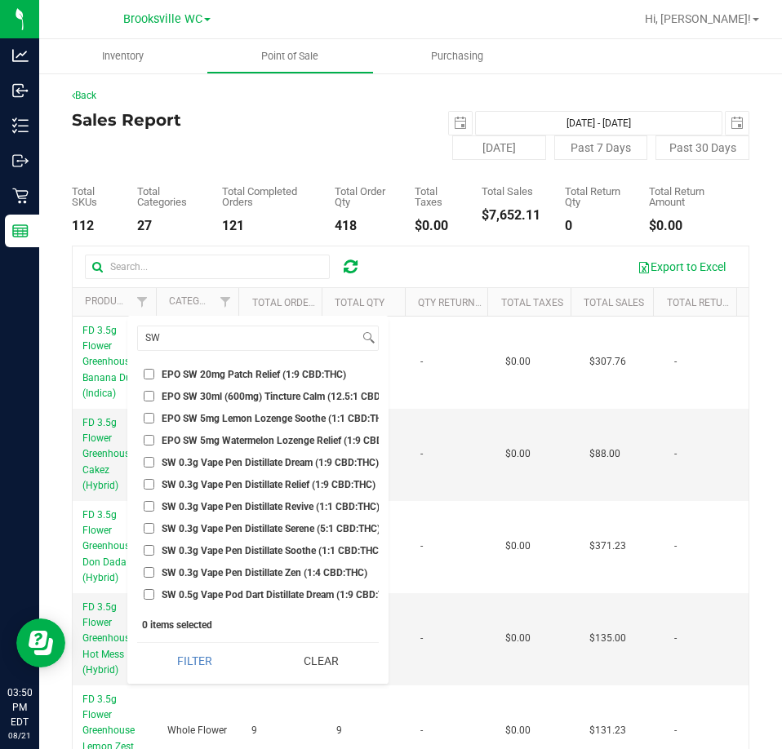
click at [277, 460] on span "SW 0.3g Vape Pen Distillate Dream (1:9 CBD:THC)" at bounding box center [270, 463] width 217 height 10
click at [154, 460] on input "SW 0.3g Vape Pen Distillate Dream (1:9 CBD:THC)" at bounding box center [149, 462] width 11 height 11
checkbox input "true"
click at [251, 484] on span "SW 0.3g Vape Pen Distillate Relief (1:9 CBD:THC)" at bounding box center [269, 485] width 214 height 10
click at [154, 484] on input "SW 0.3g Vape Pen Distillate Relief (1:9 CBD:THC)" at bounding box center [149, 484] width 11 height 11
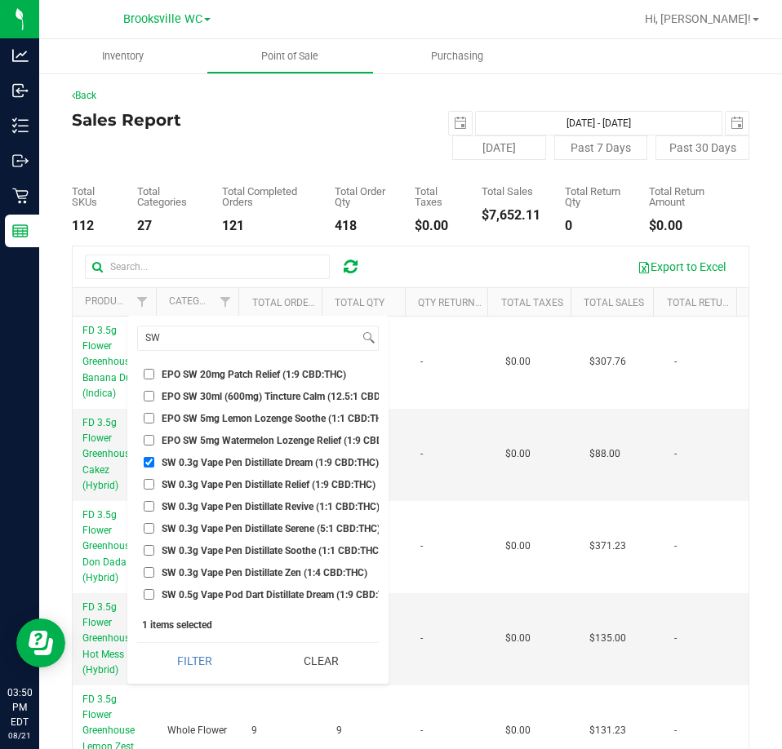
checkbox input "true"
click at [239, 507] on span "SW 0.3g Vape Pen Distillate Revive (1:1 CBD:THC)" at bounding box center [271, 507] width 218 height 10
click at [154, 507] on input "SW 0.3g Vape Pen Distillate Revive (1:1 CBD:THC)" at bounding box center [149, 506] width 11 height 11
checkbox input "true"
click at [237, 524] on span "SW 0.3g Vape Pen Distillate Serene (5:1 CBD:THC)" at bounding box center [271, 529] width 219 height 10
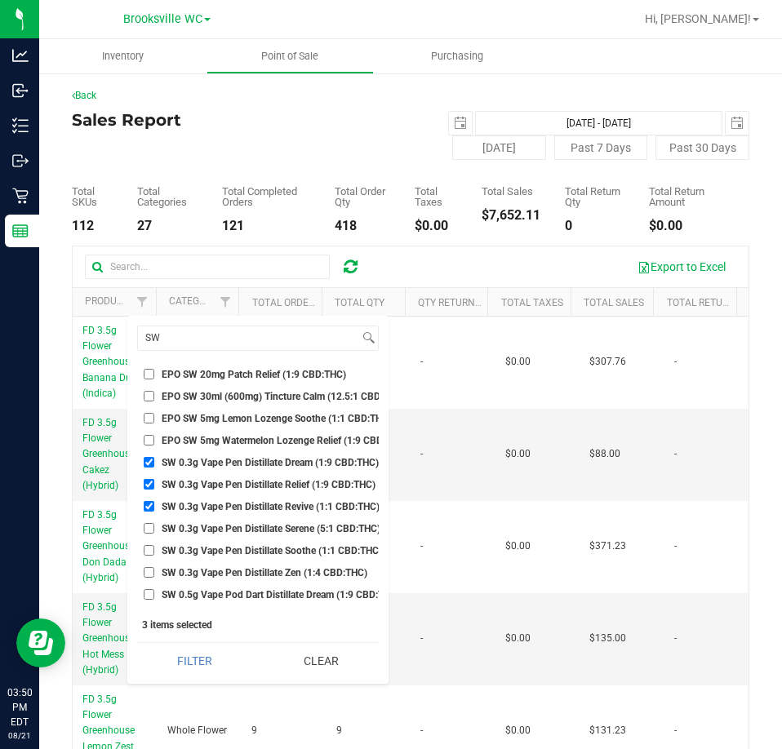
click at [154, 523] on input "SW 0.3g Vape Pen Distillate Serene (5:1 CBD:THC)" at bounding box center [149, 528] width 11 height 11
checkbox input "true"
click at [238, 543] on li "SW 0.3g Vape Pen Distillate Soothe (1:1 CBD:THC)" at bounding box center [257, 550] width 241 height 17
click at [228, 550] on span "SW 0.3g Vape Pen Distillate Soothe (1:1 CBD:THC)" at bounding box center [272, 551] width 220 height 10
click at [154, 550] on input "SW 0.3g Vape Pen Distillate Soothe (1:1 CBD:THC)" at bounding box center [149, 550] width 11 height 11
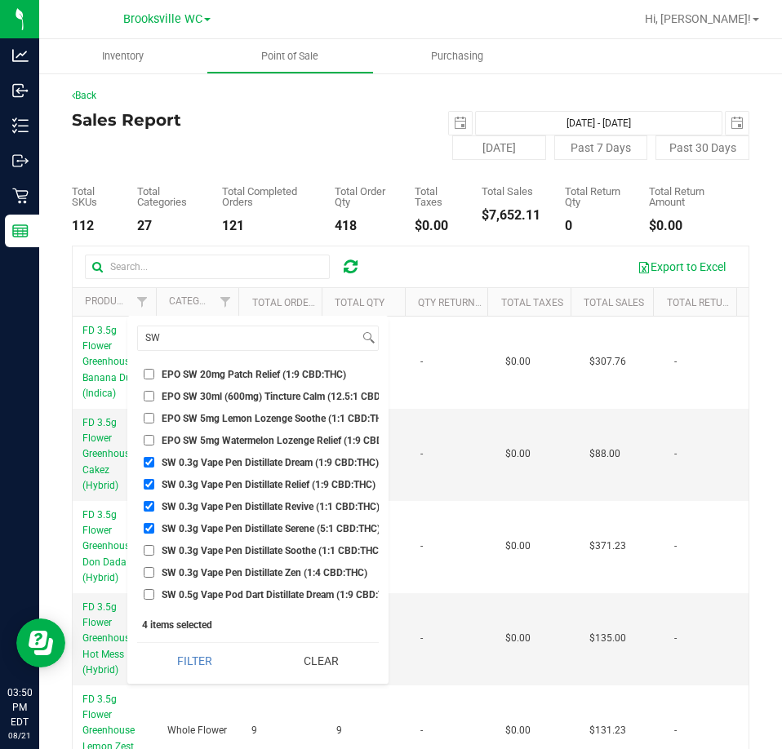
checkbox input "true"
click at [228, 569] on span "SW 0.3g Vape Pen Distillate Zen (1:4 CBD:THC)" at bounding box center [265, 573] width 206 height 10
click at [154, 569] on input "SW 0.3g Vape Pen Distillate Zen (1:4 CBD:THC)" at bounding box center [149, 572] width 11 height 11
checkbox input "true"
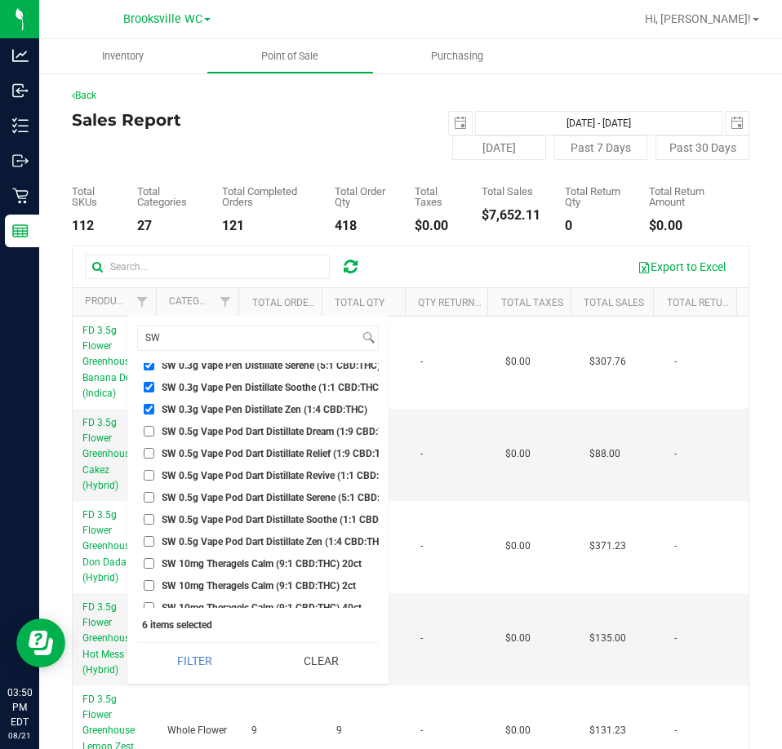
scroll to position [489, 0]
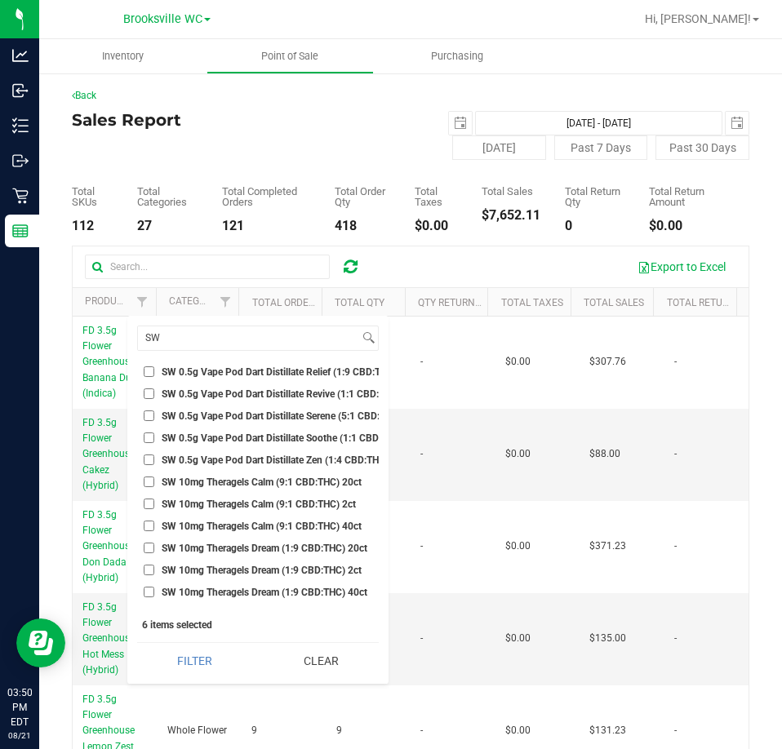
click at [257, 529] on span "SW 10mg Theragels Calm (9:1 CBD:THC) 40ct" at bounding box center [262, 526] width 200 height 10
click at [154, 529] on input "SW 10mg Theragels Calm (9:1 CBD:THC) 40ct" at bounding box center [149, 525] width 11 height 11
checkbox input "true"
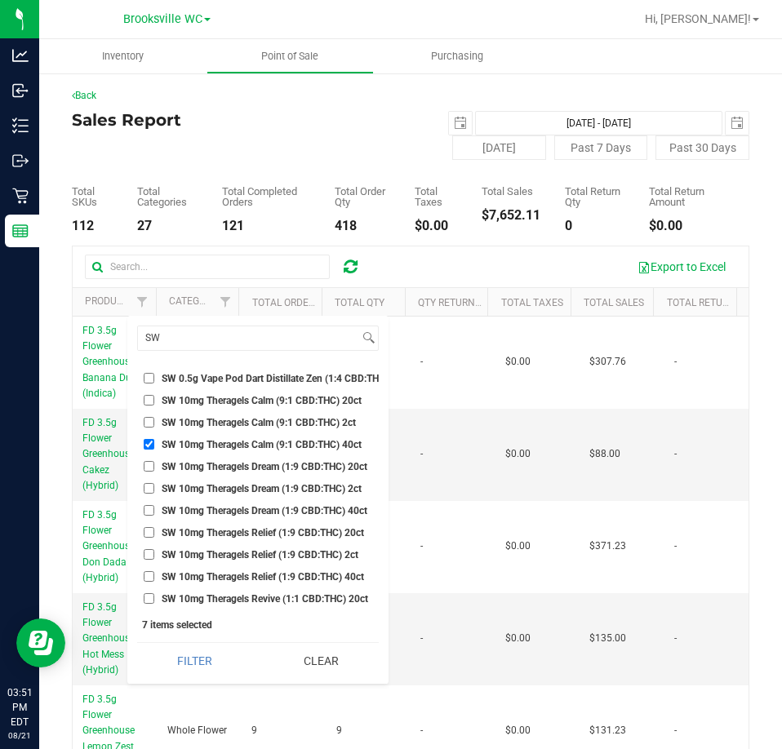
click at [253, 508] on span "SW 10mg Theragels Dream (1:9 CBD:THC) 40ct" at bounding box center [265, 511] width 206 height 10
click at [154, 508] on input "SW 10mg Theragels Dream (1:9 CBD:THC) 40ct" at bounding box center [149, 510] width 11 height 11
checkbox input "true"
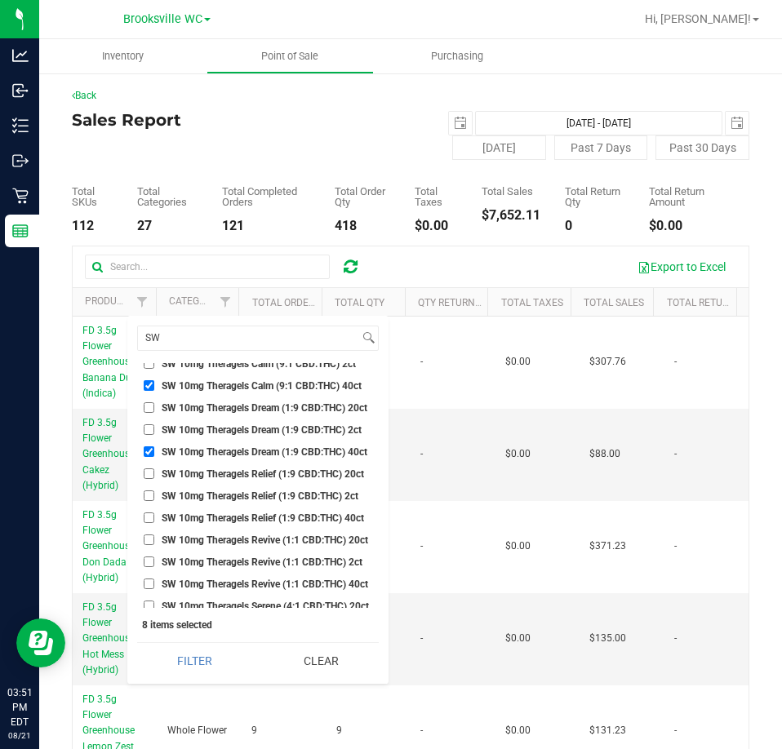
scroll to position [653, 0]
click at [218, 491] on span "SW 10mg Theragels Relief (1:9 CBD:THC) 40ct" at bounding box center [263, 495] width 202 height 10
click at [154, 491] on input "SW 10mg Theragels Relief (1:9 CBD:THC) 40ct" at bounding box center [149, 494] width 11 height 11
checkbox input "true"
click at [288, 556] on span "SW 10mg Theragels Revive (1:1 CBD:THC) 40ct" at bounding box center [265, 561] width 206 height 10
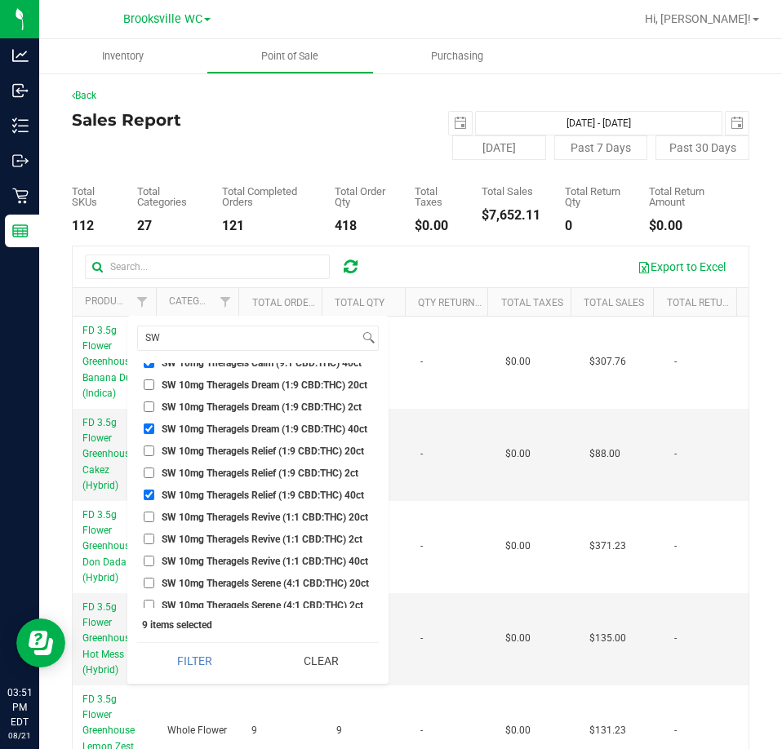
click at [154, 556] on input "SW 10mg Theragels Revive (1:1 CBD:THC) 40ct" at bounding box center [149, 561] width 11 height 11
checkbox input "true"
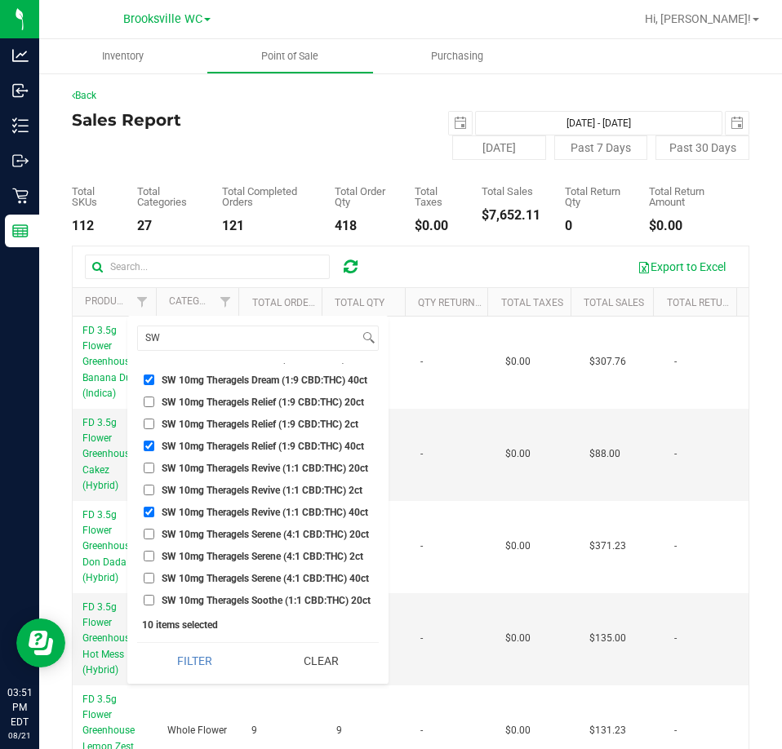
scroll to position [734, 0]
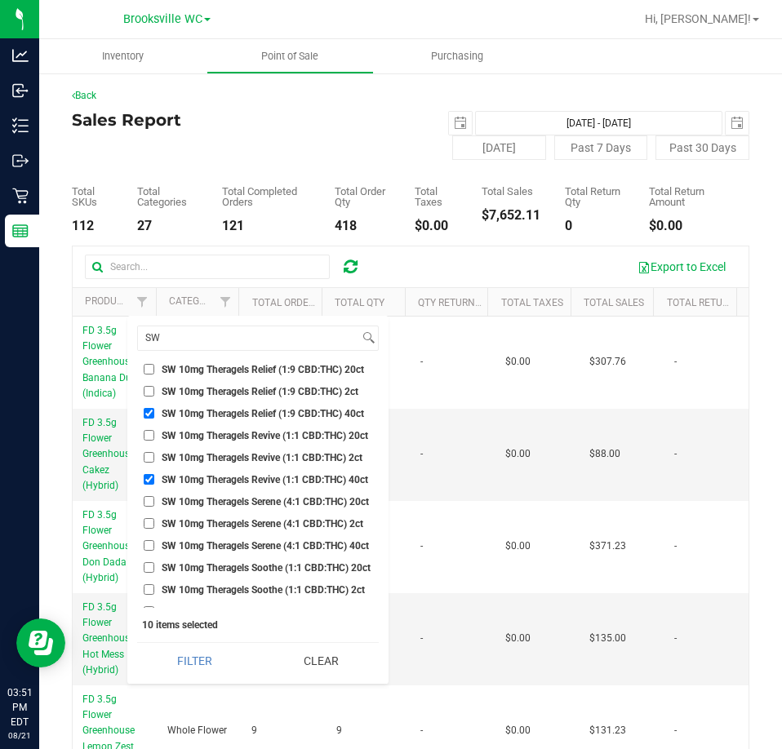
click at [290, 542] on span "SW 10mg Theragels Serene (4:1 CBD:THC) 40ct" at bounding box center [265, 546] width 207 height 10
click at [154, 542] on input "SW 10mg Theragels Serene (4:1 CBD:THC) 40ct" at bounding box center [149, 545] width 11 height 11
checkbox input "true"
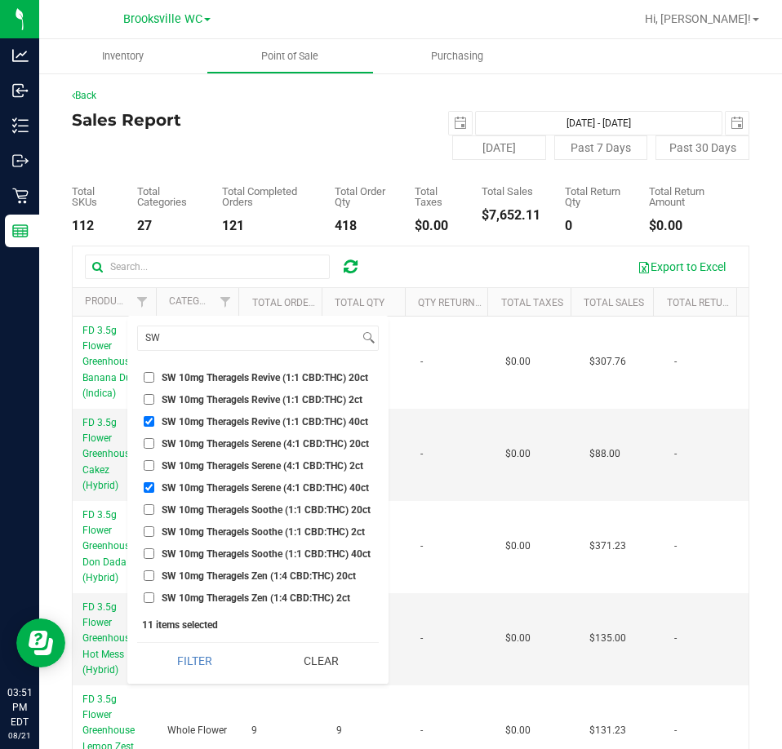
scroll to position [816, 0]
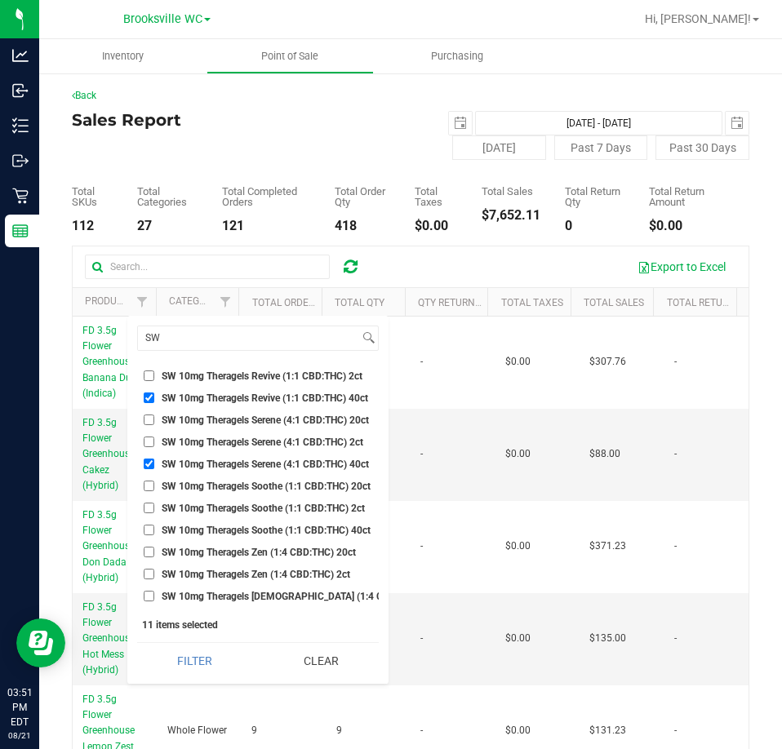
click at [294, 528] on span "SW 10mg Theragels Soothe (1:1 CBD:THC) 40ct" at bounding box center [266, 530] width 209 height 10
click at [154, 528] on input "SW 10mg Theragels Soothe (1:1 CBD:THC) 40ct" at bounding box center [149, 530] width 11 height 11
checkbox input "true"
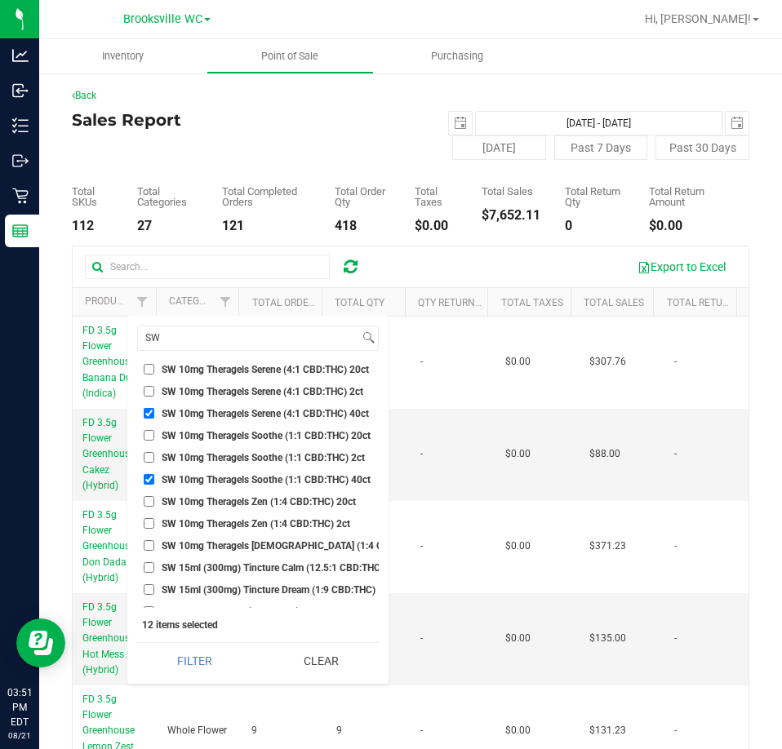
scroll to position [897, 0]
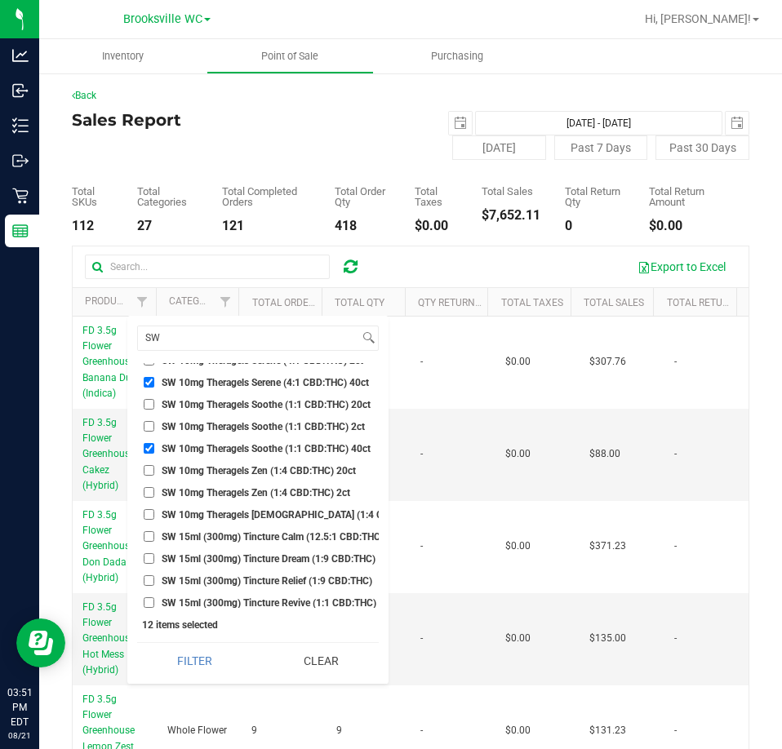
click at [281, 521] on li "SW 10mg Theragels Zen (1:4 CBD:THC) 40ct" at bounding box center [257, 514] width 241 height 17
click at [272, 521] on li "SW 10mg Theragels Zen (1:4 CBD:THC) 40ct" at bounding box center [257, 514] width 241 height 17
click at [272, 514] on span "SW 10mg Theragels Zen (1:4 CBD:THC) 40ct" at bounding box center [302, 515] width 281 height 10
click at [154, 514] on input "SW 10mg Theragels Zen (1:4 CBD:THC) 40ct" at bounding box center [149, 514] width 11 height 11
checkbox input "true"
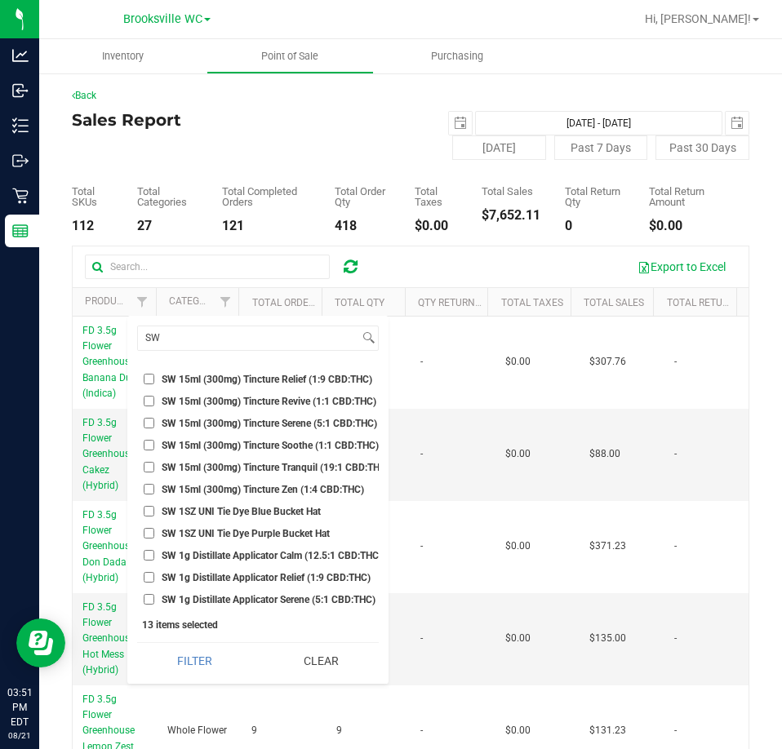
scroll to position [1142, 0]
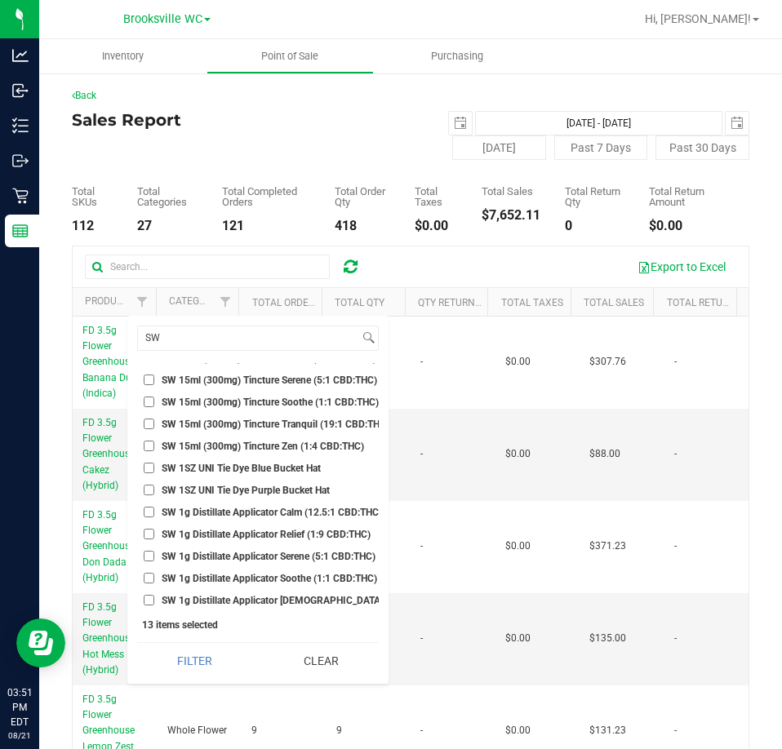
click at [281, 511] on span "SW 1g Distillate Applicator Calm (12.5:1 CBD:THC)" at bounding box center [272, 512] width 220 height 10
click at [154, 511] on input "SW 1g Distillate Applicator Calm (12.5:1 CBD:THC)" at bounding box center [149, 512] width 11 height 11
checkbox input "true"
click at [276, 526] on li "SW 1g Distillate Applicator Relief (1:9 CBD:THC)" at bounding box center [257, 533] width 241 height 17
click at [272, 538] on span "SW 1g Distillate Applicator Relief (1:9 CBD:THC)" at bounding box center [266, 534] width 209 height 10
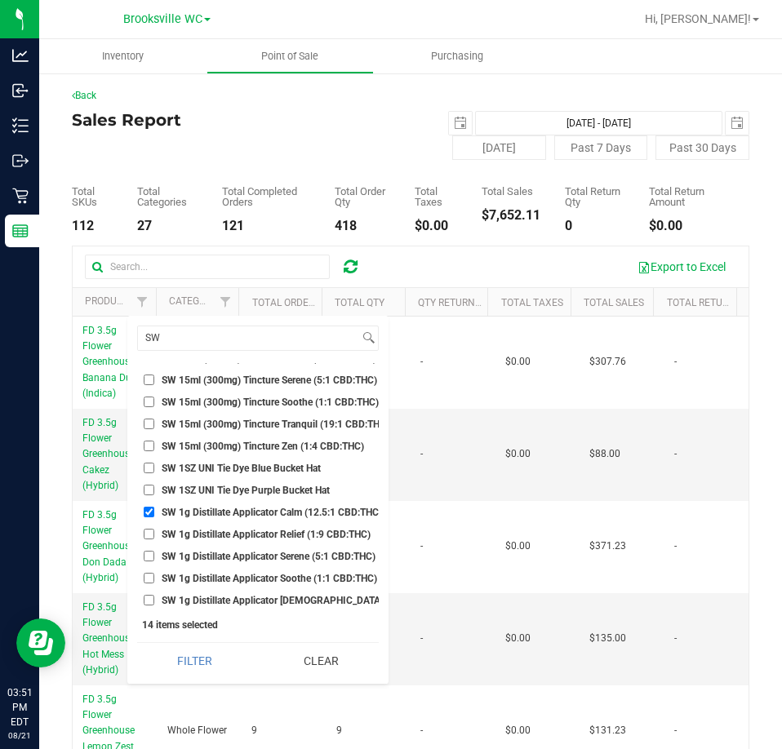
click at [154, 538] on input "SW 1g Distillate Applicator Relief (1:9 CBD:THC)" at bounding box center [149, 534] width 11 height 11
checkbox input "true"
click at [268, 551] on span "SW 1g Distillate Applicator Serene (5:1 CBD:THC)" at bounding box center [269, 556] width 214 height 10
click at [154, 551] on input "SW 1g Distillate Applicator Serene (5:1 CBD:THC)" at bounding box center [149, 556] width 11 height 11
checkbox input "true"
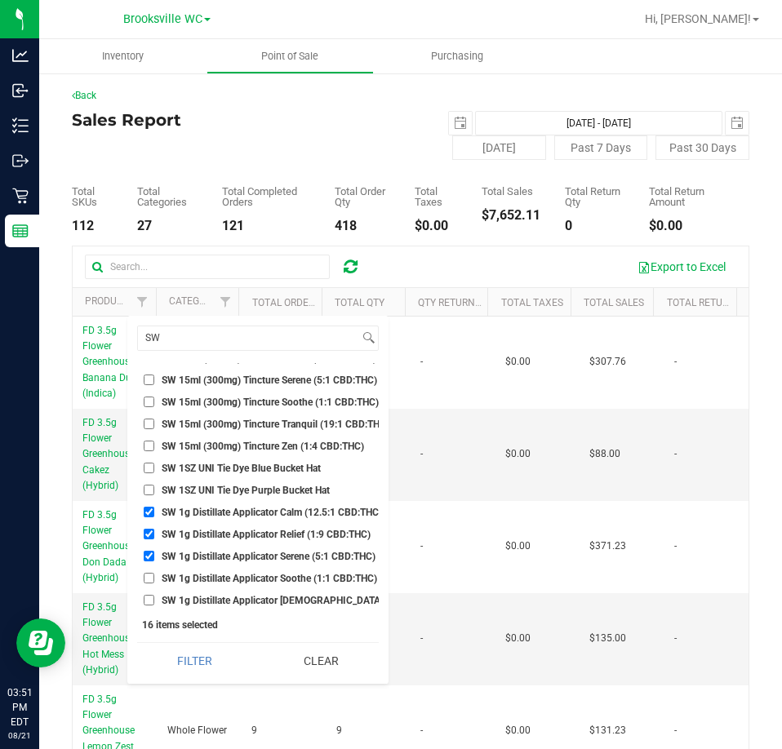
click at [276, 573] on span "SW 1g Distillate Applicator Soothe (1:1 CBD:THC)" at bounding box center [269, 578] width 215 height 10
click at [154, 573] on input "SW 1g Distillate Applicator Soothe (1:1 CBD:THC)" at bounding box center [149, 578] width 11 height 11
checkbox input "true"
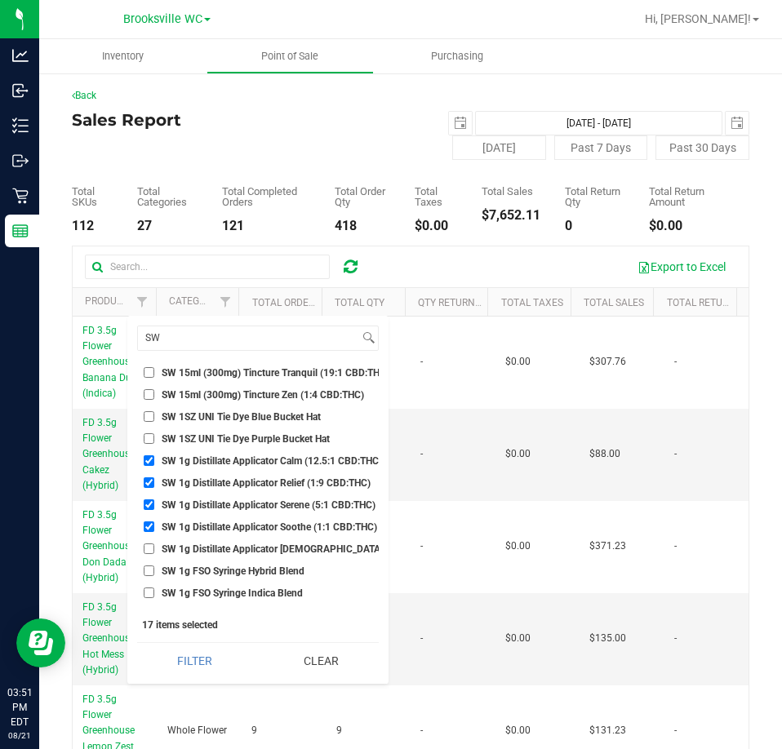
scroll to position [1224, 0]
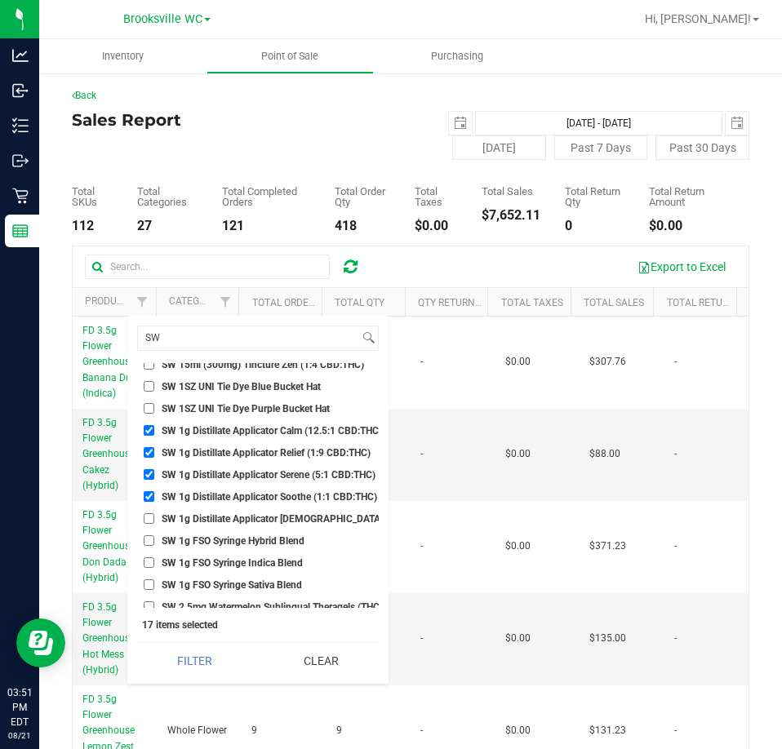
click at [282, 516] on span "SW 1g Distillate Applicator Zen (1:4 CBD:THC)" at bounding box center [305, 519] width 287 height 10
click at [154, 516] on input "SW 1g Distillate Applicator Zen (1:4 CBD:THC)" at bounding box center [149, 518] width 11 height 11
checkbox input "true"
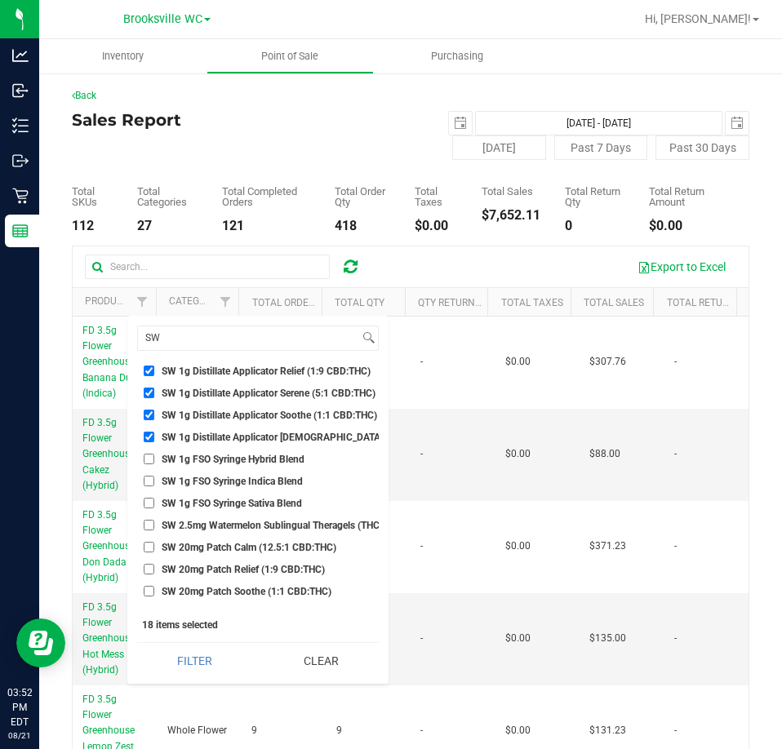
click at [249, 454] on span "SW 1g FSO Syringe Hybrid Blend" at bounding box center [233, 459] width 143 height 10
click at [154, 454] on input "SW 1g FSO Syringe Hybrid Blend" at bounding box center [149, 459] width 11 height 11
checkbox input "true"
click at [219, 489] on li "SW 1g FSO Syringe Indica Blend" at bounding box center [257, 480] width 241 height 17
click at [213, 480] on span "SW 1g FSO Syringe Indica Blend" at bounding box center [232, 481] width 141 height 10
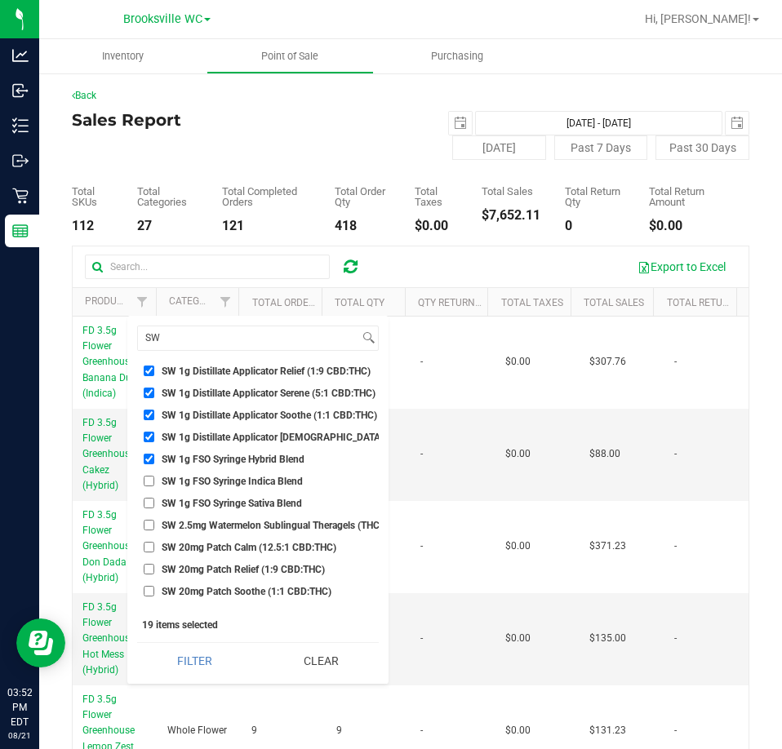
click at [154, 480] on input "SW 1g FSO Syringe Indica Blend" at bounding box center [149, 481] width 11 height 11
checkbox input "true"
click at [210, 499] on span "SW 1g FSO Syringe Sativa Blend" at bounding box center [232, 503] width 140 height 10
click at [154, 499] on input "SW 1g FSO Syringe Sativa Blend" at bounding box center [149, 503] width 11 height 11
checkbox input "true"
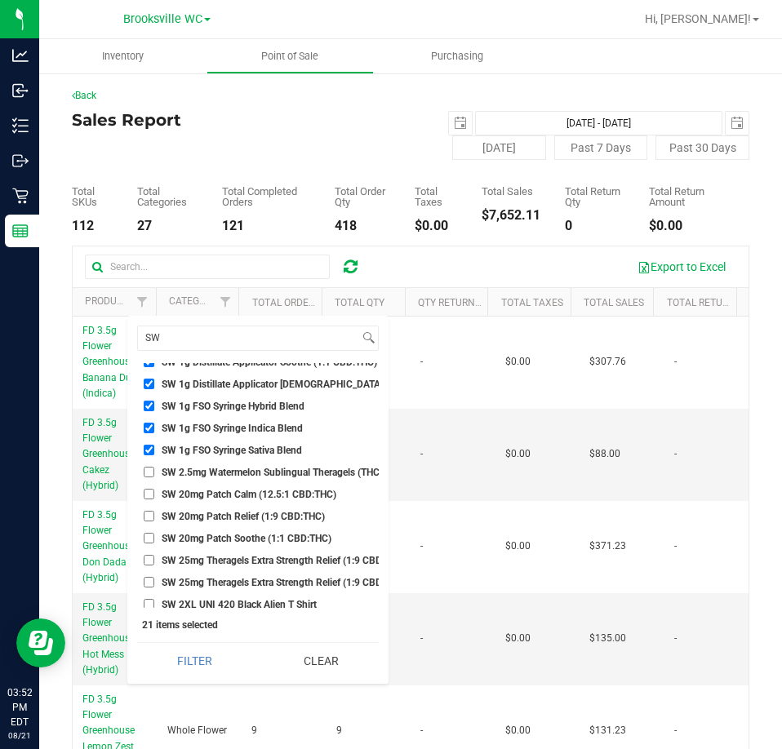
scroll to position [1387, 0]
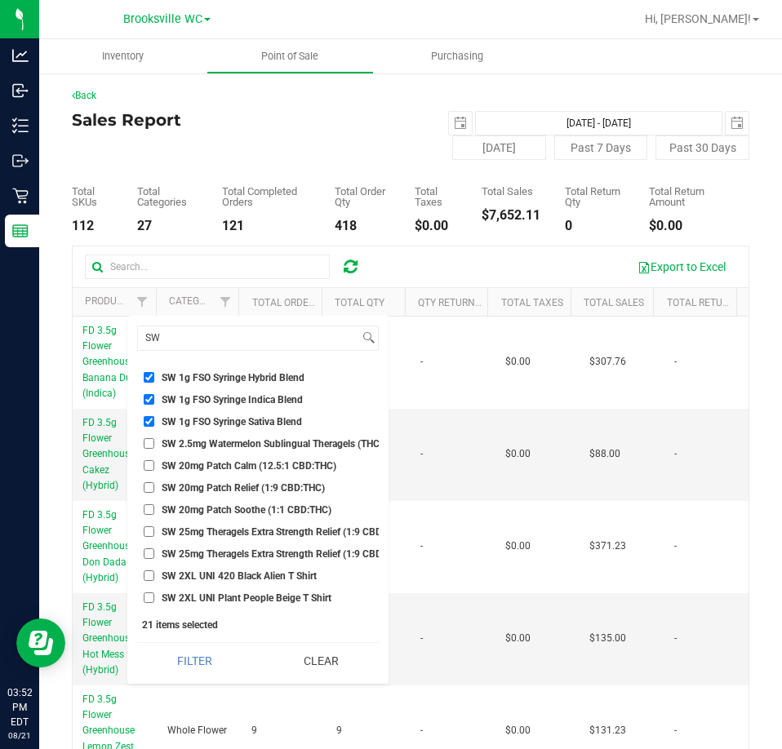
click at [220, 467] on span "SW 20mg Patch Calm (12.5:1 CBD:THC)" at bounding box center [249, 466] width 175 height 10
click at [154, 467] on input "SW 20mg Patch Calm (12.5:1 CBD:THC)" at bounding box center [149, 465] width 11 height 11
checkbox input "true"
click at [209, 483] on span "SW 20mg Patch Relief (1:9 CBD:THC)" at bounding box center [243, 488] width 163 height 10
click at [154, 482] on input "SW 20mg Patch Relief (1:9 CBD:THC)" at bounding box center [149, 487] width 11 height 11
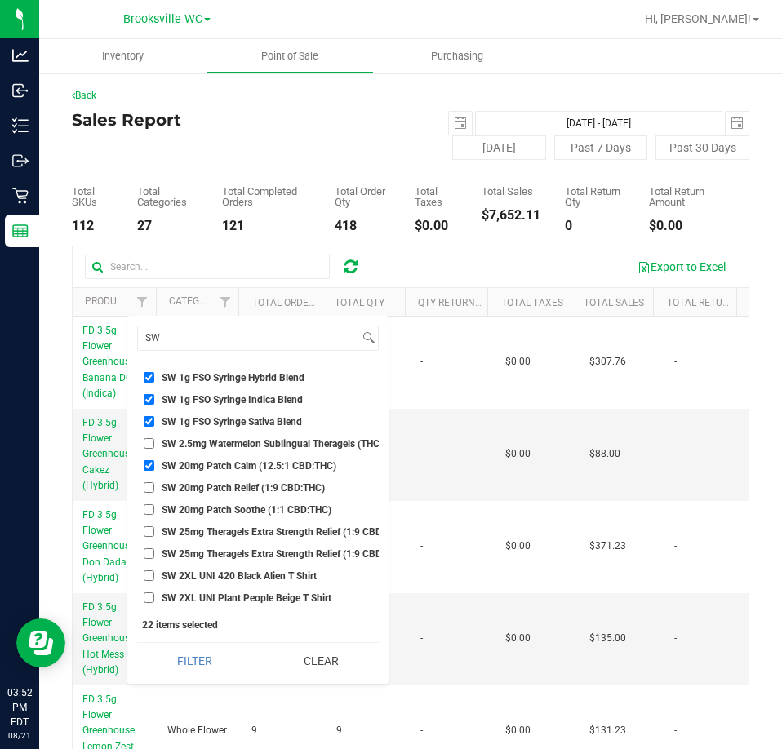
checkbox input "true"
click at [198, 506] on span "SW 20mg Patch Soothe (1:1 CBD:THC)" at bounding box center [247, 510] width 170 height 10
click at [154, 506] on input "SW 20mg Patch Soothe (1:1 CBD:THC)" at bounding box center [149, 509] width 11 height 11
checkbox input "true"
click at [228, 556] on span "SW 25mg Theragels Extra Strength Relief (1:9 CBD:THC) 40ct" at bounding box center [295, 554] width 267 height 10
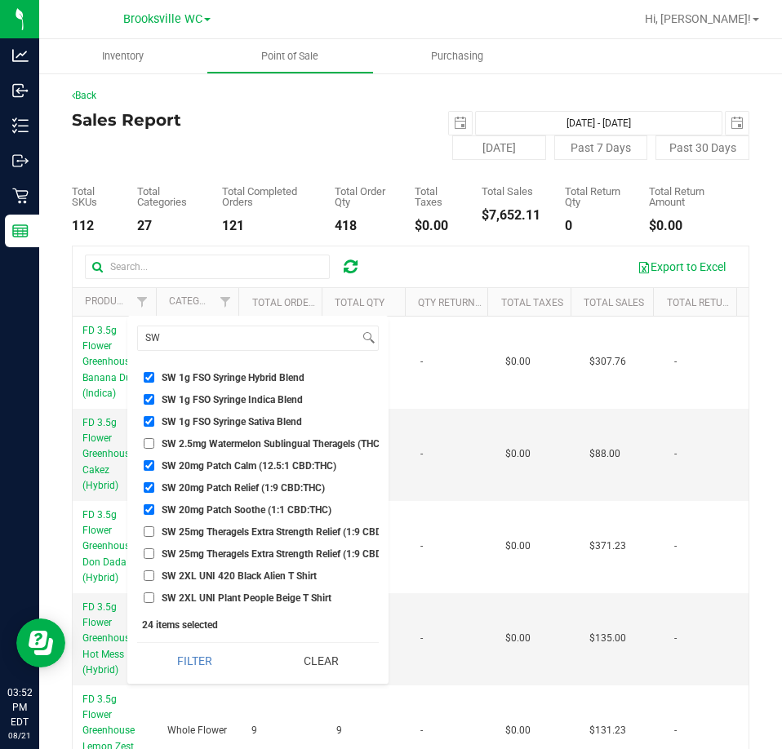
click at [154, 556] on input "SW 25mg Theragels Extra Strength Relief (1:9 CBD:THC) 40ct" at bounding box center [149, 553] width 11 height 11
checkbox input "true"
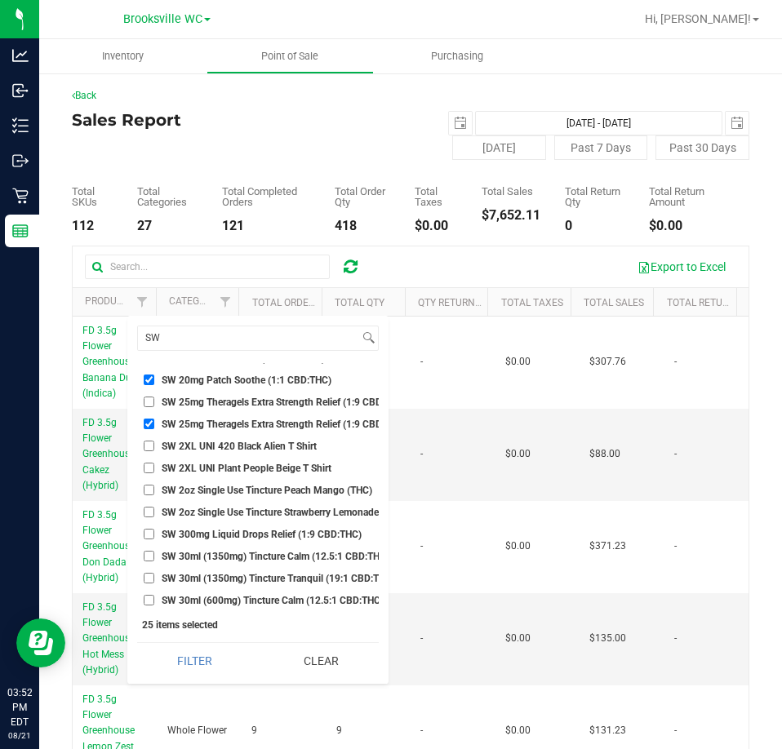
scroll to position [1550, 0]
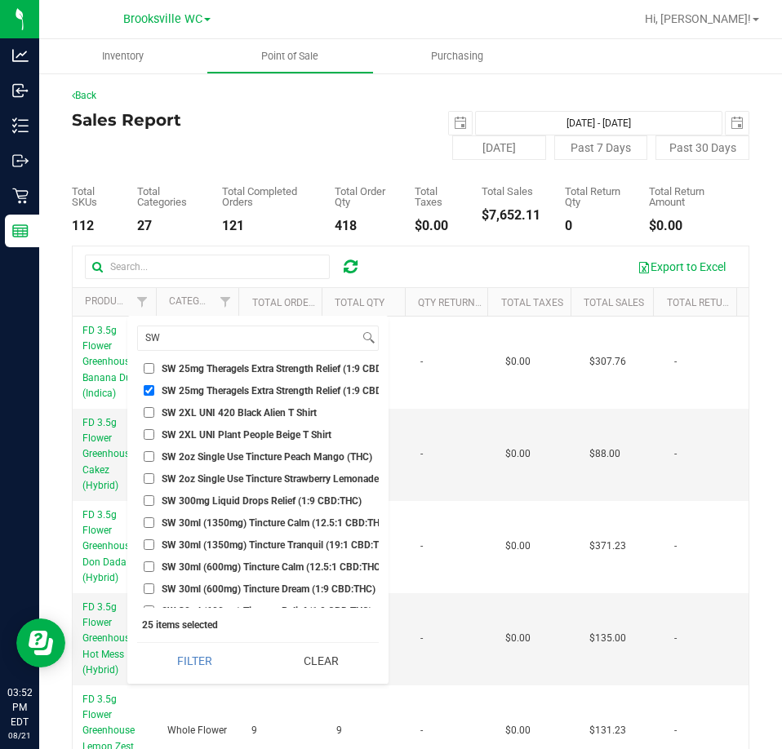
click at [250, 523] on span "SW 30ml (1350mg) Tincture Calm (12.5:1 CBD:THC)" at bounding box center [276, 523] width 228 height 10
click at [154, 523] on input "SW 30ml (1350mg) Tincture Calm (12.5:1 CBD:THC)" at bounding box center [149, 522] width 11 height 11
click at [251, 523] on span "SW 30ml (1350mg) Tincture Calm (12.5:1 CBD:THC)" at bounding box center [276, 523] width 228 height 10
click at [154, 523] on input "SW 30ml (1350mg) Tincture Calm (12.5:1 CBD:THC)" at bounding box center [149, 522] width 11 height 11
click at [251, 523] on span "SW 30ml (1350mg) Tincture Calm (12.5:1 CBD:THC)" at bounding box center [276, 523] width 228 height 10
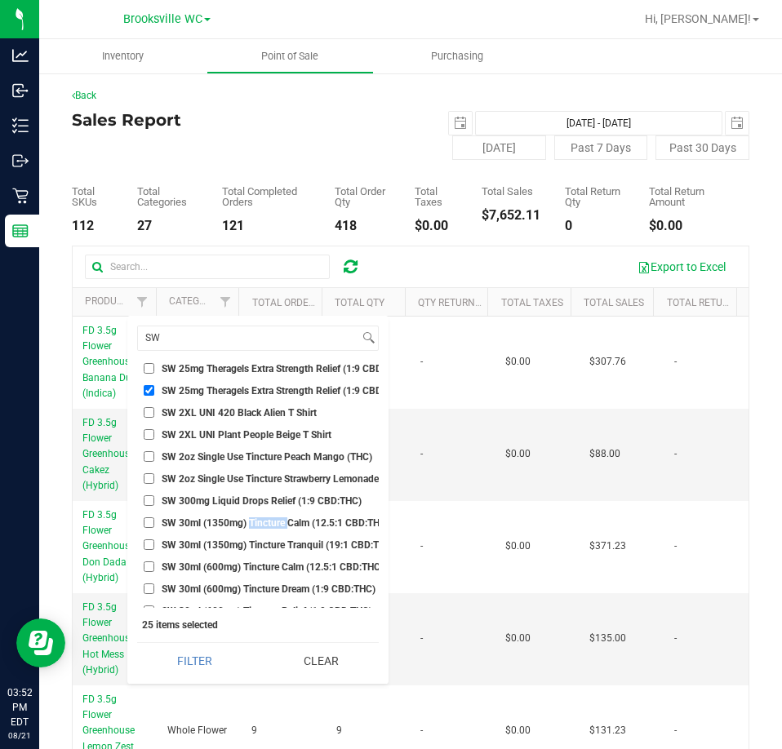
click at [154, 523] on input "SW 30ml (1350mg) Tincture Calm (12.5:1 CBD:THC)" at bounding box center [149, 522] width 11 height 11
click at [251, 523] on span "SW 30ml (1350mg) Tincture Calm (12.5:1 CBD:THC)" at bounding box center [276, 523] width 228 height 10
click at [154, 523] on input "SW 30ml (1350mg) Tincture Calm (12.5:1 CBD:THC)" at bounding box center [149, 522] width 11 height 11
checkbox input "false"
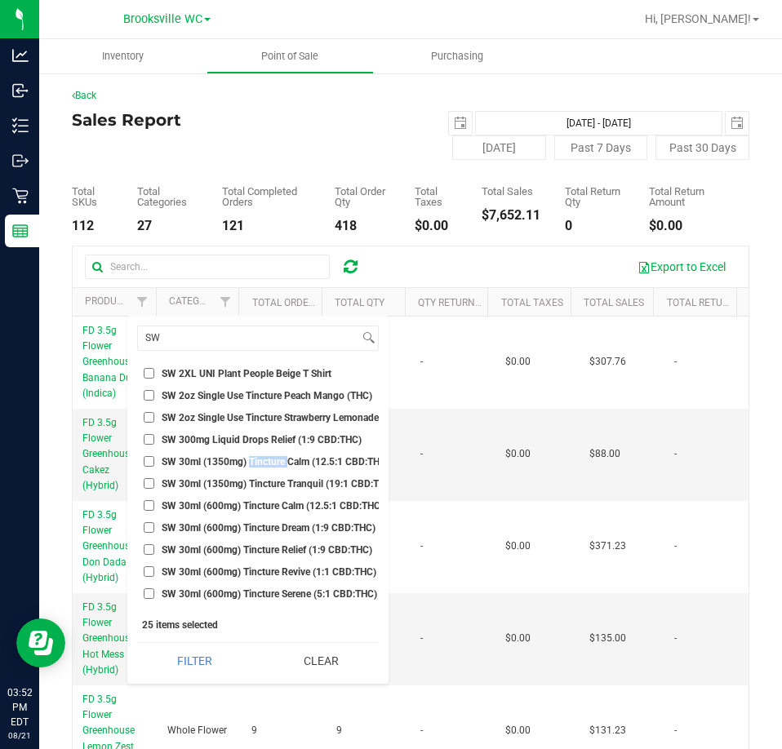
scroll to position [1632, 0]
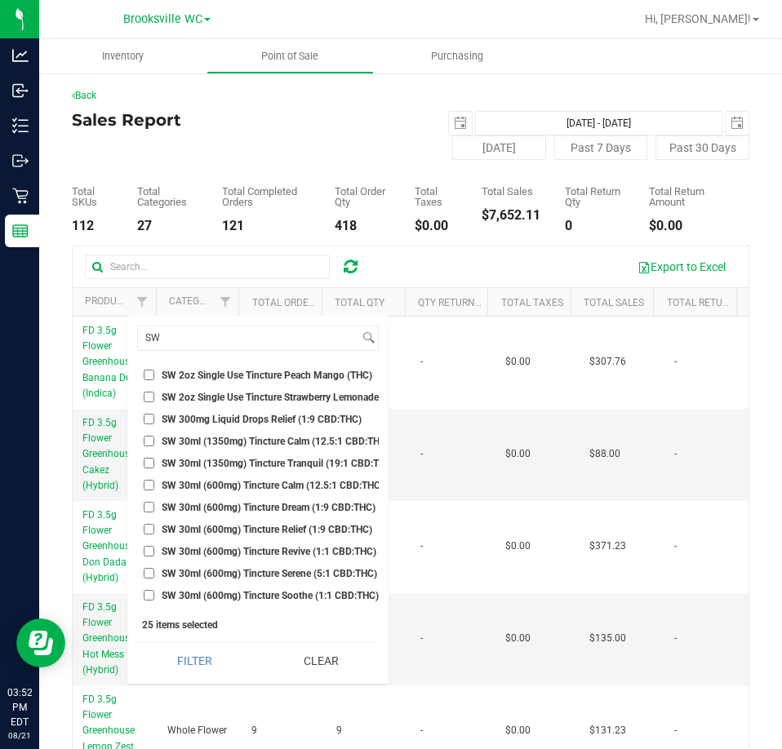
click at [254, 480] on span "SW 30ml (600mg) Tincture Calm (12.5:1 CBD:THC)" at bounding box center [273, 485] width 222 height 10
click at [154, 480] on input "SW 30ml (600mg) Tincture Calm (12.5:1 CBD:THC)" at bounding box center [149, 485] width 11 height 11
checkbox input "true"
click at [263, 503] on span "SW 30ml (600mg) Tincture Dream (1:9 CBD:THC)" at bounding box center [269, 508] width 214 height 10
click at [154, 503] on input "SW 30ml (600mg) Tincture Dream (1:9 CBD:THC)" at bounding box center [149, 507] width 11 height 11
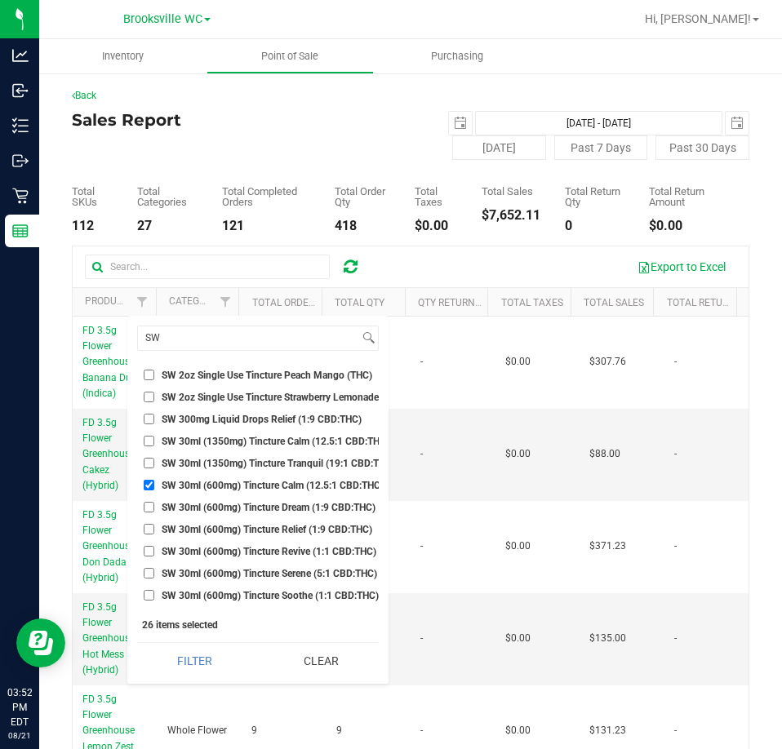
checkbox input "true"
click at [256, 533] on span "SW 30ml (600mg) Tincture Relief (1:9 CBD:THC)" at bounding box center [267, 530] width 210 height 10
click at [154, 533] on input "SW 30ml (600mg) Tincture Relief (1:9 CBD:THC)" at bounding box center [149, 529] width 11 height 11
checkbox input "true"
click at [256, 544] on li "SW 30ml (600mg) Tincture Revive (1:1 CBD:THC)" at bounding box center [257, 550] width 241 height 17
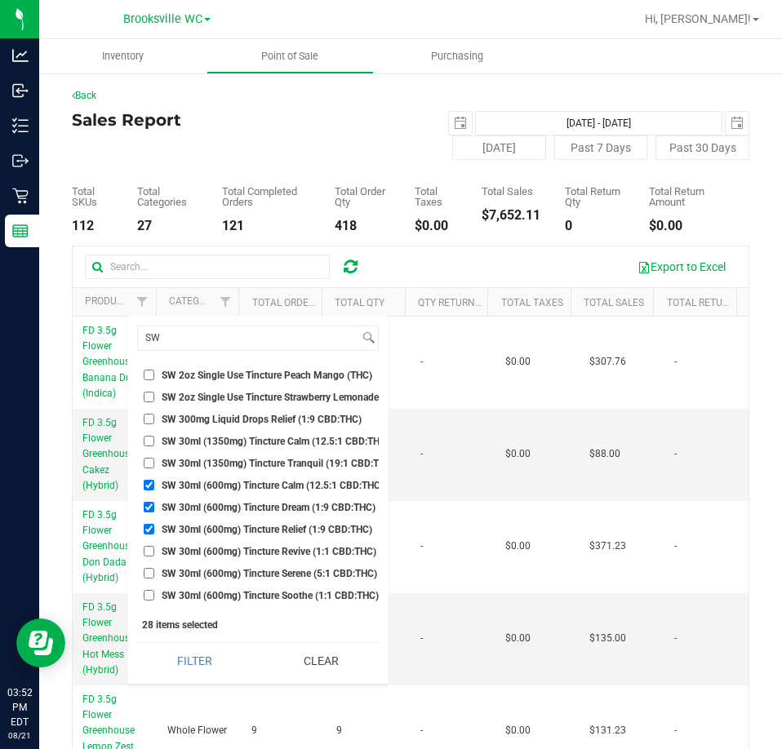
click at [257, 552] on span "SW 30ml (600mg) Tincture Revive (1:1 CBD:THC)" at bounding box center [269, 552] width 215 height 10
click at [154, 552] on input "SW 30ml (600mg) Tincture Revive (1:1 CBD:THC)" at bounding box center [149, 551] width 11 height 11
checkbox input "true"
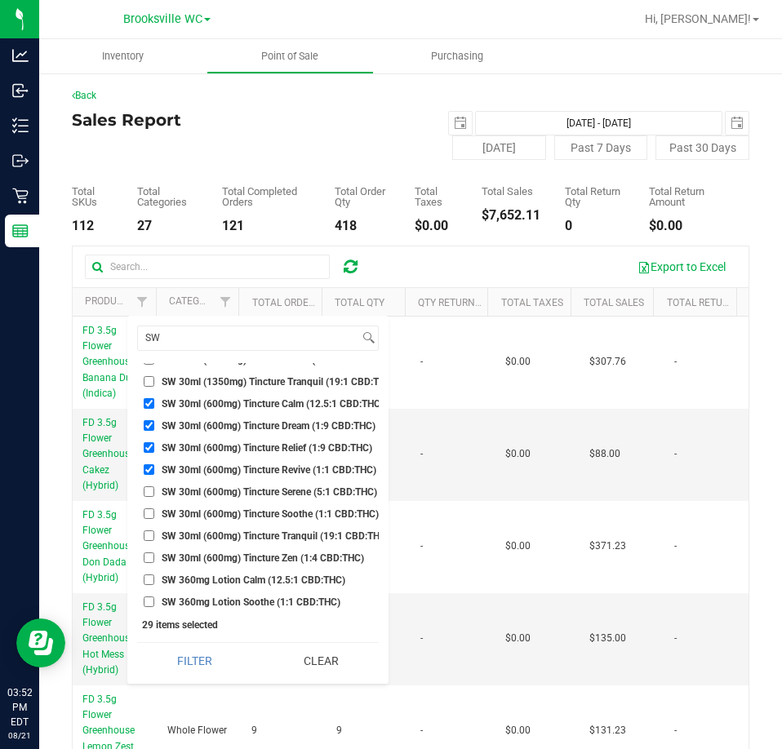
click at [255, 487] on span "SW 30ml (600mg) Tincture Serene (5:1 CBD:THC)" at bounding box center [269, 492] width 215 height 10
click at [154, 487] on input "SW 30ml (600mg) Tincture Serene (5:1 CBD:THC)" at bounding box center [149, 491] width 11 height 11
checkbox input "true"
click at [257, 515] on span "SW 30ml (600mg) Tincture Soothe (1:1 CBD:THC)" at bounding box center [270, 514] width 217 height 10
click at [154, 515] on input "SW 30ml (600mg) Tincture Soothe (1:1 CBD:THC)" at bounding box center [149, 513] width 11 height 11
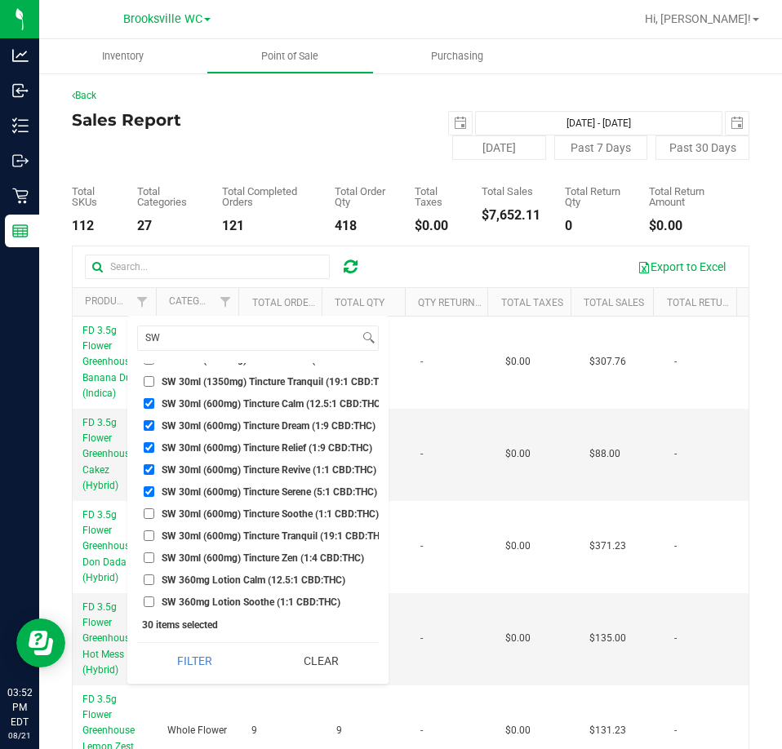
checkbox input "true"
click at [262, 533] on span "SW 30ml (600mg) Tincture Tranquil (19:1 CBD:THC)" at bounding box center [276, 536] width 228 height 10
click at [154, 533] on input "SW 30ml (600mg) Tincture Tranquil (19:1 CBD:THC)" at bounding box center [149, 535] width 11 height 11
checkbox input "true"
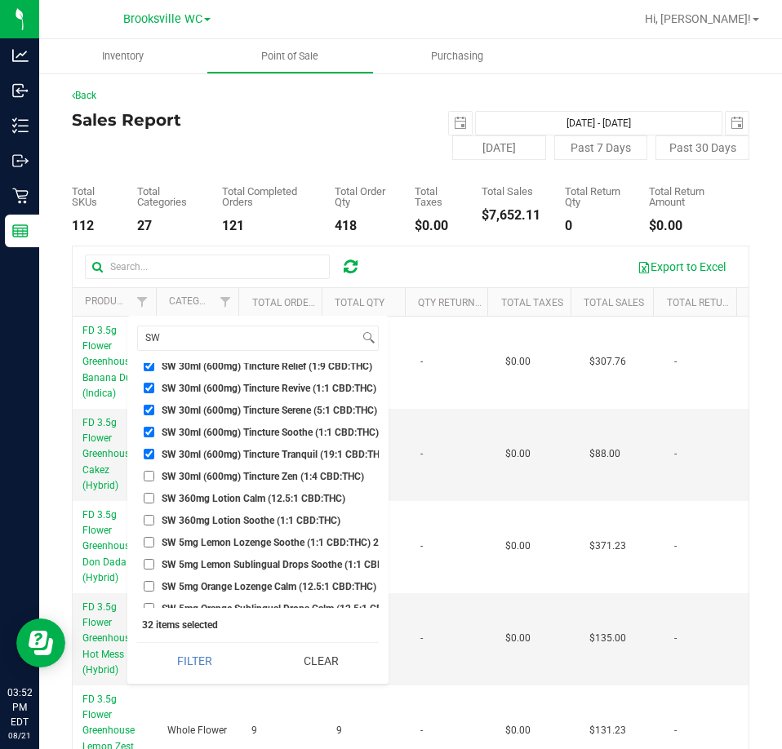
click at [260, 481] on span "SW 30ml (600mg) Tincture Zen (1:4 CBD:THC)" at bounding box center [263, 477] width 202 height 10
click at [154, 481] on input "SW 30ml (600mg) Tincture Zen (1:4 CBD:THC)" at bounding box center [149, 476] width 11 height 11
checkbox input "true"
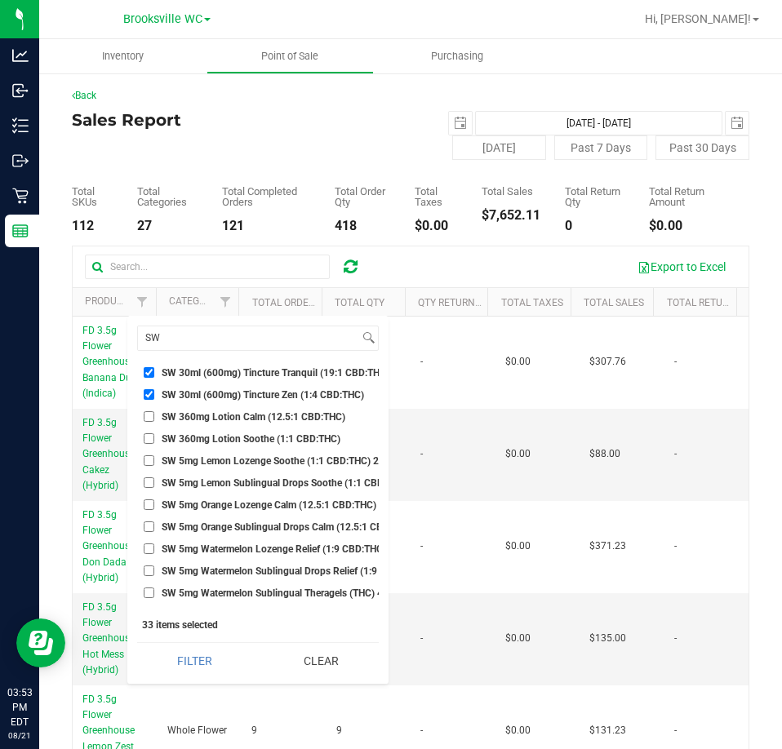
click at [186, 415] on span "SW 360mg Lotion Calm (12.5:1 CBD:THC)" at bounding box center [254, 417] width 184 height 10
click at [154, 415] on input "SW 360mg Lotion Calm (12.5:1 CBD:THC)" at bounding box center [149, 416] width 11 height 11
checkbox input "true"
click at [190, 434] on span "SW 360mg Lotion Soothe (1:1 CBD:THC)" at bounding box center [251, 439] width 179 height 10
click at [154, 434] on input "SW 360mg Lotion Soothe (1:1 CBD:THC)" at bounding box center [149, 438] width 11 height 11
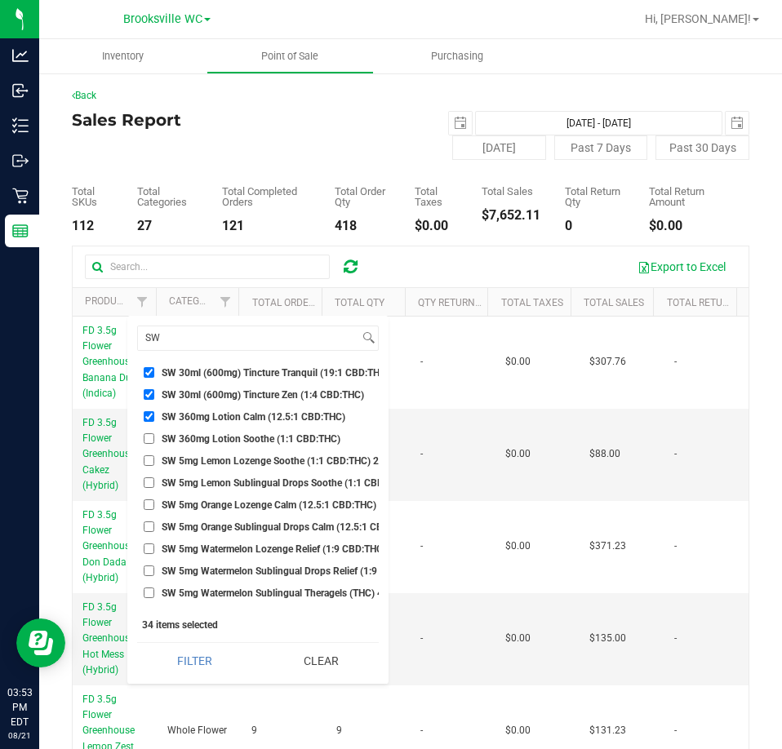
checkbox input "true"
click at [259, 452] on li "SW 5mg Lemon Lozenge Soothe (1:1 CBD:THC) 20ct" at bounding box center [257, 460] width 241 height 17
click at [255, 458] on span "SW 5mg Lemon Lozenge Soothe (1:1 CBD:THC) 20ct" at bounding box center [277, 461] width 231 height 10
click at [154, 458] on input "SW 5mg Lemon Lozenge Soothe (1:1 CBD:THC) 20ct" at bounding box center [149, 460] width 11 height 11
checkbox input "true"
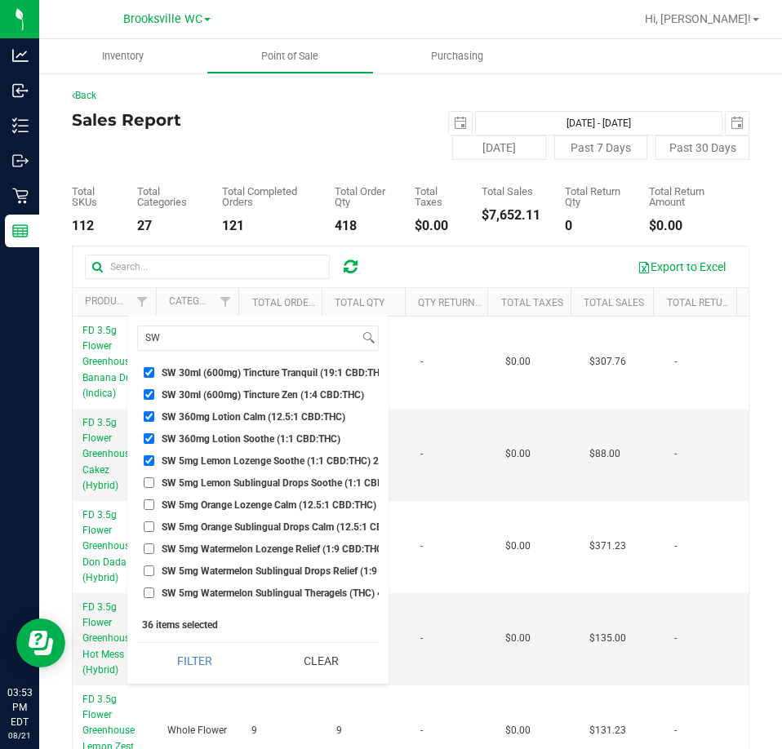
click at [242, 501] on span "SW 5mg Orange Lozenge Calm (12.5:1 CBD:THC) 20ct" at bounding box center [280, 505] width 237 height 10
click at [154, 501] on input "SW 5mg Orange Lozenge Calm (12.5:1 CBD:THC) 20ct" at bounding box center [149, 504] width 11 height 11
checkbox input "true"
click at [255, 547] on span "SW 5mg Watermelon Lozenge Relief (1:9 CBD:THC) 20ct" at bounding box center [285, 549] width 246 height 10
click at [154, 547] on input "SW 5mg Watermelon Lozenge Relief (1:9 CBD:THC) 20ct" at bounding box center [149, 548] width 11 height 11
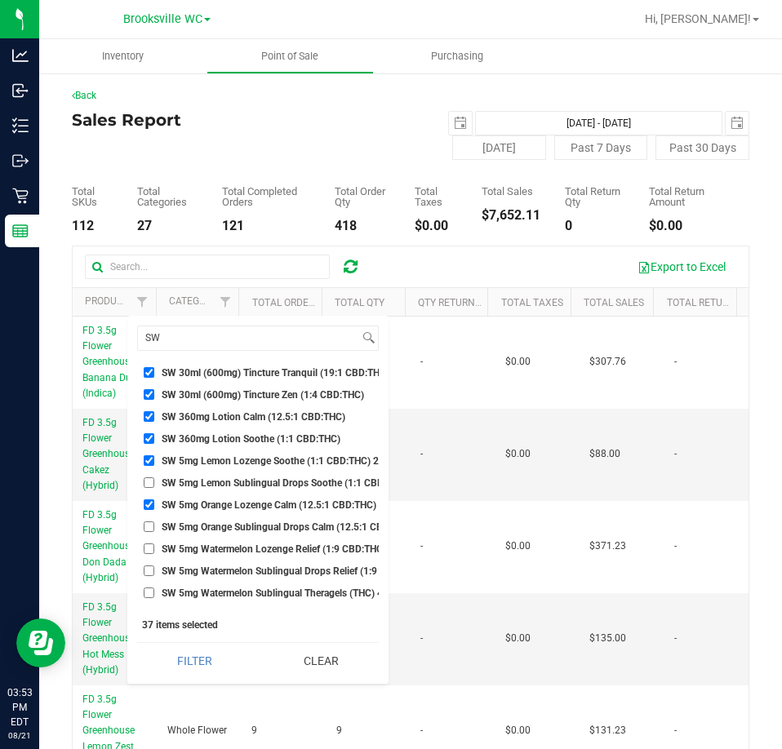
checkbox input "true"
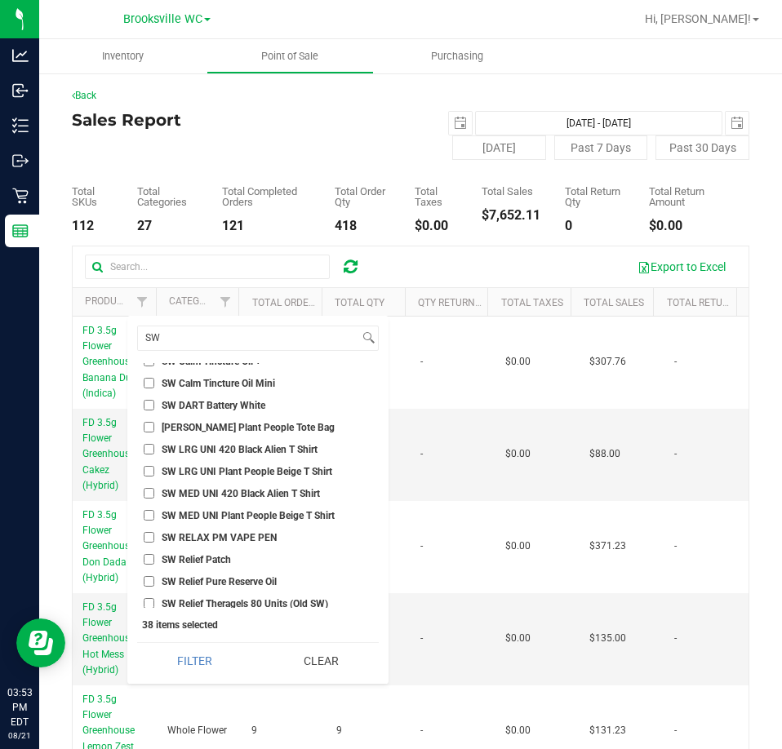
scroll to position [2447, 0]
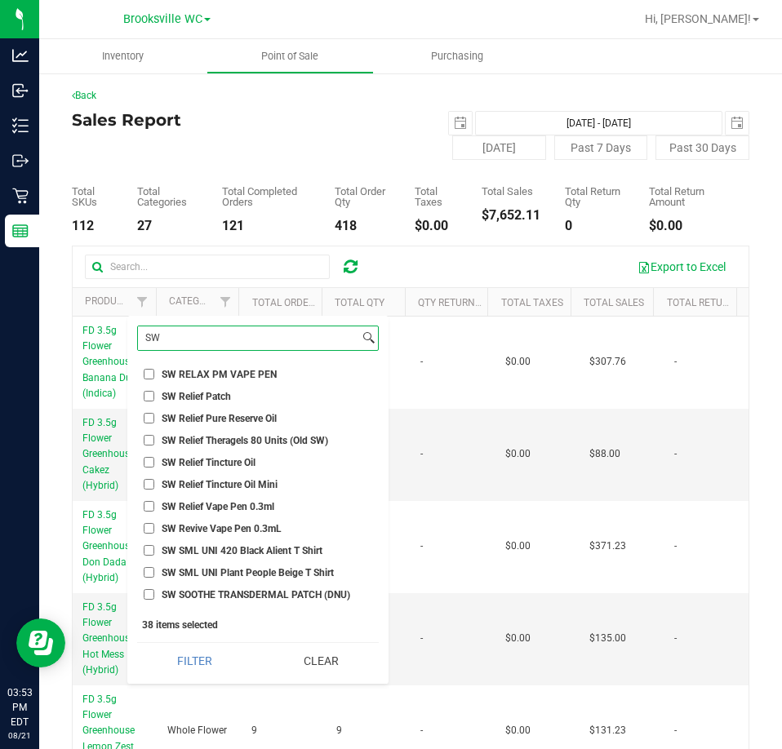
click at [181, 339] on input "SW" at bounding box center [248, 338] width 221 height 24
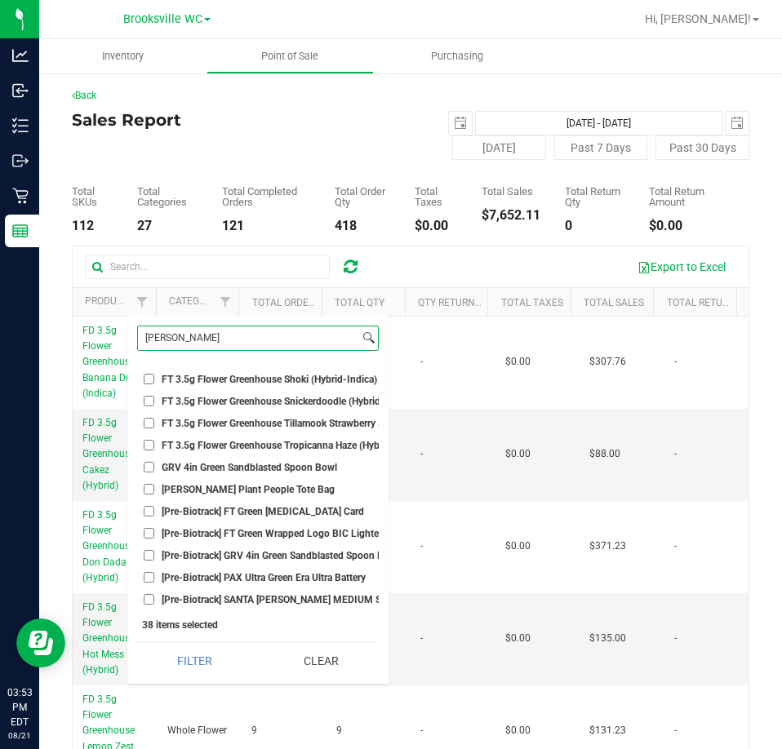
scroll to position [0, 0]
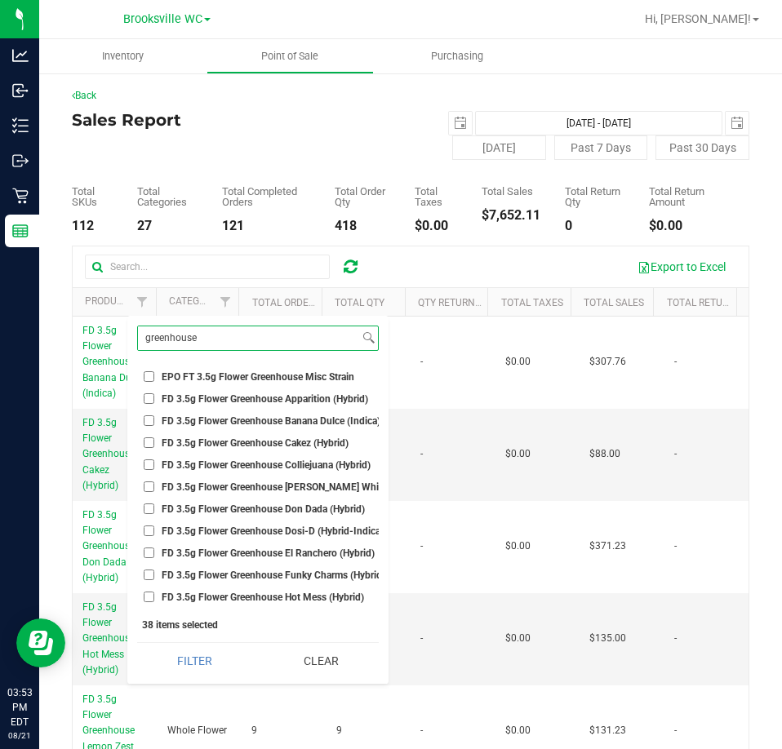
type input "greenhouse"
click at [231, 423] on span "FD 3.5g Flower Greenhouse Banana Dulce (Indica)" at bounding box center [271, 421] width 219 height 10
click at [154, 423] on input "FD 3.5g Flower Greenhouse Banana Dulce (Indica)" at bounding box center [149, 420] width 11 height 11
checkbox input "true"
click at [228, 438] on span "FD 3.5g Flower Greenhouse Cakez (Hybrid)" at bounding box center [255, 443] width 187 height 10
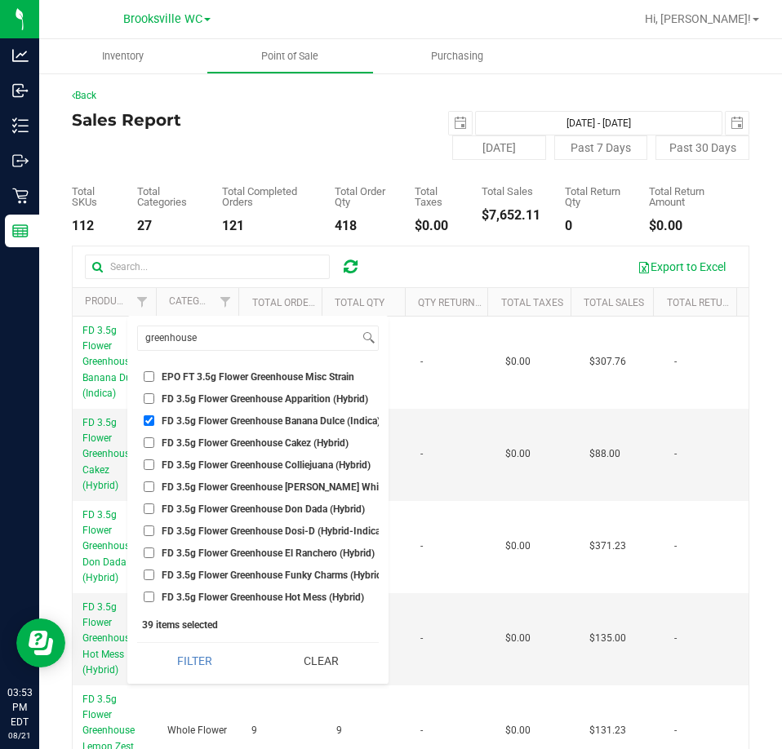
click at [154, 437] on input "FD 3.5g Flower Greenhouse Cakez (Hybrid)" at bounding box center [149, 442] width 11 height 11
checkbox input "true"
click at [272, 508] on span "FD 3.5g Flower Greenhouse Don Dada (Hybrid)" at bounding box center [263, 509] width 203 height 10
click at [154, 508] on input "FD 3.5g Flower Greenhouse Don Dada (Hybrid)" at bounding box center [149, 508] width 11 height 11
checkbox input "true"
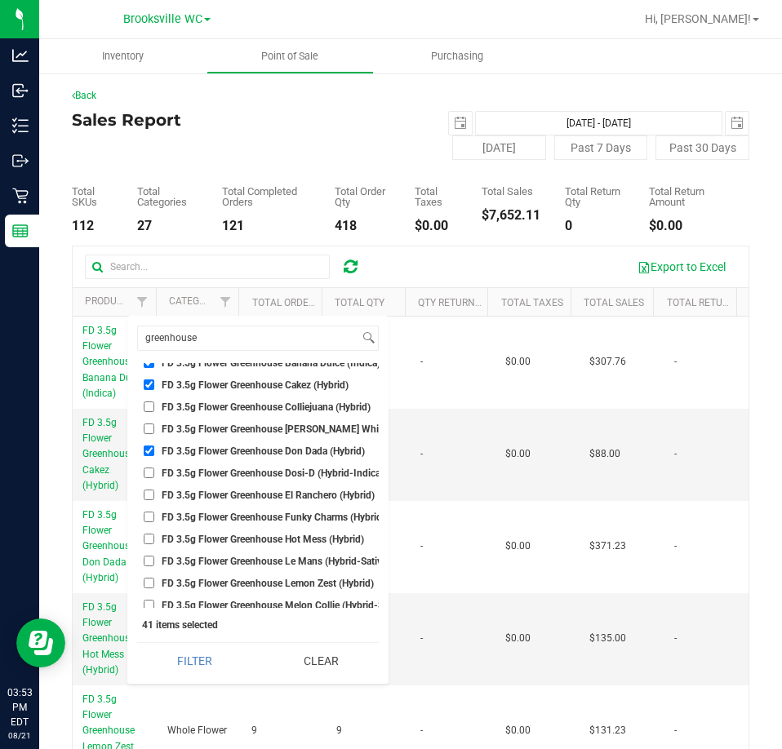
scroll to position [82, 0]
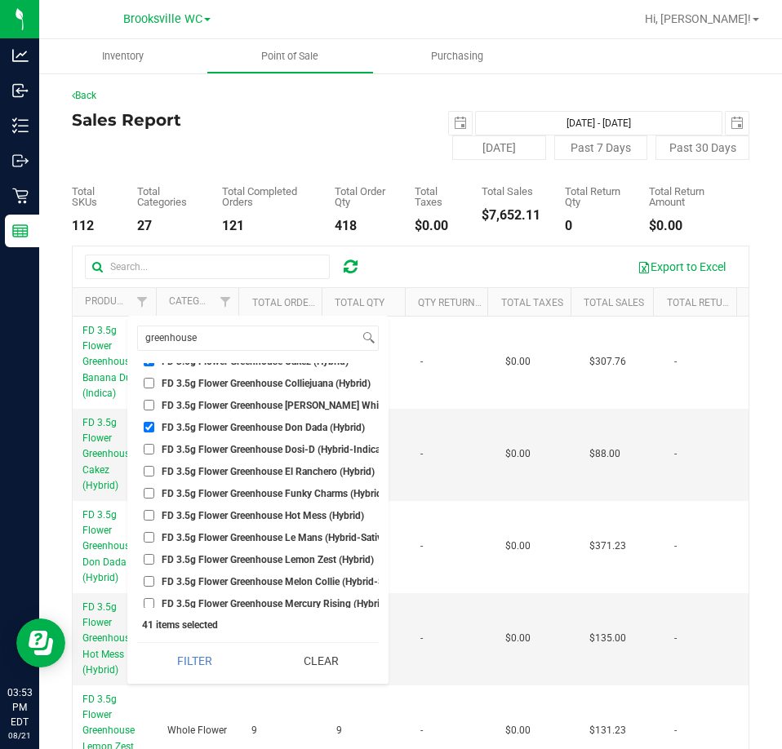
click at [248, 512] on span "FD 3.5g Flower Greenhouse Hot Mess (Hybrid)" at bounding box center [263, 516] width 202 height 10
click at [154, 512] on input "FD 3.5g Flower Greenhouse Hot Mess (Hybrid)" at bounding box center [149, 515] width 11 height 11
checkbox input "true"
click at [254, 561] on span "FD 3.5g Flower Greenhouse Lemon Zest (Hybrid)" at bounding box center [268, 560] width 212 height 10
click at [154, 561] on input "FD 3.5g Flower Greenhouse Lemon Zest (Hybrid)" at bounding box center [149, 559] width 11 height 11
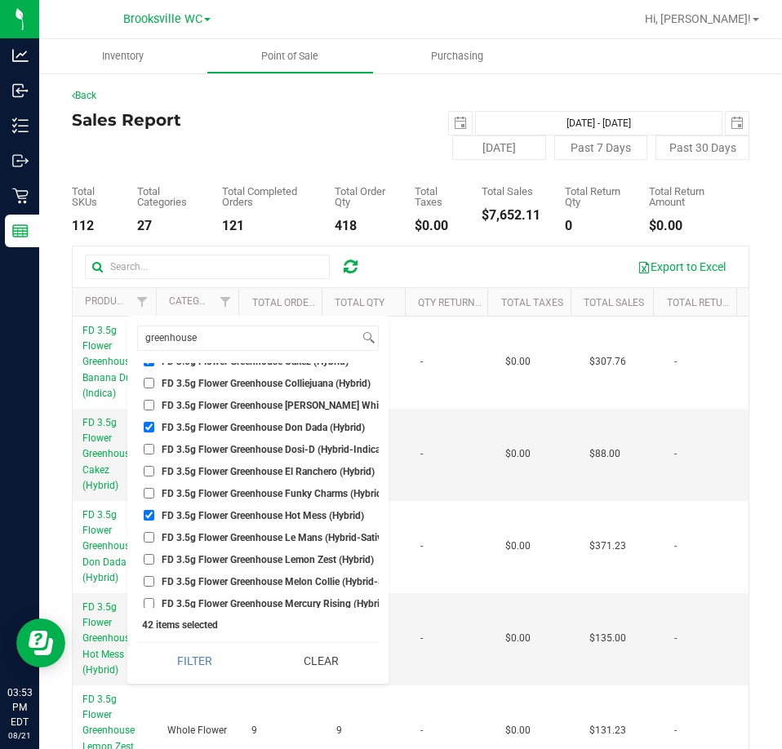
checkbox input "true"
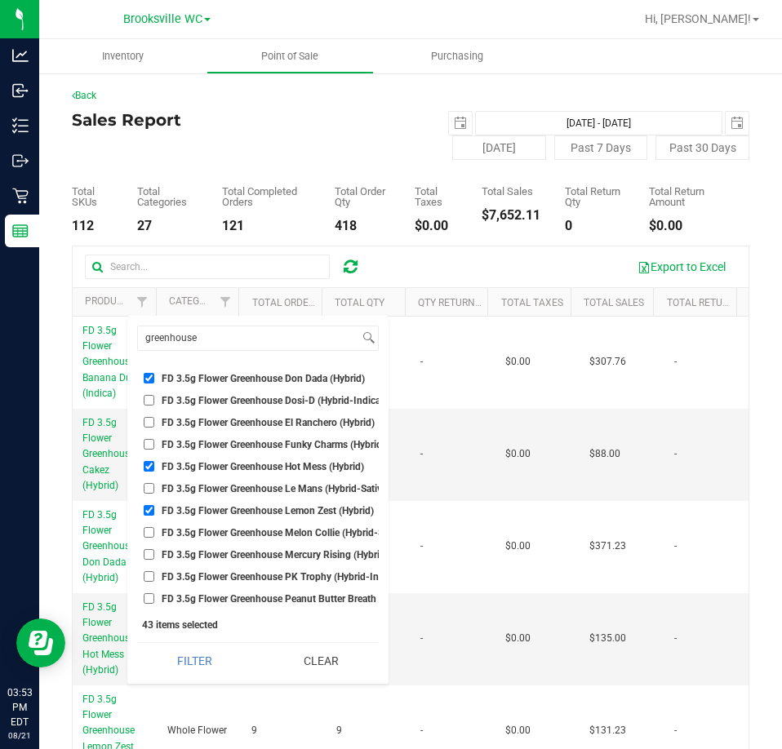
scroll to position [163, 0]
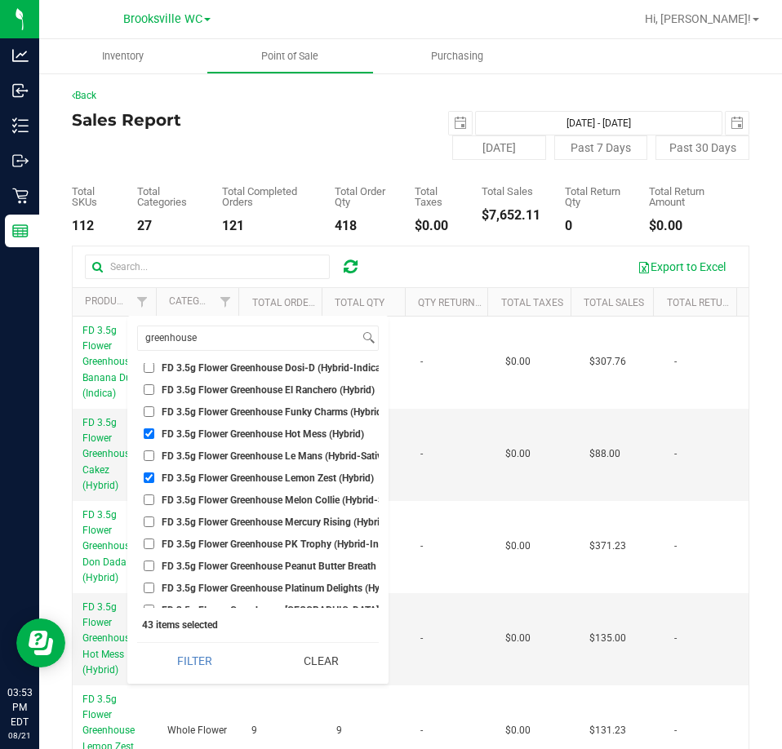
click at [234, 501] on span "FD 3.5g Flower Greenhouse Melon Collie (Hybrid-Sativa)" at bounding box center [285, 500] width 246 height 10
click at [154, 501] on input "FD 3.5g Flower Greenhouse Melon Collie (Hybrid-Sativa)" at bounding box center [149, 499] width 11 height 11
checkbox input "true"
click at [238, 541] on span "FD 3.5g Flower Greenhouse PK Trophy (Hybrid-Indica)" at bounding box center [281, 544] width 238 height 10
click at [154, 541] on input "FD 3.5g Flower Greenhouse PK Trophy (Hybrid-Indica)" at bounding box center [149, 543] width 11 height 11
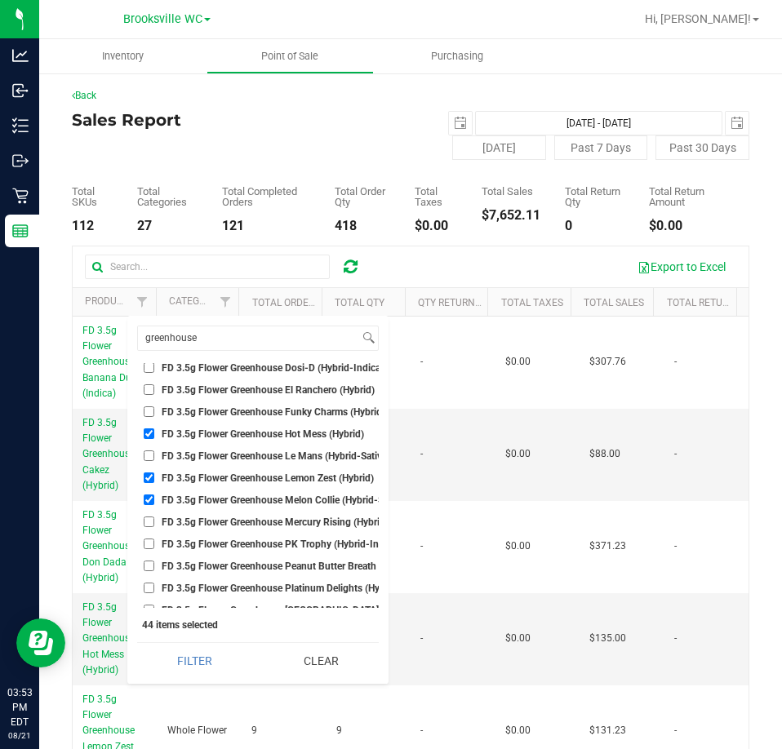
checkbox input "true"
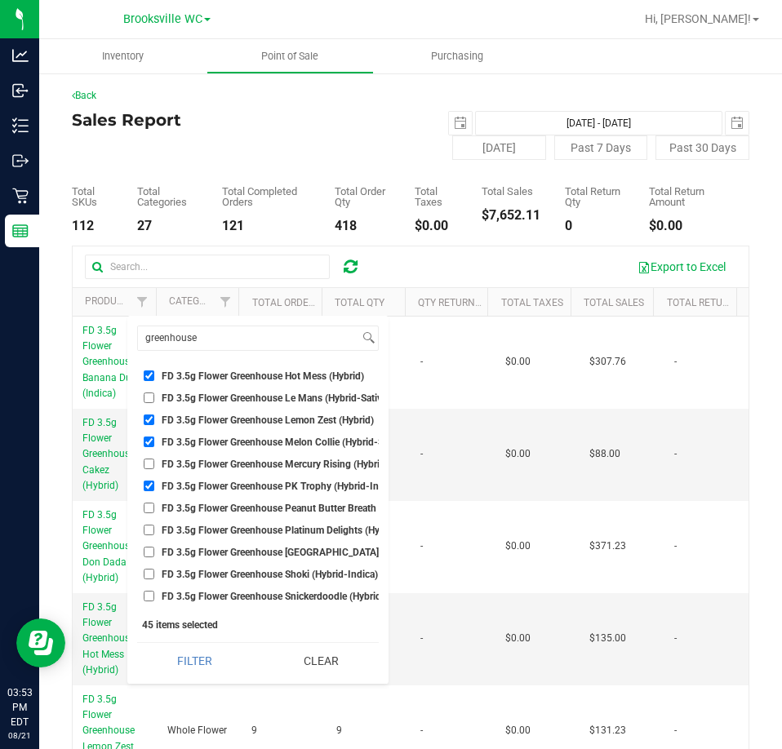
scroll to position [245, 0]
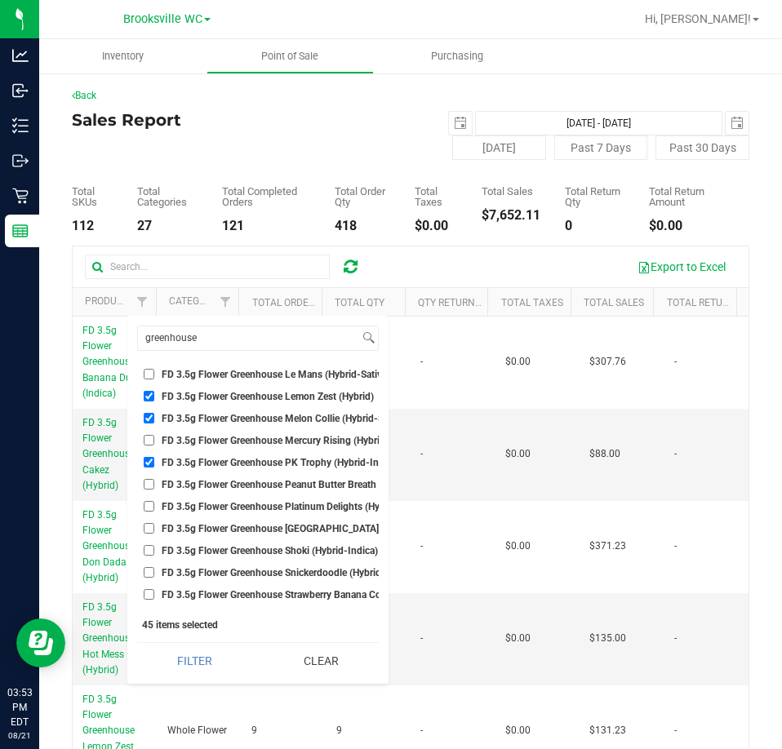
click at [266, 527] on span "FD 3.5g Flower Greenhouse [GEOGRAPHIC_DATA] (Hybrid-Indica)" at bounding box center [305, 529] width 286 height 10
click at [154, 527] on input "FD 3.5g Flower Greenhouse [GEOGRAPHIC_DATA] (Hybrid-Indica)" at bounding box center [149, 528] width 11 height 11
checkbox input "true"
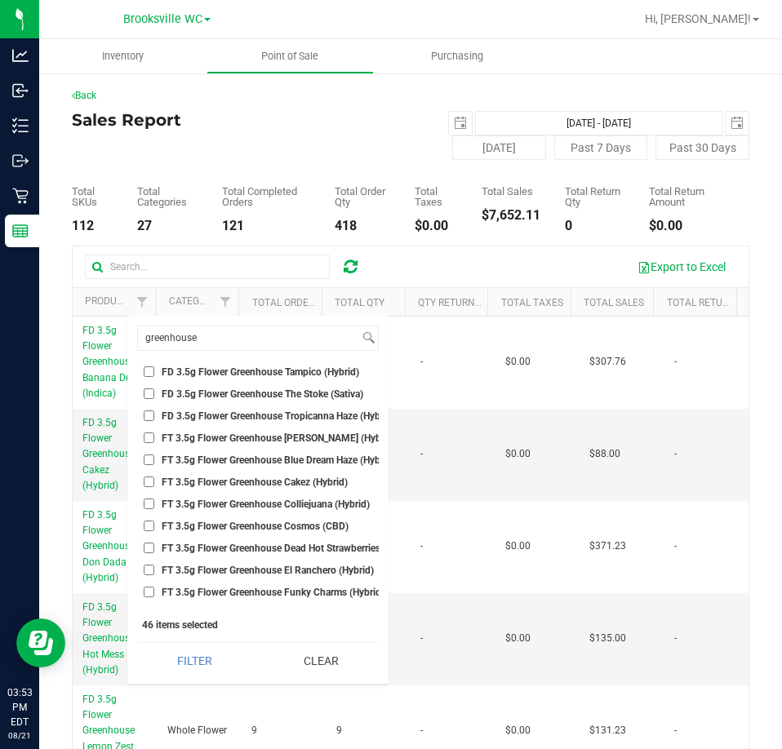
scroll to position [653, 0]
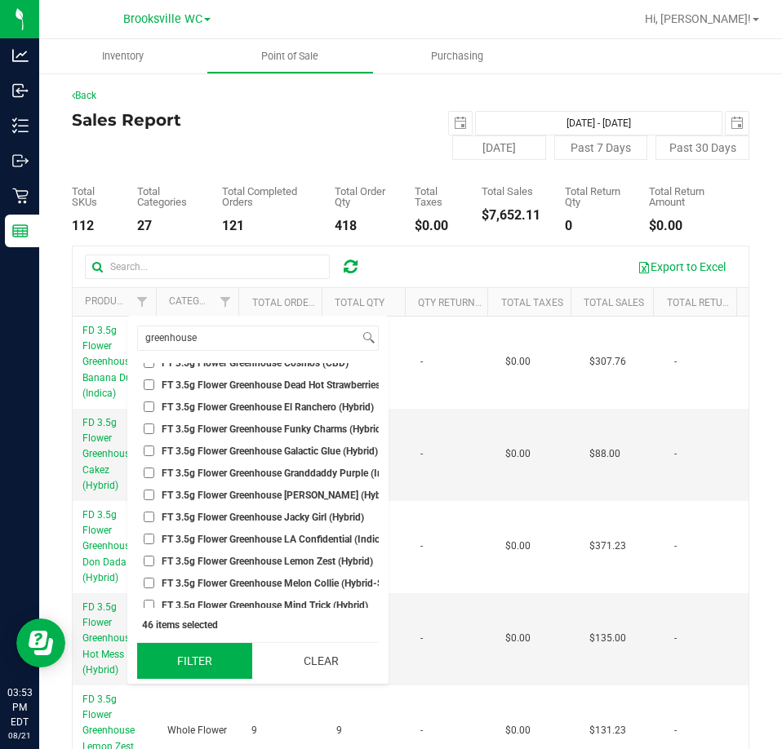
click at [197, 654] on button "Filter" at bounding box center [194, 661] width 115 height 36
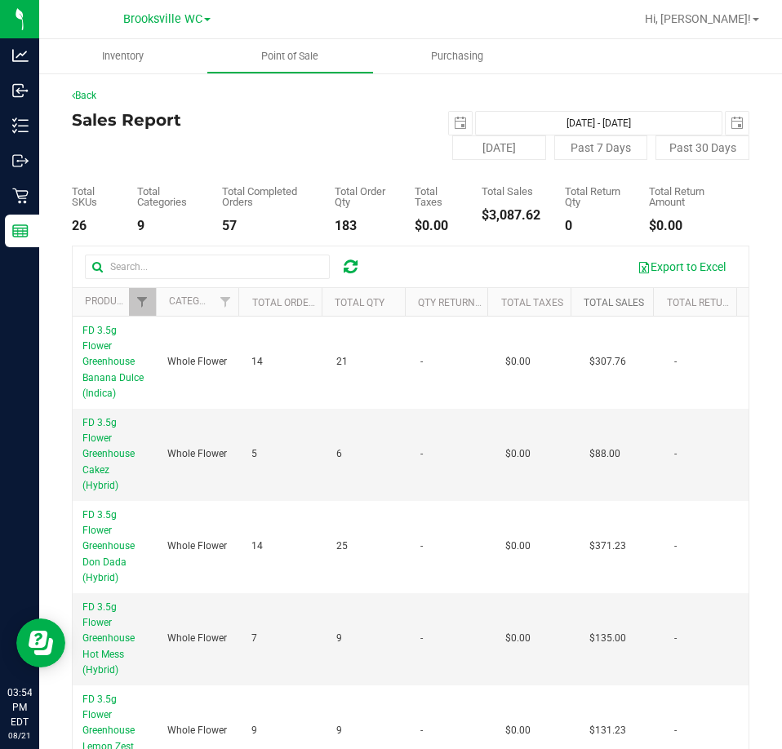
click at [583, 303] on link "Total Sales" at bounding box center [613, 302] width 60 height 11
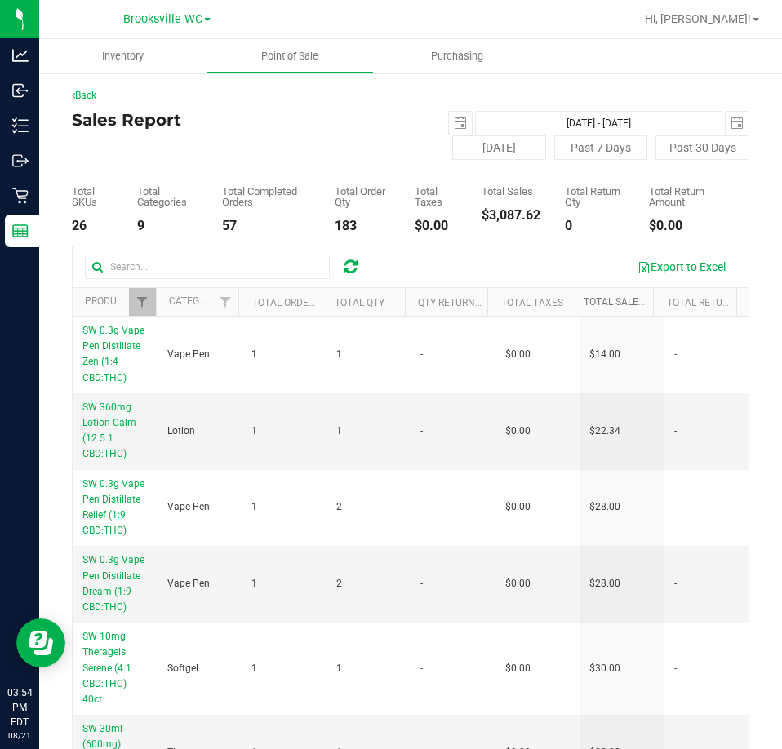
click at [583, 303] on link "Total Sales" at bounding box center [622, 301] width 79 height 11
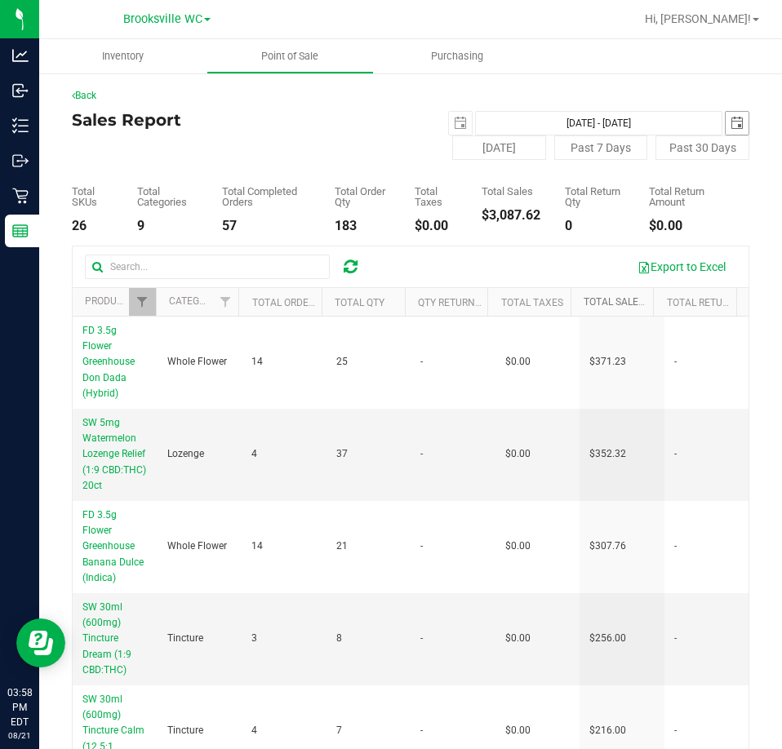
click at [730, 119] on span "select" at bounding box center [736, 123] width 13 height 13
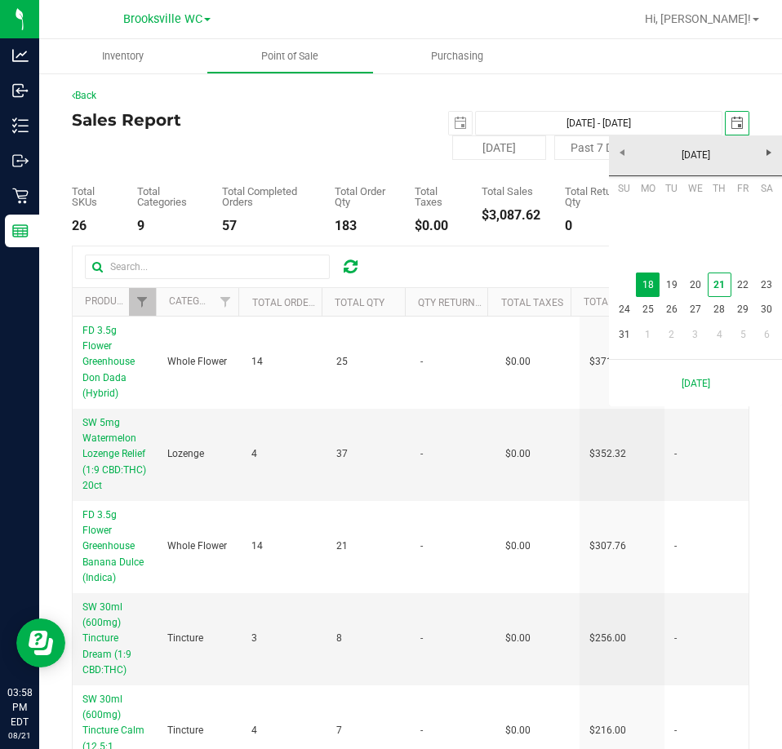
scroll to position [0, 41]
click at [670, 287] on link "19" at bounding box center [671, 284] width 24 height 25
type input "Aug 18, 2025 - Aug 19, 2025"
type input "2025-08-19"
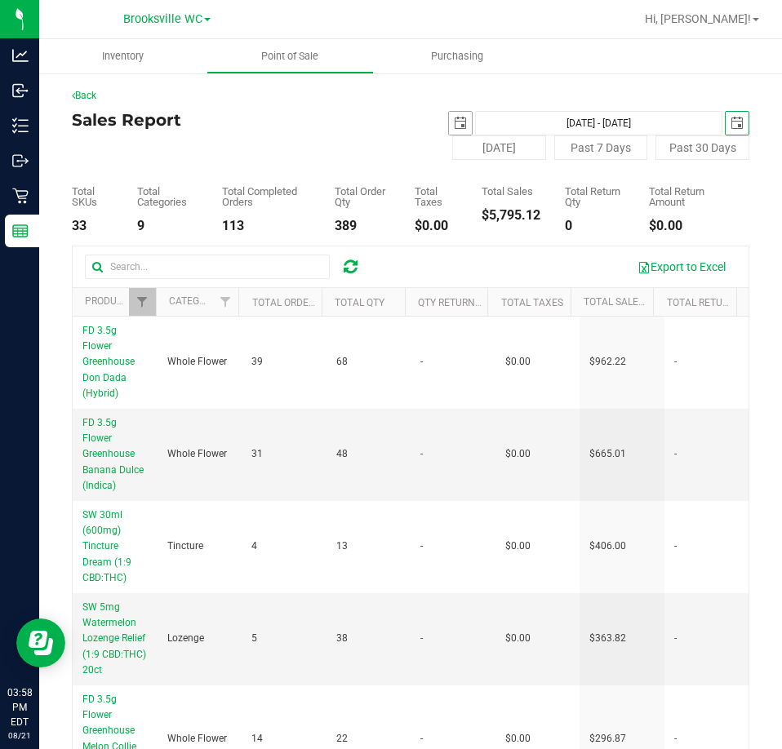
click at [454, 125] on span "select" at bounding box center [460, 123] width 13 height 13
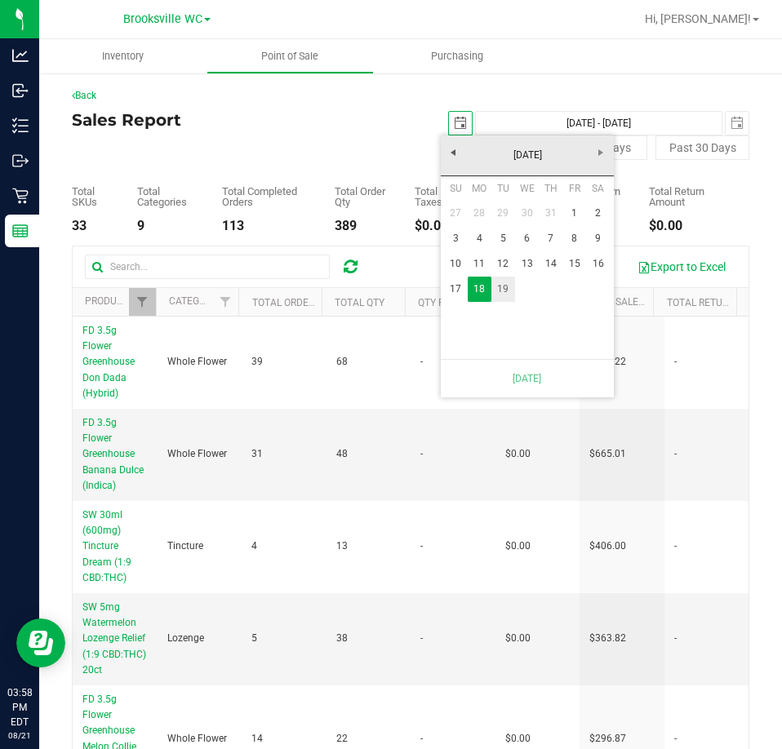
click at [513, 292] on link "19" at bounding box center [503, 289] width 24 height 25
type input "Aug 19, 2025 - Aug 19, 2025"
type input "2025-08-19"
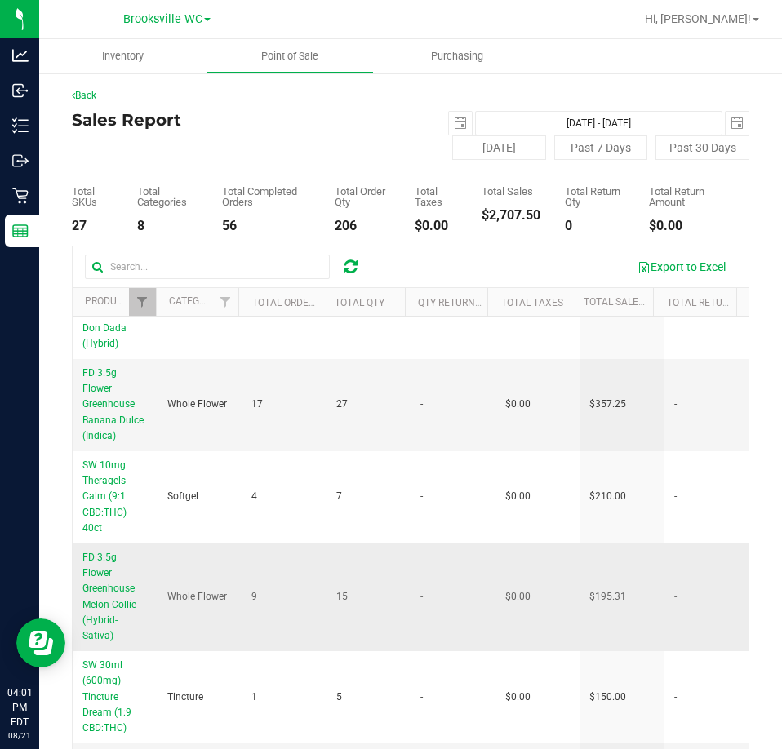
scroll to position [82, 0]
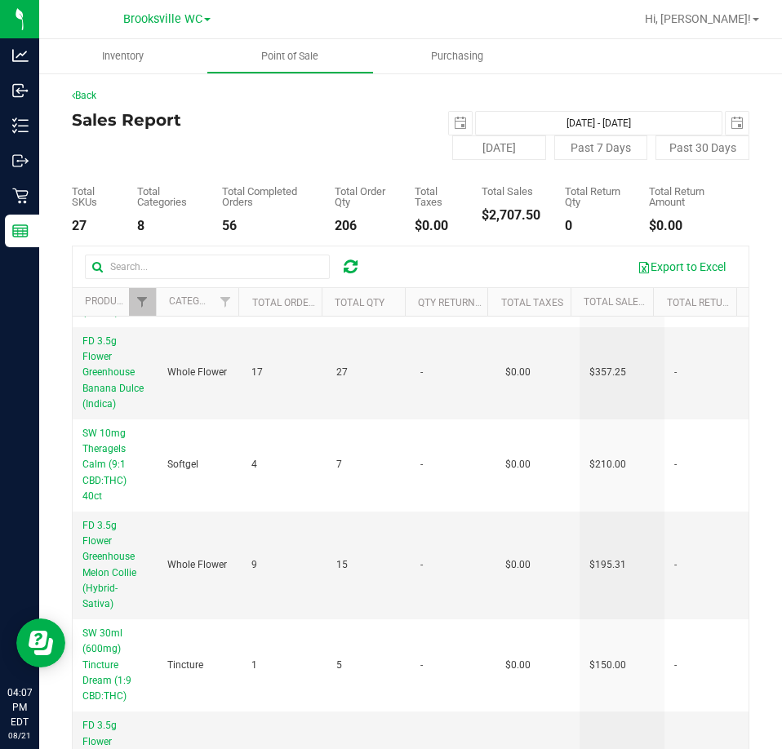
click at [761, 567] on div "Back Sales Report 2025-08-19 Aug 19, 2025 - Aug 19, 2025 2025-08-19 Today Past …" at bounding box center [410, 460] width 742 height 776
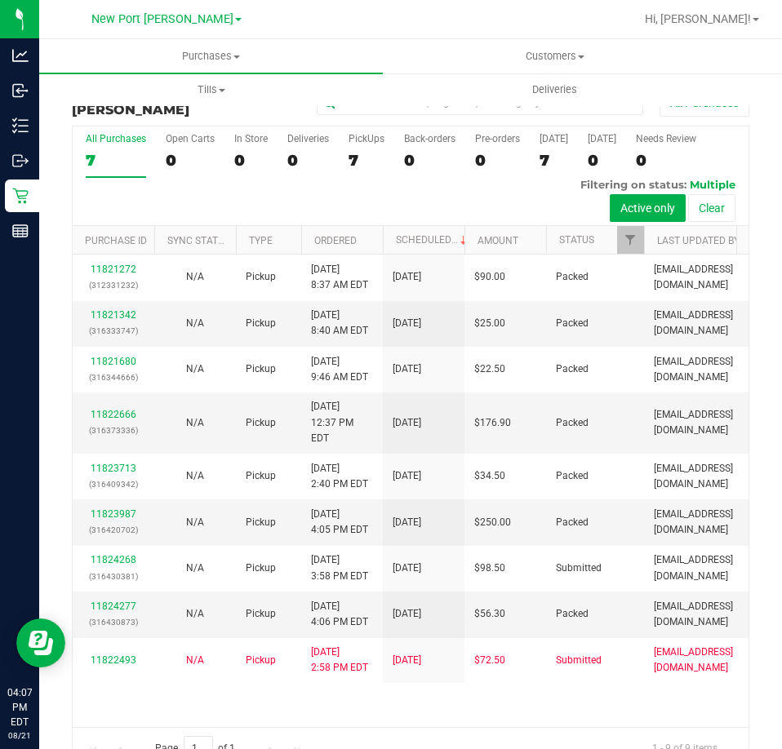
click at [461, 702] on div "11821272 (312331232) N/A Pickup 8/21/2025 8:37 AM EDT 8/21/2025 $90.00 Packed l…" at bounding box center [410, 491] width 675 height 472
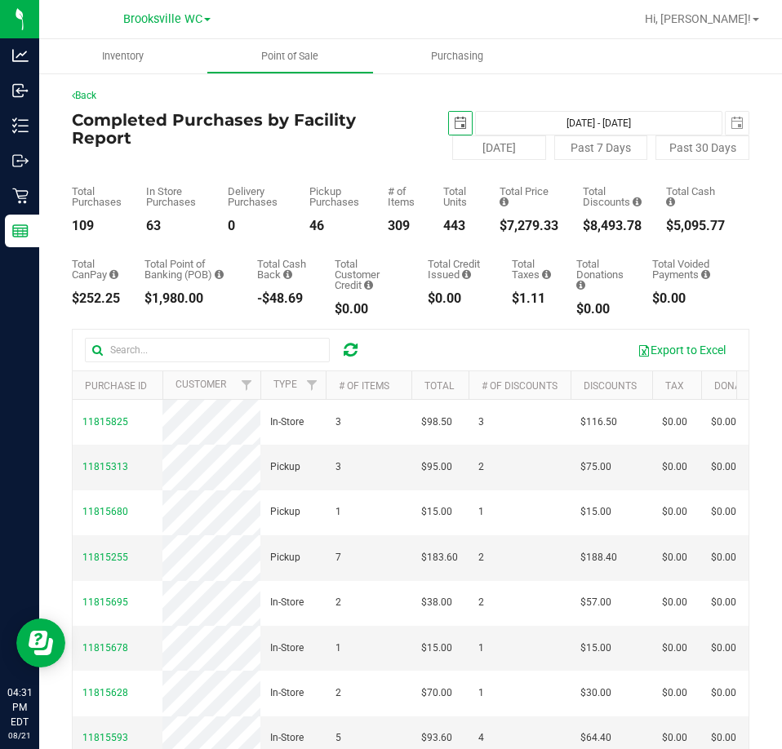
click at [492, 160] on div "Total Purchases 109 In Store Purchases 63 Delivery Purchases 0 Pickup Purchases…" at bounding box center [410, 196] width 677 height 73
click at [489, 152] on button "[DATE]" at bounding box center [499, 147] width 94 height 24
type input "[DATE] - [DATE]"
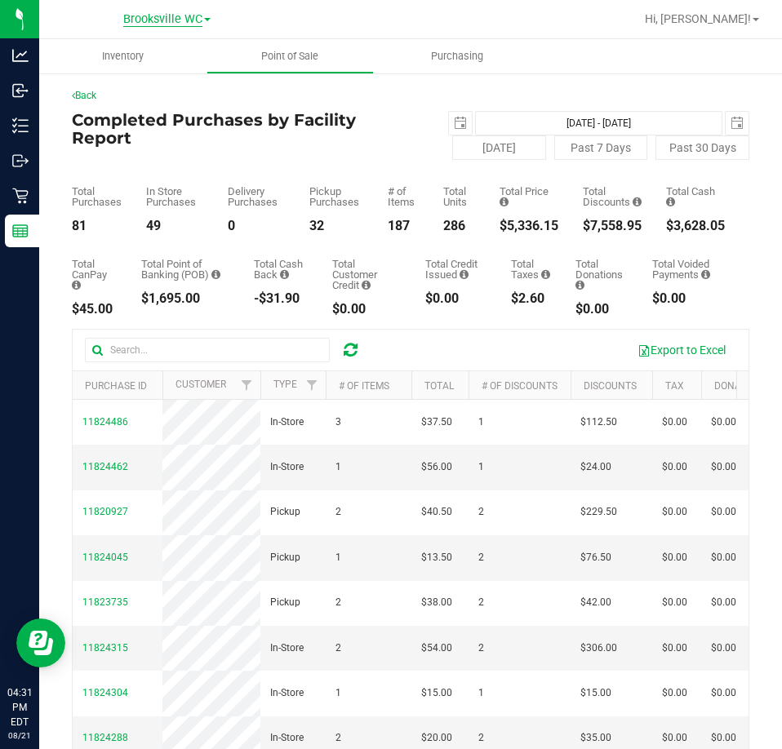
click at [154, 14] on span "Brooksville WC" at bounding box center [162, 19] width 79 height 15
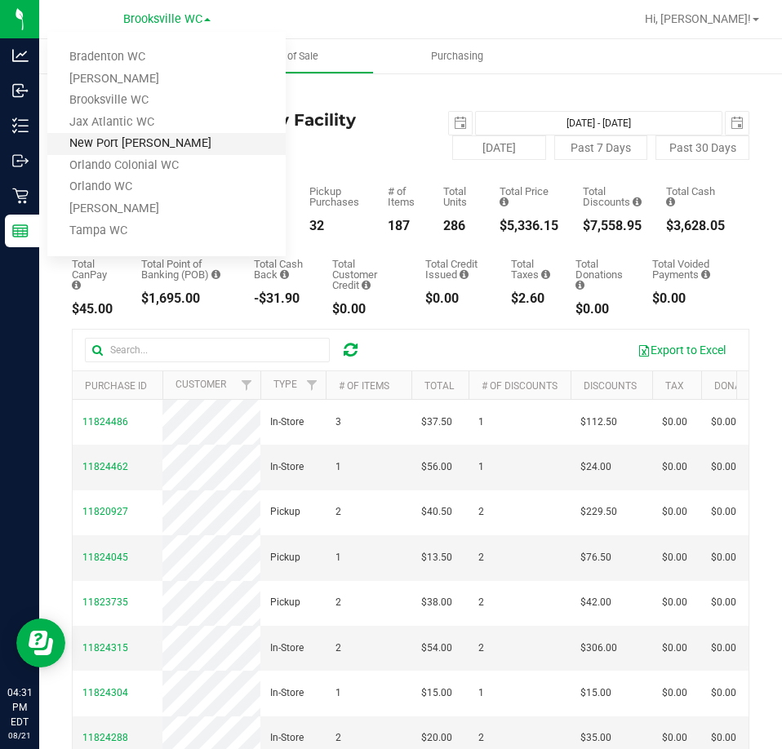
click at [148, 141] on link "New Port [PERSON_NAME]" at bounding box center [166, 144] width 238 height 22
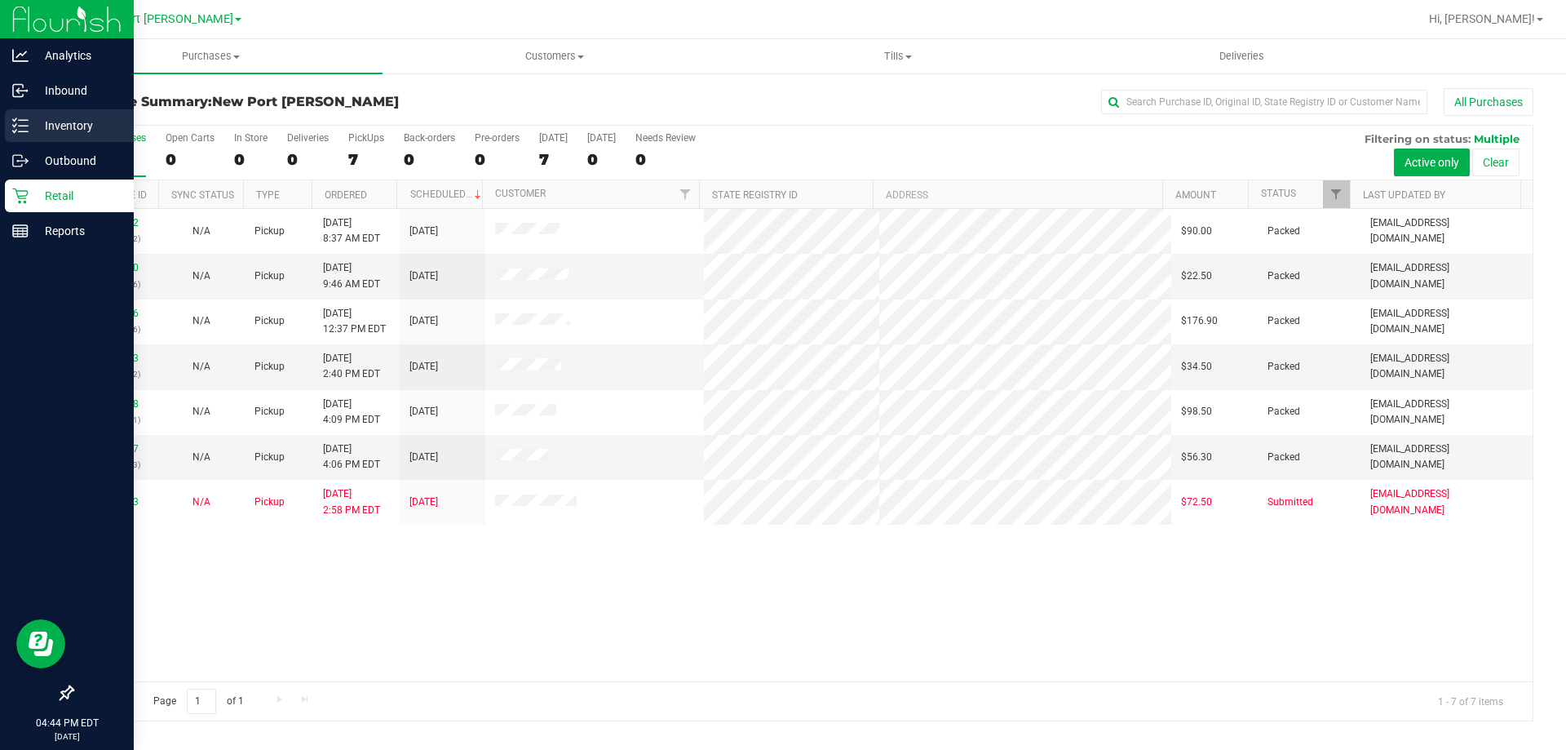
click at [16, 115] on div "Inventory" at bounding box center [69, 125] width 129 height 33
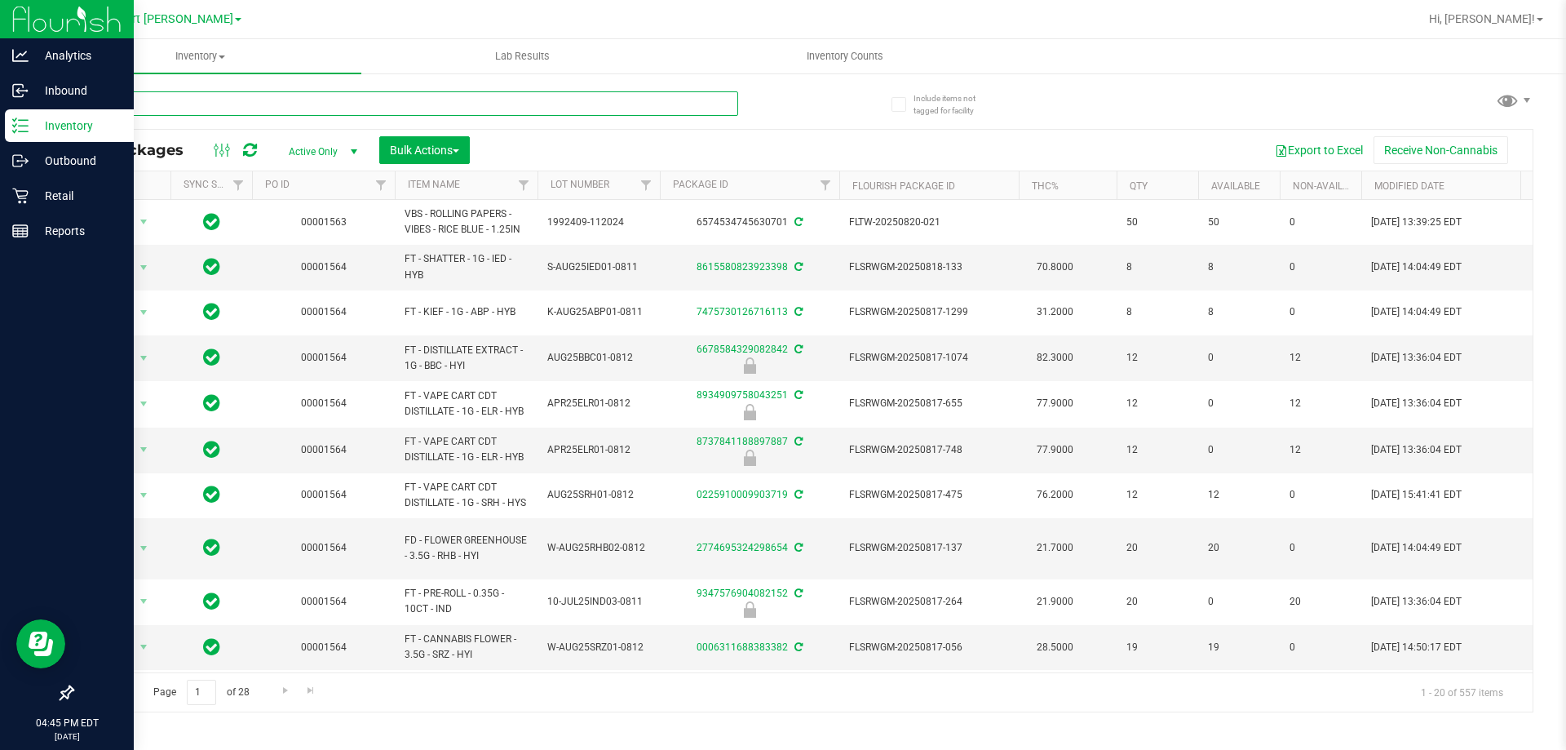
click at [237, 99] on input "text" at bounding box center [405, 103] width 666 height 24
paste input "1-JUL25BLT01-0805"
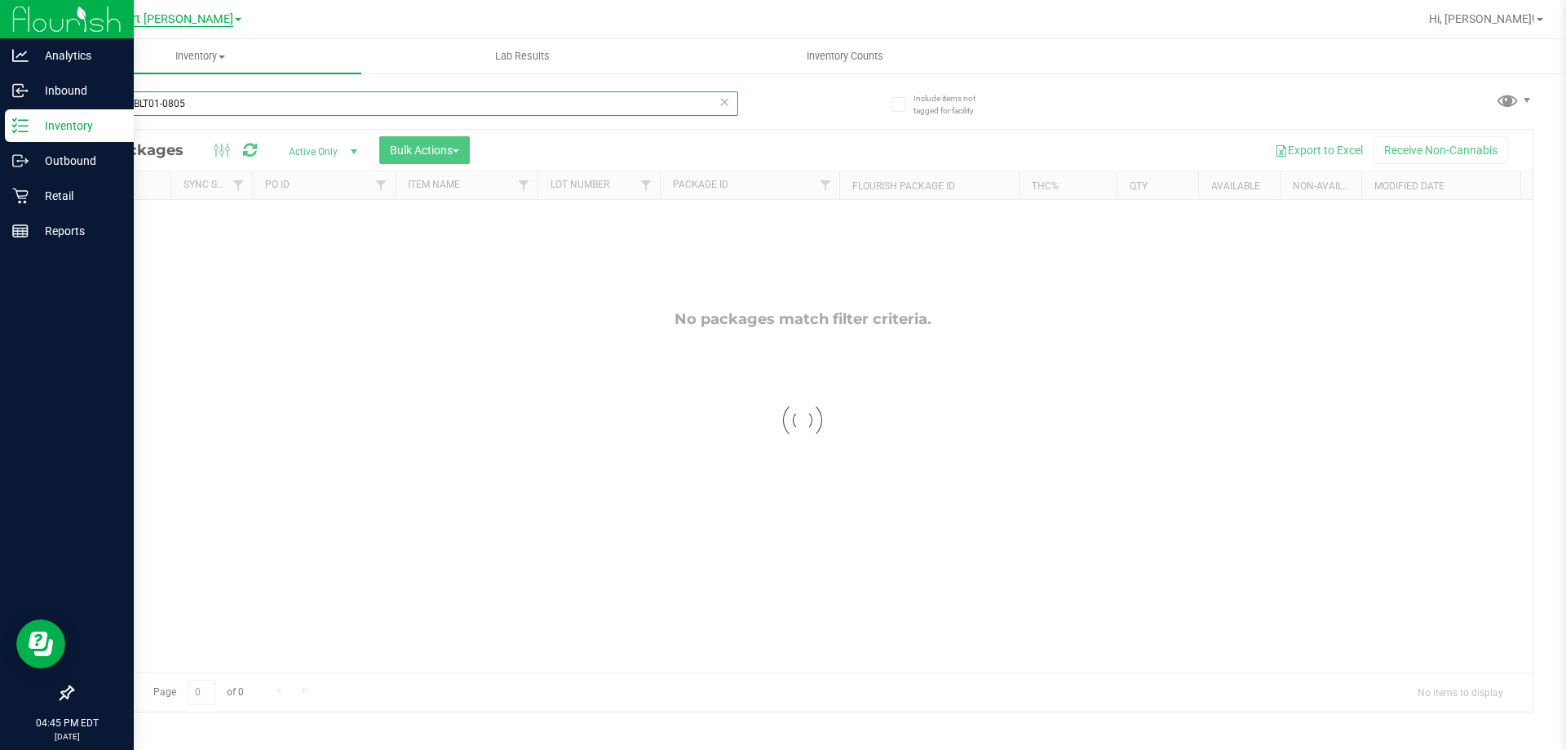
type input "1-JUL25BLT01-0805"
click at [176, 20] on span "New Port [PERSON_NAME]" at bounding box center [162, 19] width 142 height 15
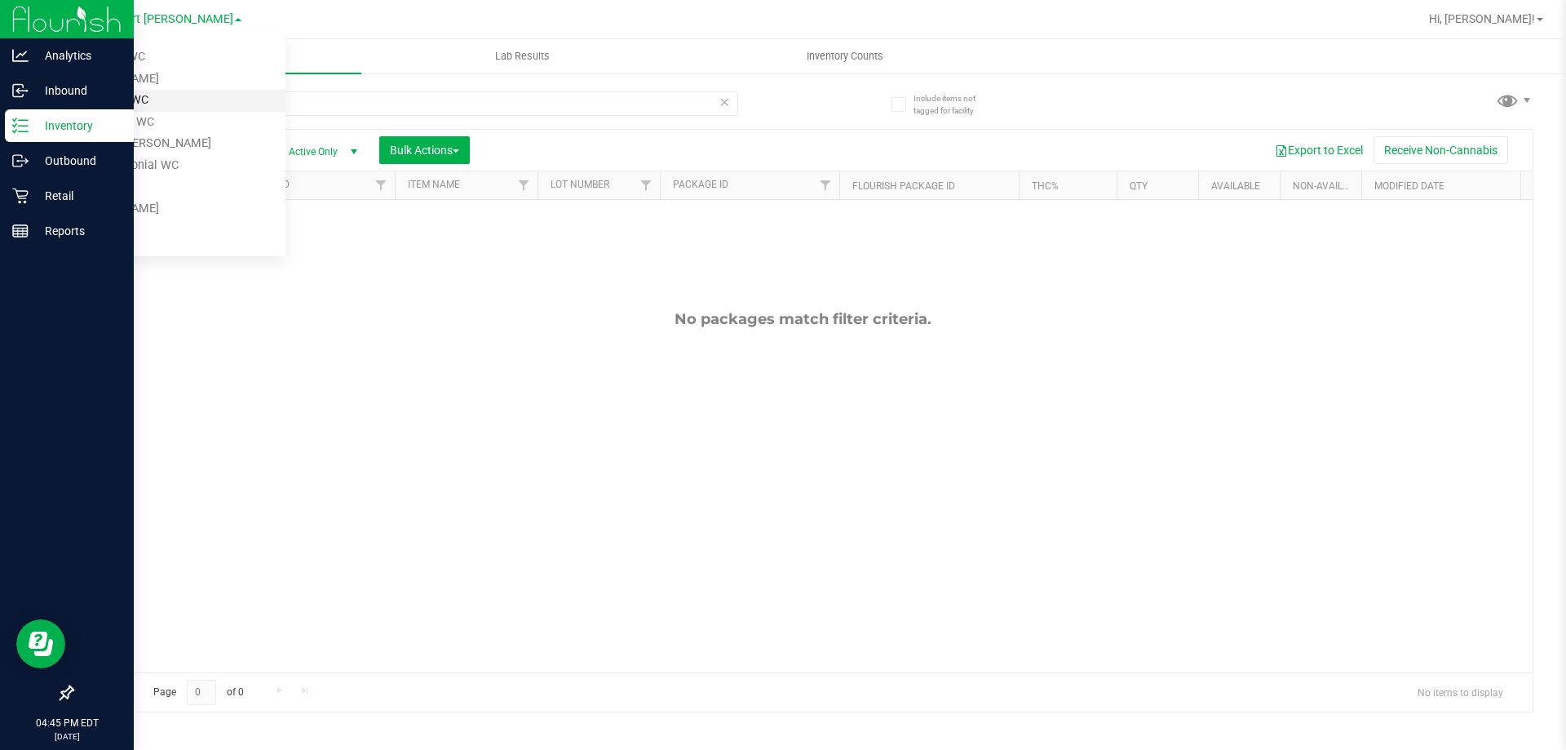
click at [141, 91] on link "Brooksville WC" at bounding box center [166, 101] width 238 height 22
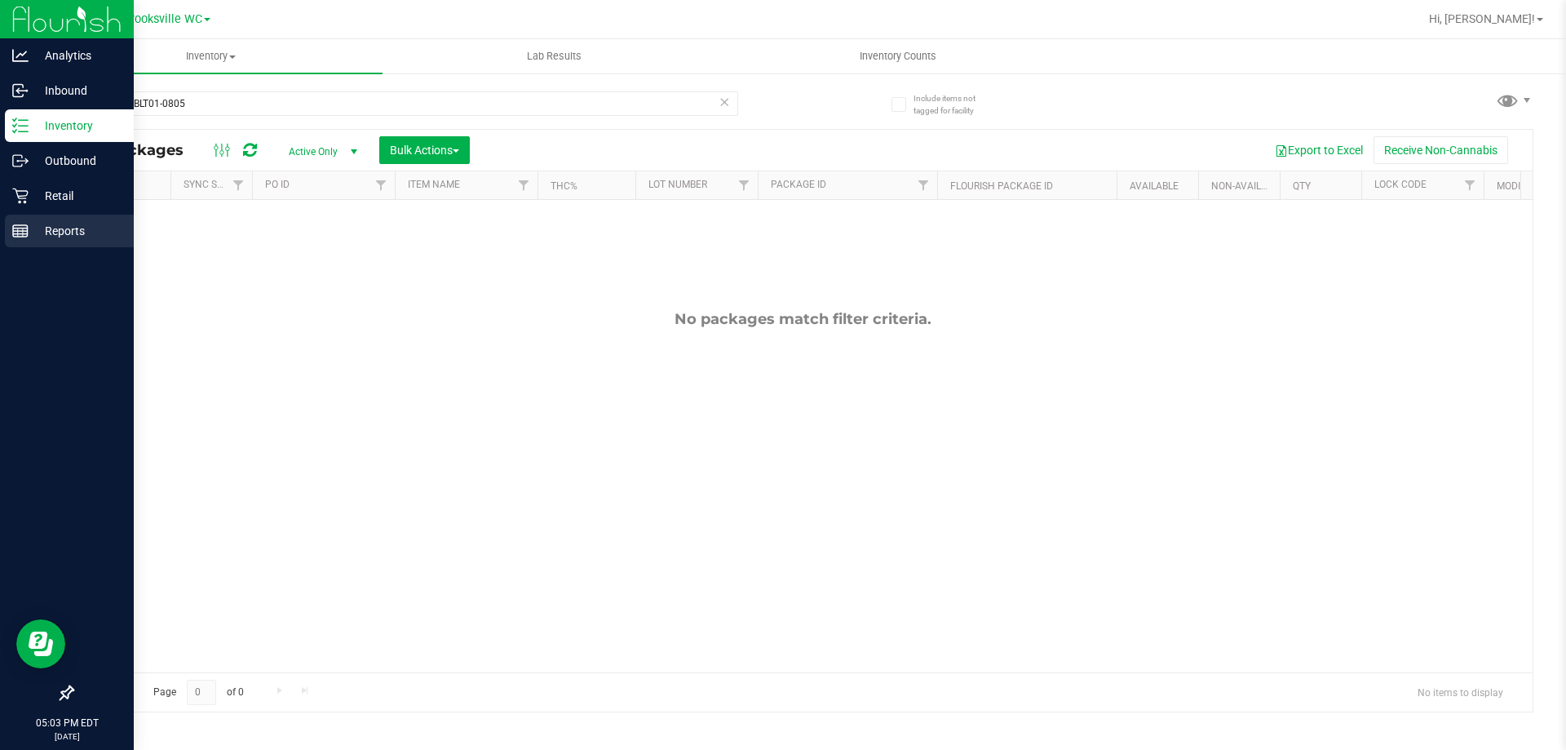
click at [83, 240] on p "Reports" at bounding box center [78, 231] width 98 height 20
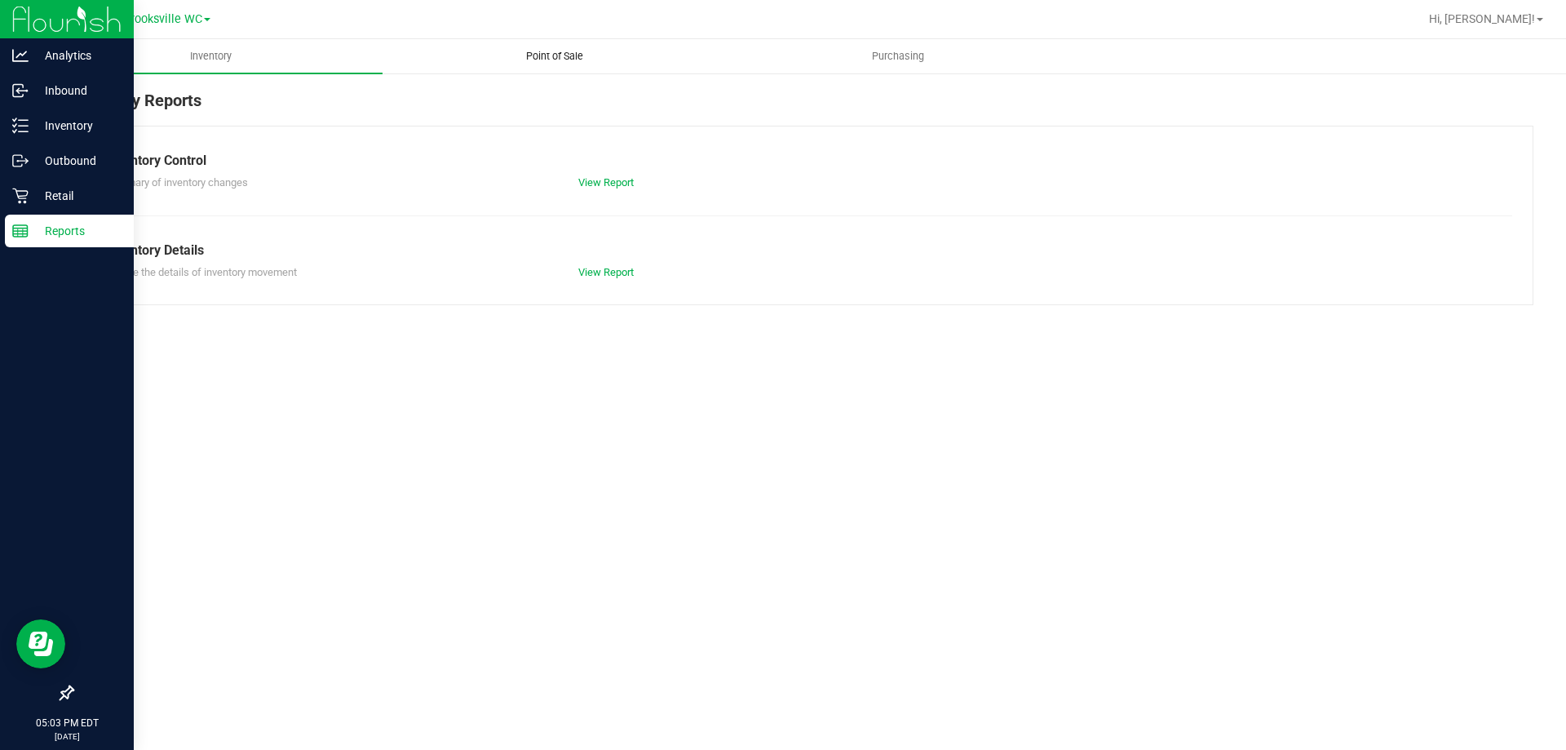
click at [591, 54] on span "Point of Sale" at bounding box center [554, 56] width 101 height 15
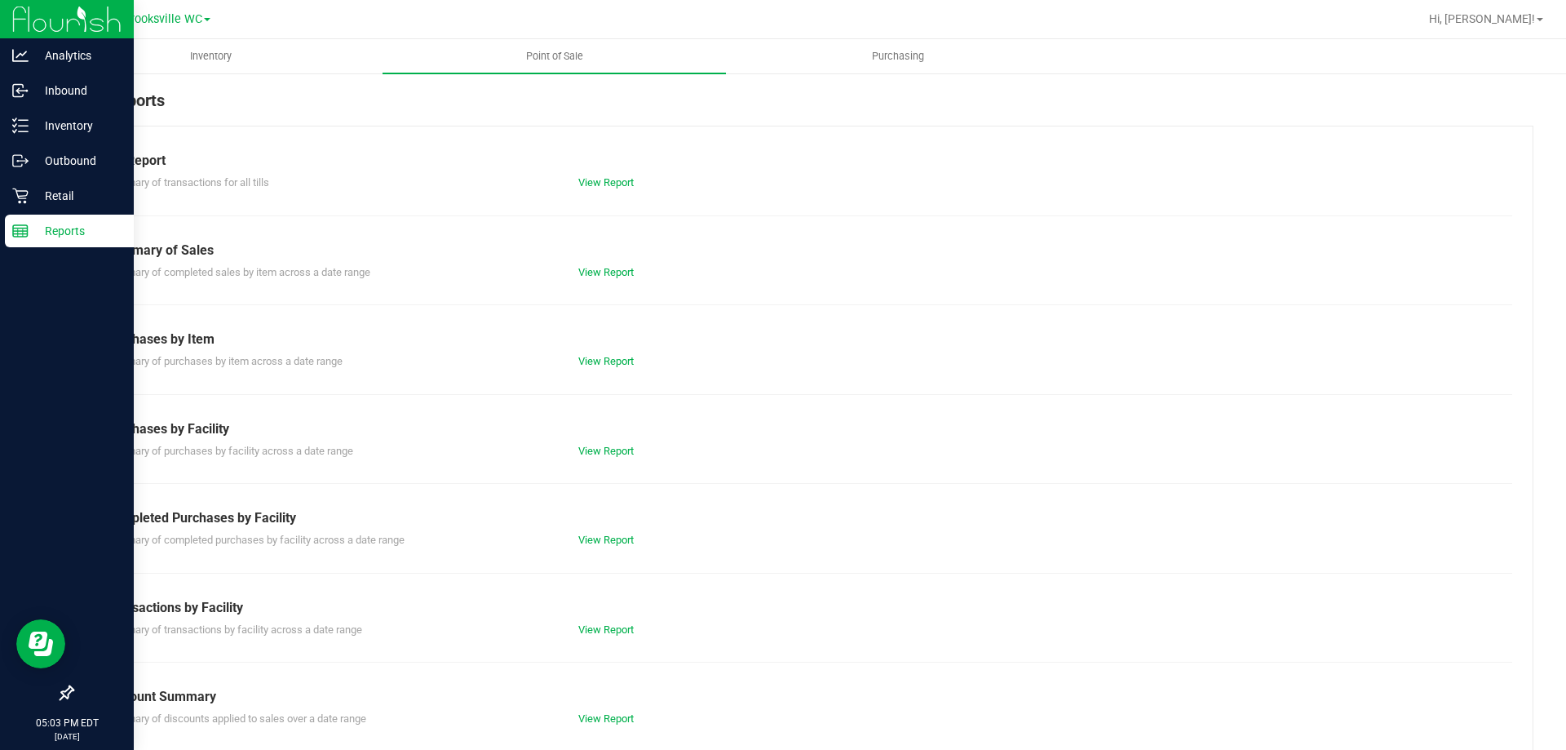
click at [620, 549] on div "Till Report Summary of transactions for all tills View Report Summary of Sales …" at bounding box center [803, 483] width 1462 height 715
click at [608, 543] on link "View Report" at bounding box center [605, 540] width 55 height 12
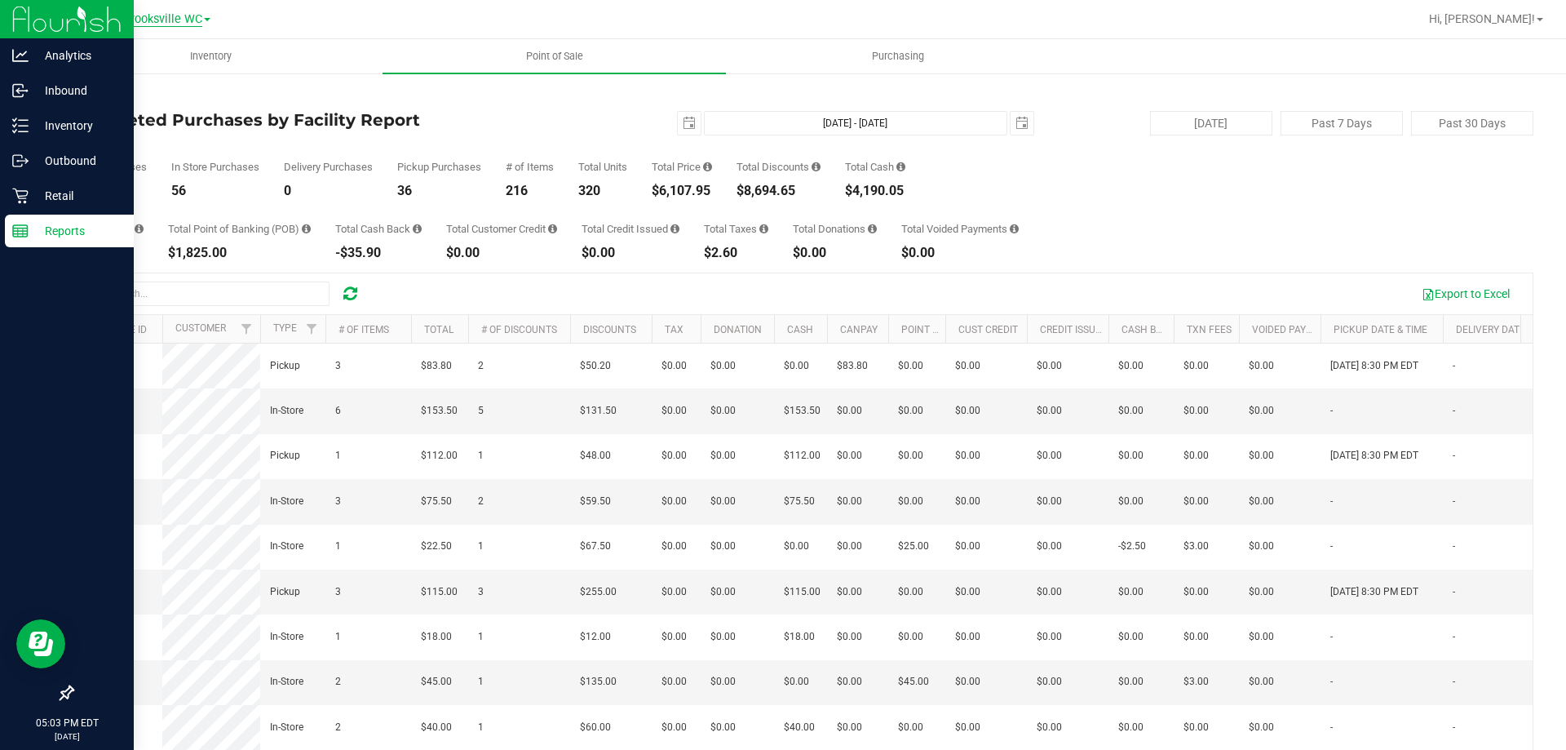
click at [168, 15] on span "Brooksville WC" at bounding box center [162, 19] width 79 height 15
click at [130, 103] on link "Brooksville WC" at bounding box center [166, 101] width 238 height 22
click at [130, 15] on span "Brooksville WC" at bounding box center [162, 19] width 79 height 15
click at [159, 148] on link "New Port [PERSON_NAME]" at bounding box center [166, 144] width 238 height 22
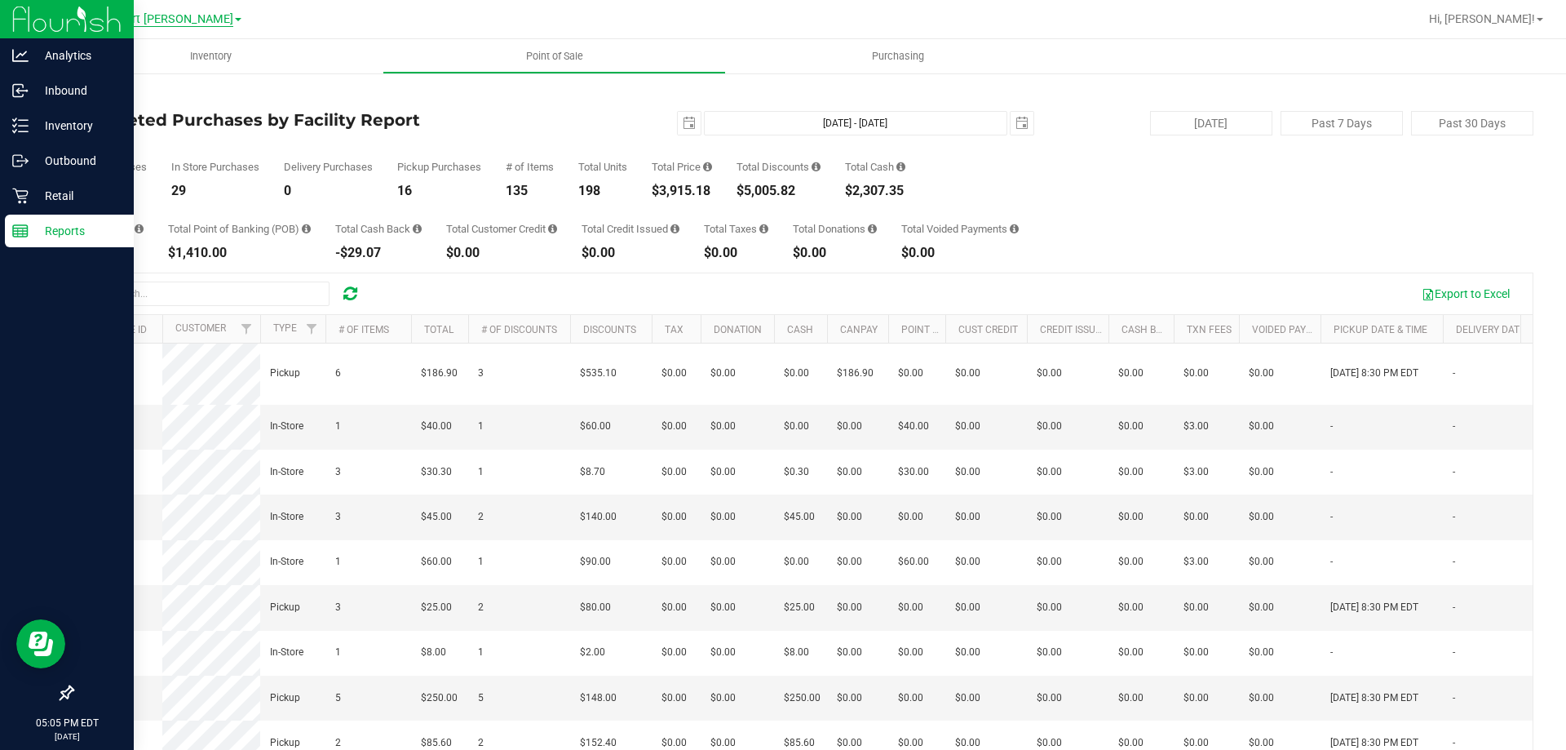
click at [187, 12] on span "New Port [PERSON_NAME]" at bounding box center [162, 19] width 142 height 15
click at [135, 102] on link "Brooksville WC" at bounding box center [166, 101] width 238 height 22
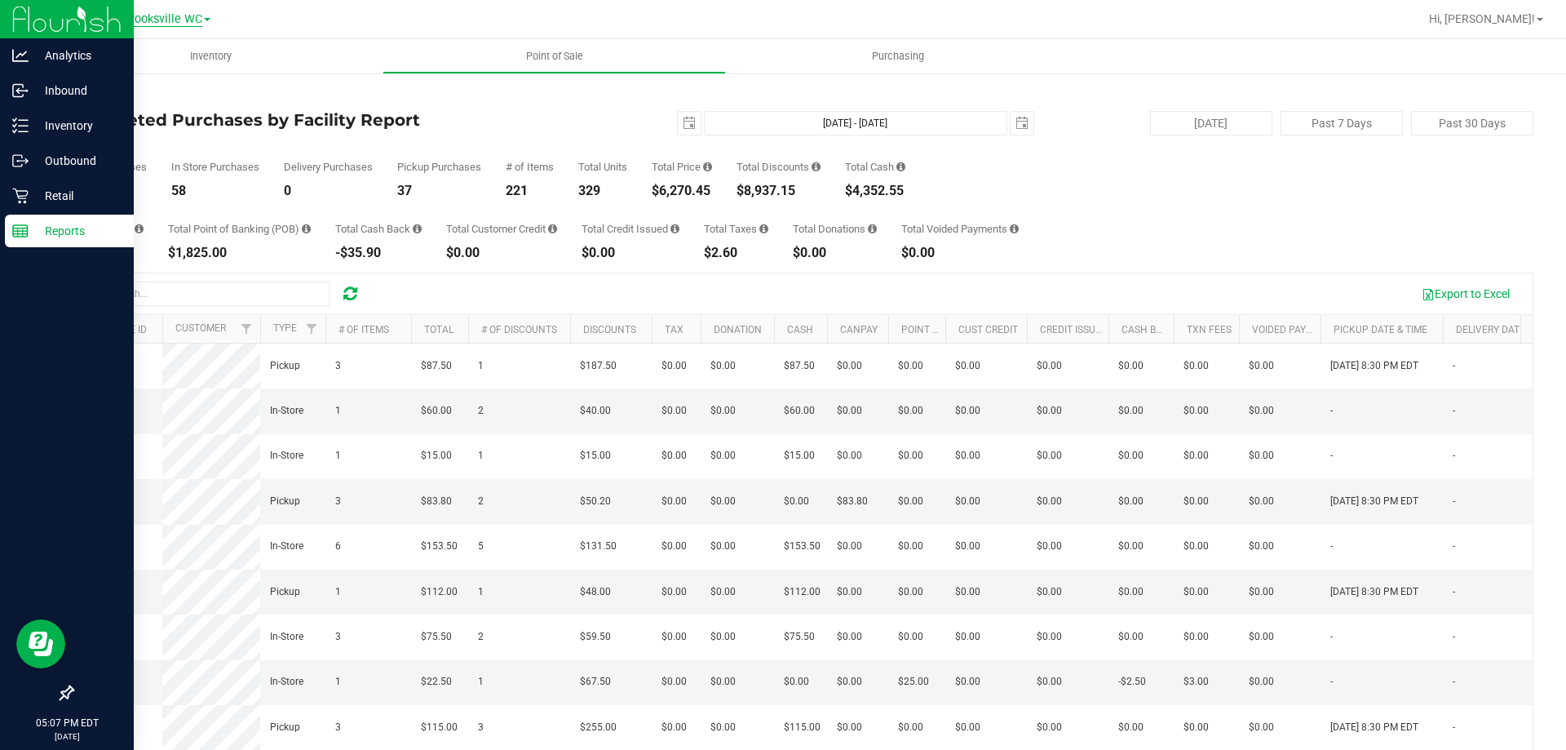
click at [168, 23] on span "Brooksville WC" at bounding box center [162, 19] width 79 height 15
click at [170, 139] on link "New Port [PERSON_NAME]" at bounding box center [166, 144] width 238 height 22
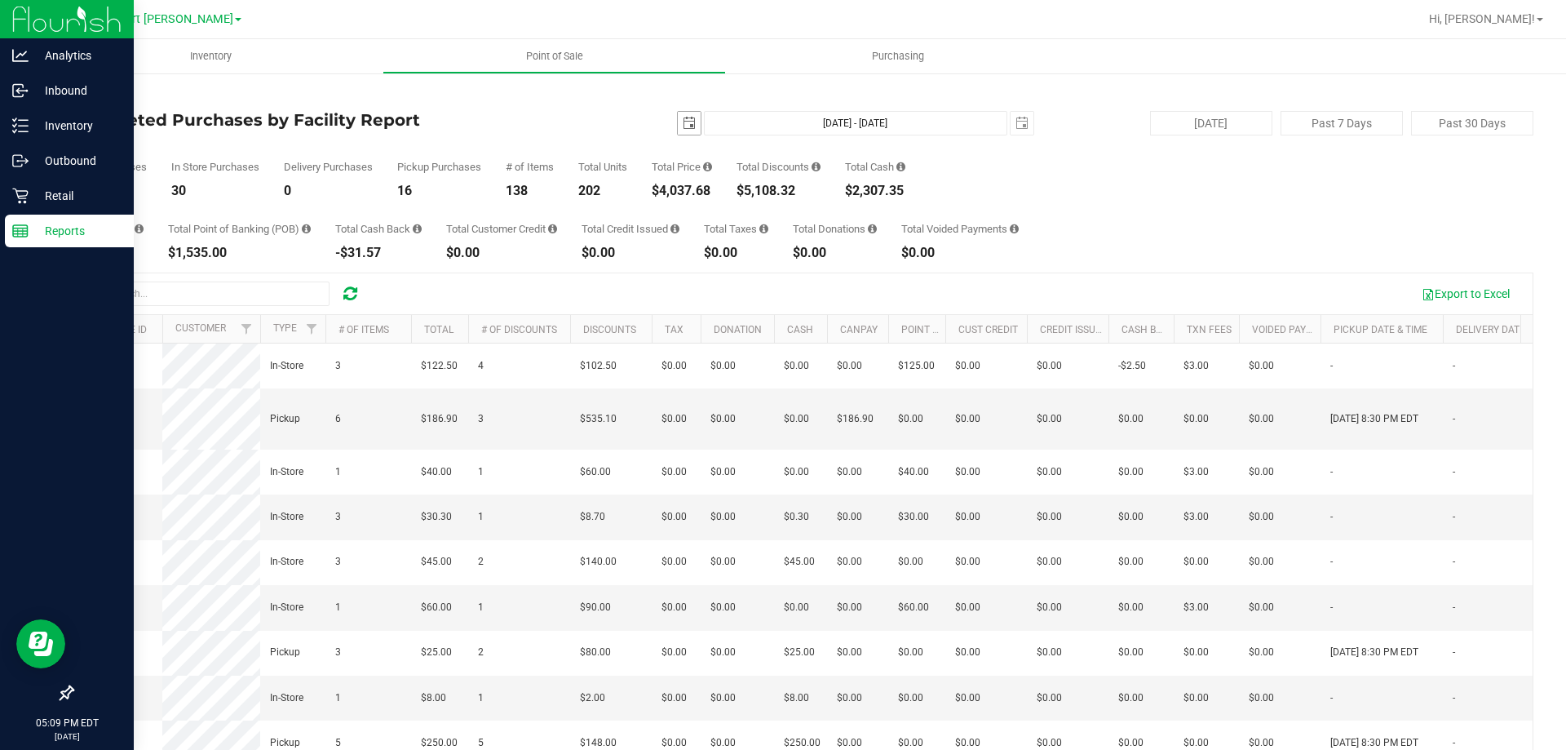
click at [683, 121] on span "select" at bounding box center [689, 123] width 13 height 13
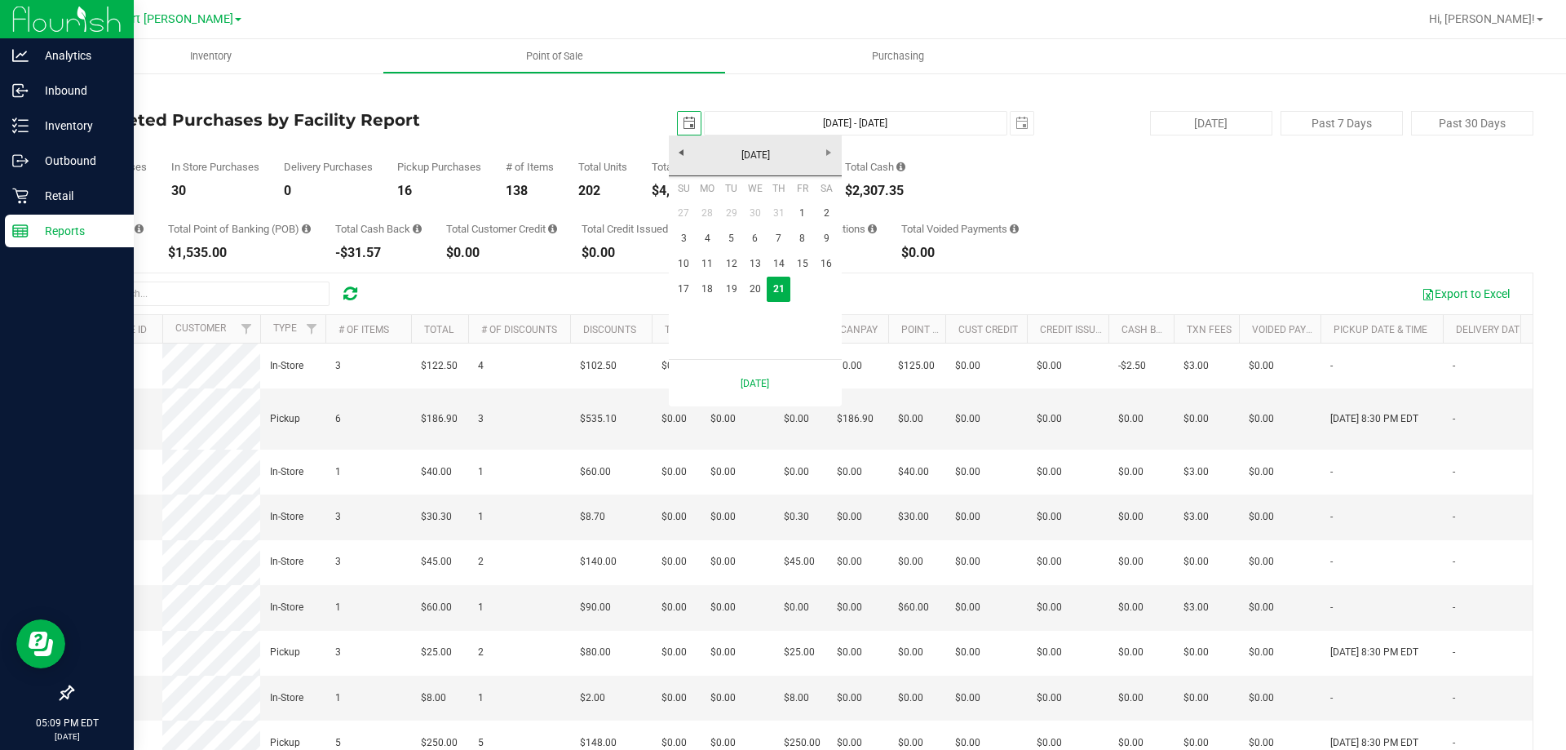
scroll to position [0, 41]
click at [796, 213] on link "1" at bounding box center [802, 213] width 24 height 25
type input "[DATE]"
type input "[DATE] - [DATE]"
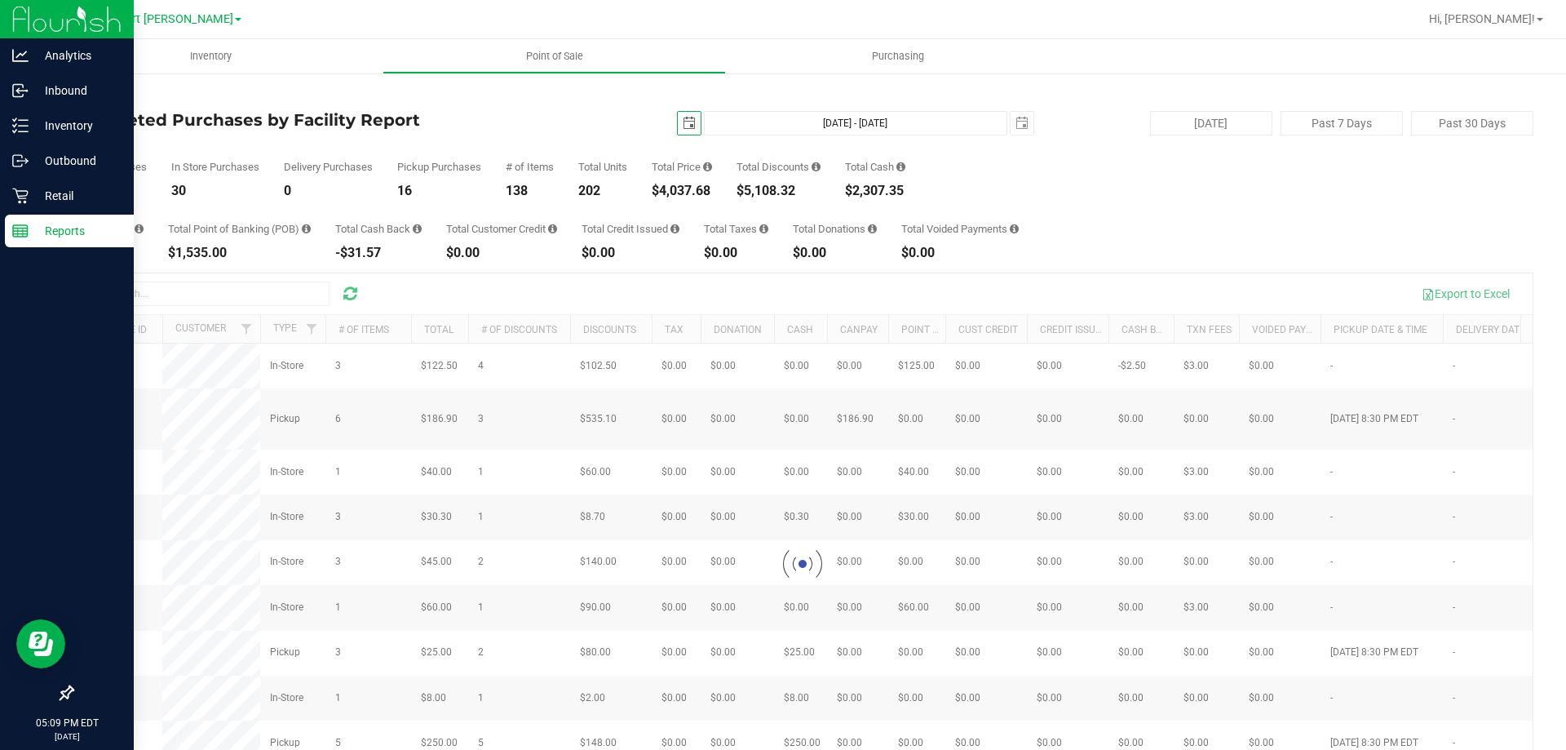
click at [205, 290] on div at bounding box center [803, 564] width 1460 height 582
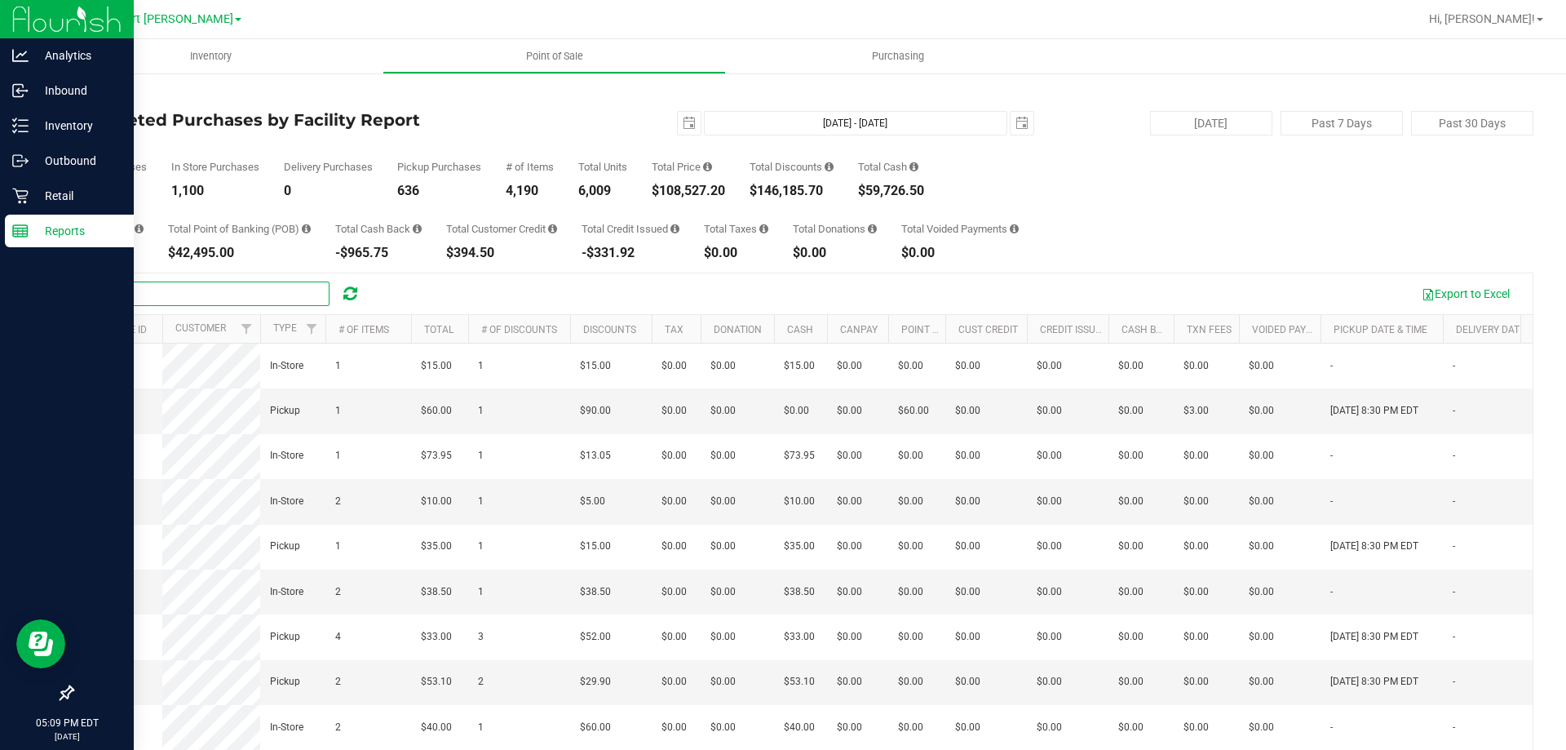
click at [157, 295] on input "text" at bounding box center [207, 293] width 245 height 24
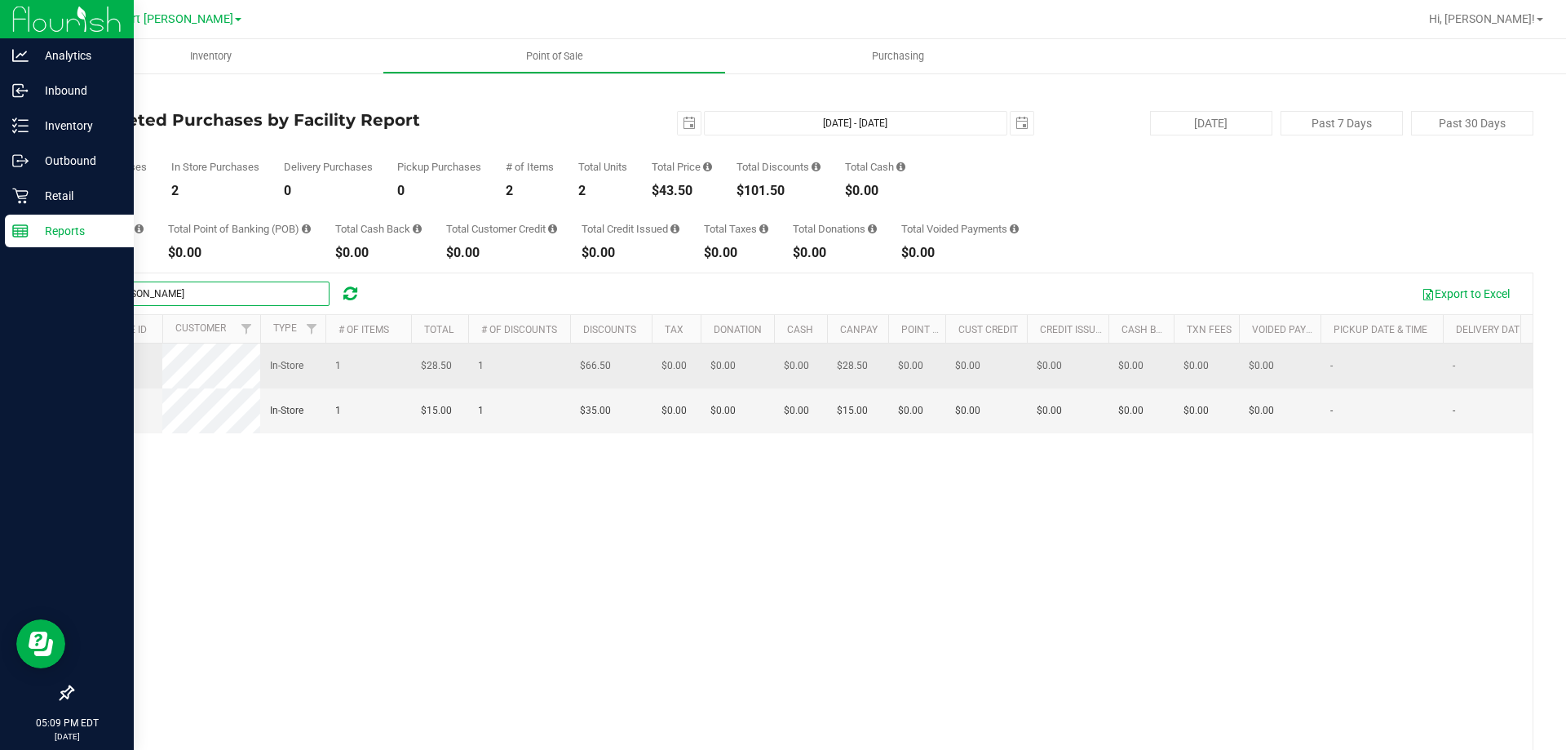
type input "[PERSON_NAME]"
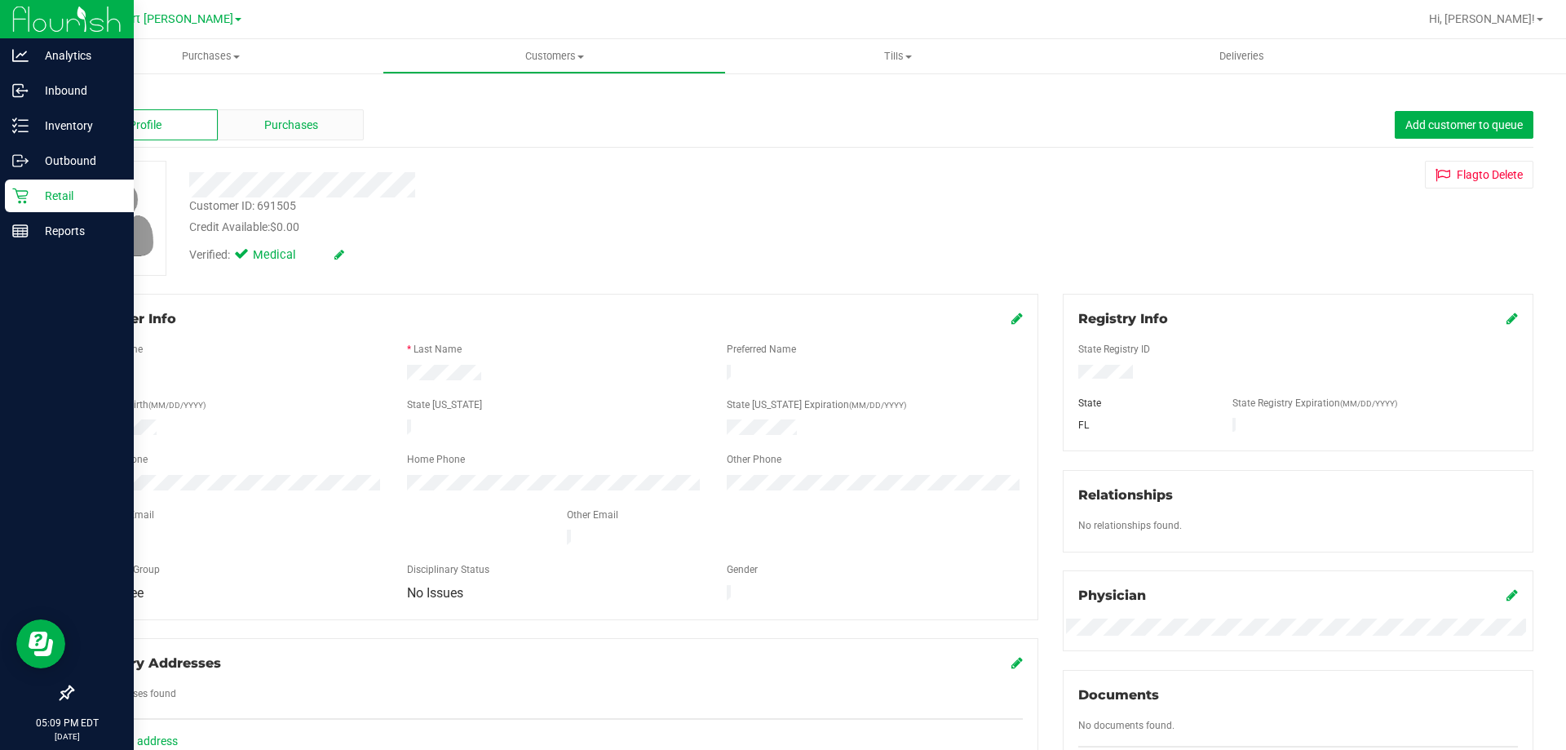
click at [299, 126] on span "Purchases" at bounding box center [291, 125] width 54 height 17
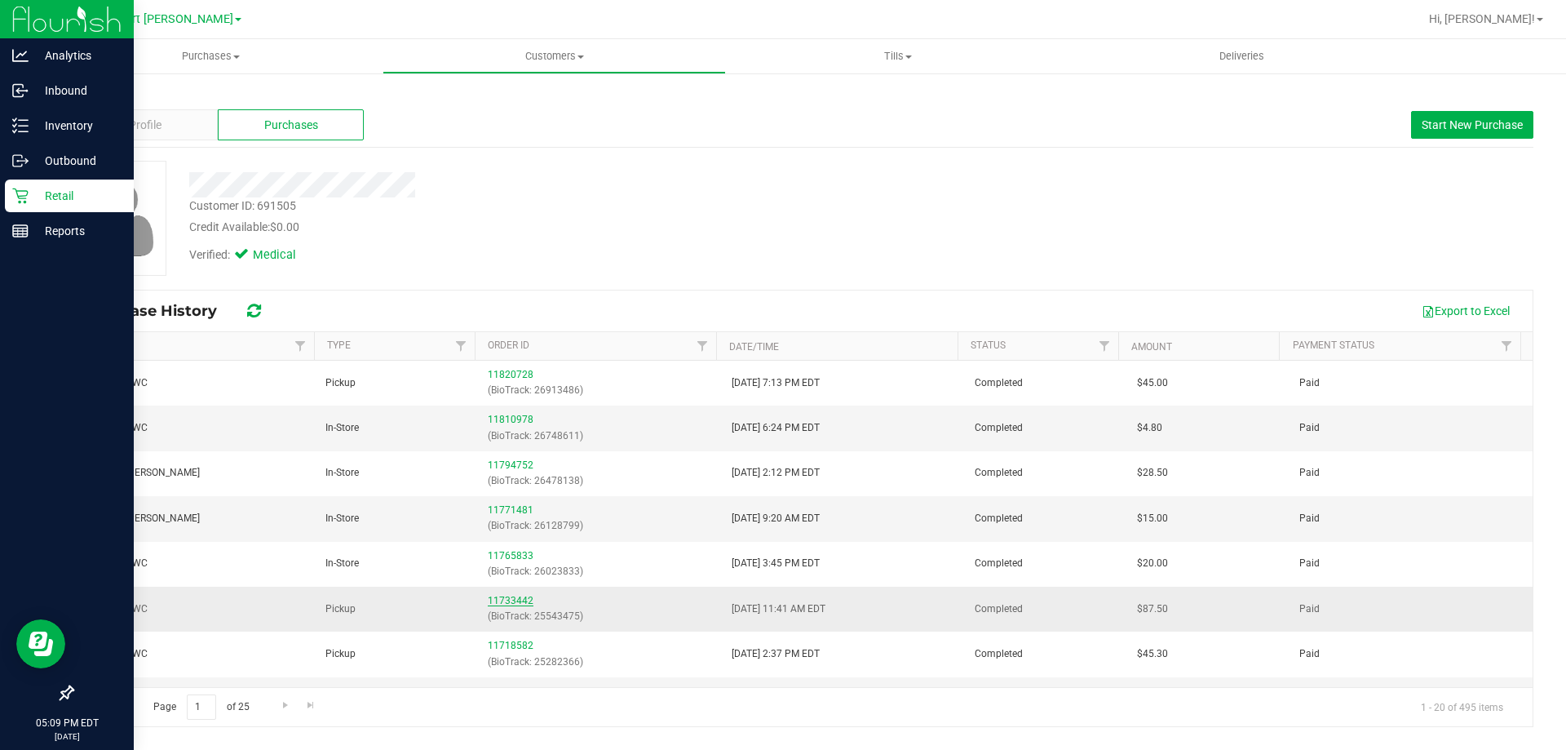
click at [510, 600] on link "11733442" at bounding box center [511, 600] width 46 height 11
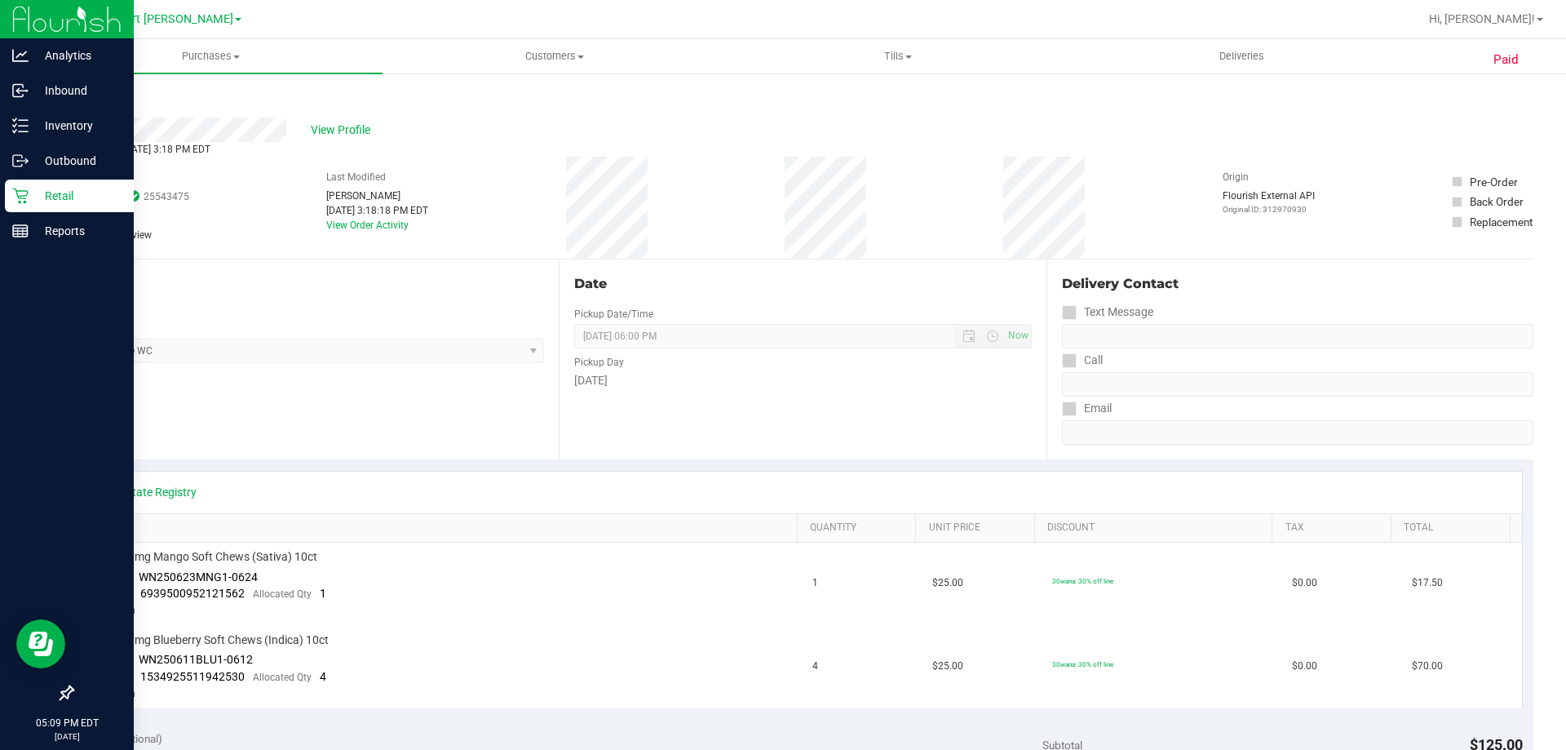
click at [93, 92] on link "Back" at bounding box center [84, 97] width 24 height 11
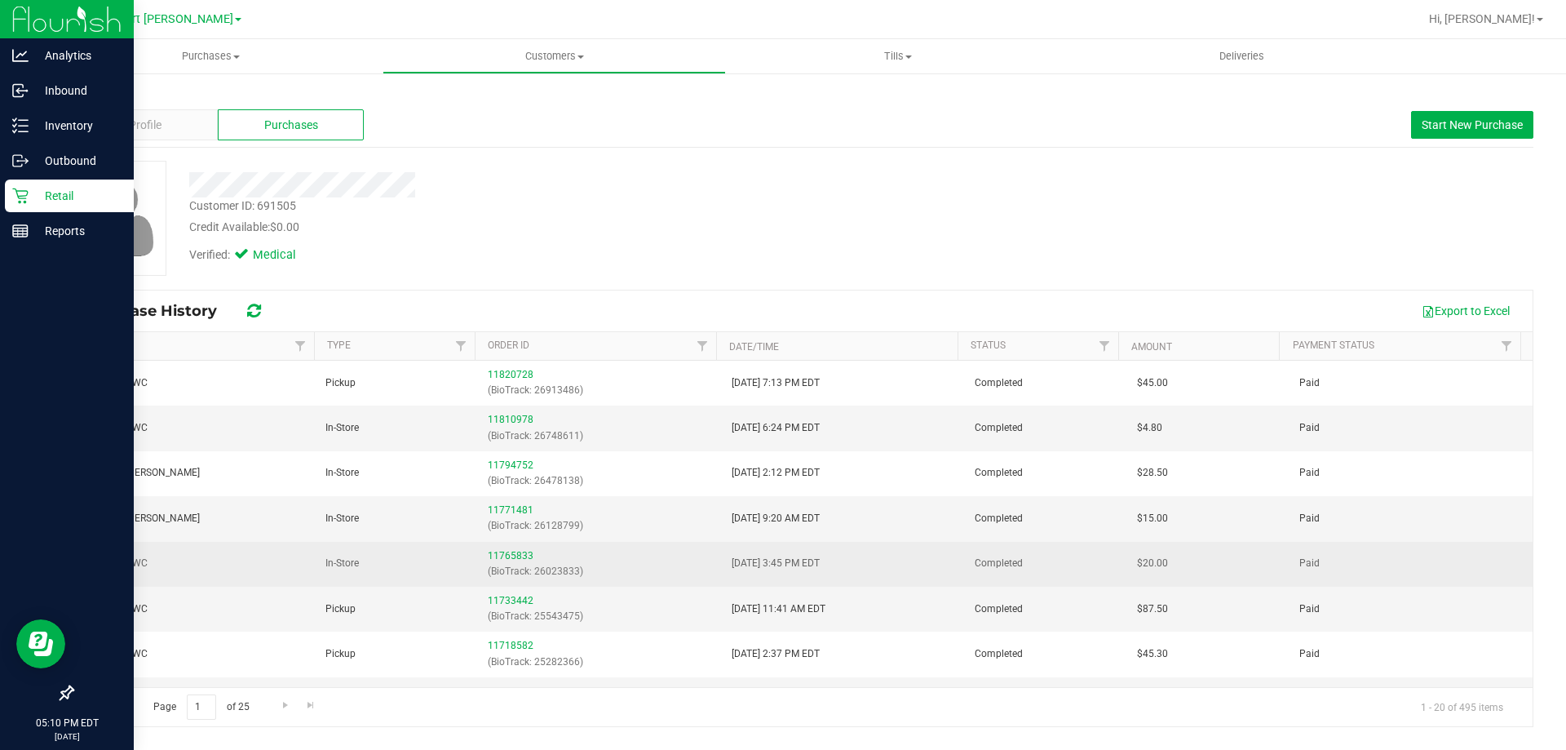
click at [506, 564] on p "(BioTrack: 26023833)" at bounding box center [600, 571] width 224 height 15
click at [503, 555] on link "11765833" at bounding box center [511, 555] width 46 height 11
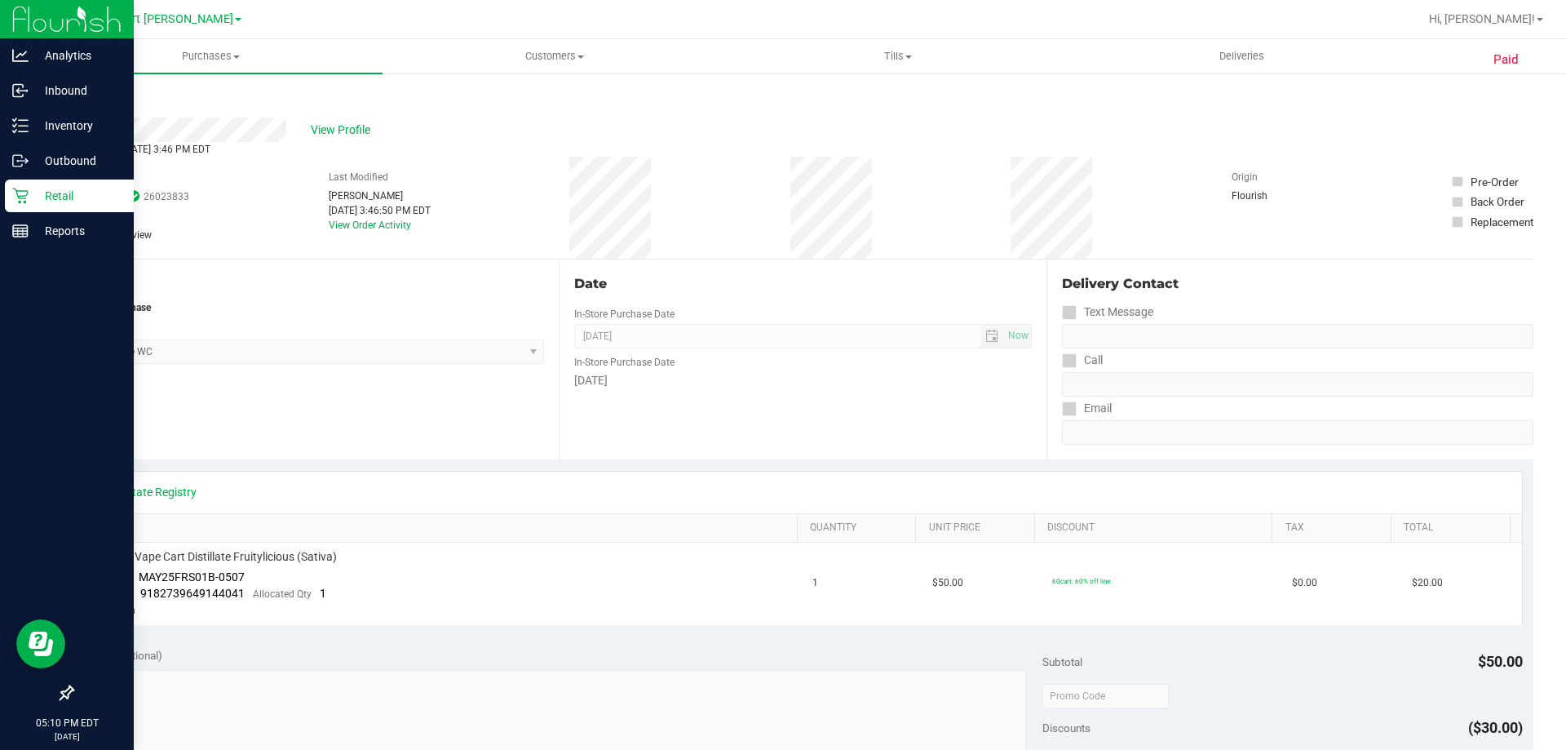
click at [87, 91] on div "Back" at bounding box center [84, 98] width 24 height 20
click at [85, 107] on div "Back" at bounding box center [84, 98] width 24 height 20
click at [82, 103] on link "Back" at bounding box center [84, 97] width 24 height 11
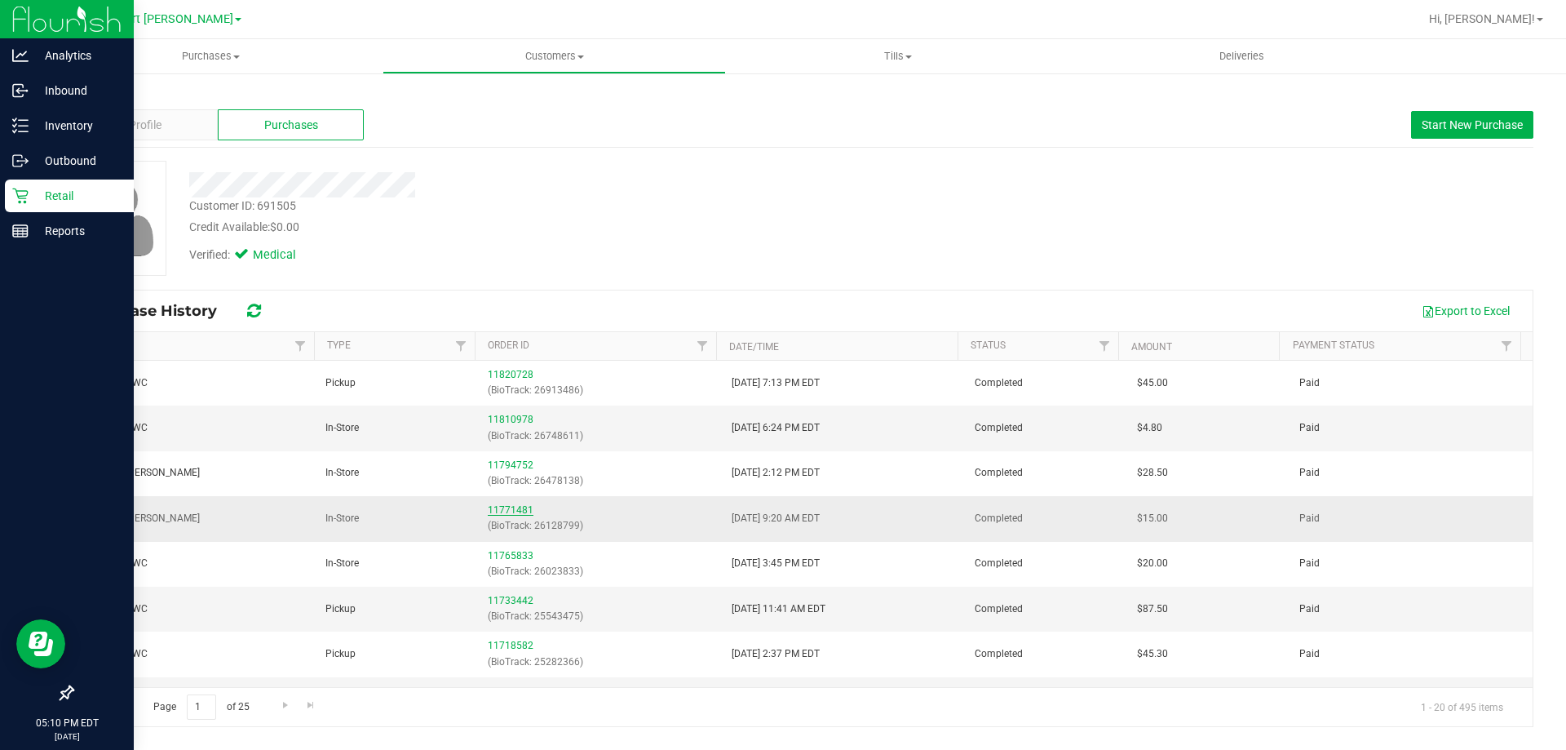
click at [520, 506] on link "11771481" at bounding box center [511, 509] width 46 height 11
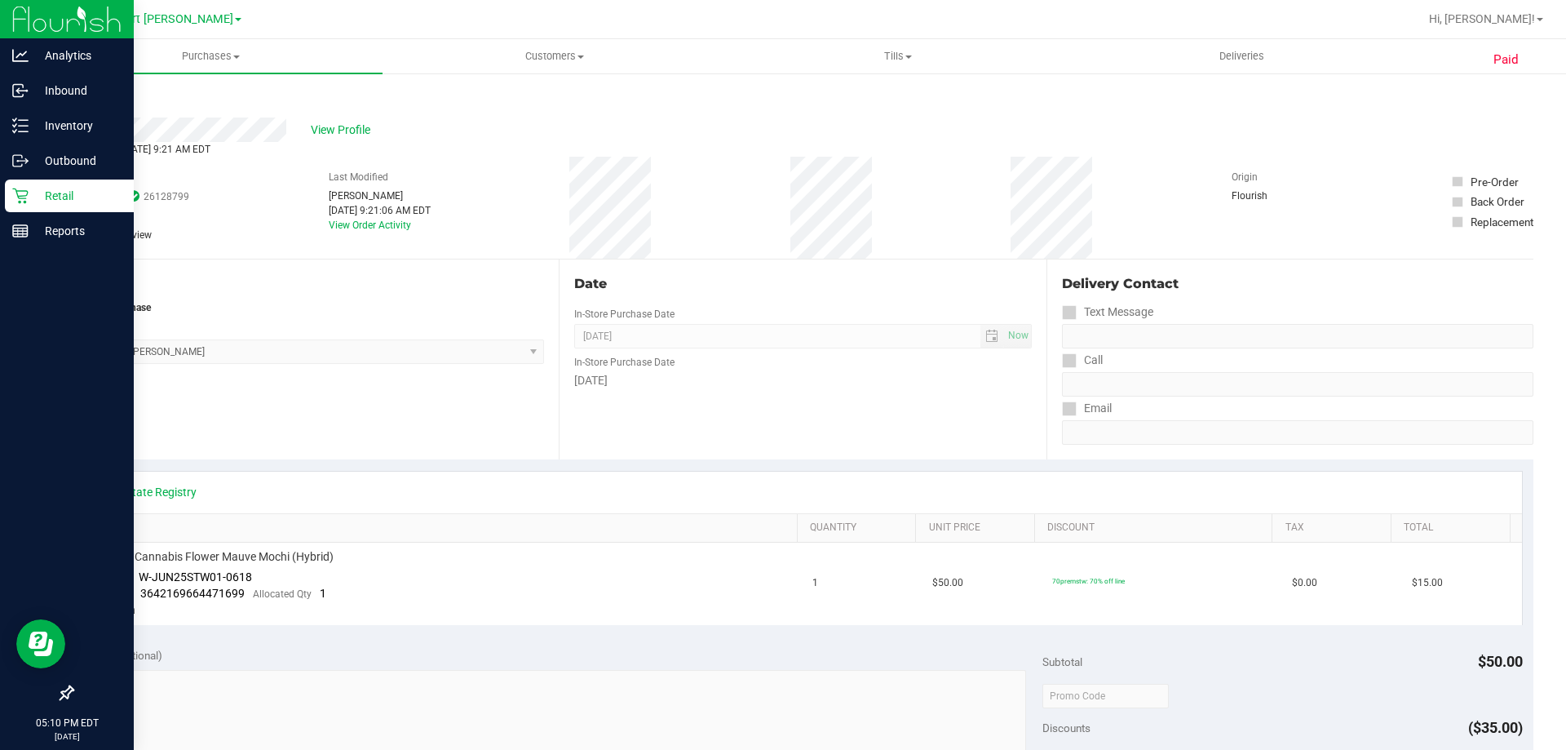
click at [90, 106] on div "Back" at bounding box center [84, 98] width 24 height 20
click at [86, 97] on link "Back" at bounding box center [84, 97] width 24 height 11
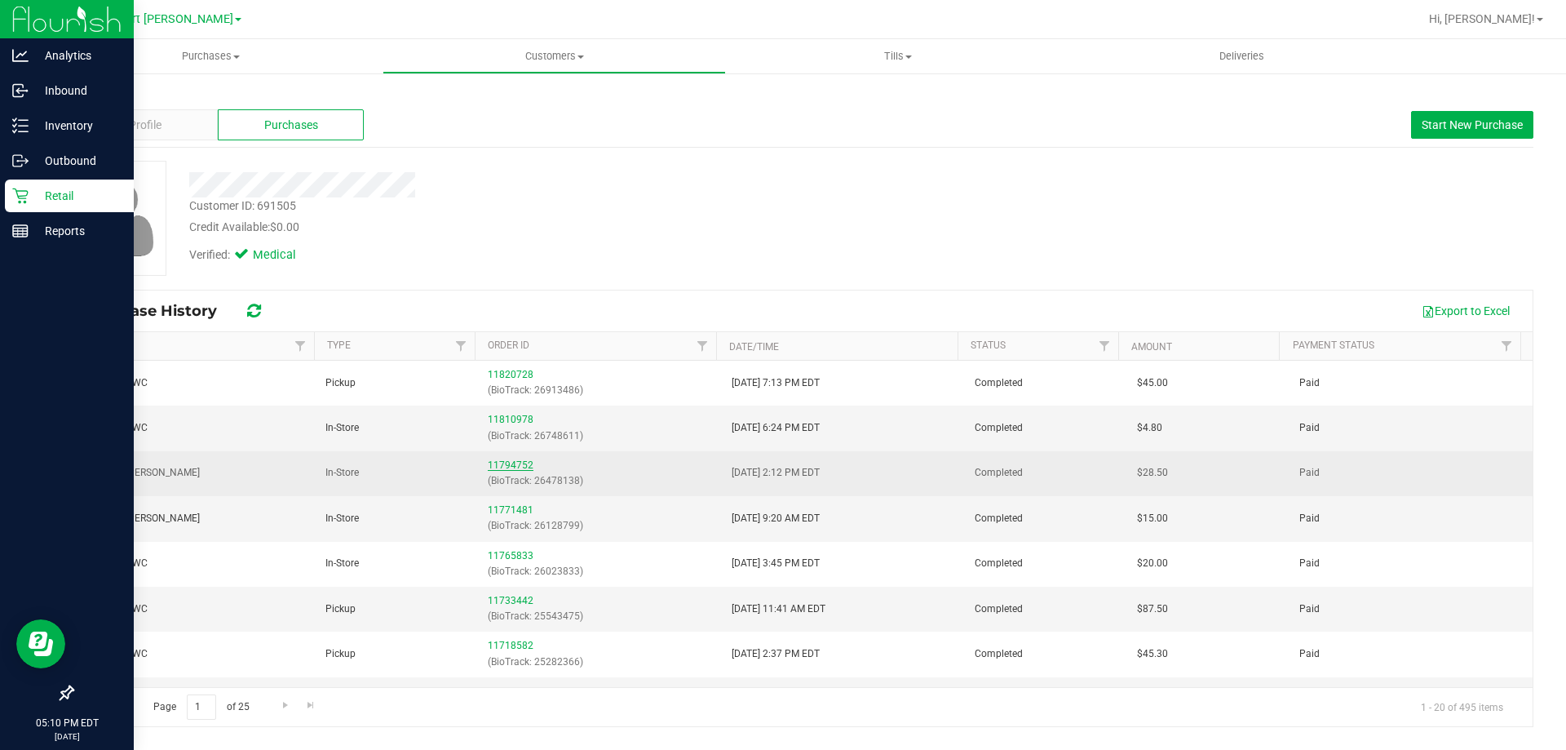
click at [512, 459] on link "11794752" at bounding box center [511, 464] width 46 height 11
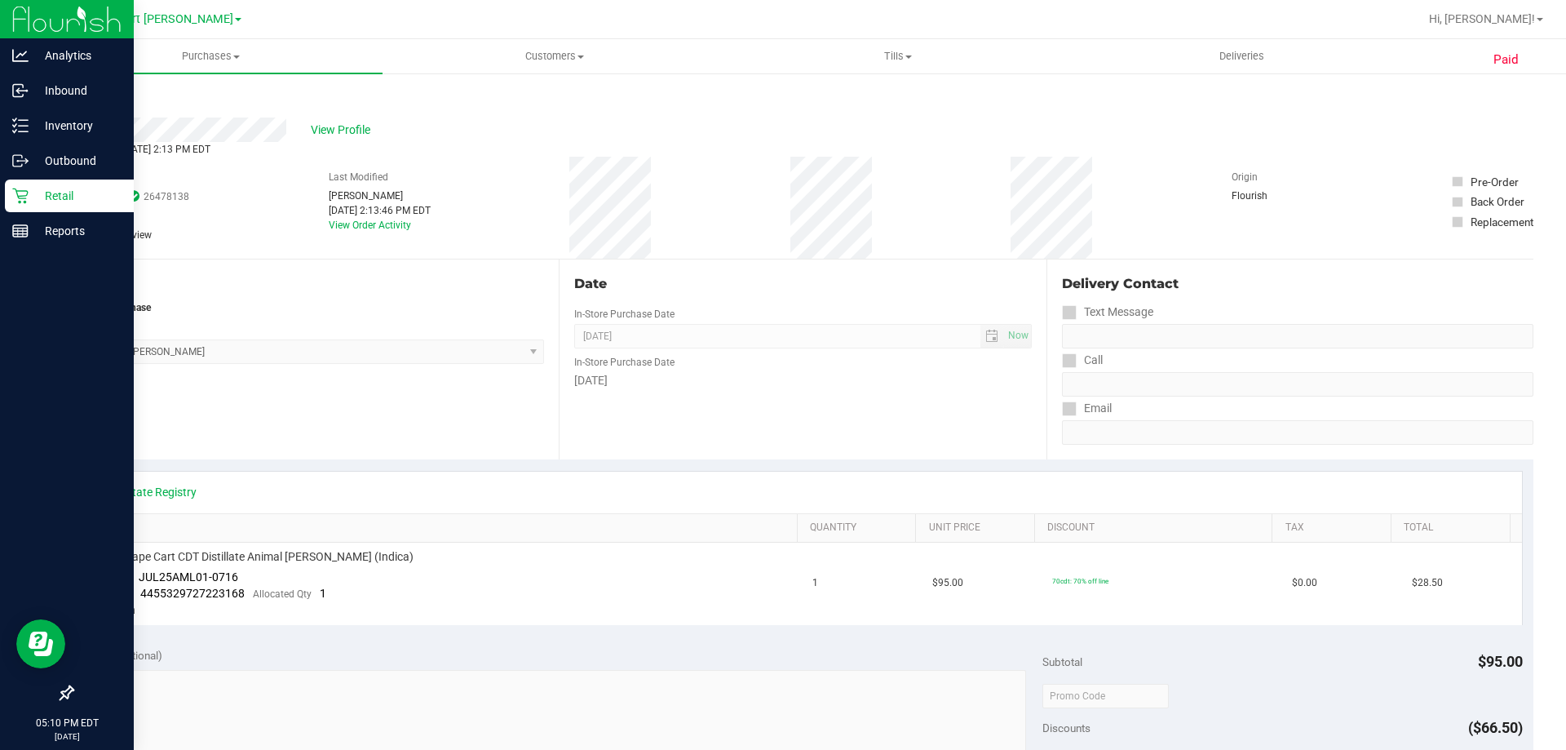
click at [87, 102] on link "Back" at bounding box center [84, 97] width 24 height 11
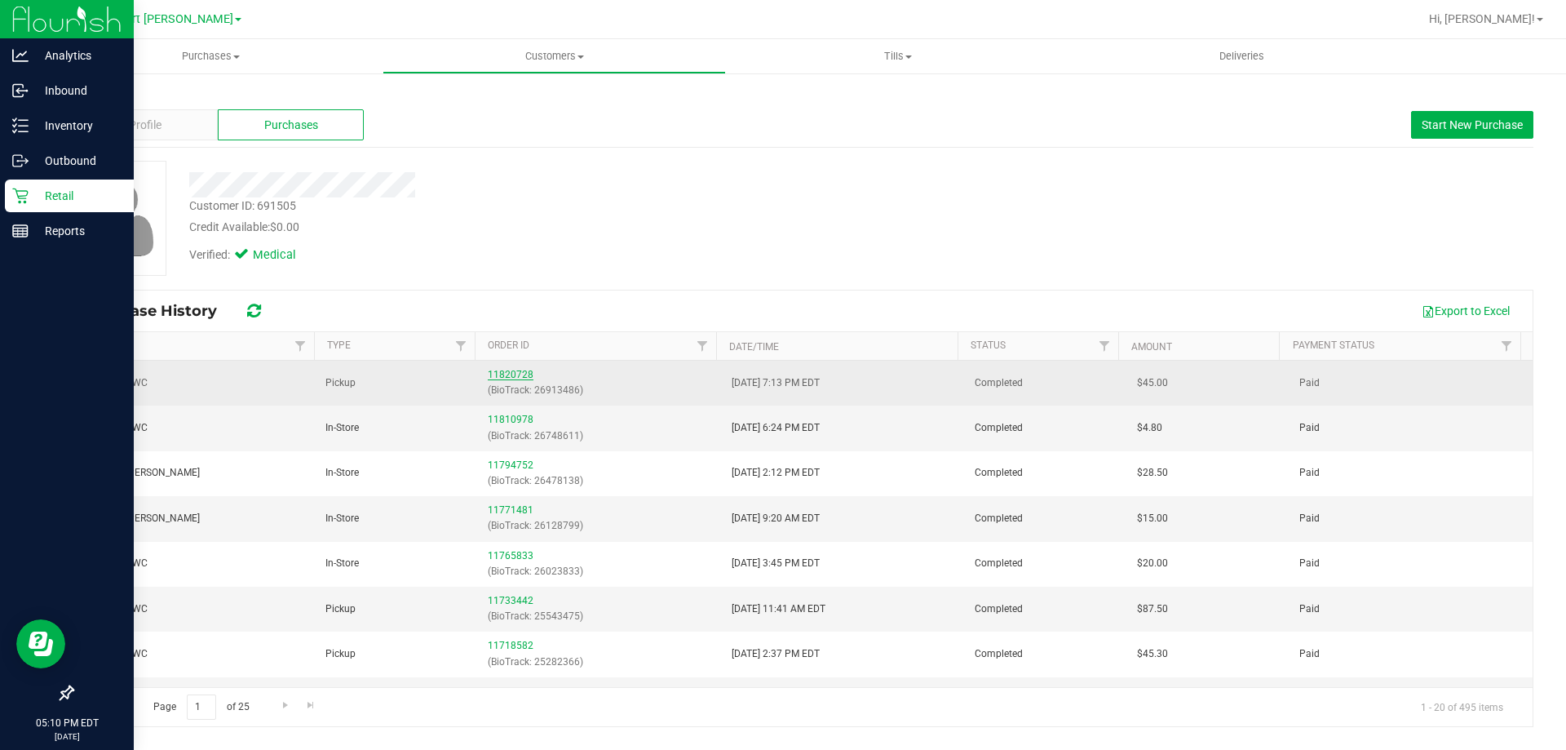
click at [517, 369] on link "11820728" at bounding box center [511, 374] width 46 height 11
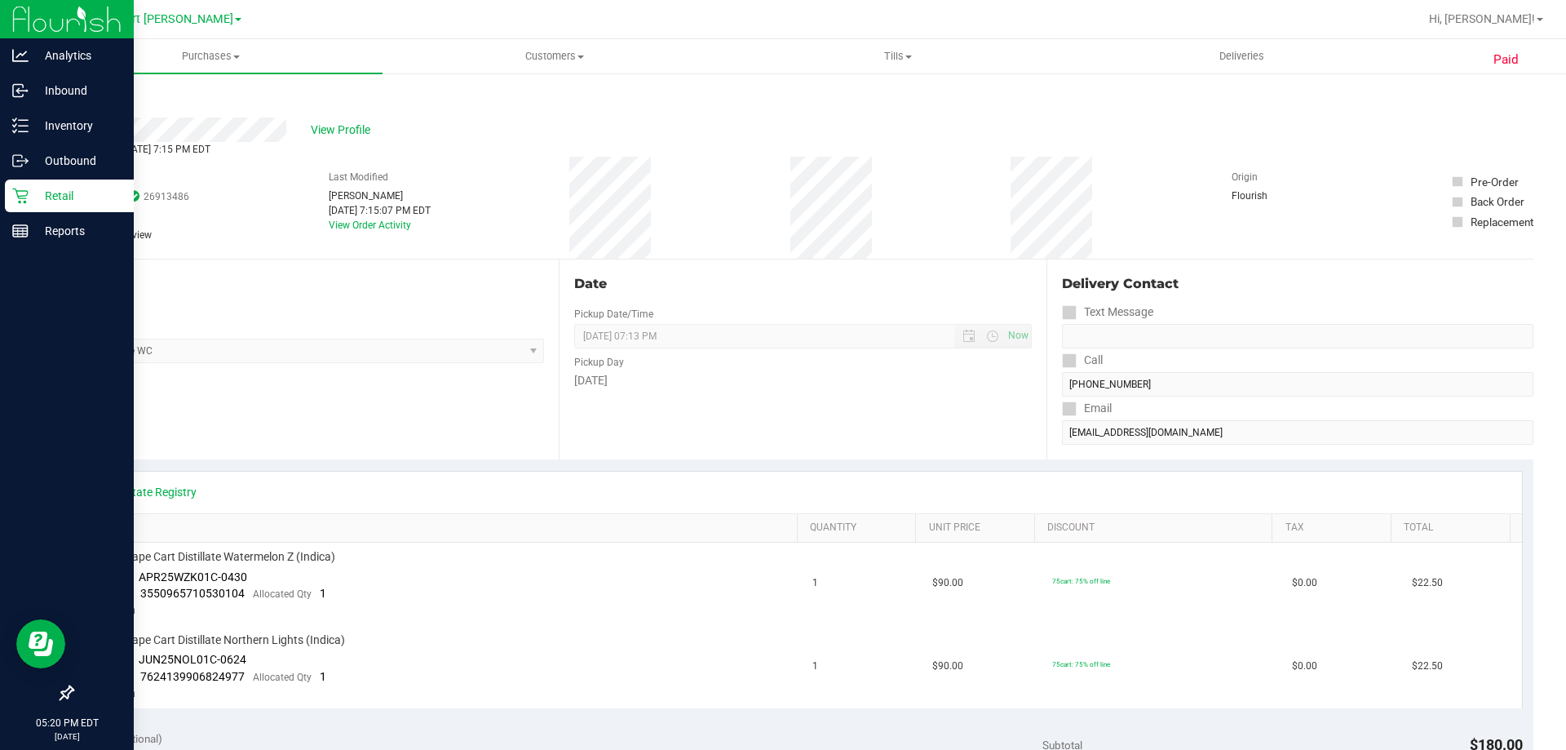
click at [46, 194] on p "Retail" at bounding box center [78, 196] width 98 height 20
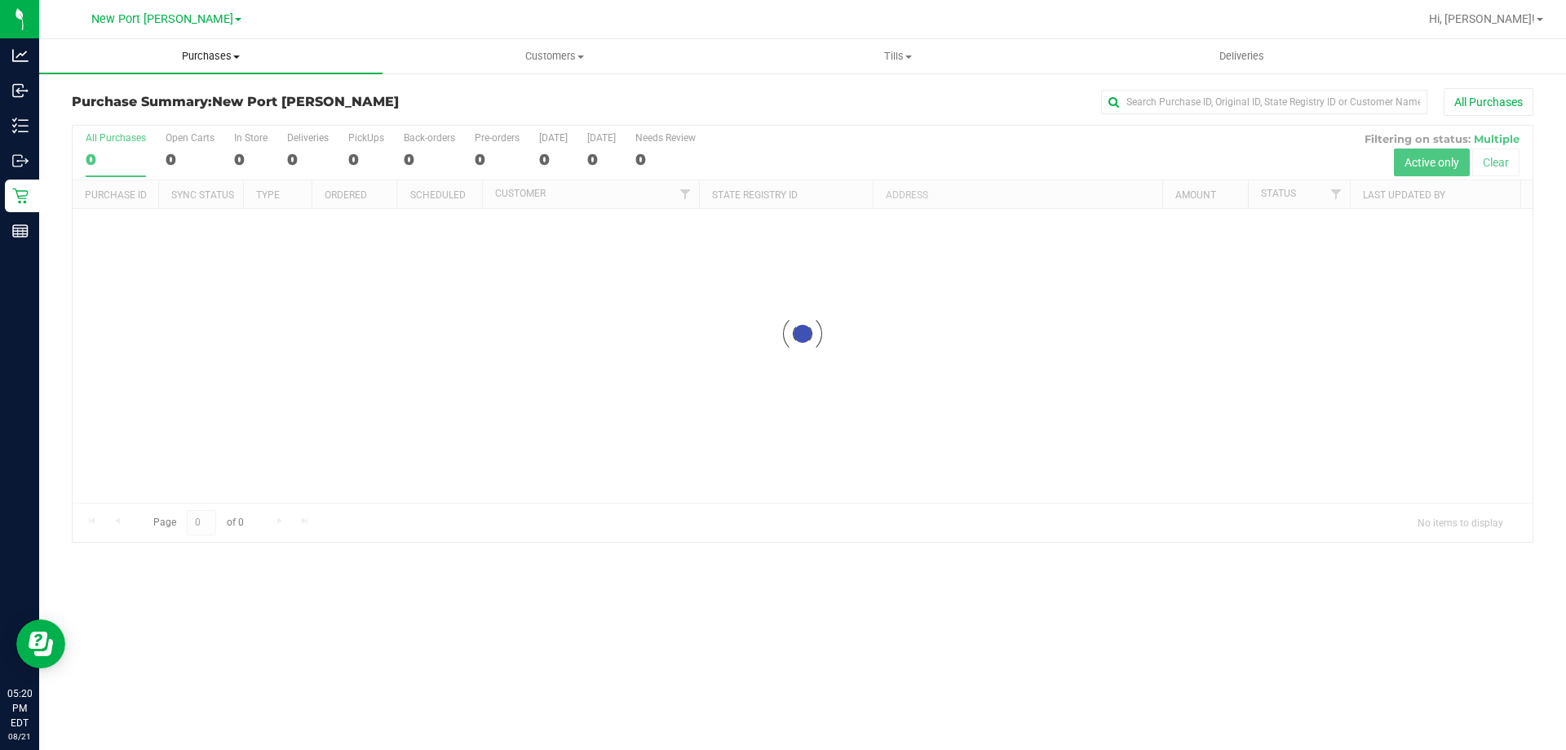
click at [211, 57] on span "Purchases" at bounding box center [210, 56] width 343 height 15
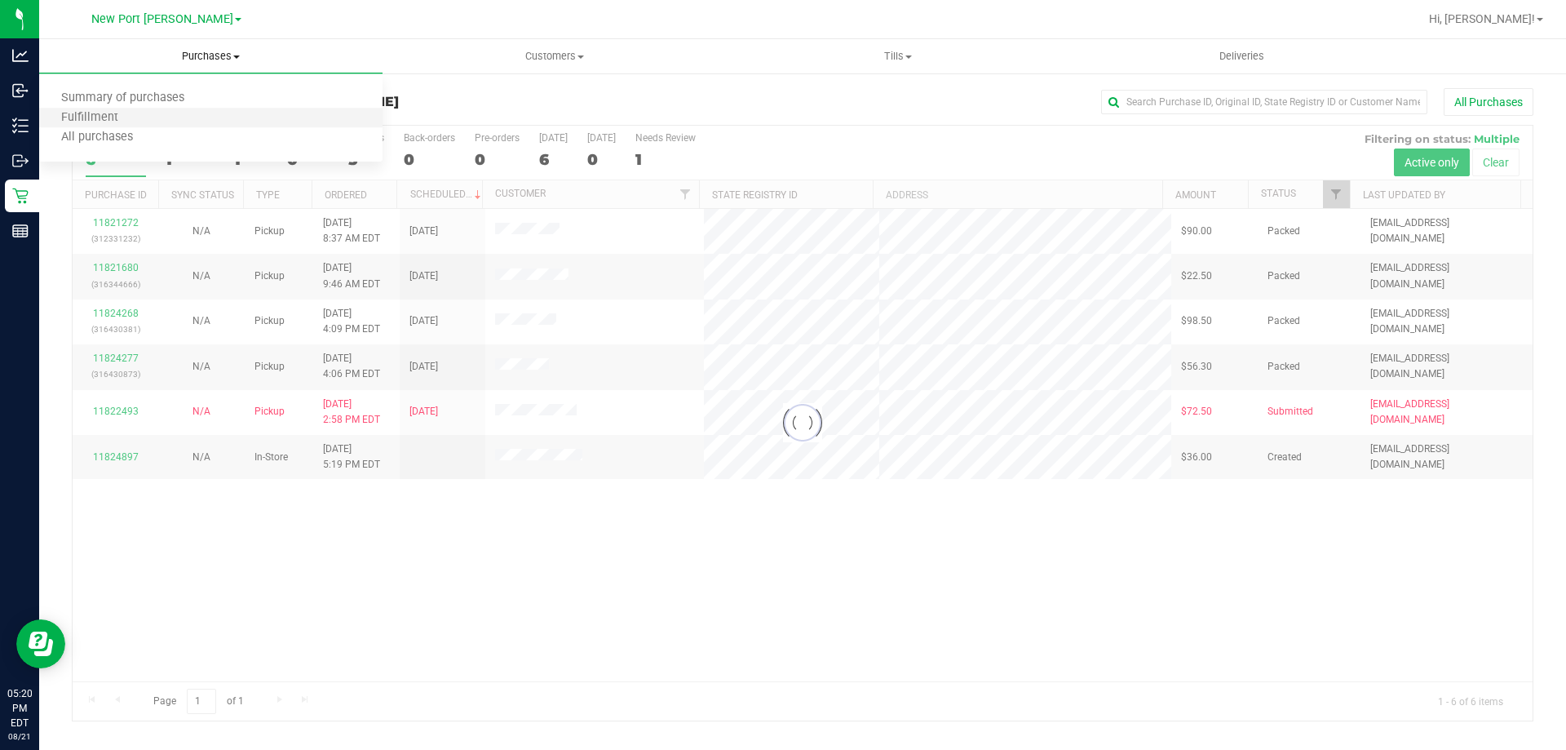
click at [181, 122] on li "Fulfillment" at bounding box center [210, 118] width 343 height 20
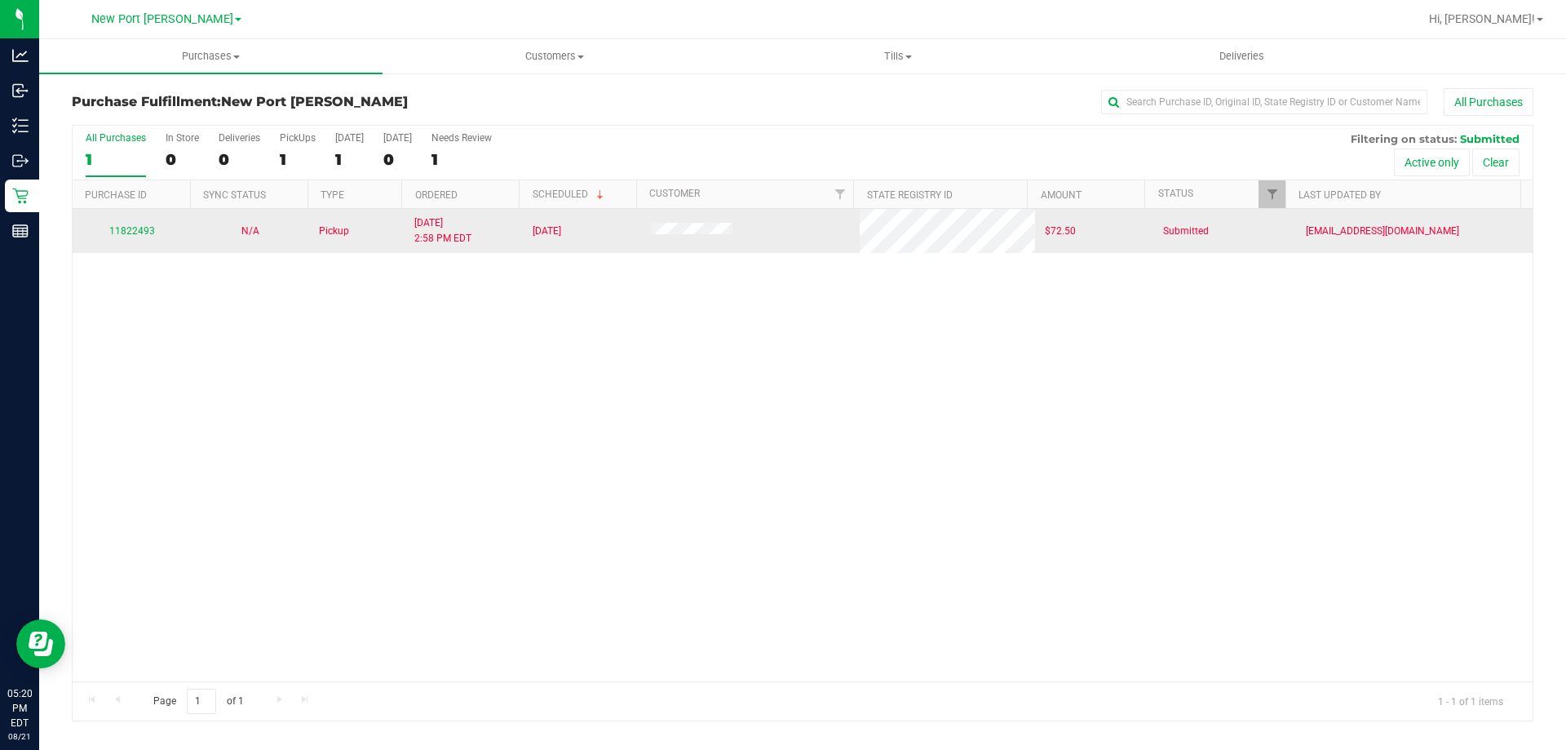
click at [711, 237] on span at bounding box center [692, 231] width 82 height 16
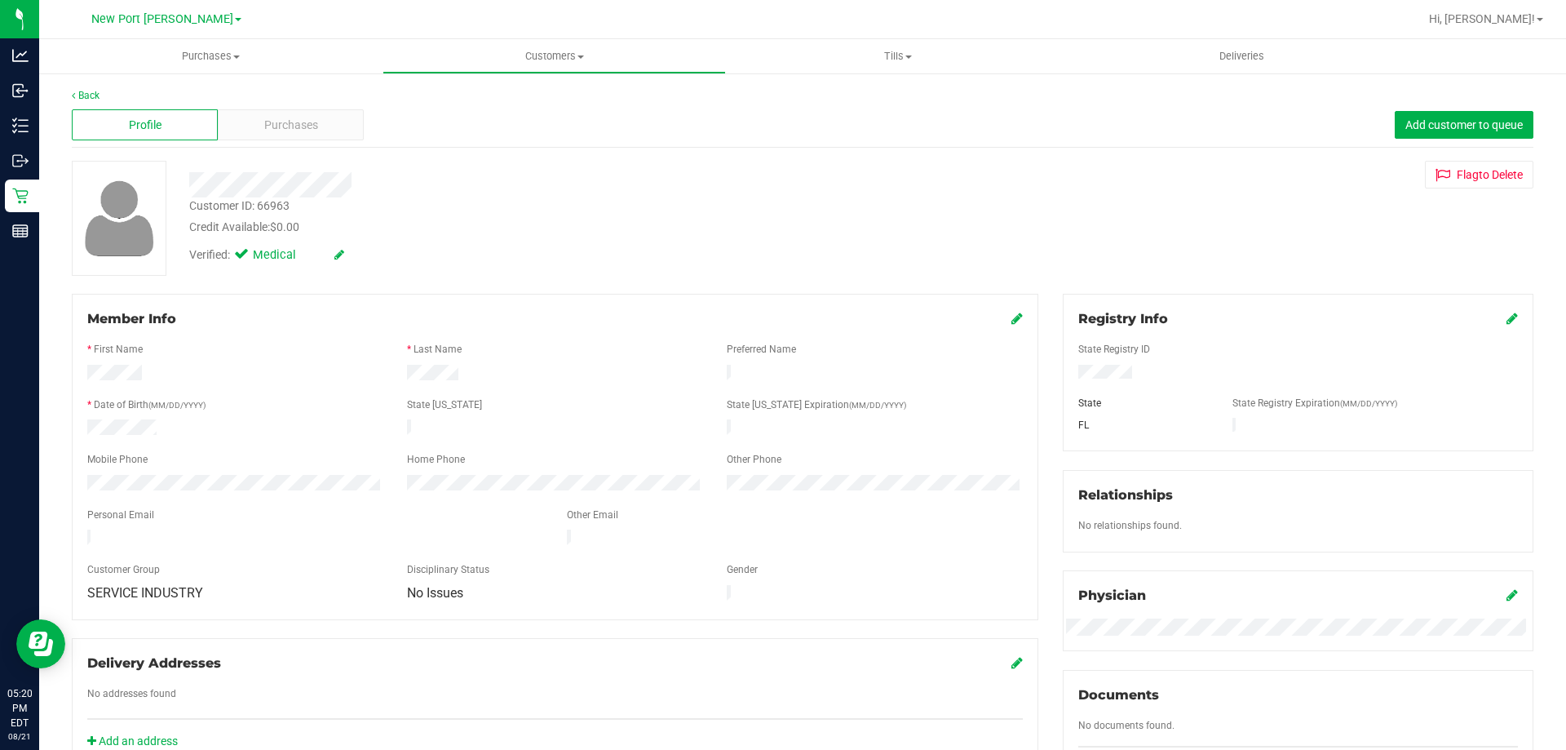
click at [260, 108] on div "Profile Purchases Add customer to queue" at bounding box center [803, 125] width 1462 height 45
click at [259, 114] on div "Purchases" at bounding box center [291, 124] width 146 height 31
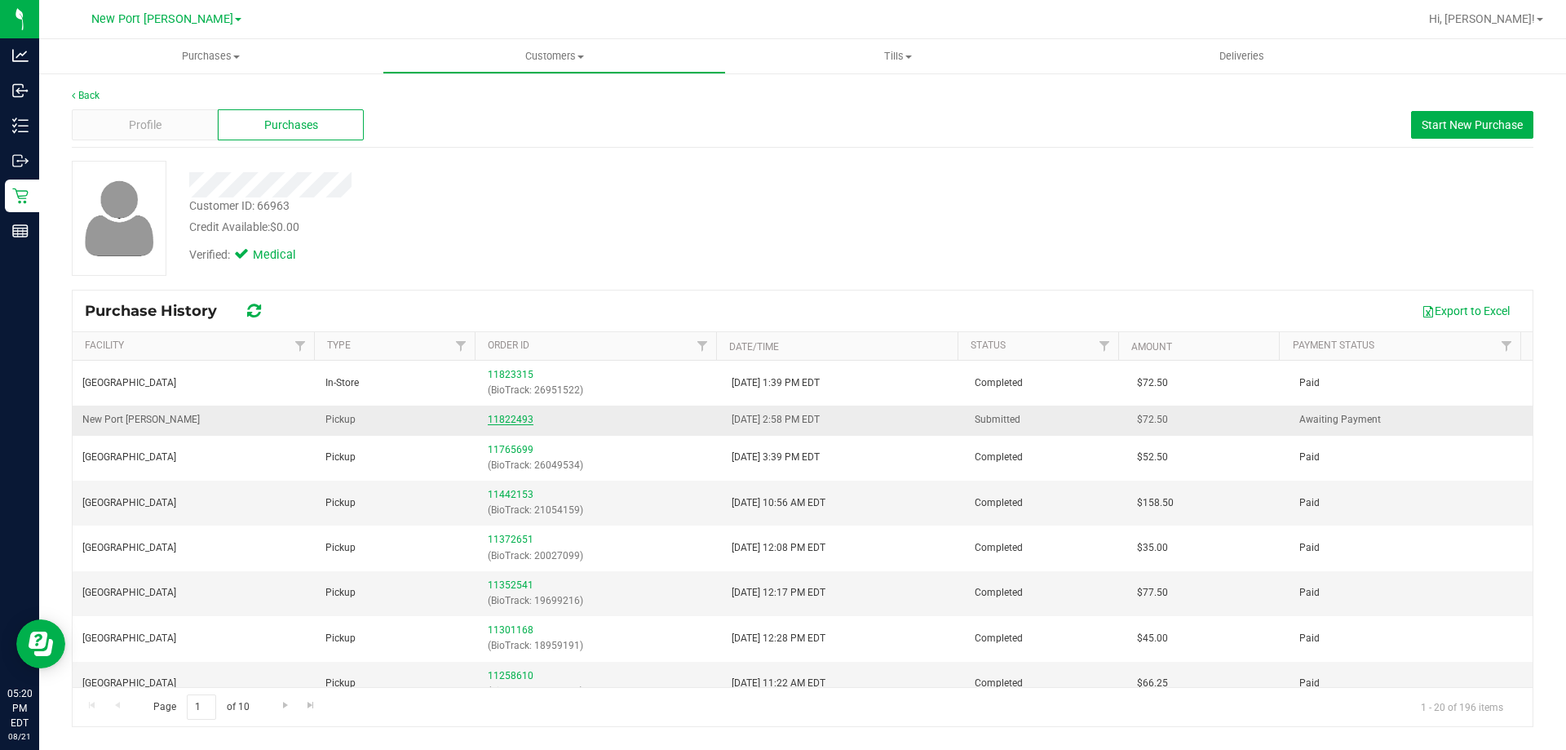
click at [515, 416] on link "11822493" at bounding box center [511, 419] width 46 height 11
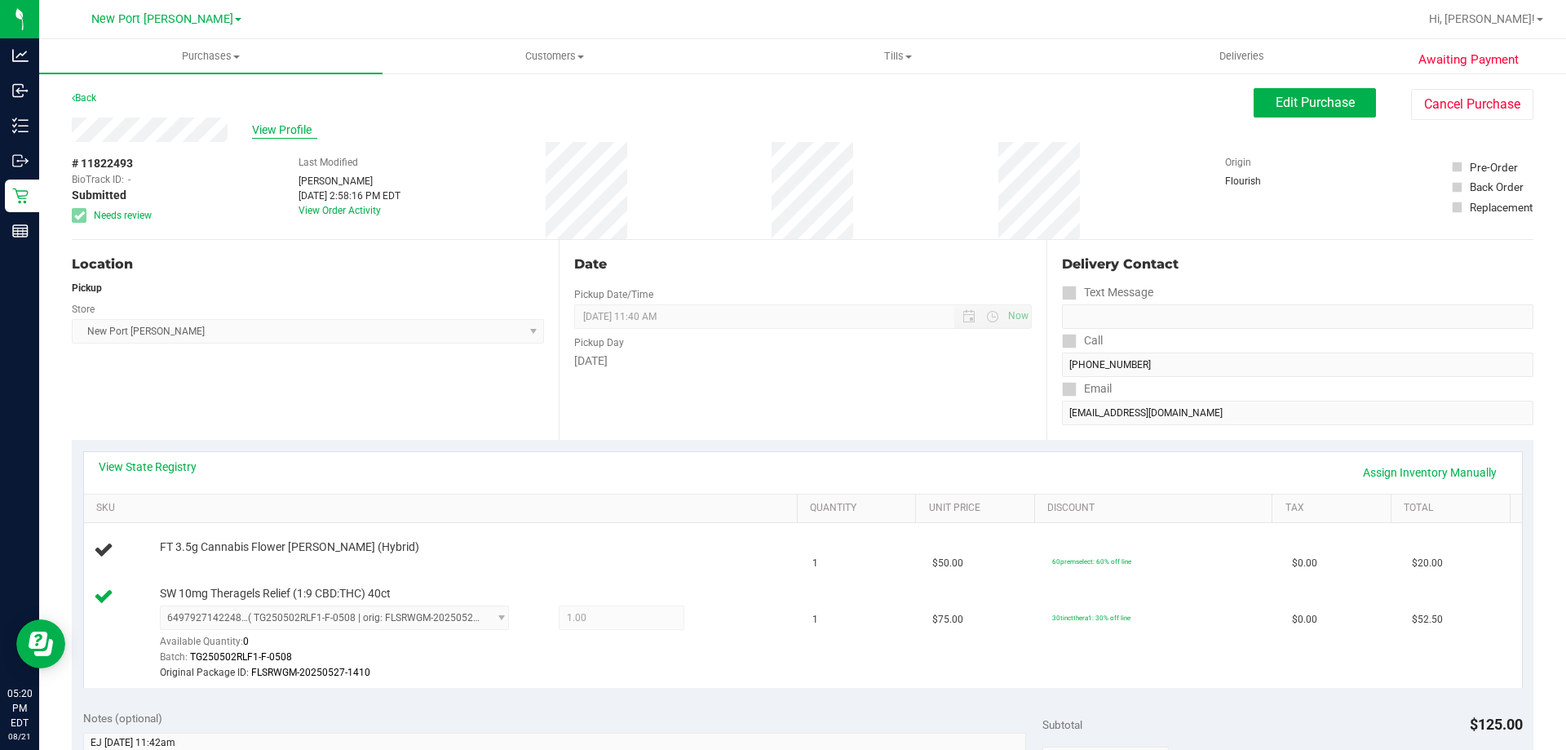
click at [278, 122] on span "View Profile" at bounding box center [284, 130] width 65 height 17
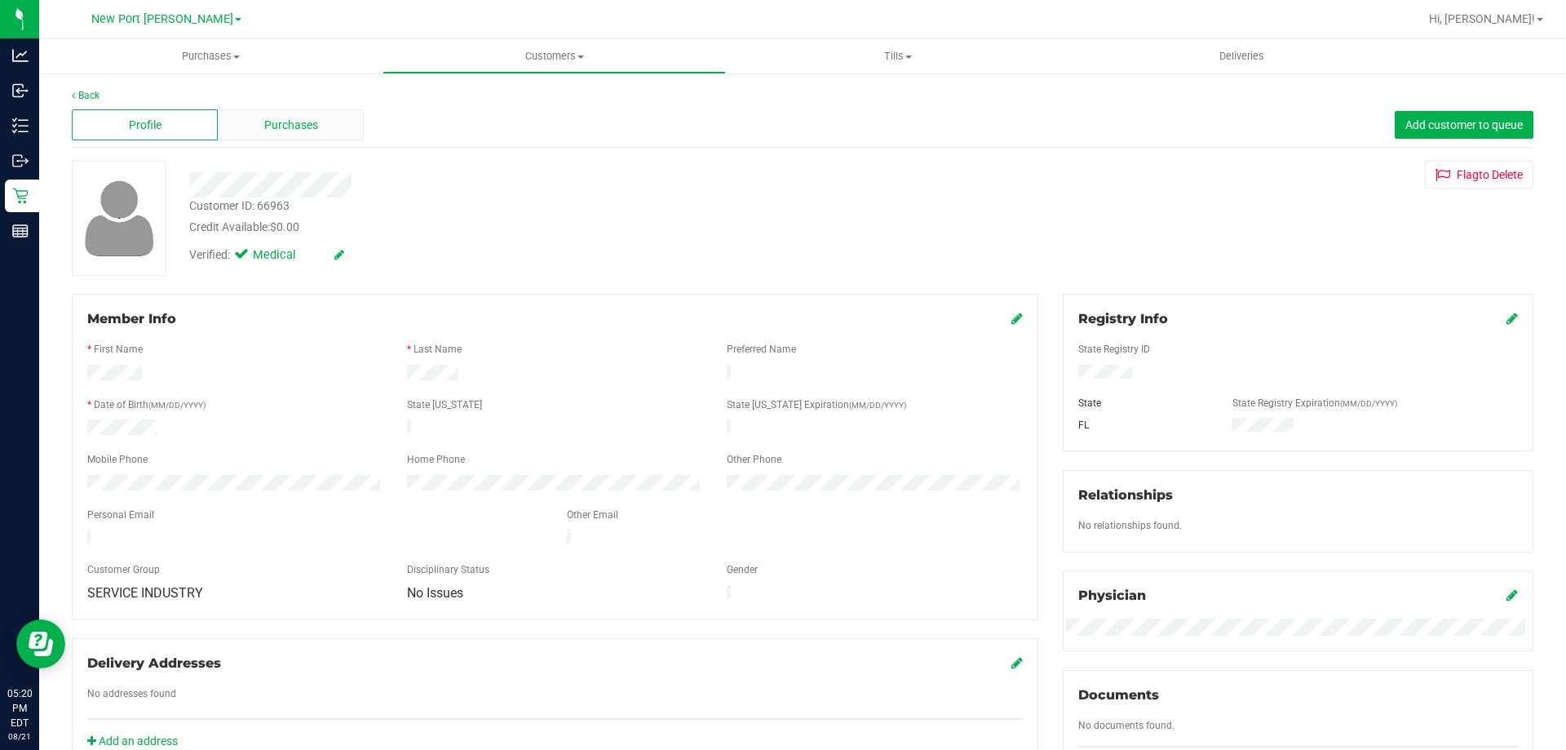
click at [284, 119] on span "Purchases" at bounding box center [291, 125] width 54 height 17
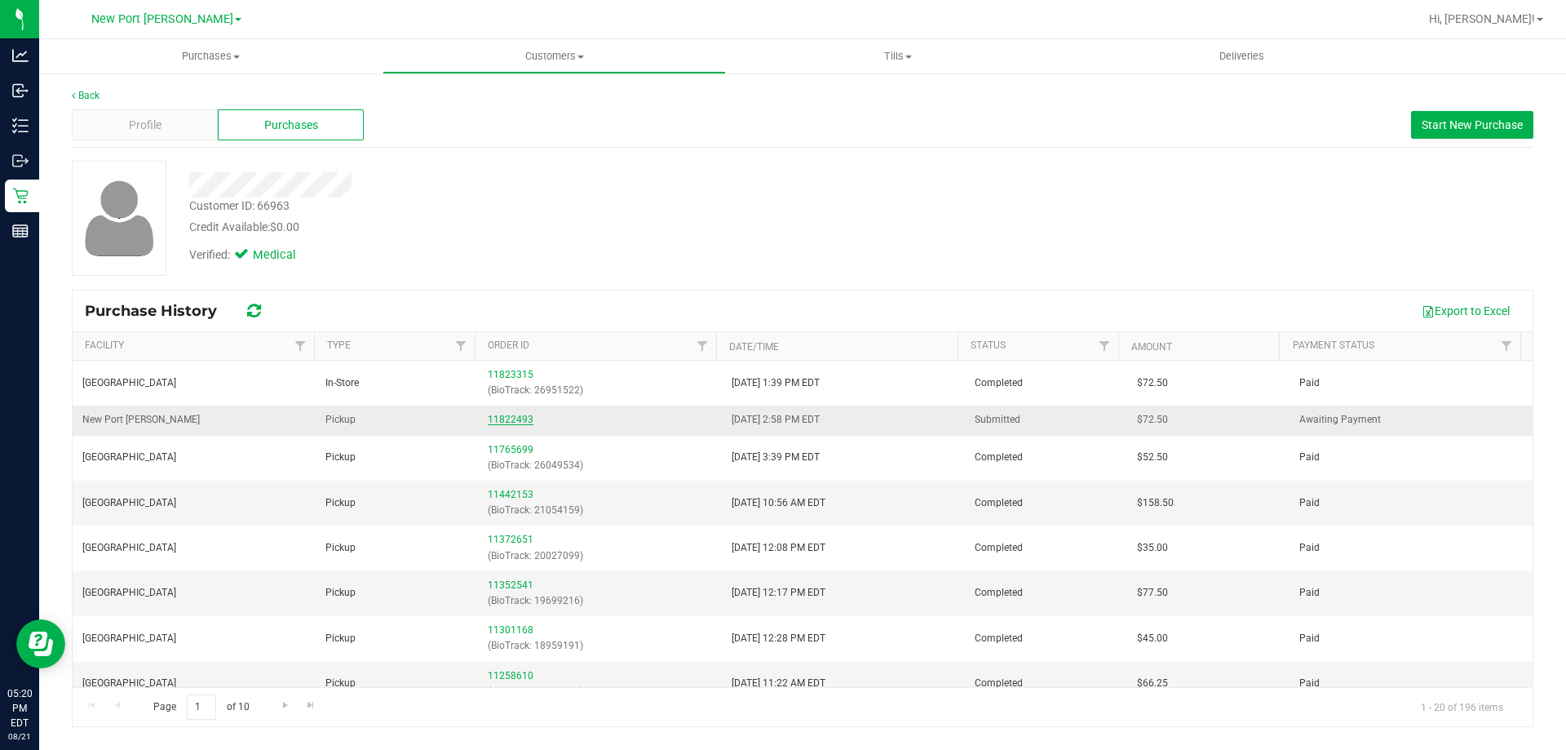
click at [511, 423] on link "11822493" at bounding box center [511, 419] width 46 height 11
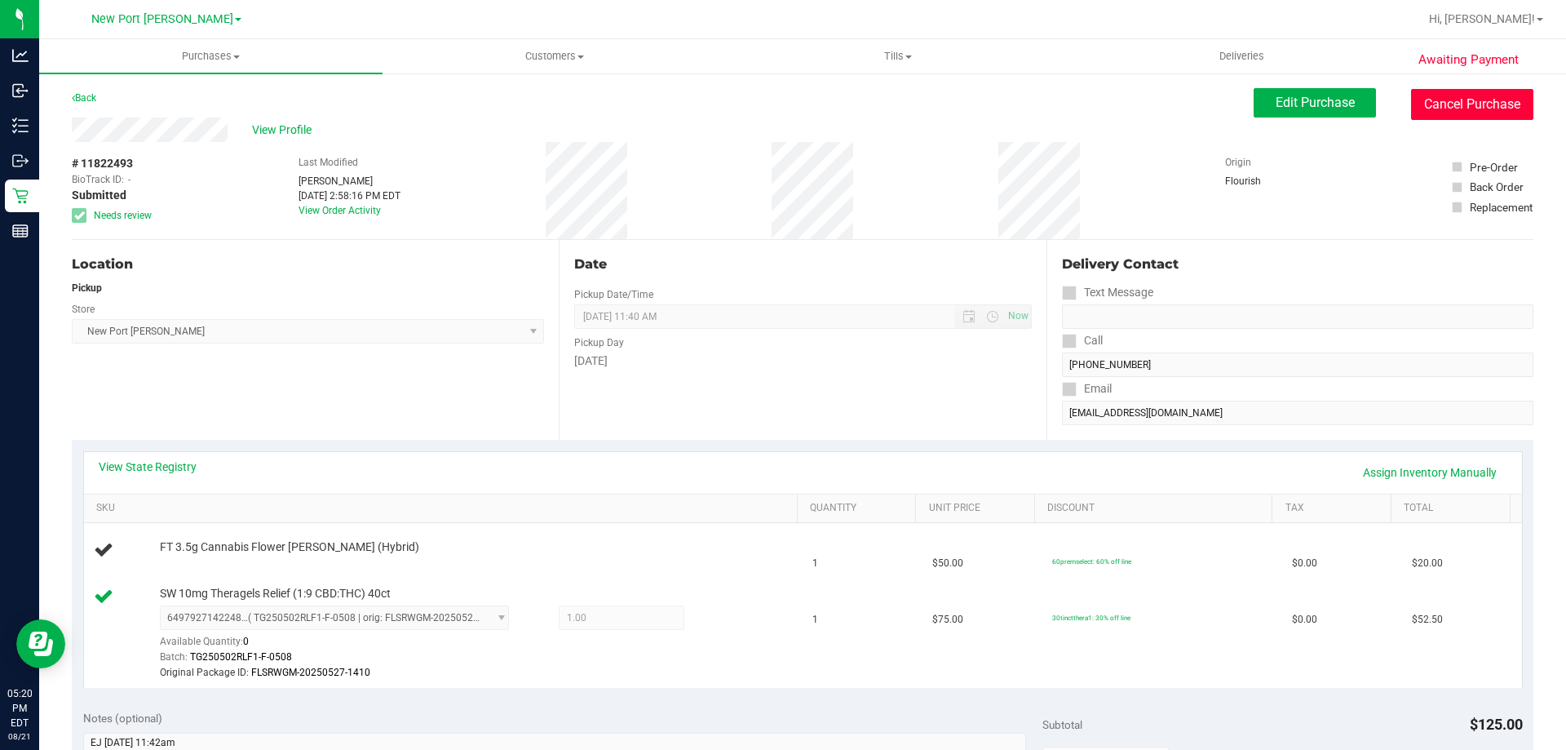
click at [1463, 95] on button "Cancel Purchase" at bounding box center [1472, 104] width 122 height 31
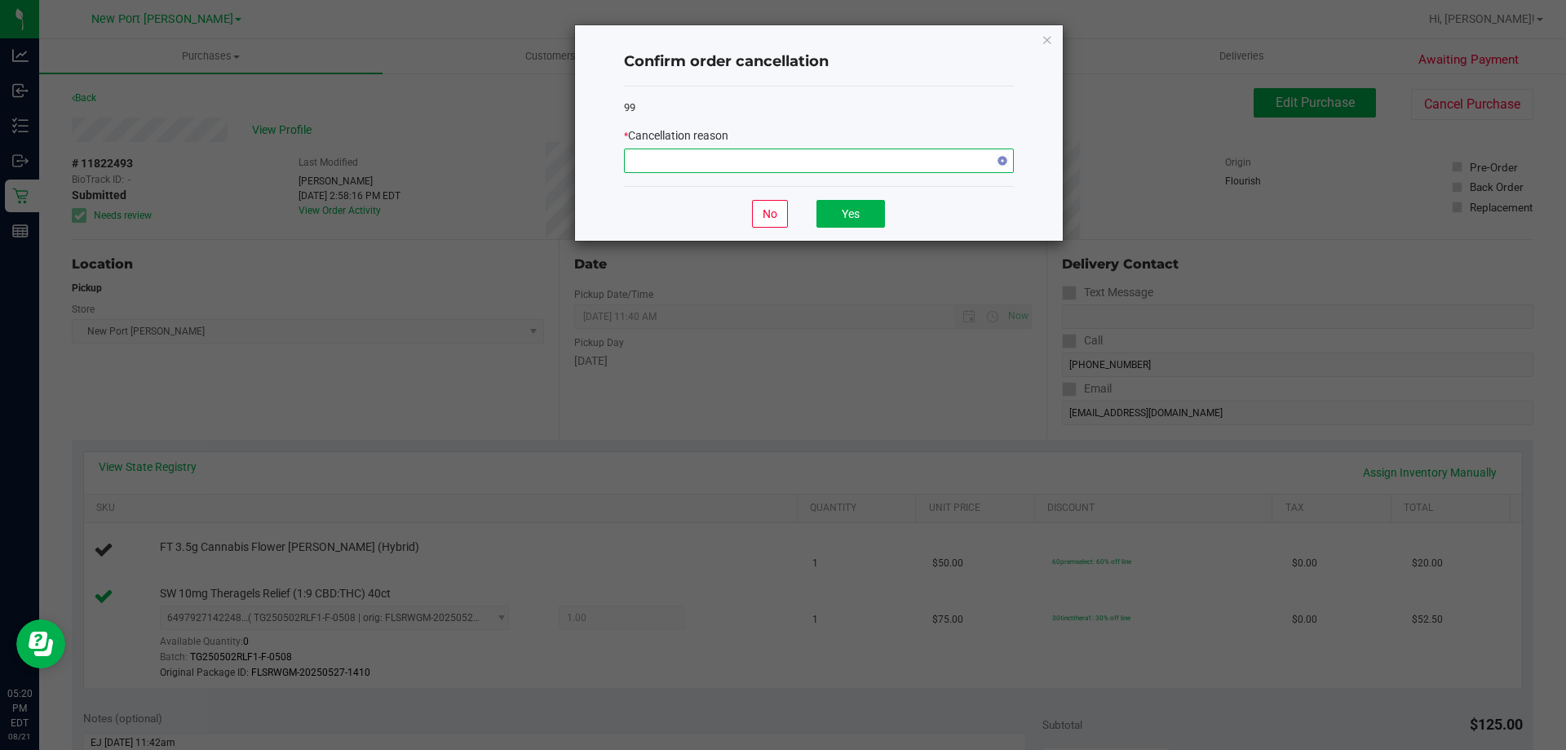
click at [943, 155] on span "NO DATA FOUND" at bounding box center [809, 160] width 368 height 23
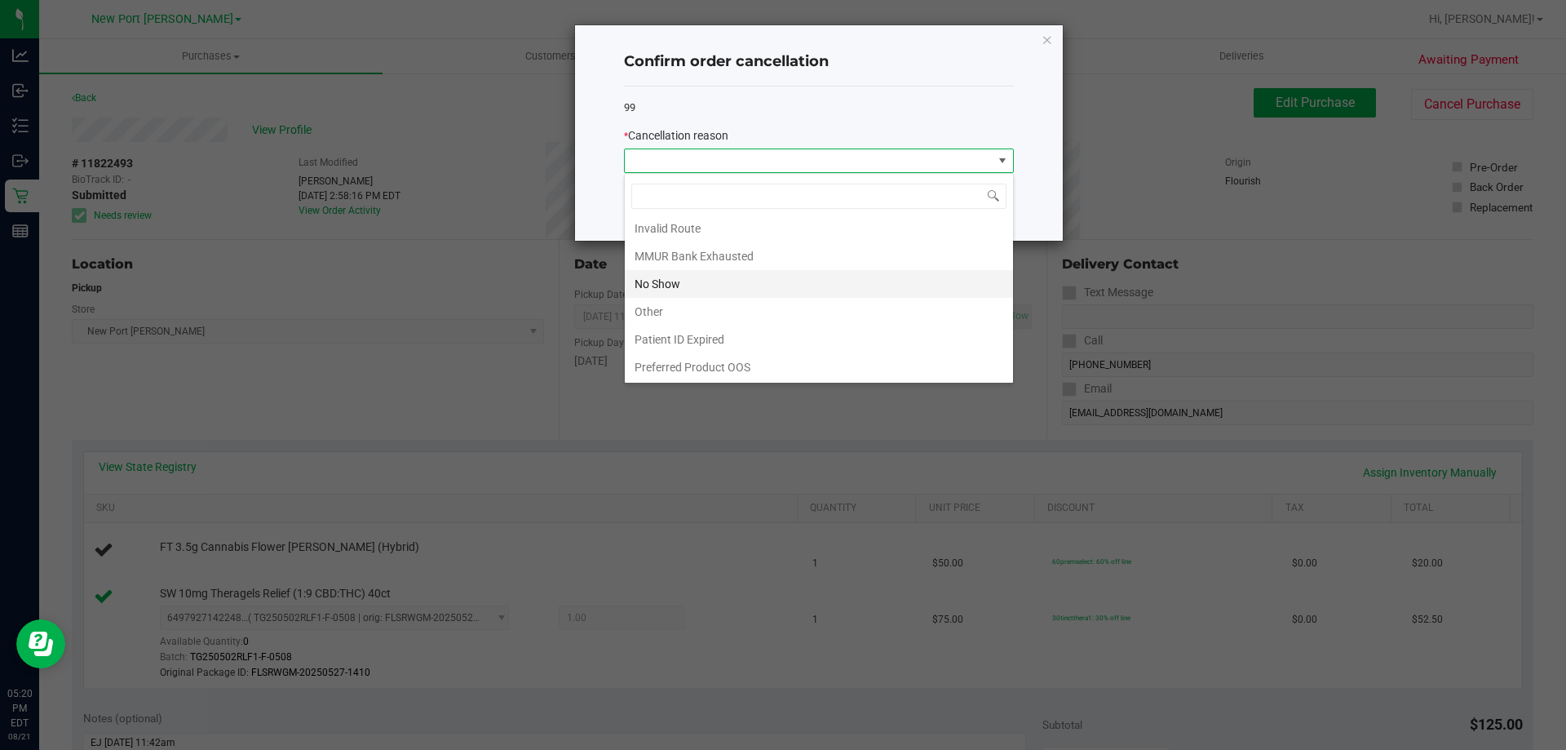
scroll to position [86, 0]
click at [711, 317] on li "Other" at bounding box center [819, 311] width 388 height 28
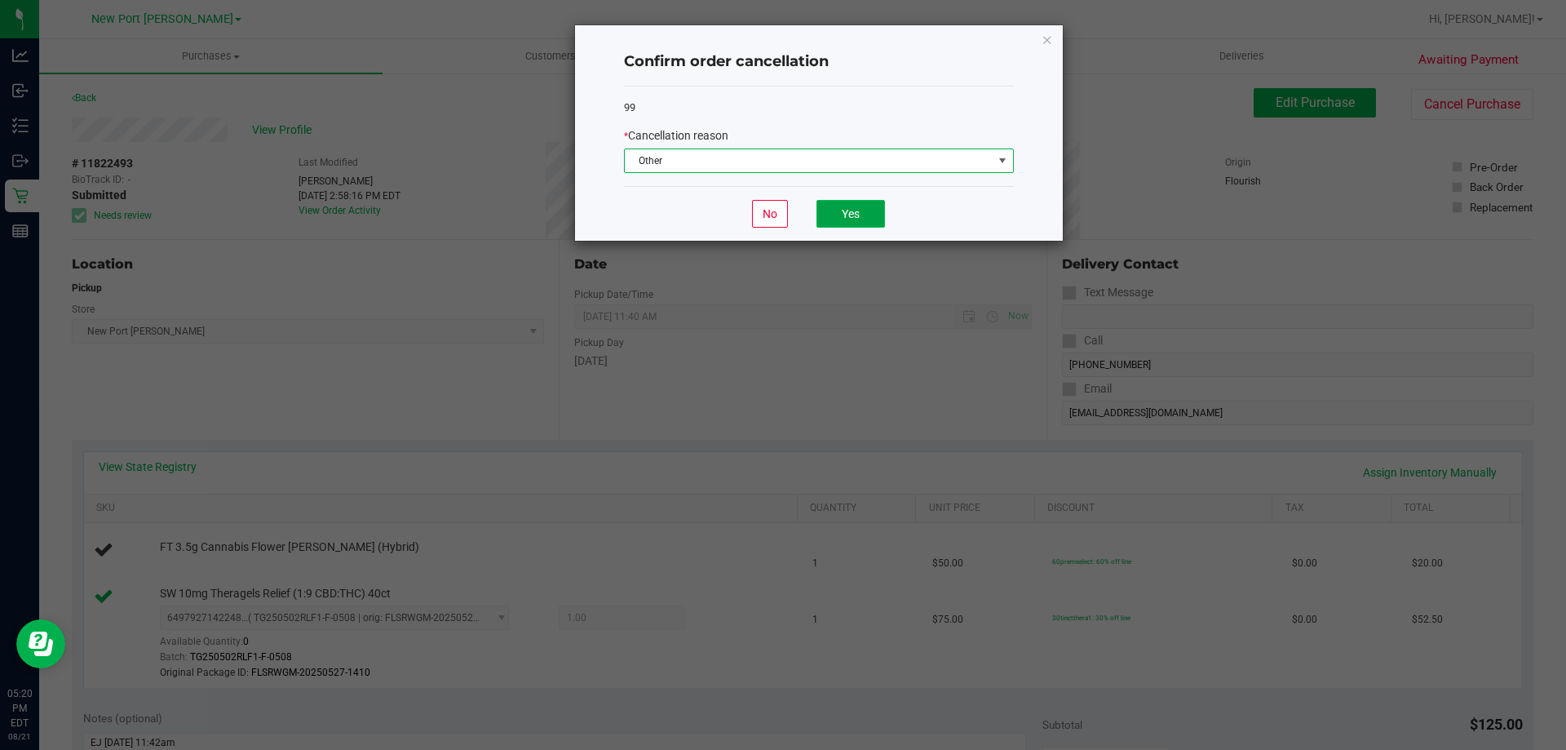
click at [861, 217] on button "Yes" at bounding box center [851, 214] width 69 height 28
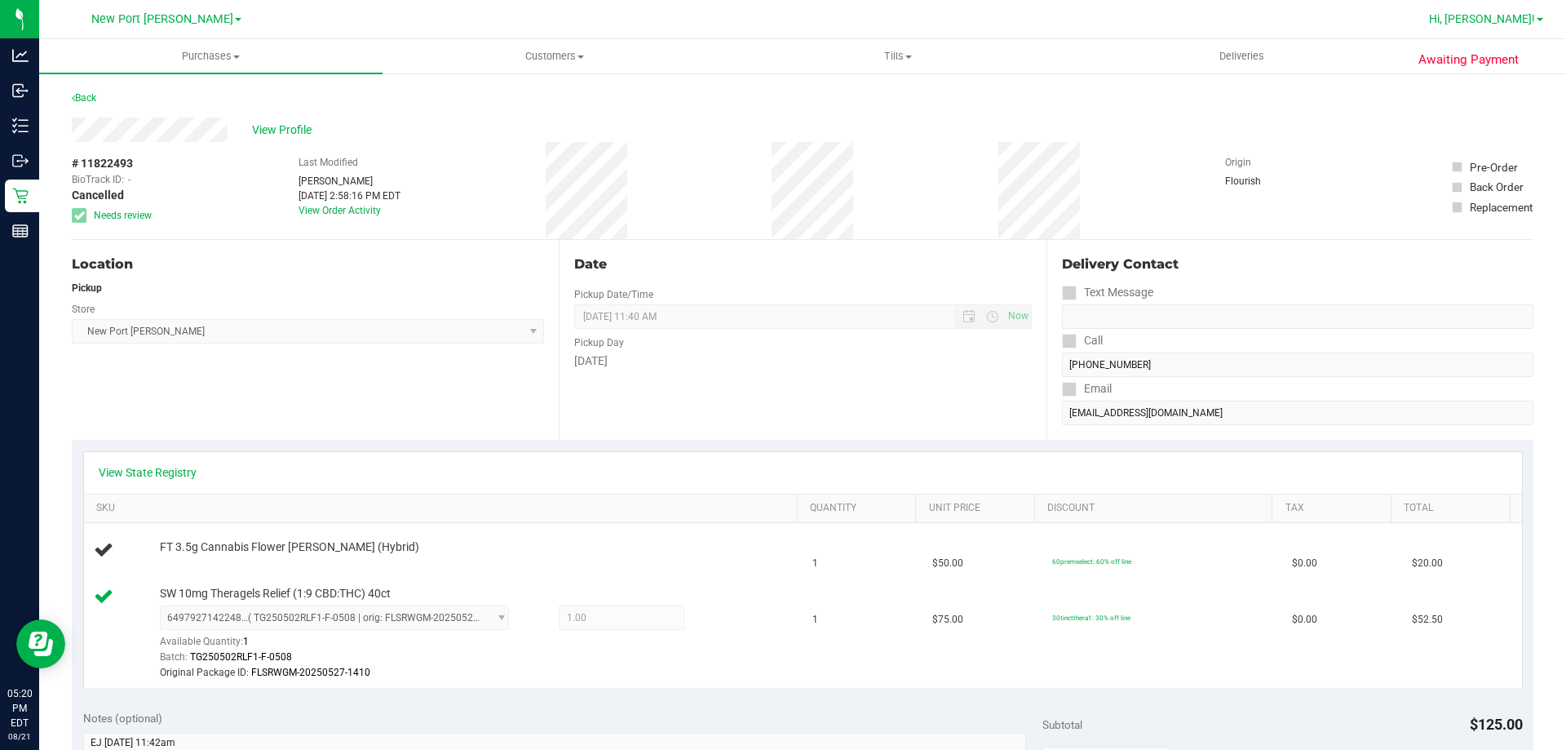
click at [1500, 24] on span "Hi, [PERSON_NAME]!" at bounding box center [1482, 18] width 106 height 13
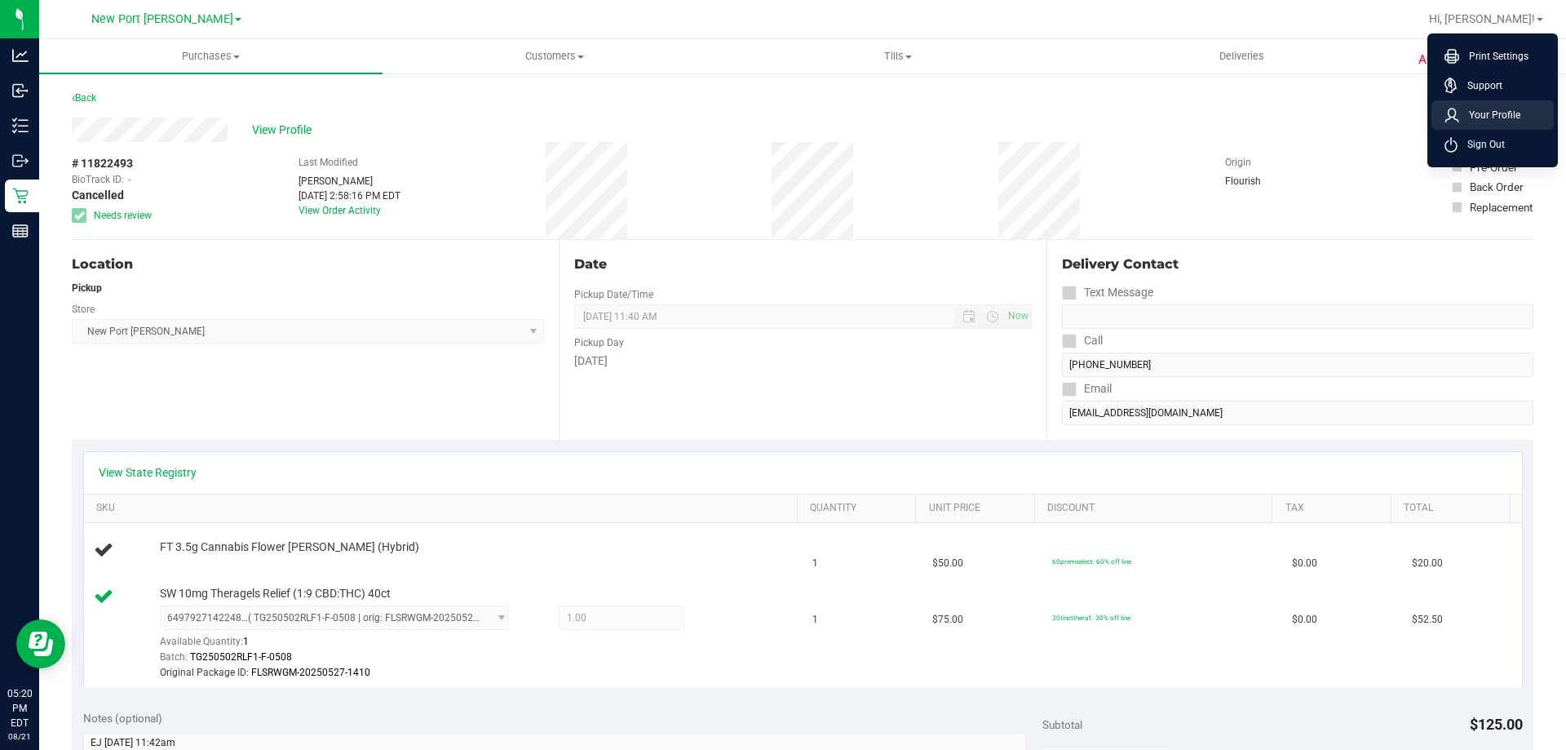
click at [1495, 114] on span "Your Profile" at bounding box center [1489, 115] width 61 height 16
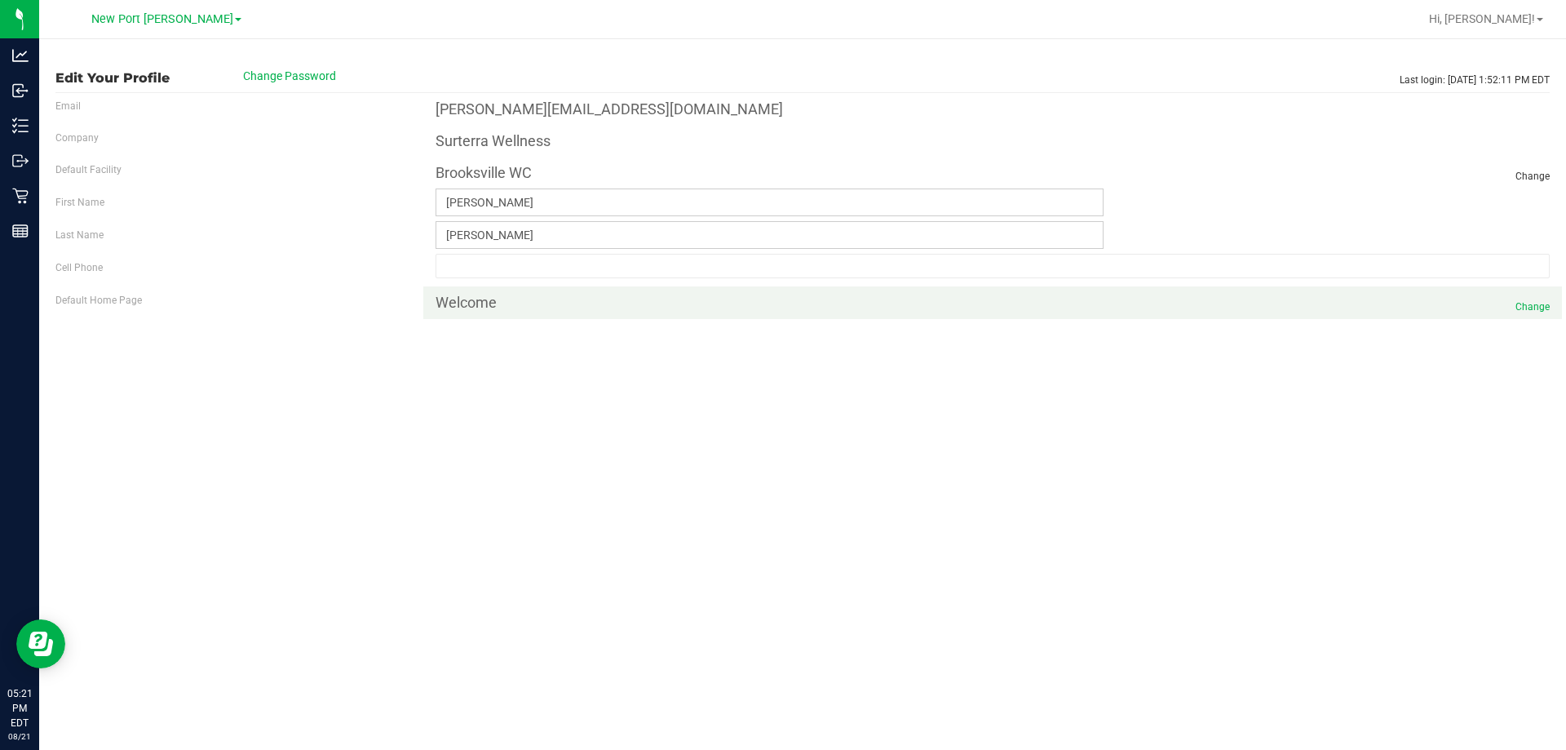
click at [1544, 314] on span "Change" at bounding box center [1533, 306] width 34 height 15
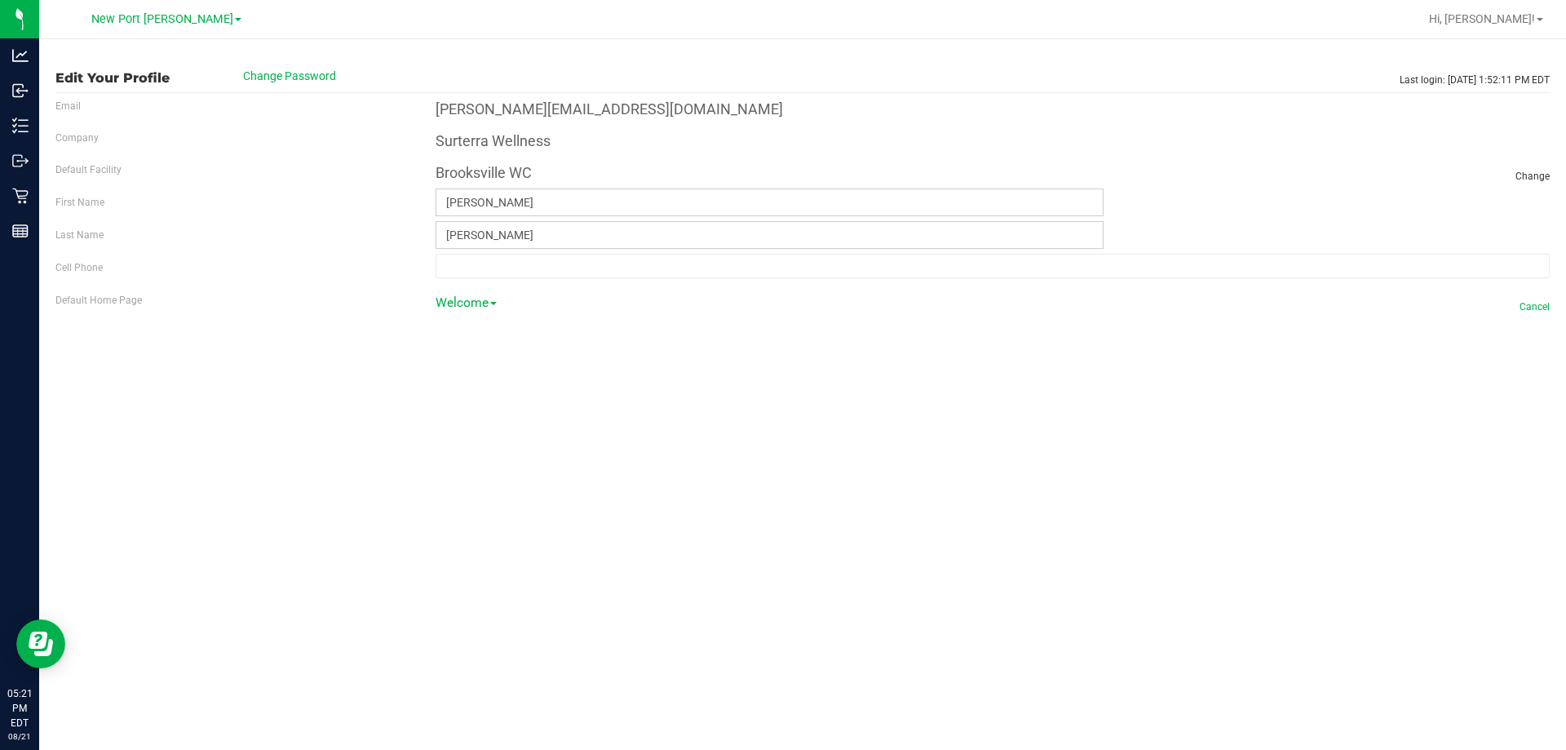
click at [495, 303] on span at bounding box center [493, 303] width 7 height 3
click at [484, 410] on link "Retail" at bounding box center [500, 417] width 129 height 21
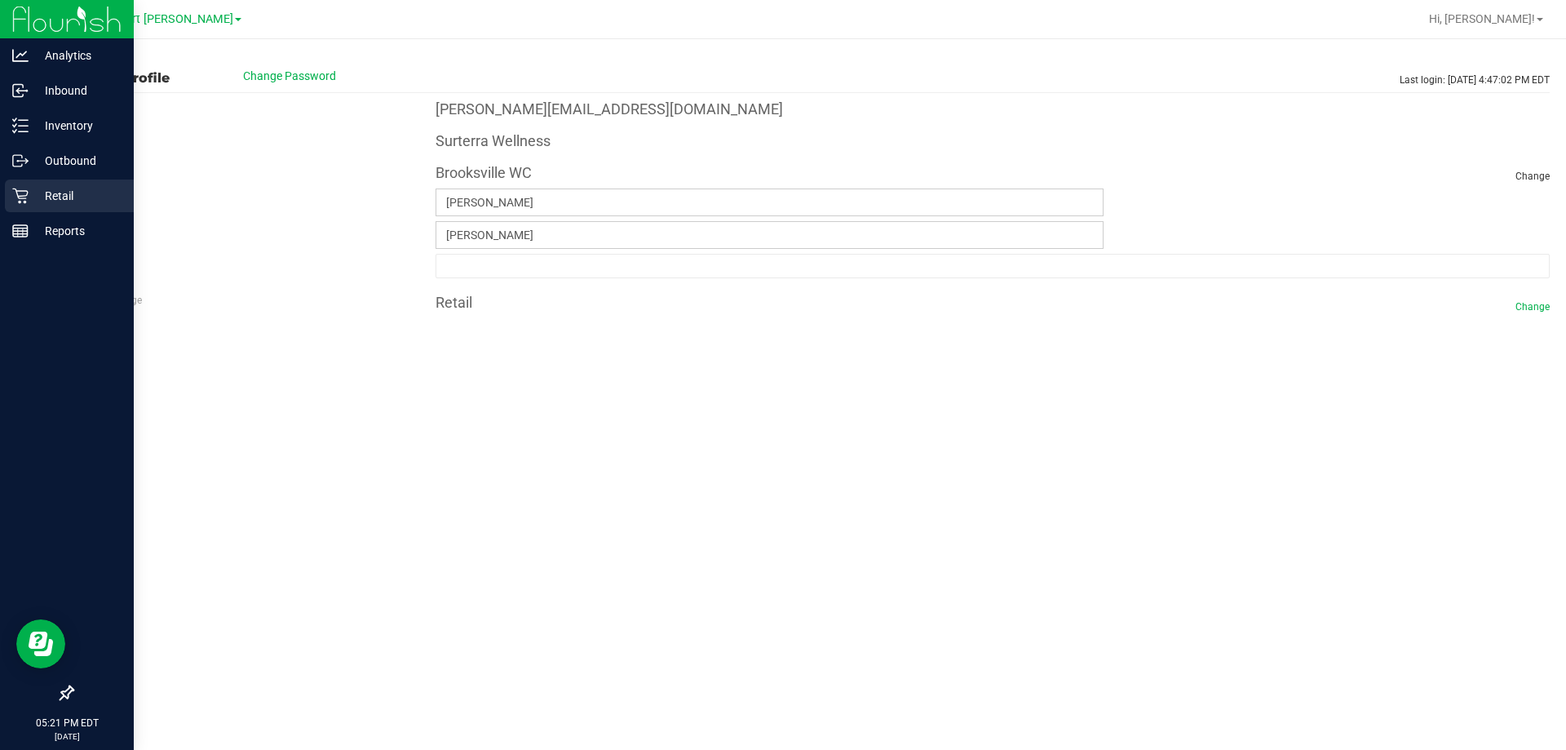
click at [49, 192] on p "Retail" at bounding box center [78, 196] width 98 height 20
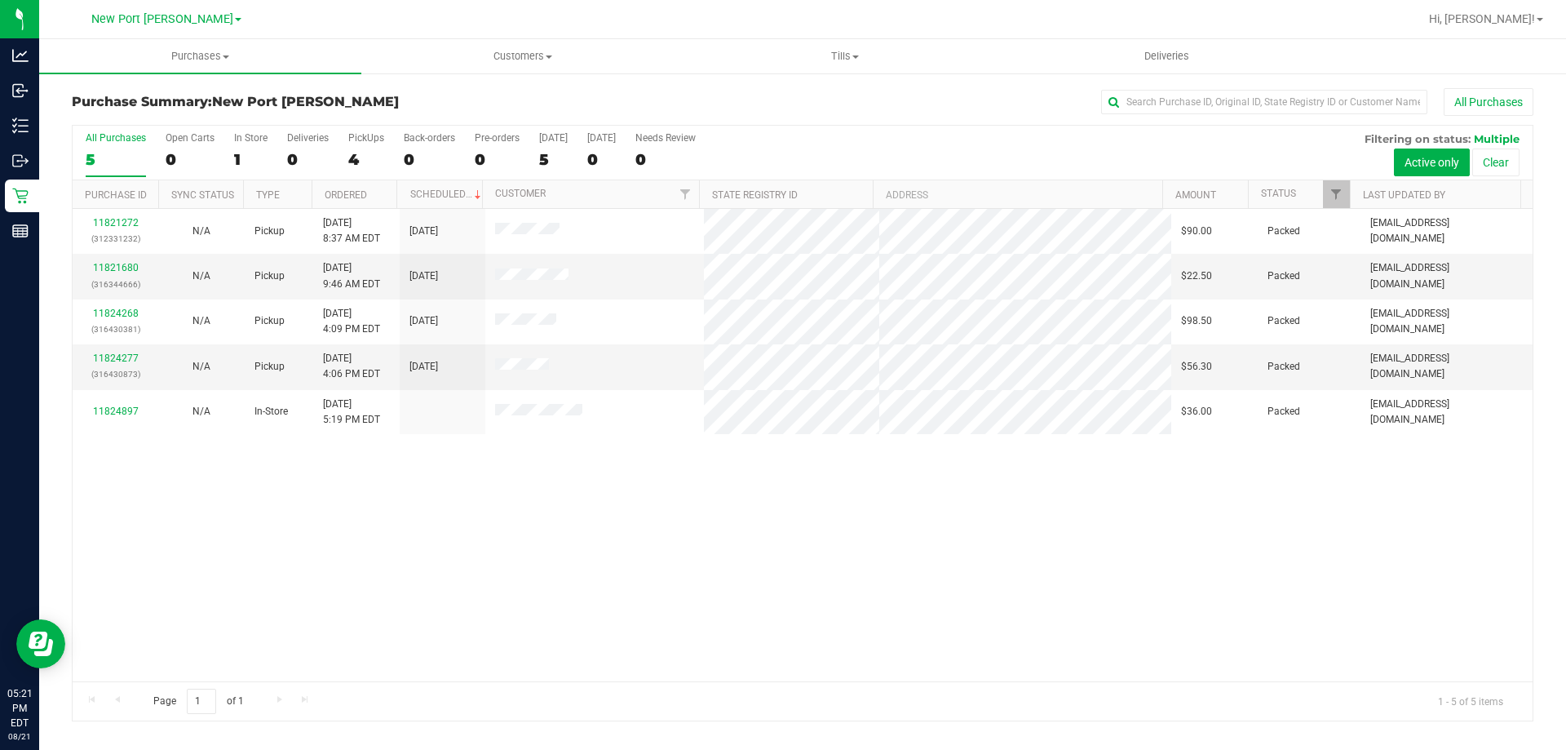
click at [166, 516] on div "11821272 (312331232) N/A Pickup [DATE] 8:37 AM EDT 8/21/2025 $90.00 Packed [EMA…" at bounding box center [803, 445] width 1460 height 472
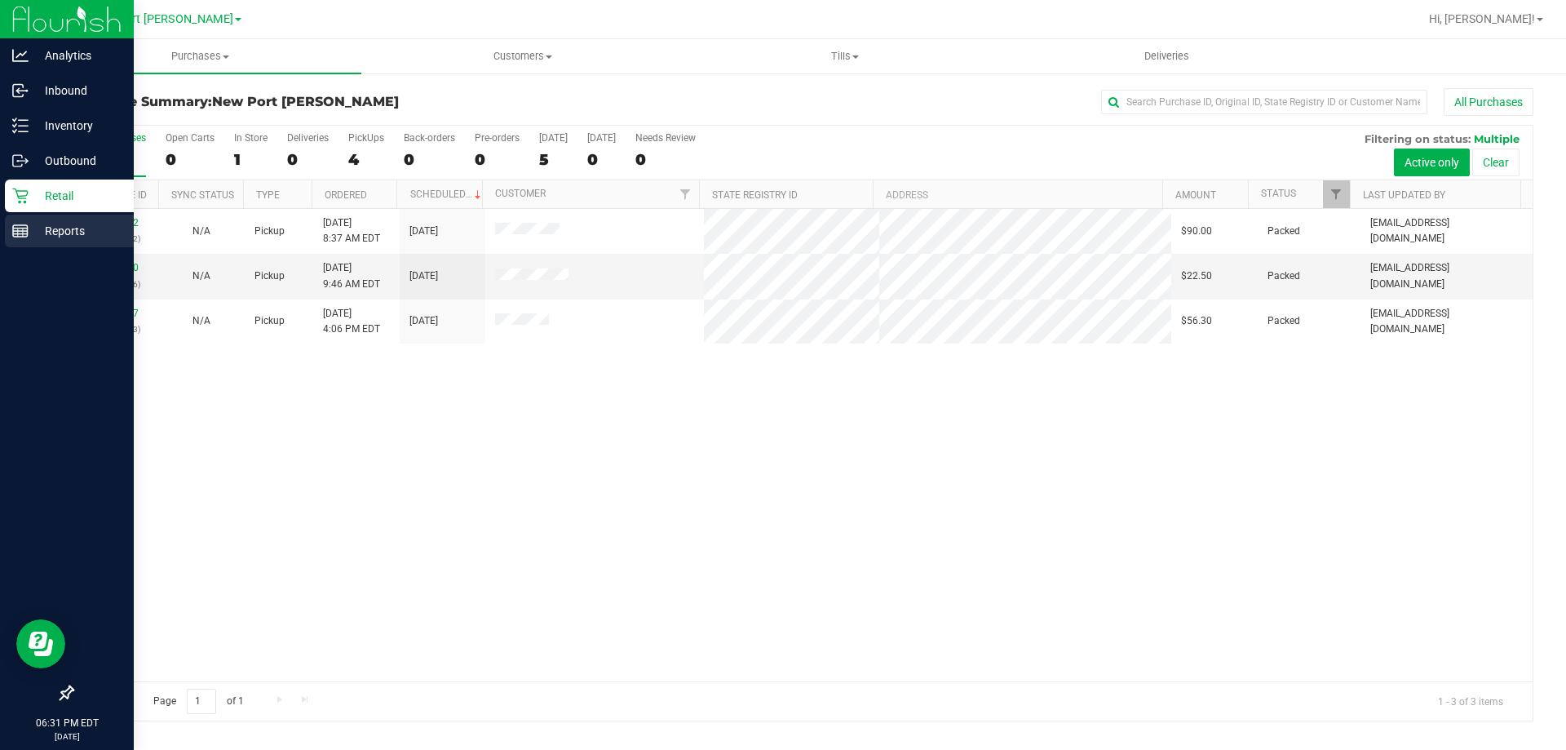
click at [19, 228] on line at bounding box center [20, 228] width 15 height 0
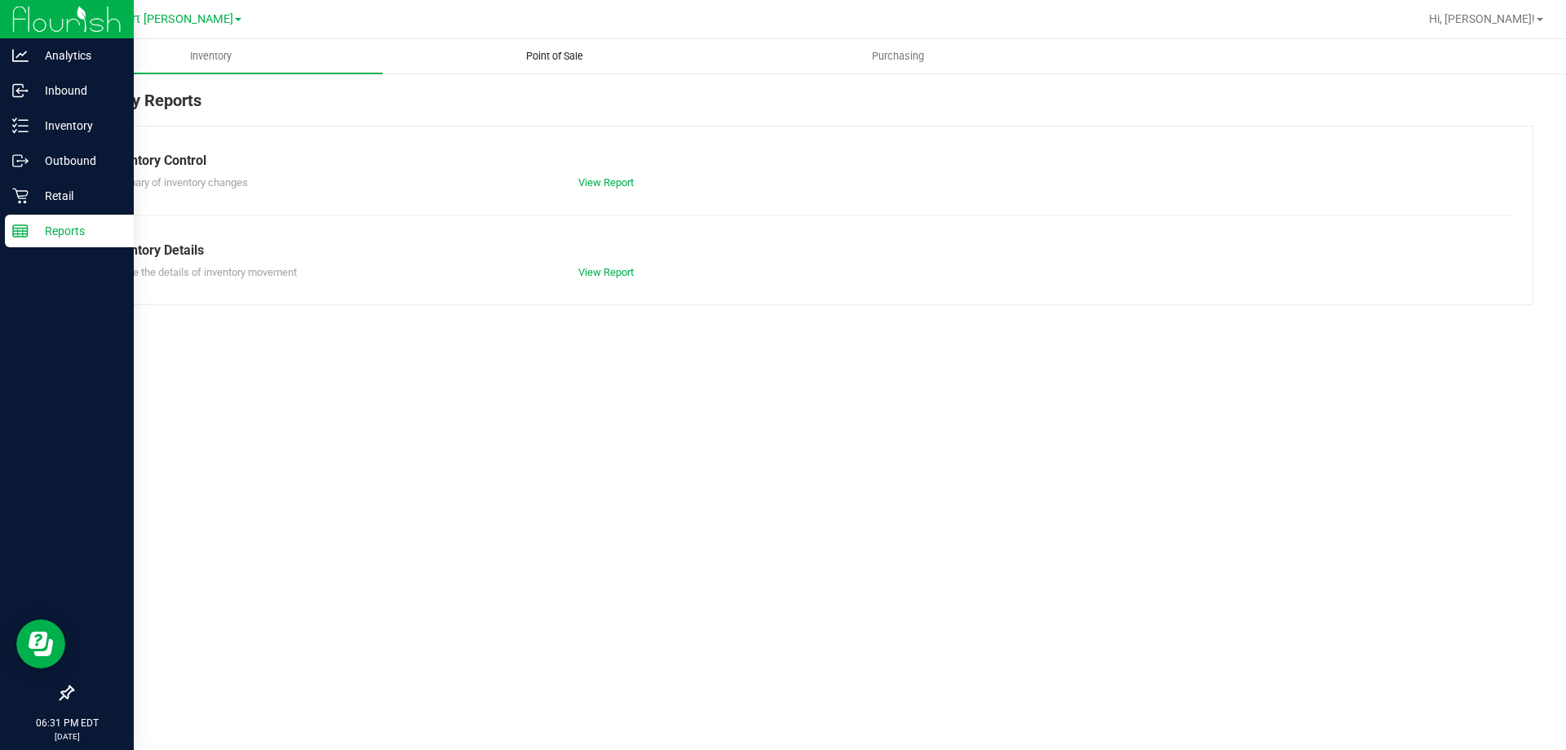
click at [548, 58] on span "Point of Sale" at bounding box center [554, 56] width 101 height 15
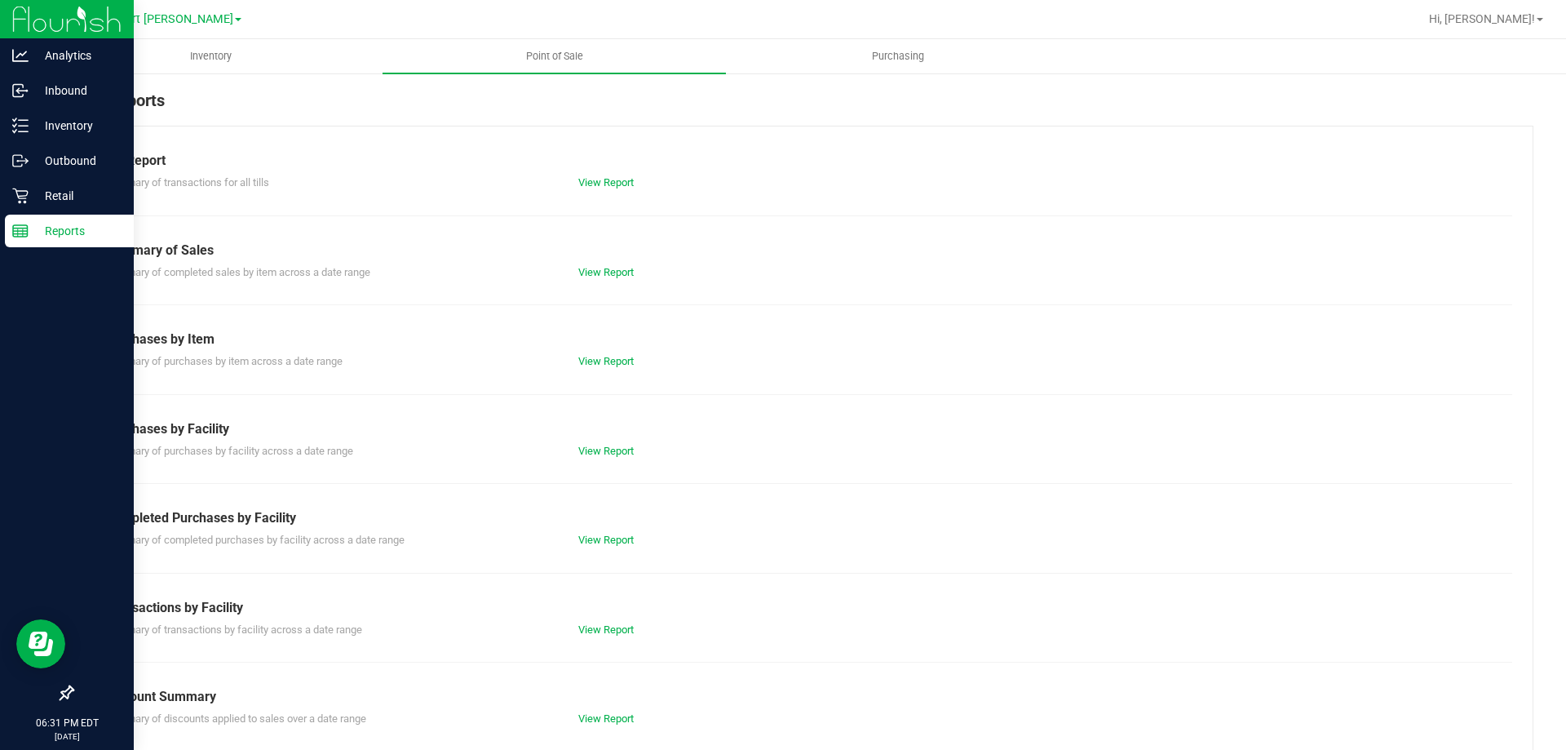
click at [607, 529] on div "Summary of completed purchases by facility across a date range View Report" at bounding box center [802, 538] width 1419 height 20
click at [601, 536] on link "View Report" at bounding box center [605, 540] width 55 height 12
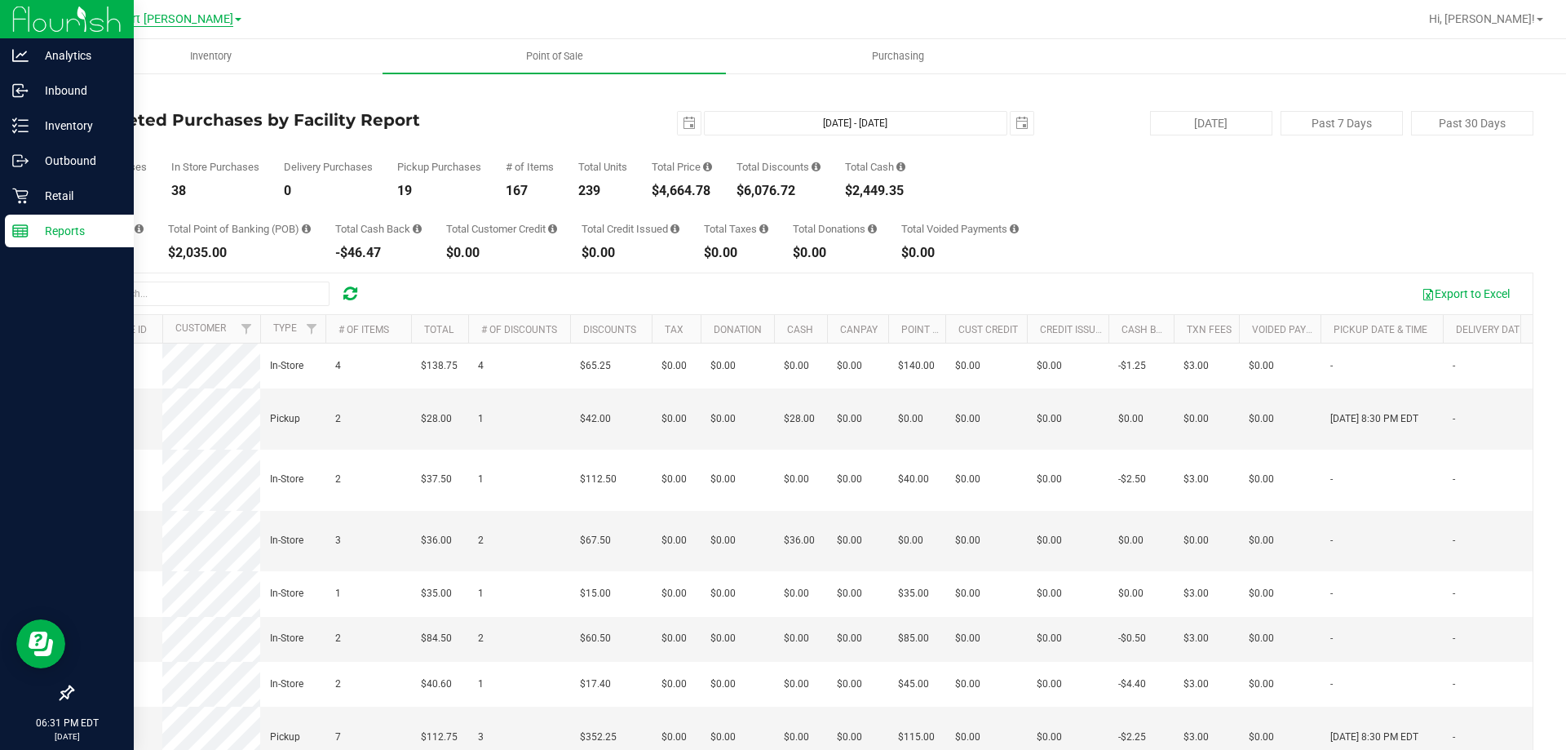
click at [156, 16] on span "New Port [PERSON_NAME]" at bounding box center [162, 19] width 142 height 15
click at [132, 104] on link "Brooksville WC" at bounding box center [166, 101] width 238 height 22
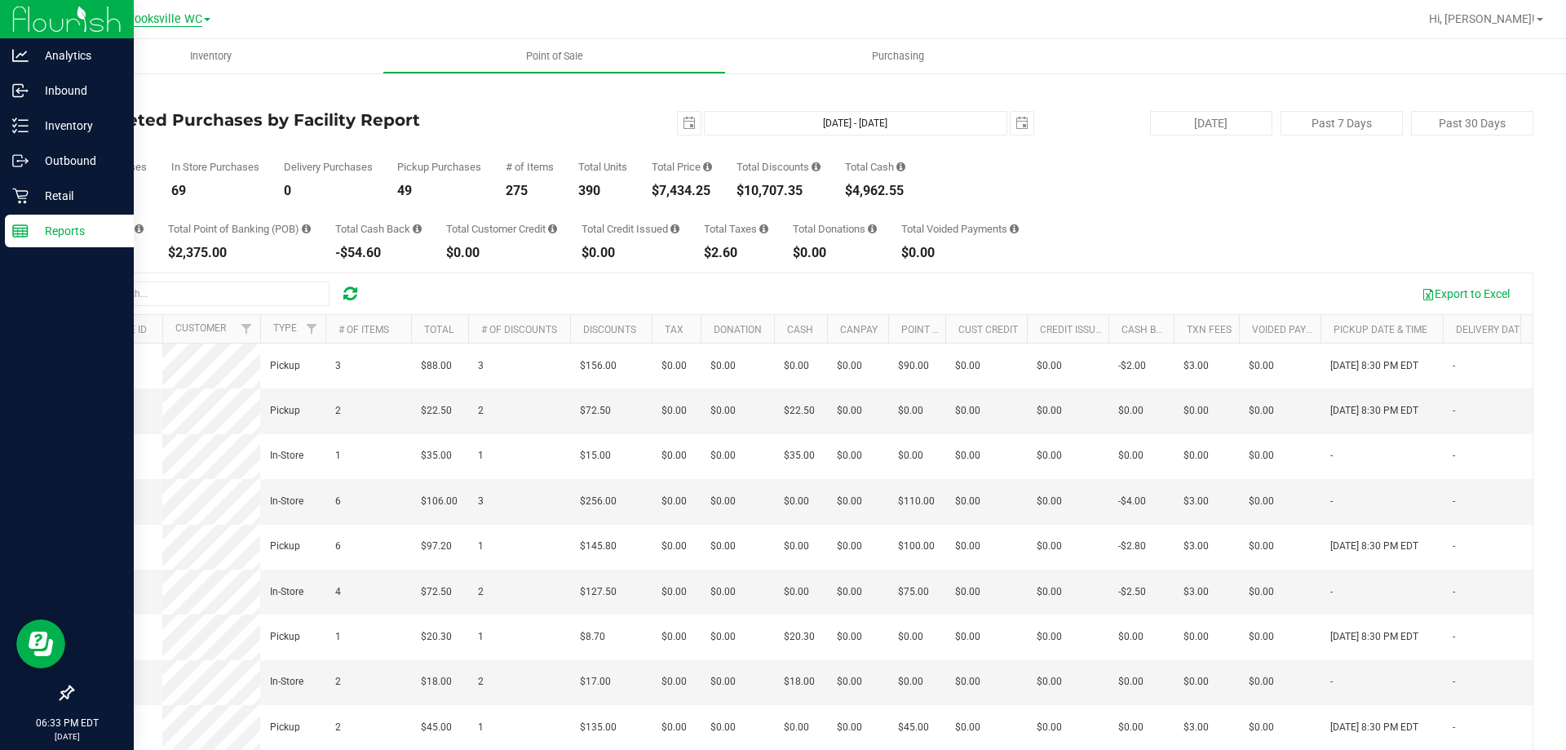
click at [184, 20] on span "Brooksville WC" at bounding box center [162, 19] width 79 height 15
click at [166, 143] on link "New Port [PERSON_NAME]" at bounding box center [166, 144] width 238 height 22
